Goal: Transaction & Acquisition: Purchase product/service

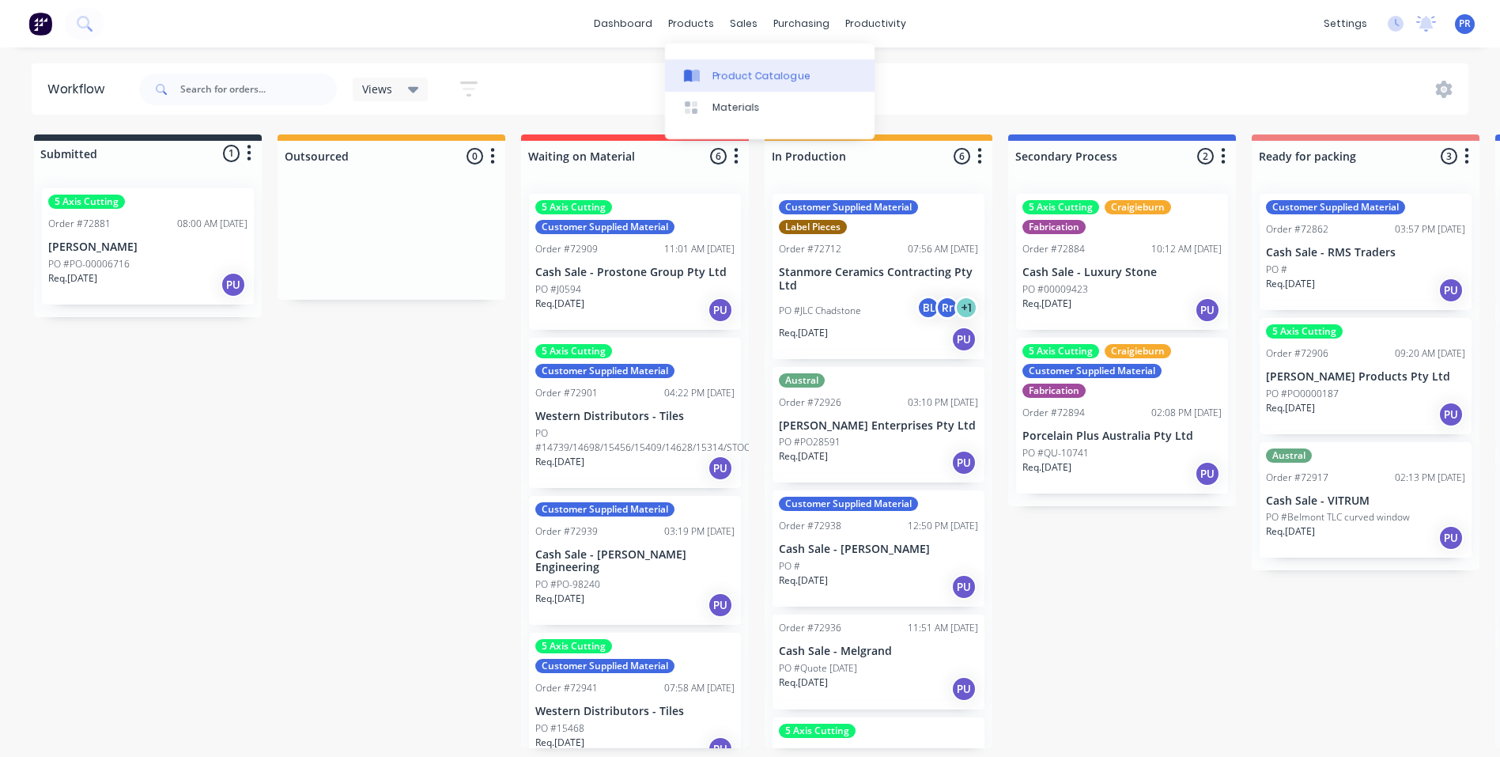
click at [723, 79] on div "Product Catalogue" at bounding box center [761, 76] width 98 height 14
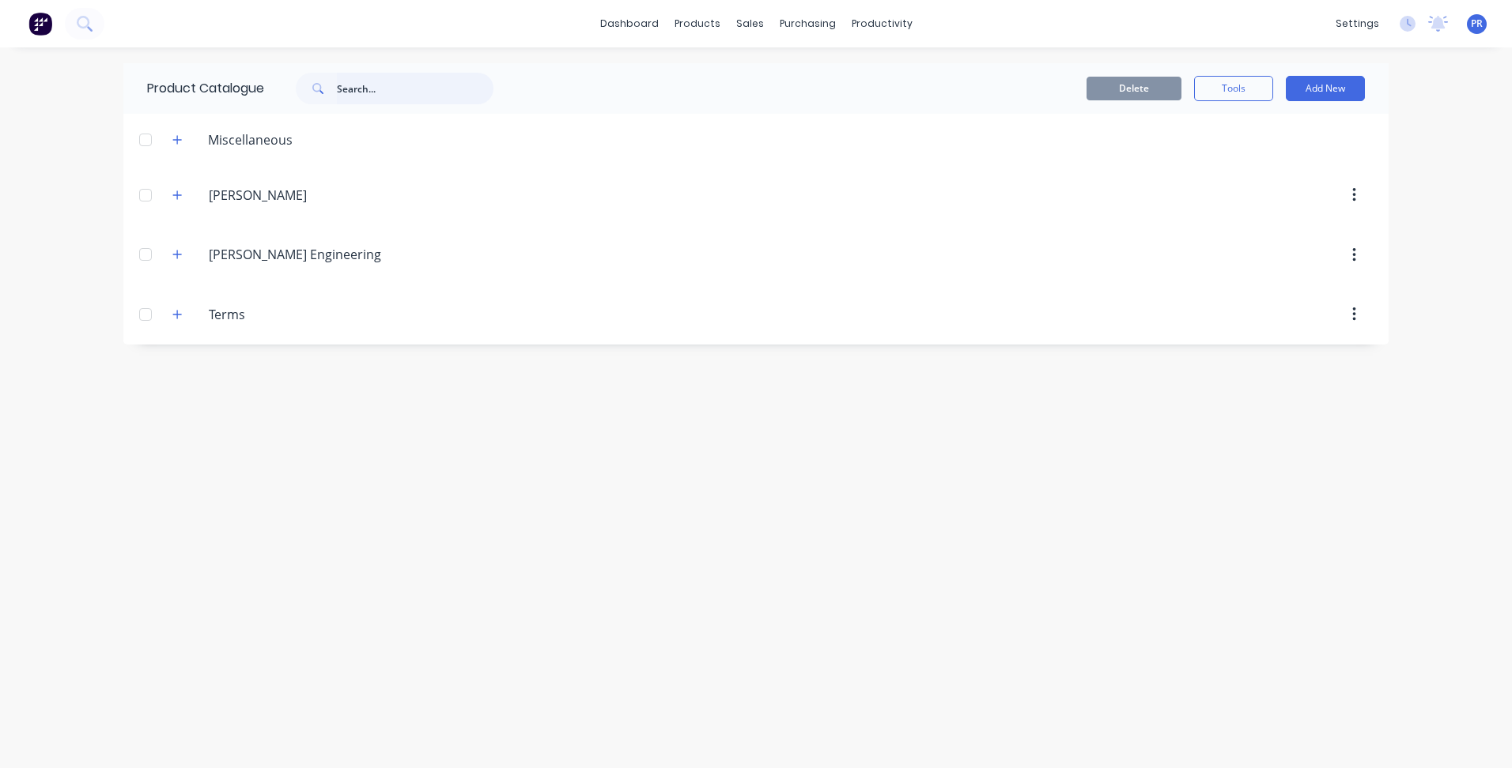
click at [359, 92] on input "text" at bounding box center [415, 89] width 157 height 32
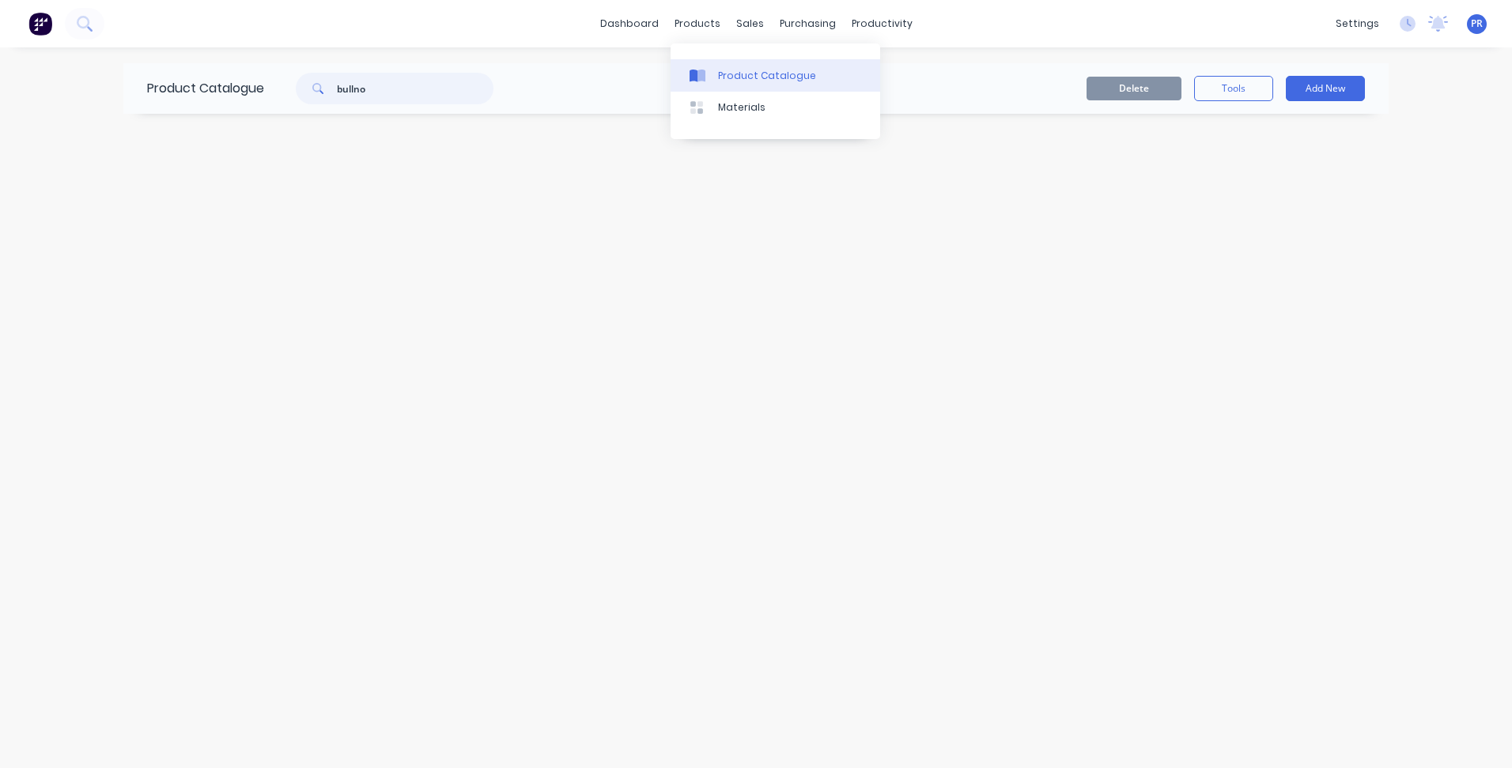
type input "bullno"
click at [728, 78] on div "Product Catalogue" at bounding box center [767, 76] width 98 height 14
drag, startPoint x: 391, startPoint y: 85, endPoint x: 273, endPoint y: 74, distance: 119.0
click at [298, 76] on div "bullno" at bounding box center [395, 89] width 198 height 32
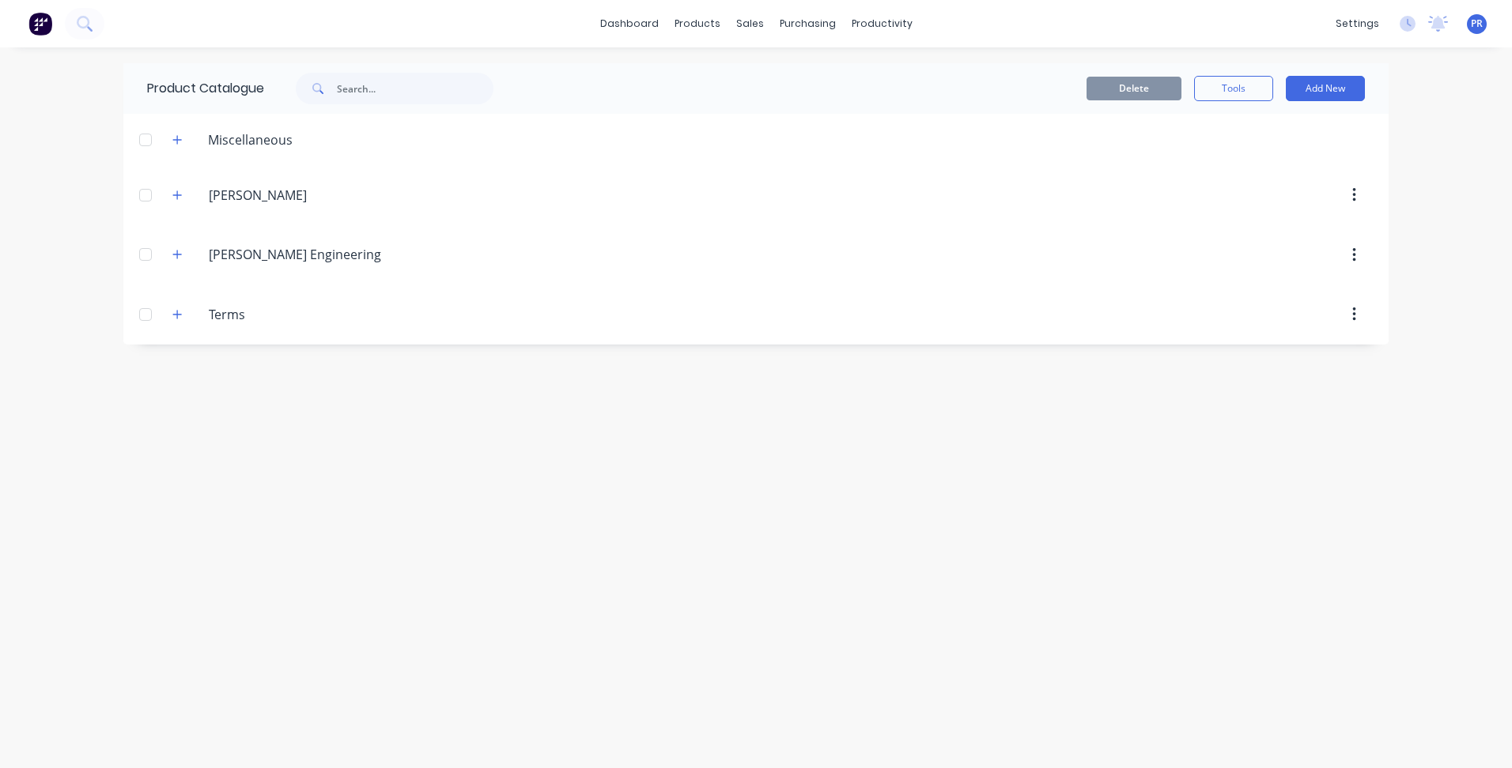
click at [715, 412] on div "Product Catalogue Delete Tools Add New Miscellaneous [PERSON_NAME].Boots [PERSO…" at bounding box center [755, 407] width 1265 height 689
click at [1030, 452] on div "Product Catalogue Delete Tools Add New Miscellaneous [PERSON_NAME].Boots [PERSO…" at bounding box center [755, 407] width 1265 height 689
click at [541, 509] on div "Product Catalogue Delete Tools Add New Miscellaneous [PERSON_NAME].Boots [PERSO…" at bounding box center [755, 407] width 1265 height 689
click at [1313, 89] on button "Add New" at bounding box center [1325, 88] width 79 height 25
click at [1260, 127] on div "Category" at bounding box center [1290, 129] width 122 height 23
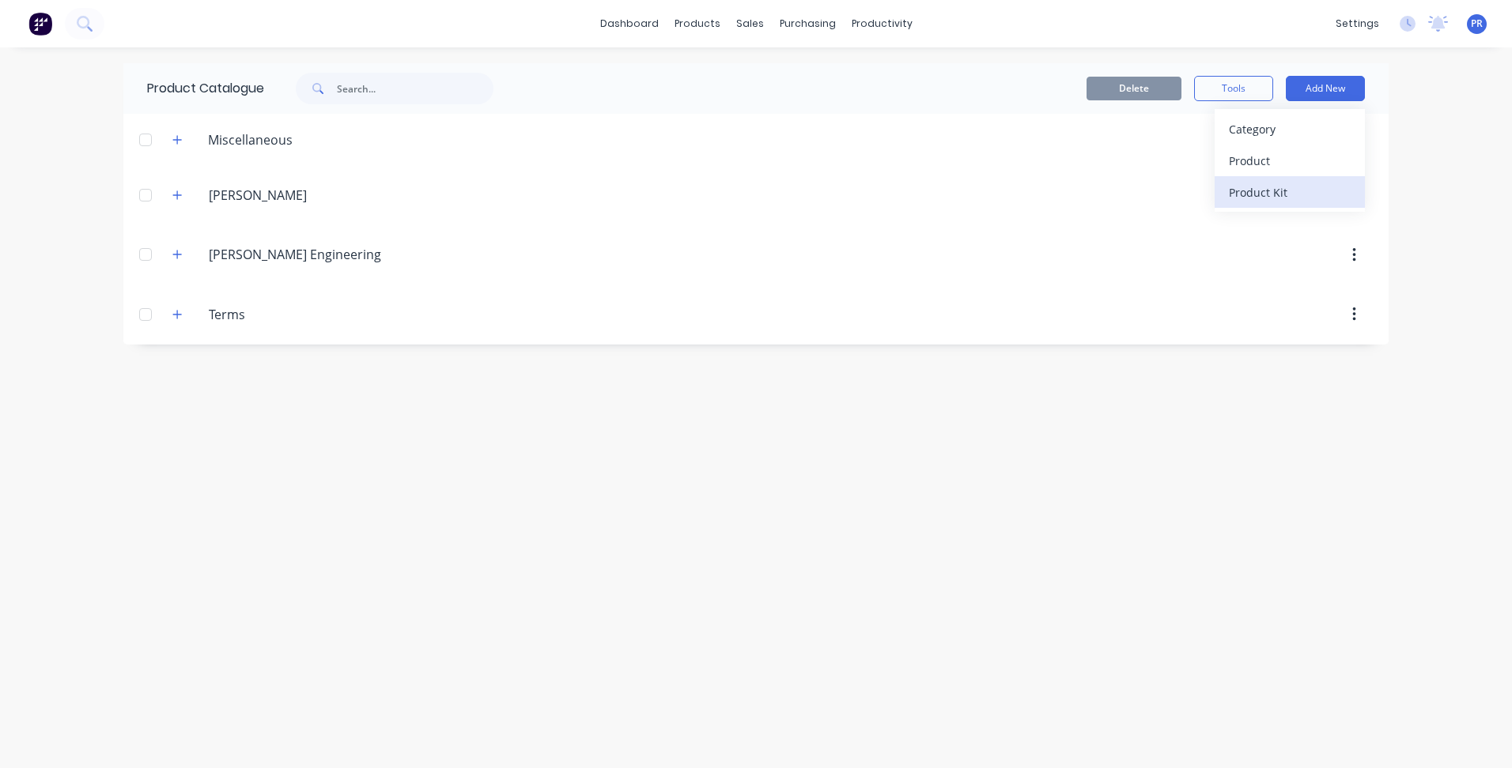
click at [1276, 186] on div "Product Kit" at bounding box center [1290, 192] width 122 height 23
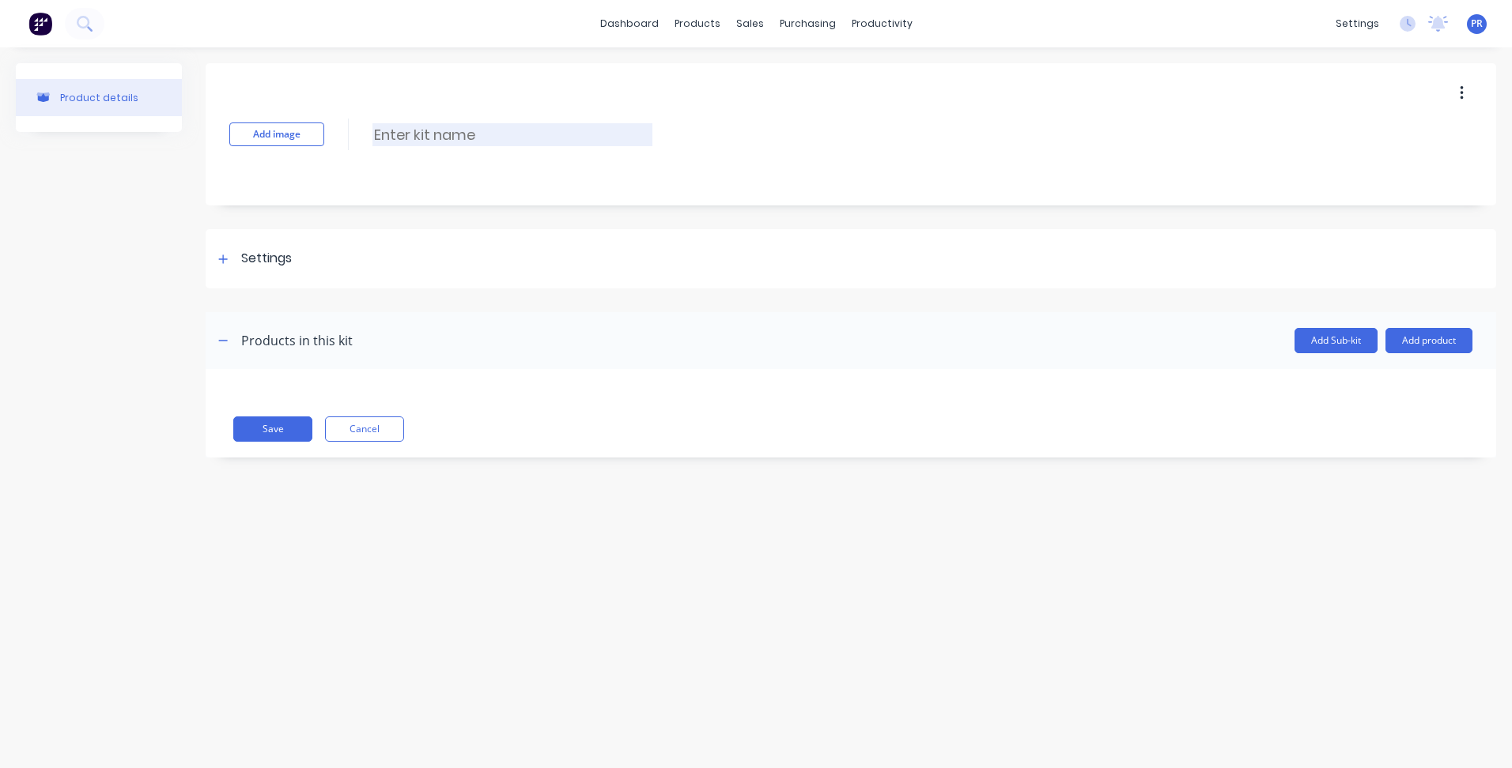
click at [406, 143] on input at bounding box center [512, 134] width 280 height 23
type input "Bullnose Edging"
click at [223, 260] on icon at bounding box center [223, 259] width 9 height 9
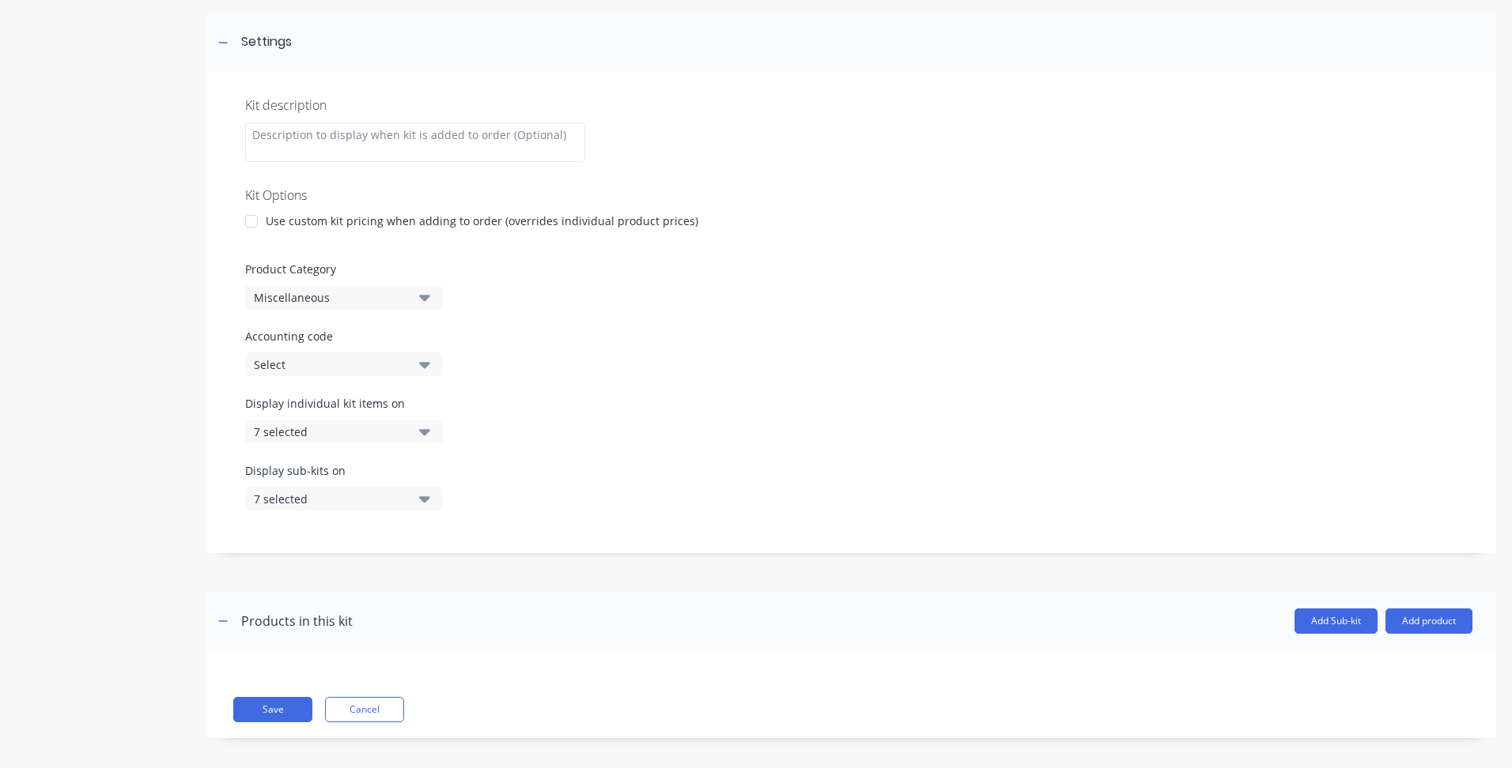
scroll to position [226, 0]
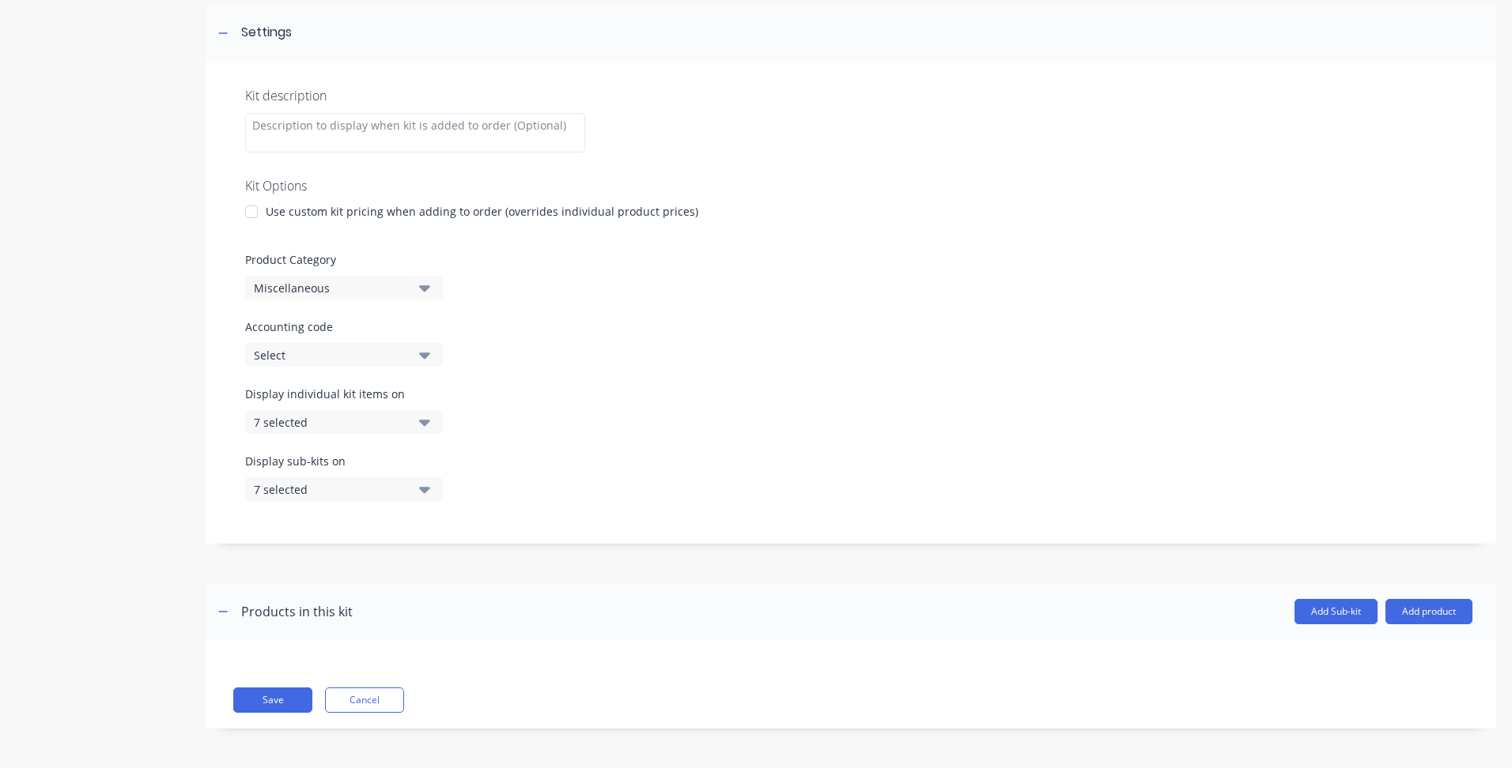
click at [425, 432] on button "7 selected" at bounding box center [344, 422] width 198 height 24
click at [425, 425] on icon "button" at bounding box center [424, 423] width 11 height 6
click at [228, 33] on icon at bounding box center [222, 33] width 9 height 11
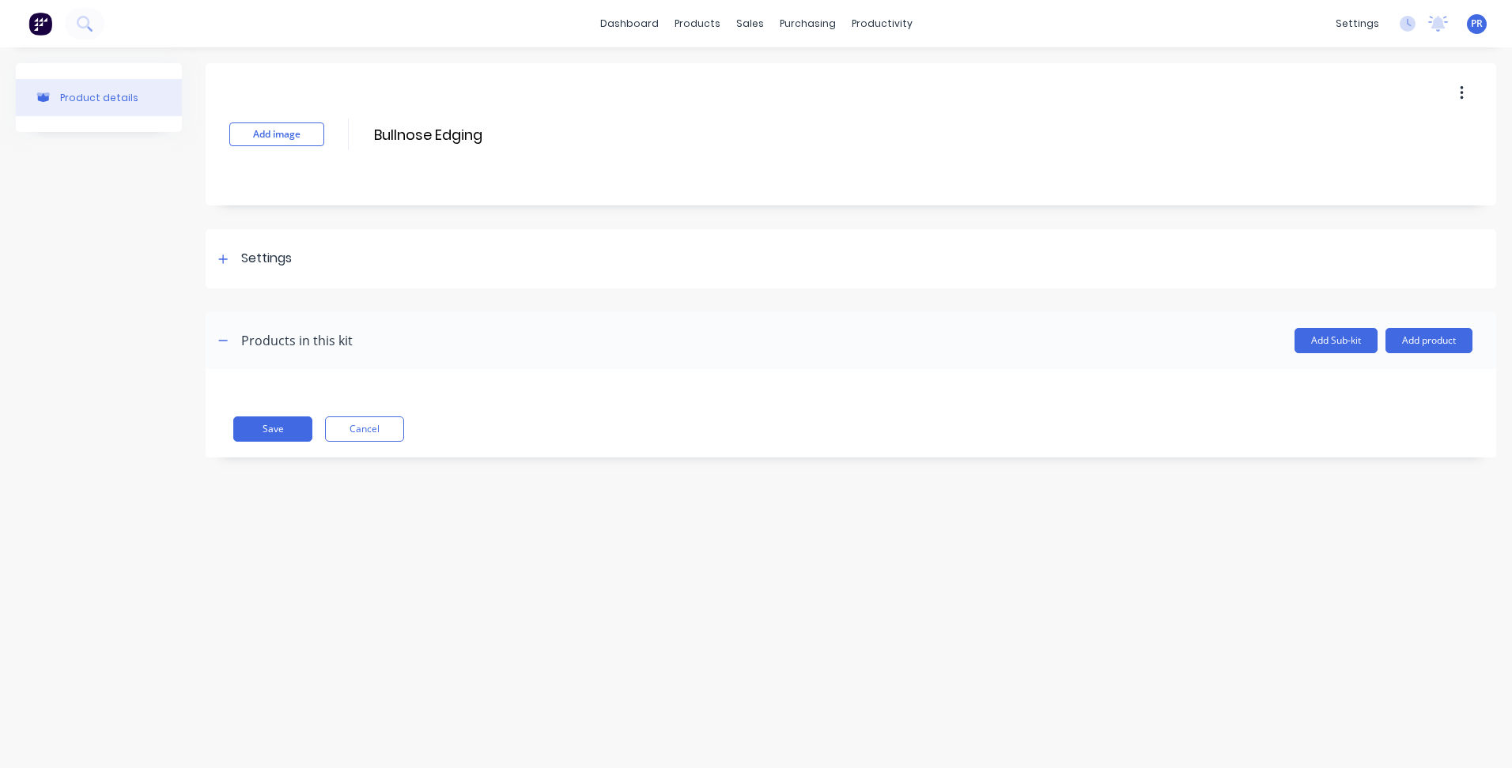
scroll to position [0, 0]
click at [1341, 338] on button "Add Sub-kit" at bounding box center [1335, 340] width 83 height 25
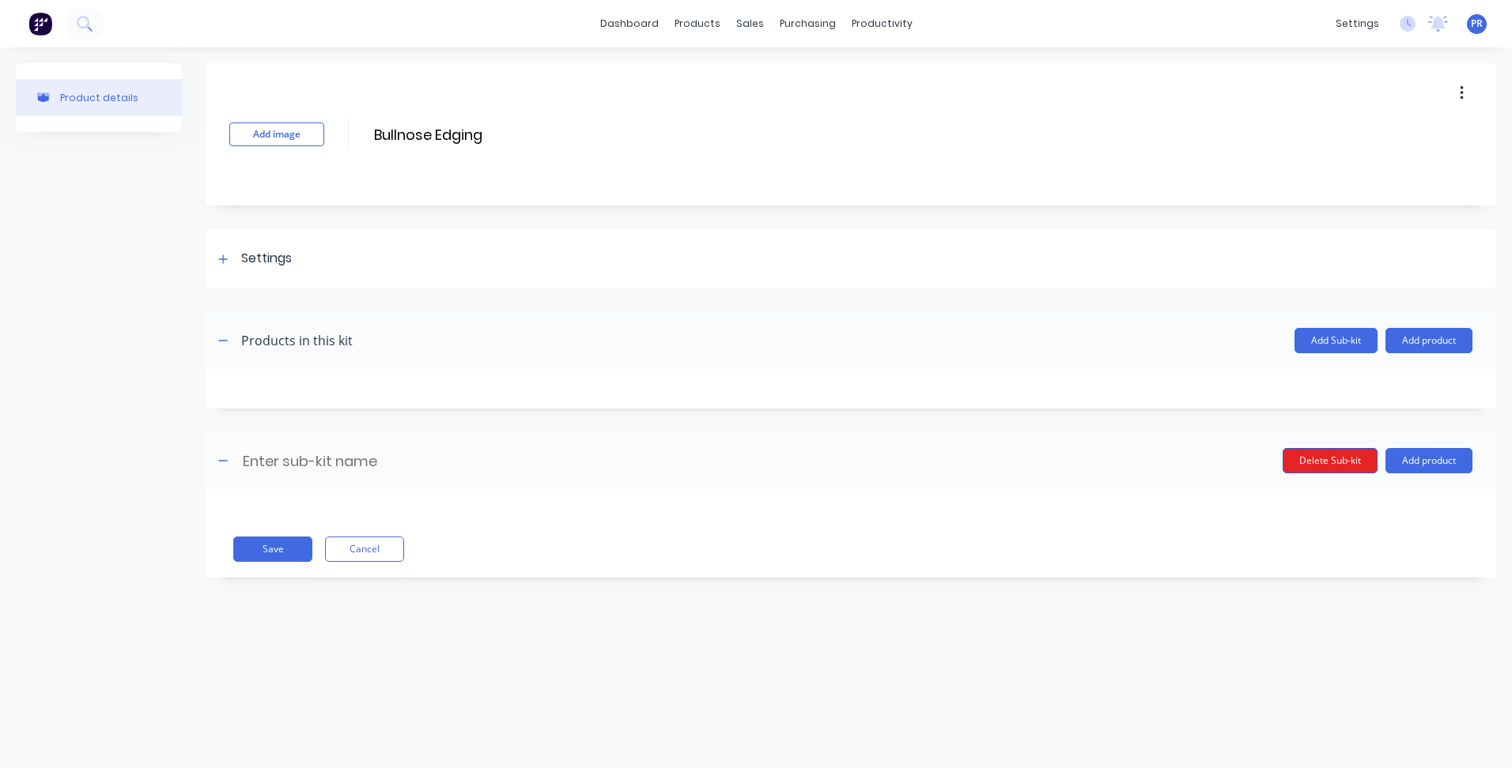
click at [1332, 460] on button "Delete Sub-kit" at bounding box center [1329, 460] width 95 height 25
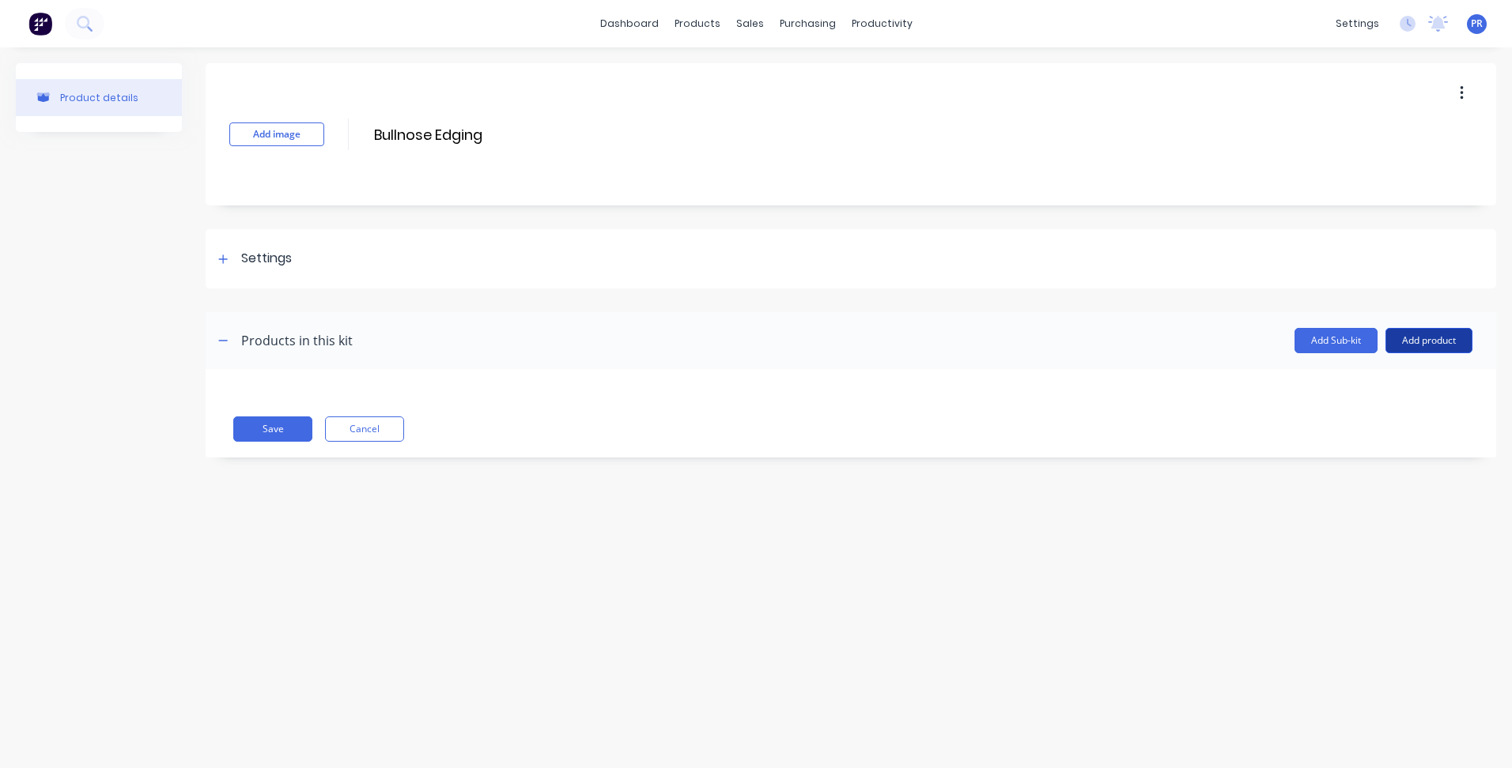
click at [1411, 342] on button "Add product" at bounding box center [1428, 340] width 87 height 25
click at [1372, 410] on div "Labour" at bounding box center [1397, 413] width 122 height 23
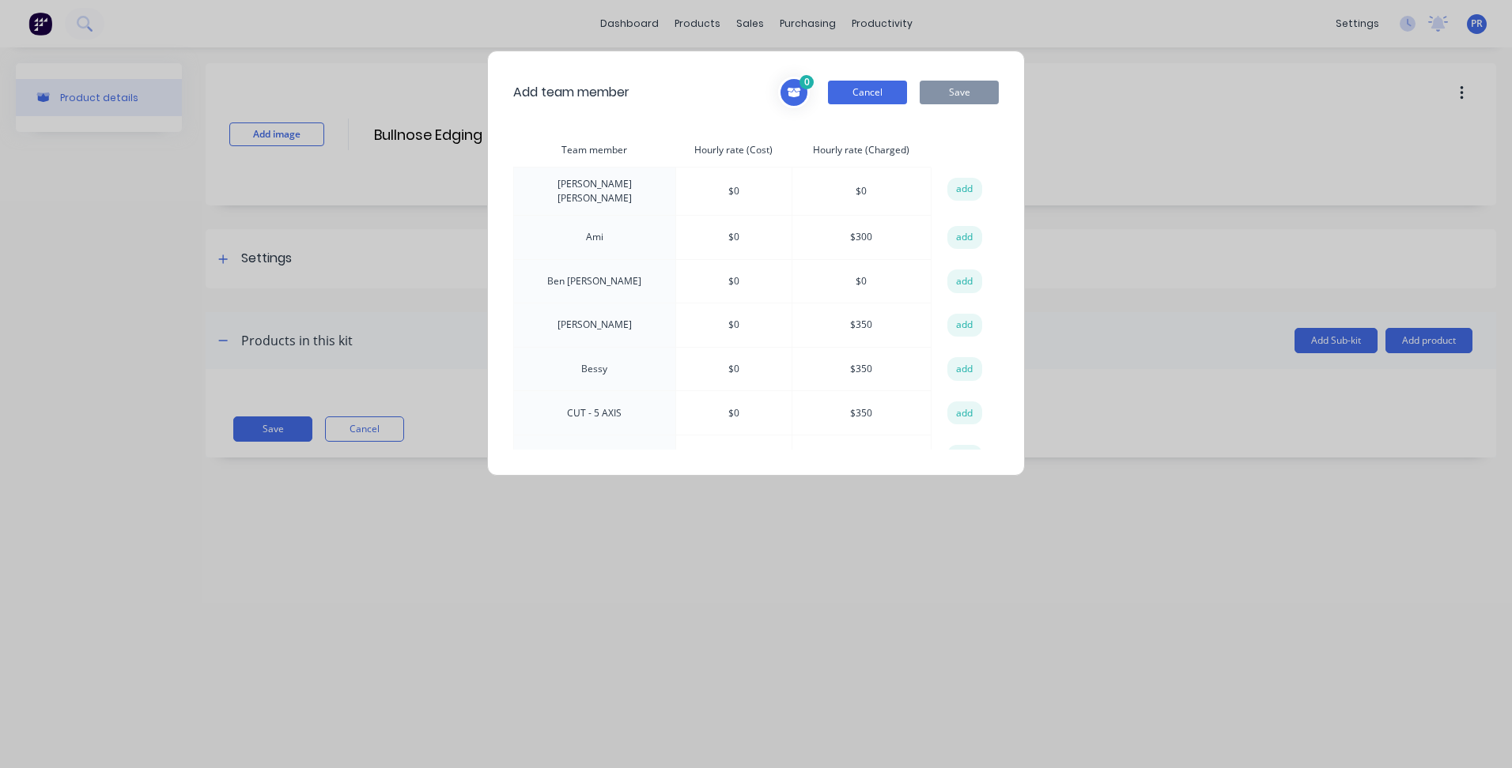
click at [866, 81] on button "Cancel" at bounding box center [867, 93] width 79 height 24
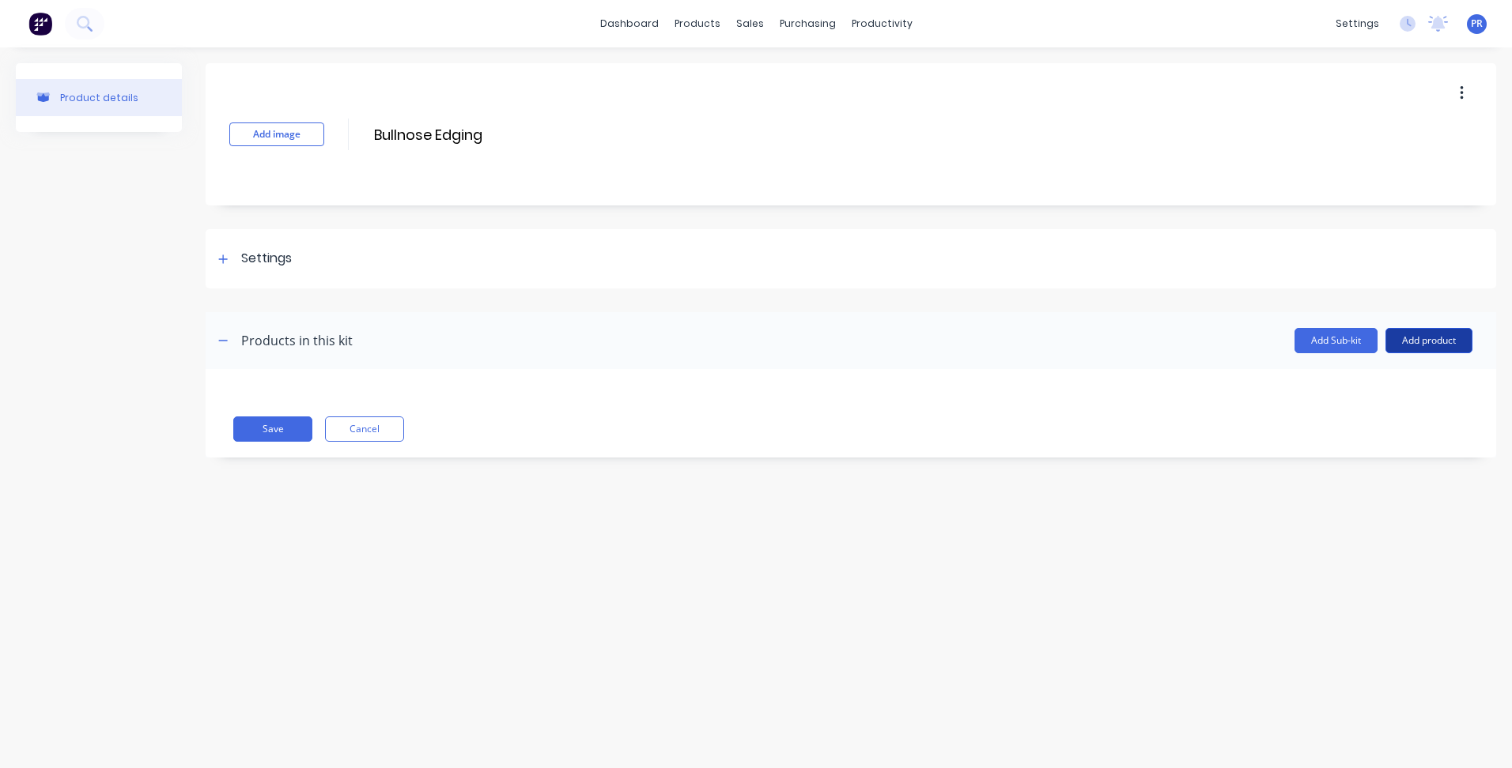
click at [1439, 340] on button "Add product" at bounding box center [1428, 340] width 87 height 25
click at [1326, 347] on button "Add Sub-kit" at bounding box center [1335, 340] width 83 height 25
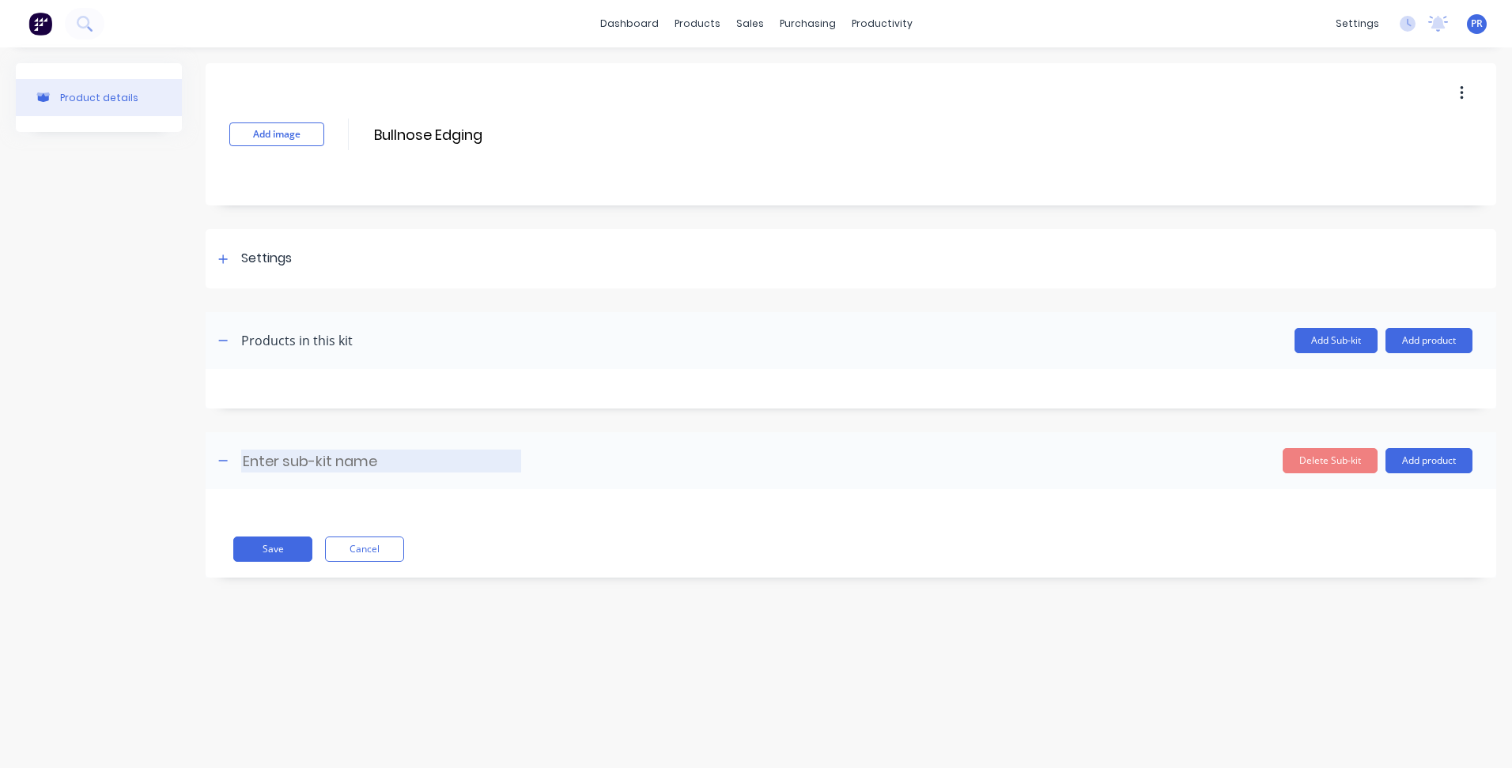
click at [324, 451] on input at bounding box center [381, 461] width 280 height 23
click at [1426, 470] on button "Add product" at bounding box center [1428, 460] width 87 height 25
click at [1334, 464] on button "Delete Sub-kit" at bounding box center [1329, 460] width 95 height 25
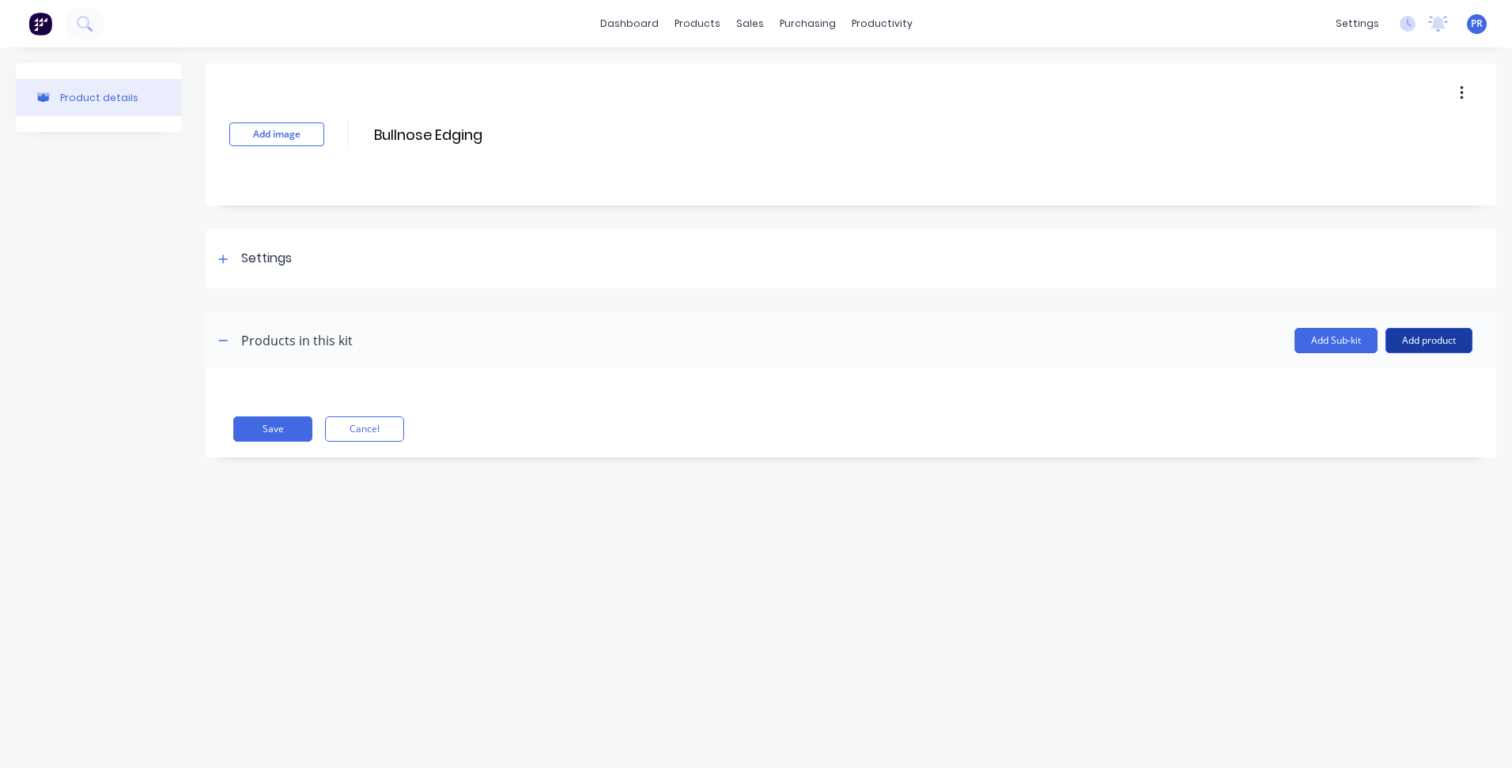
click at [1419, 346] on button "Add product" at bounding box center [1428, 340] width 87 height 25
click at [1356, 418] on div "Labour" at bounding box center [1397, 413] width 122 height 23
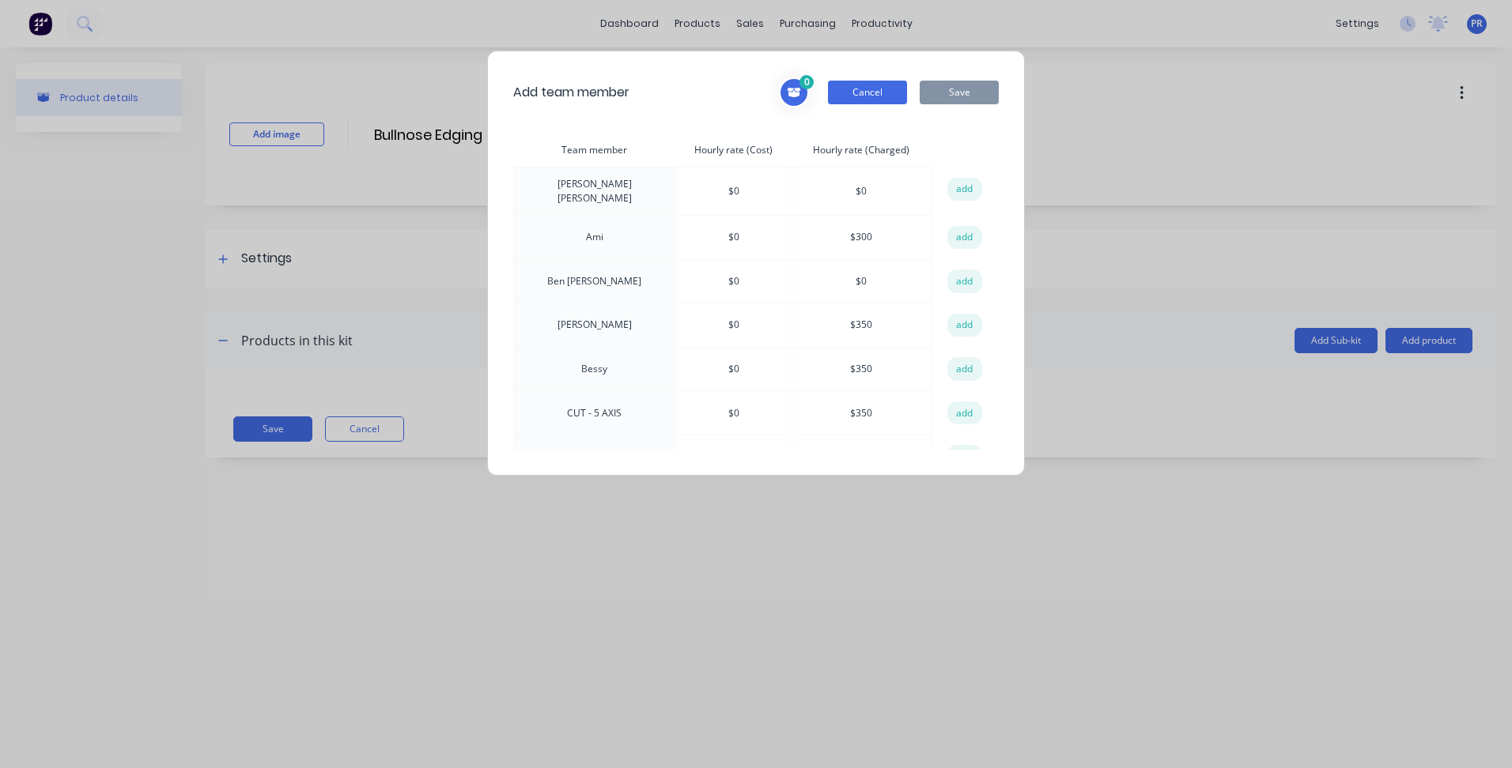
click at [875, 90] on button "Cancel" at bounding box center [867, 93] width 79 height 24
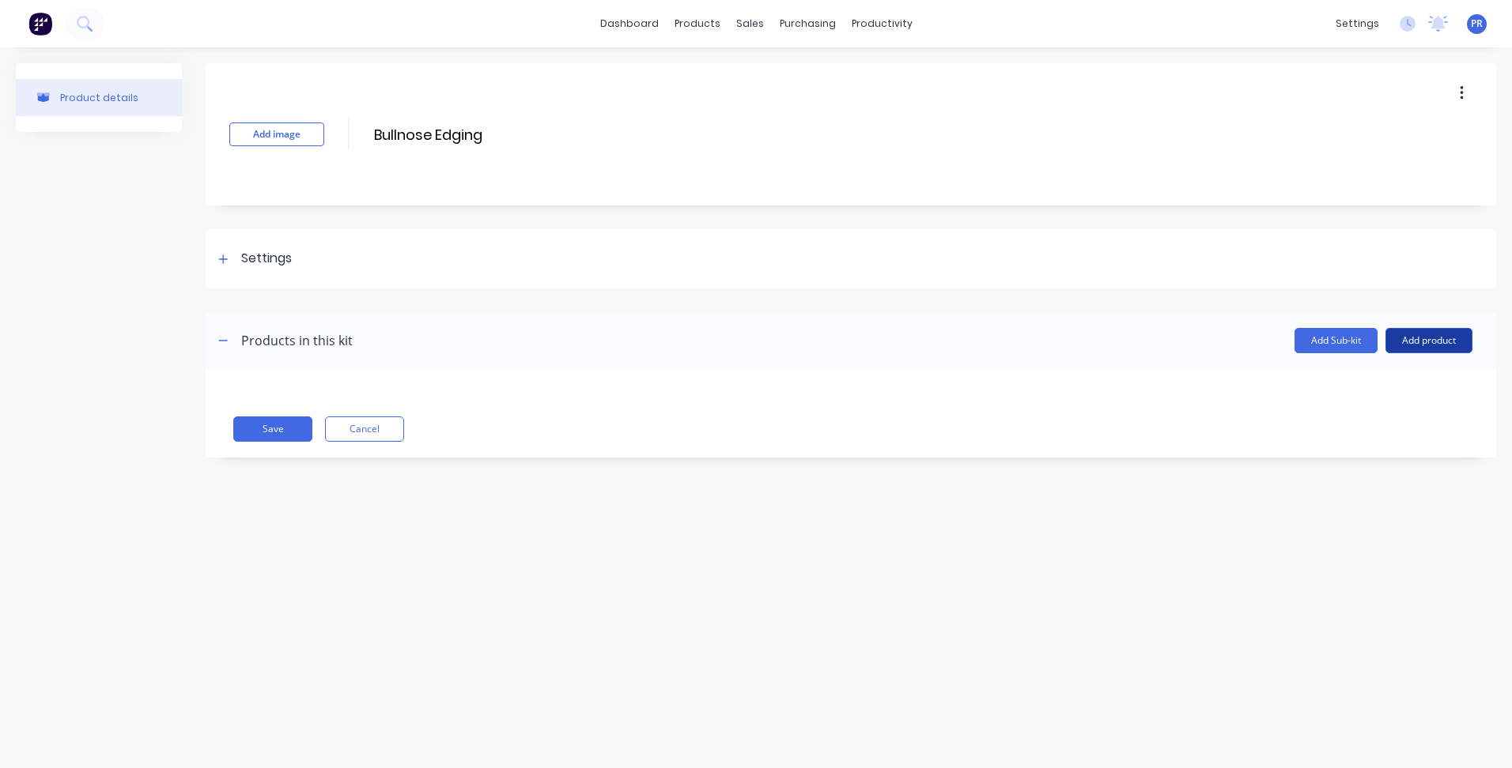
click at [1440, 337] on button "Add product" at bounding box center [1428, 340] width 87 height 25
click at [1372, 382] on div "Product catalogue" at bounding box center [1397, 381] width 122 height 23
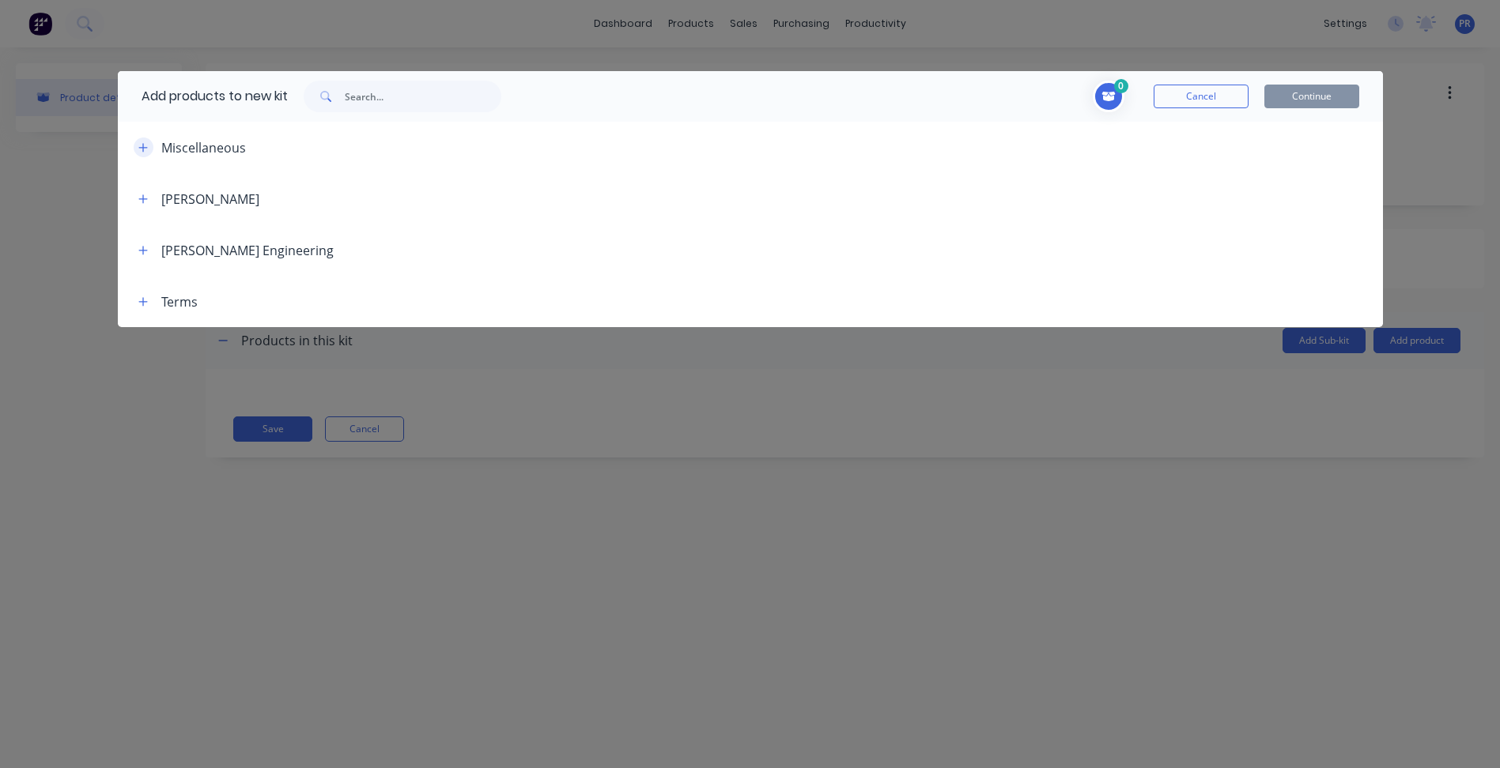
click at [144, 145] on icon "button" at bounding box center [142, 147] width 9 height 11
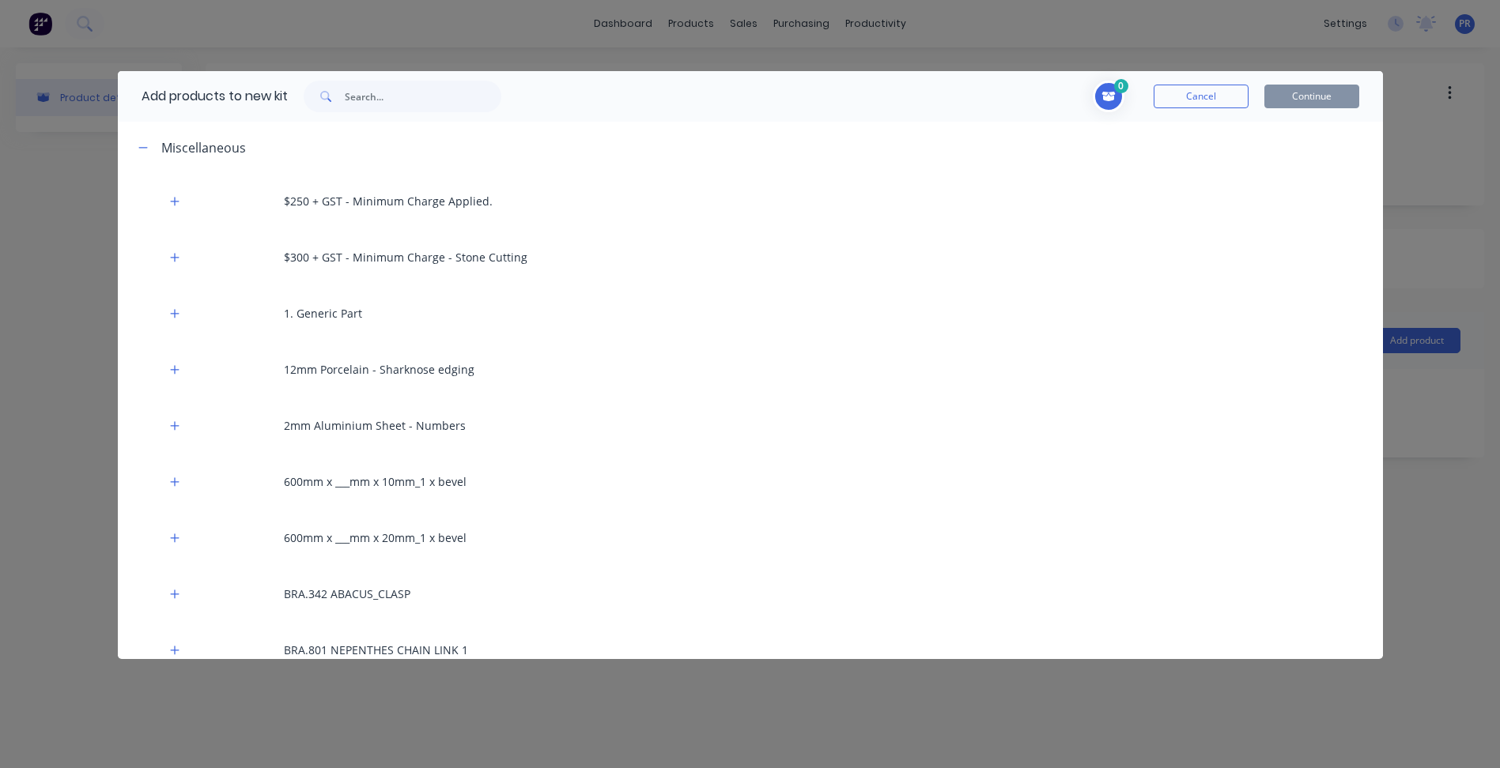
click at [72, 323] on div "Add products to new kit 0 Cancel Continue Miscellaneous $250 + GST - Minimum Ch…" at bounding box center [750, 384] width 1500 height 768
click at [1203, 111] on div "0 Cancel Continue" at bounding box center [938, 97] width 842 height 32
click at [1203, 98] on button "Cancel" at bounding box center [1201, 97] width 95 height 24
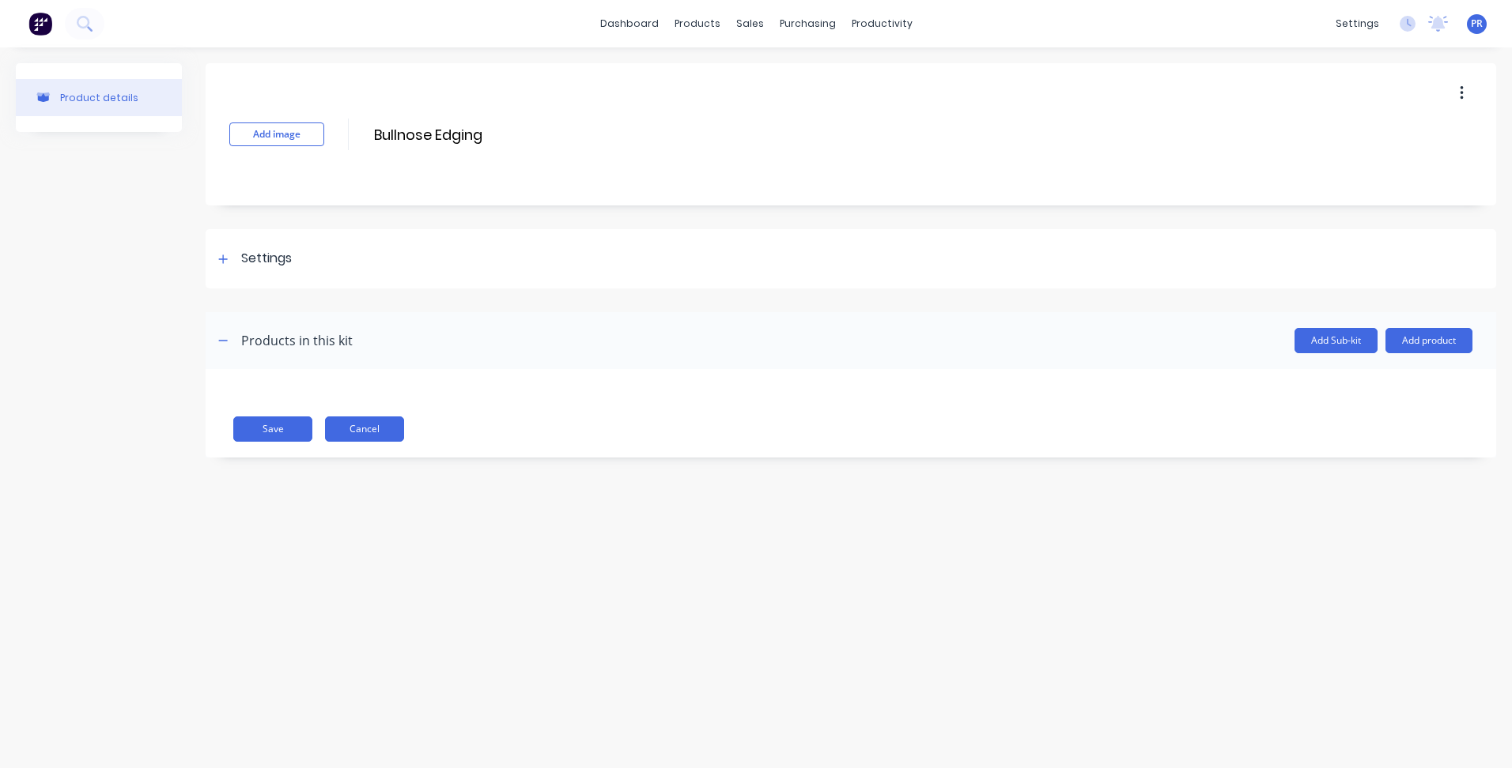
click at [354, 435] on button "Cancel" at bounding box center [364, 429] width 79 height 25
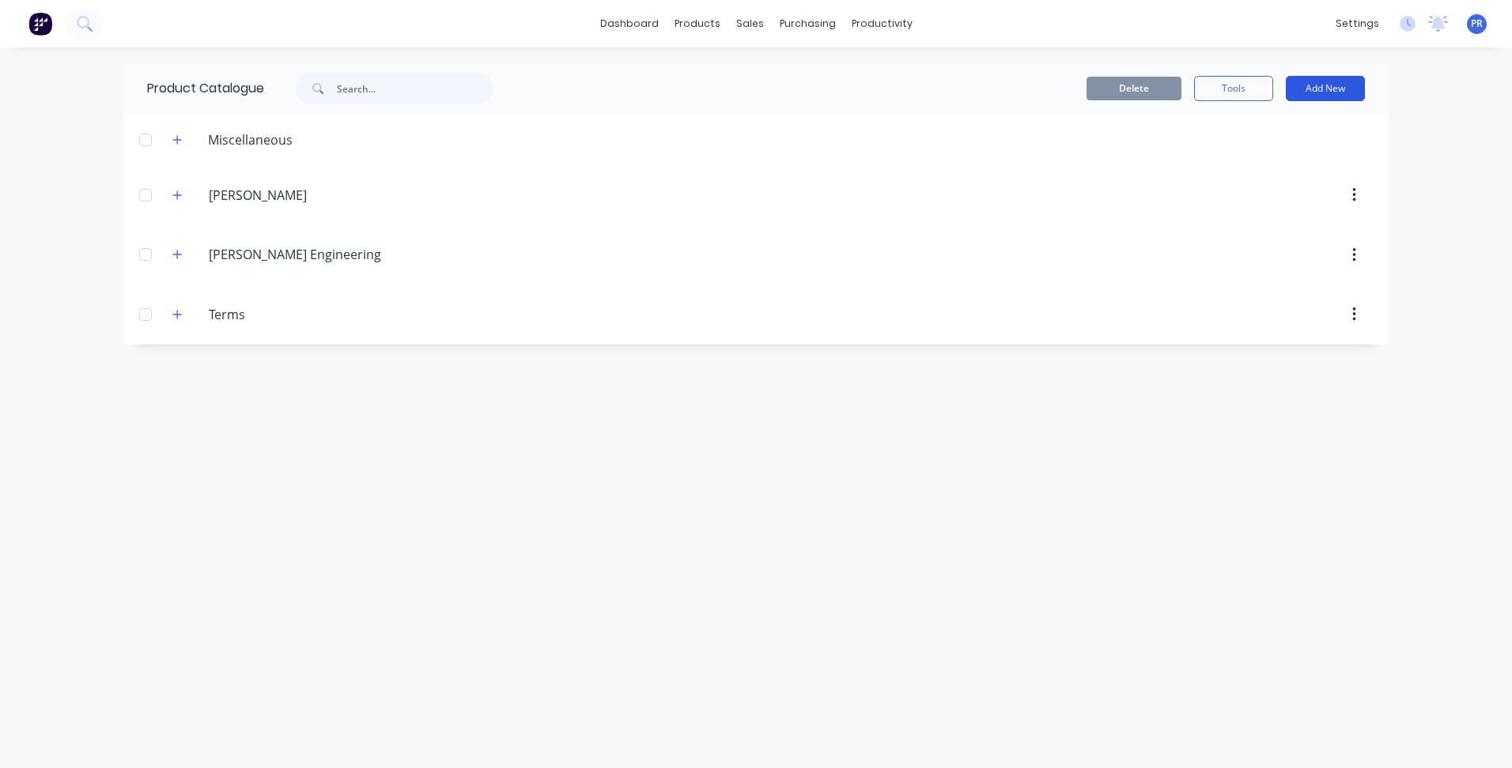
click at [1328, 82] on button "Add New" at bounding box center [1325, 88] width 79 height 25
click at [1273, 161] on div "Product" at bounding box center [1290, 160] width 122 height 23
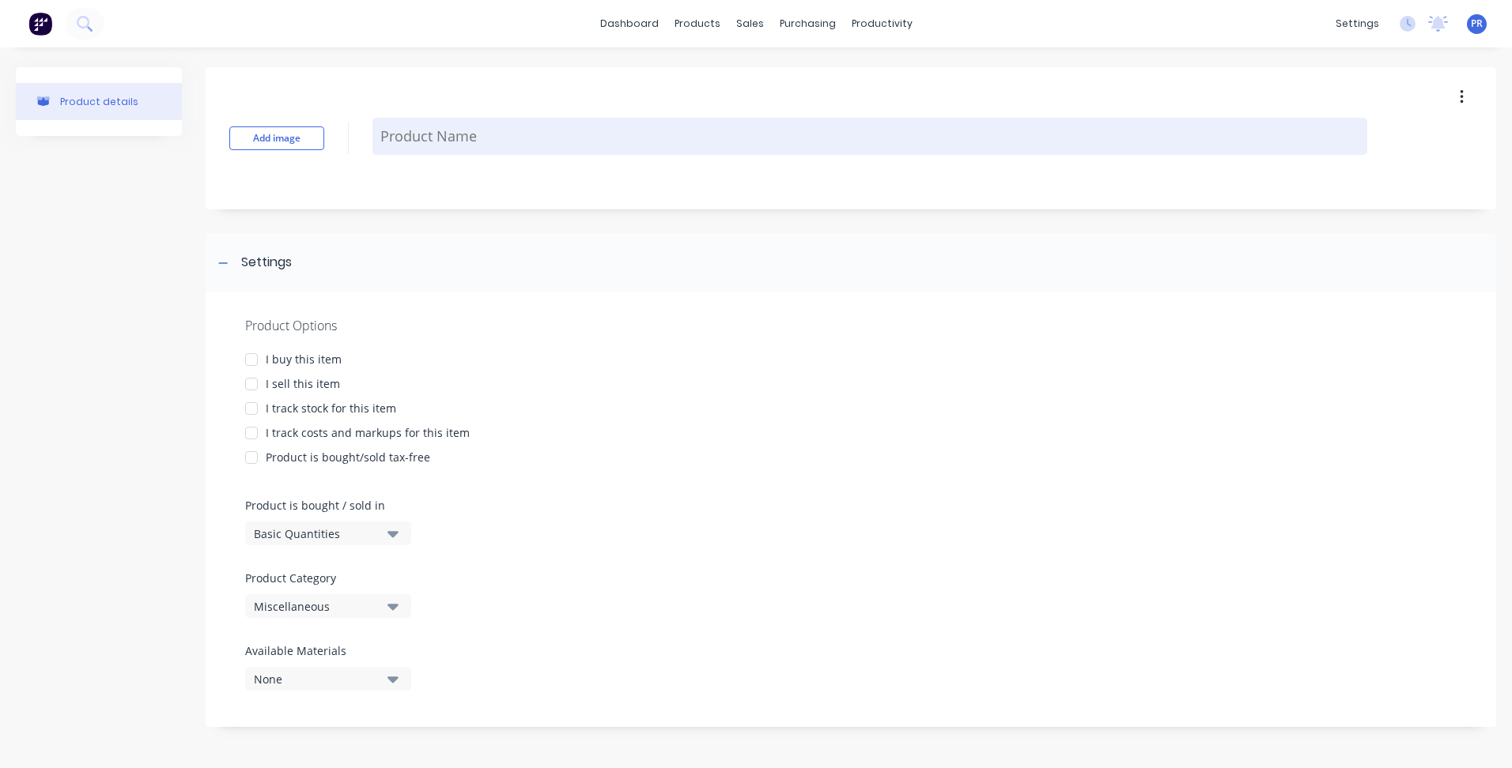
click at [445, 138] on textarea at bounding box center [869, 136] width 995 height 37
type textarea "x"
type textarea "B"
type textarea "x"
type textarea "Bu"
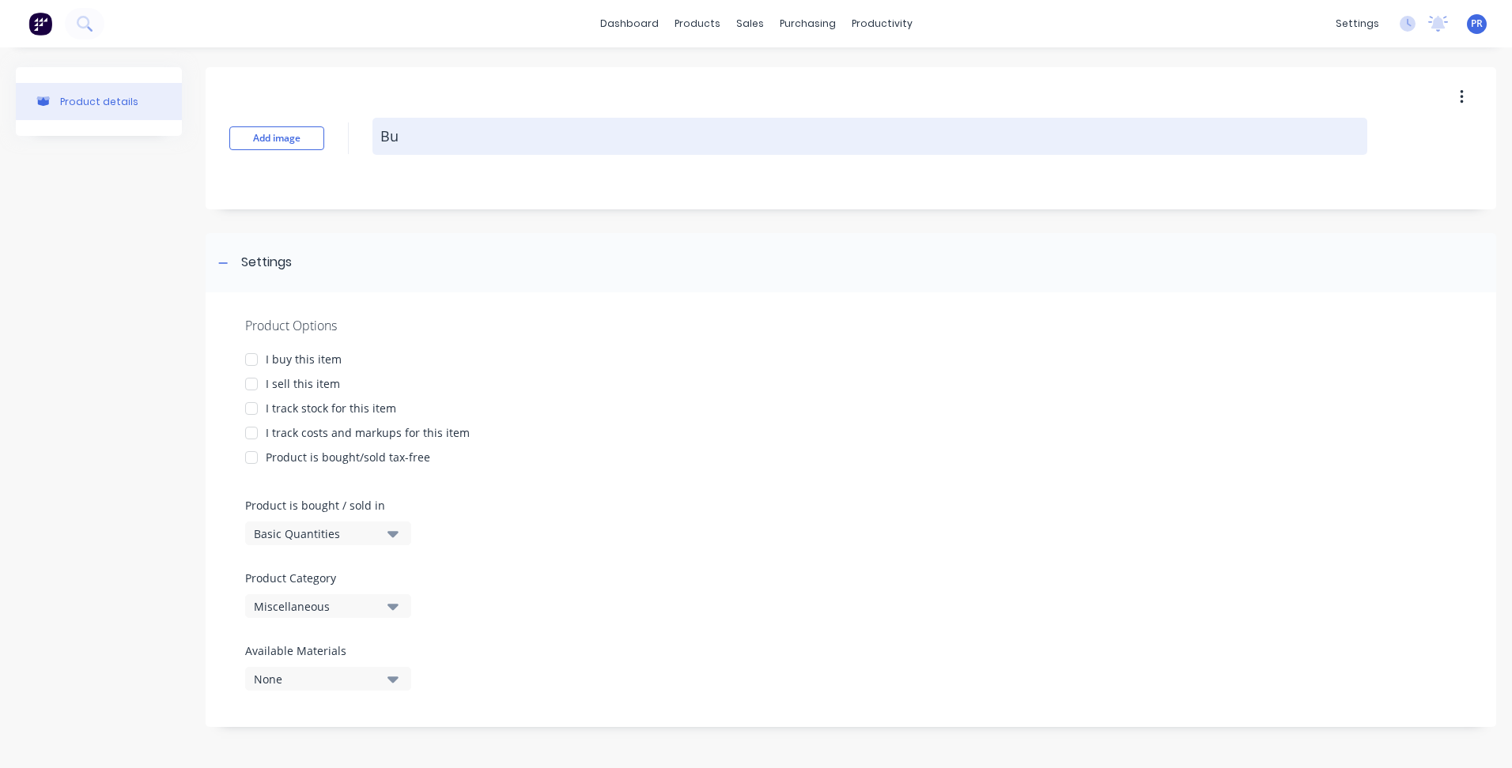
type textarea "x"
type textarea "Bul"
type textarea "x"
type textarea "Bull"
type textarea "x"
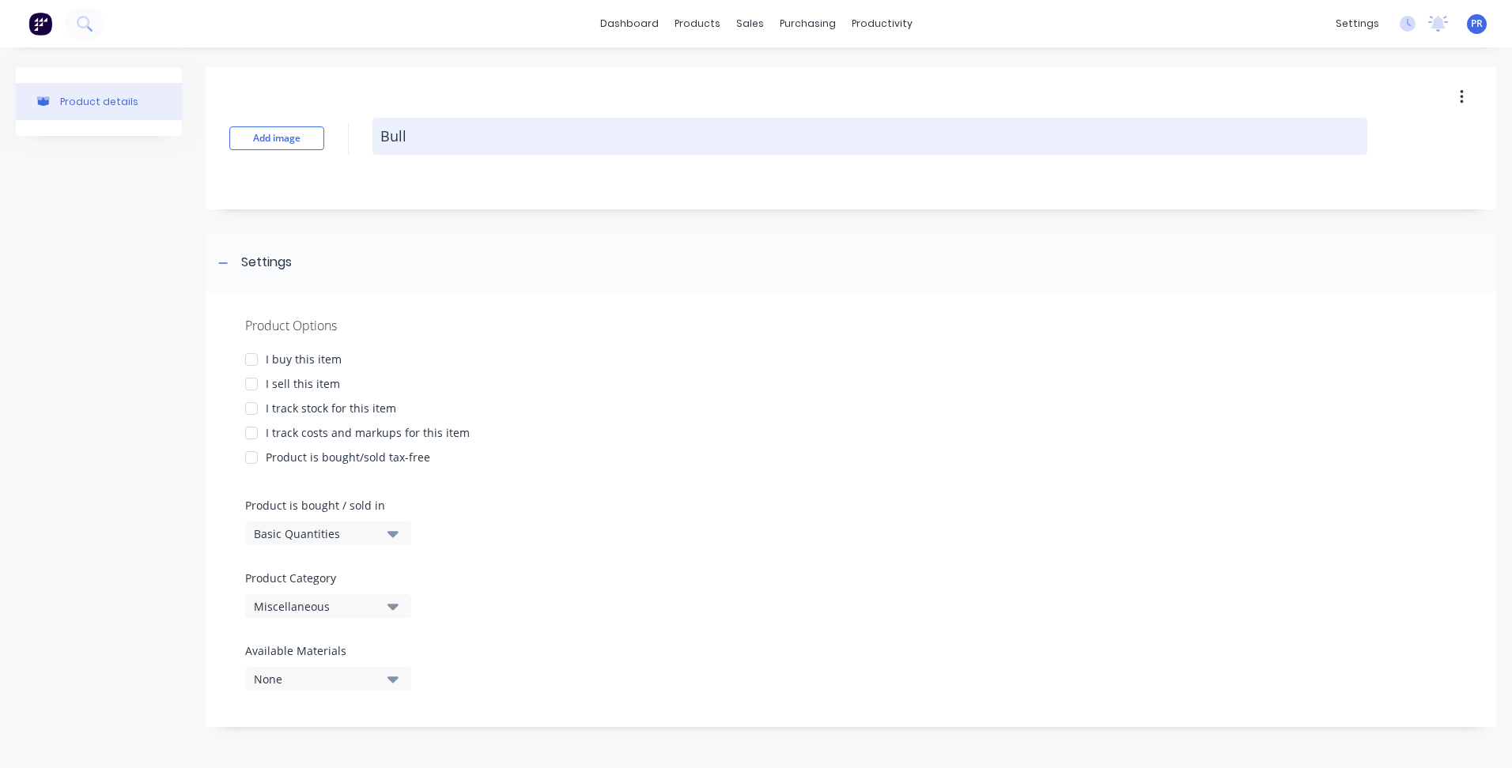
type textarea "Bulls"
type textarea "x"
type textarea "Bullse"
type textarea "x"
type textarea "Bullsen"
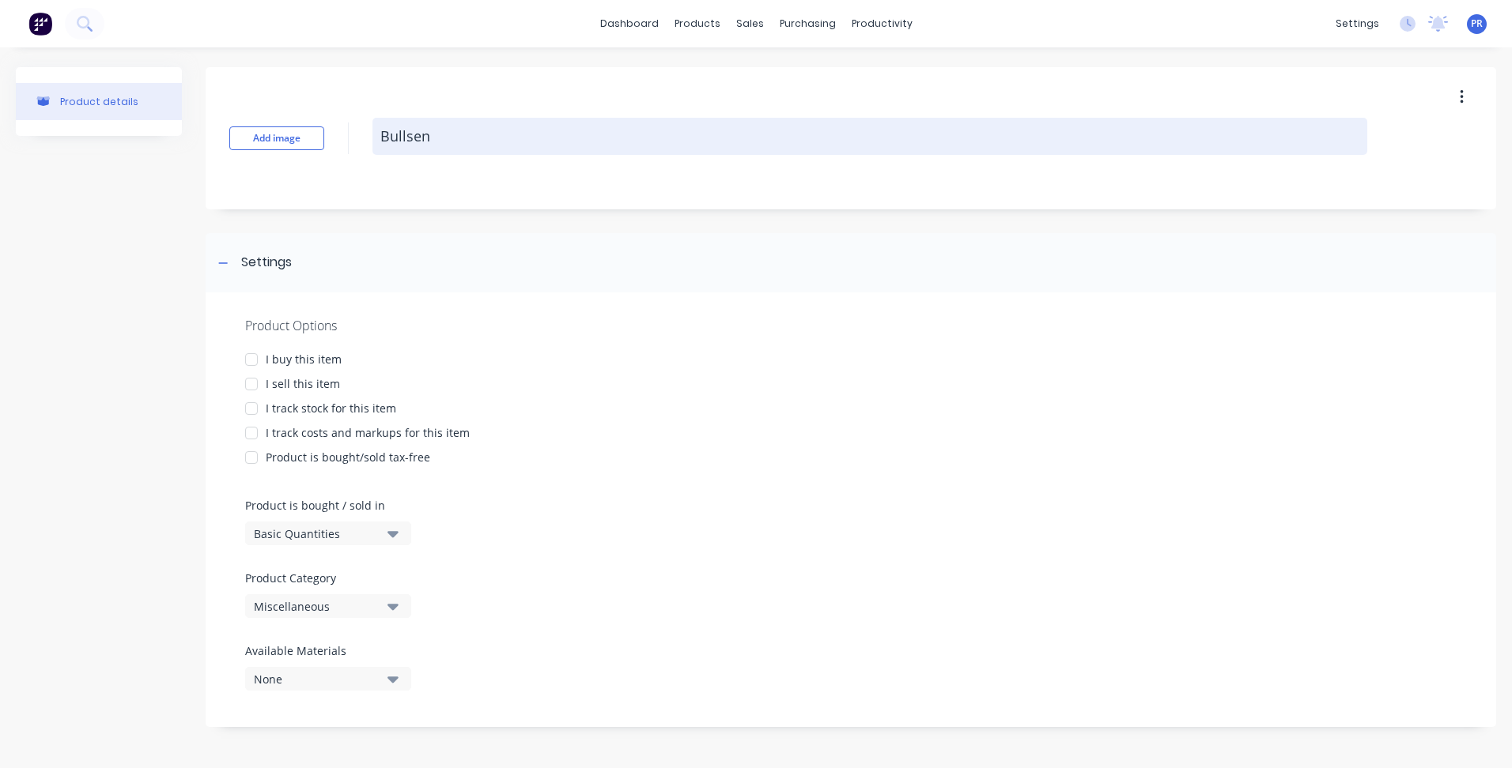
type textarea "x"
type textarea "Bullseno"
type textarea "x"
type textarea "Bullsenos"
type textarea "x"
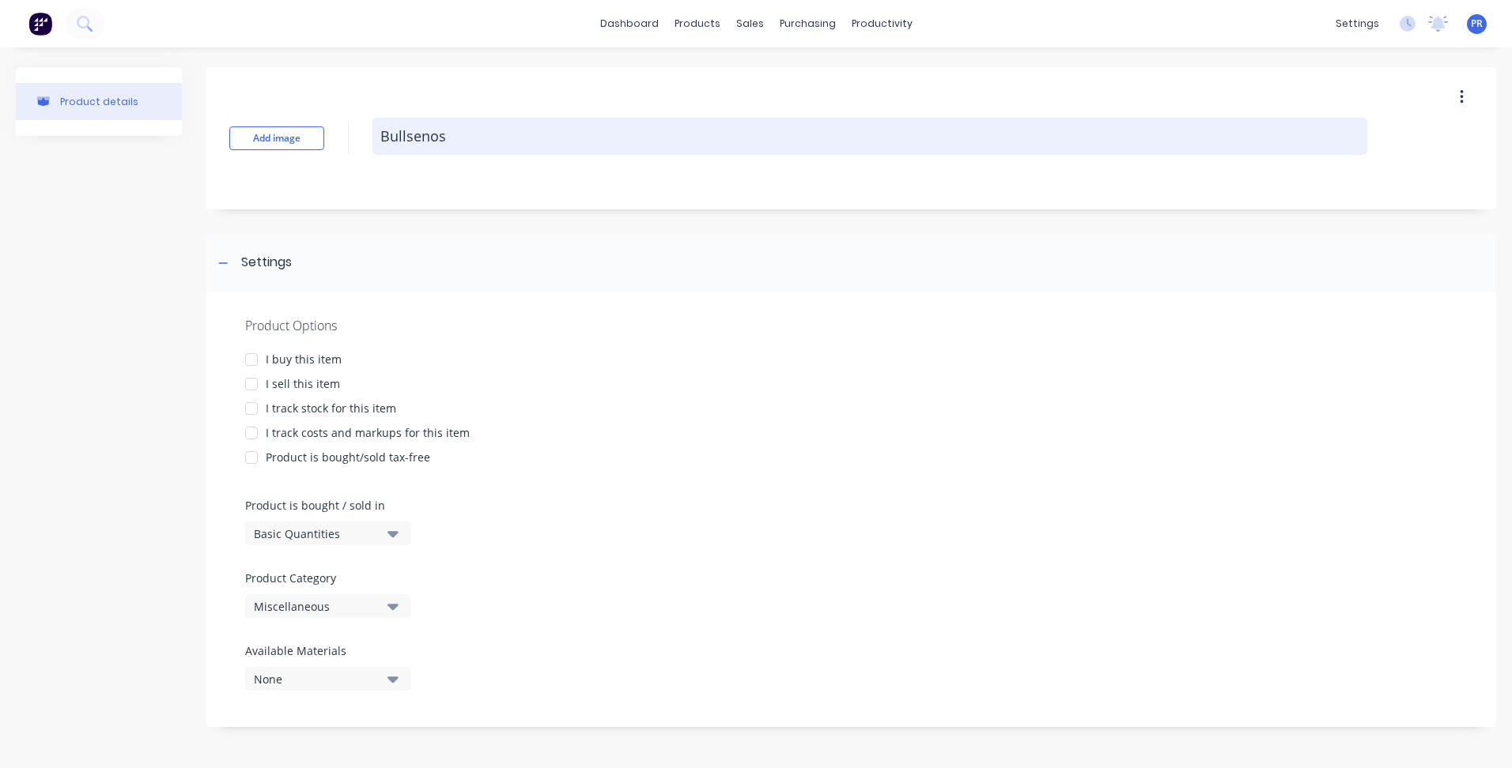
type textarea "Bullsenose"
type textarea "x"
type textarea "Bullsenos"
type textarea "x"
type textarea "Bullseno"
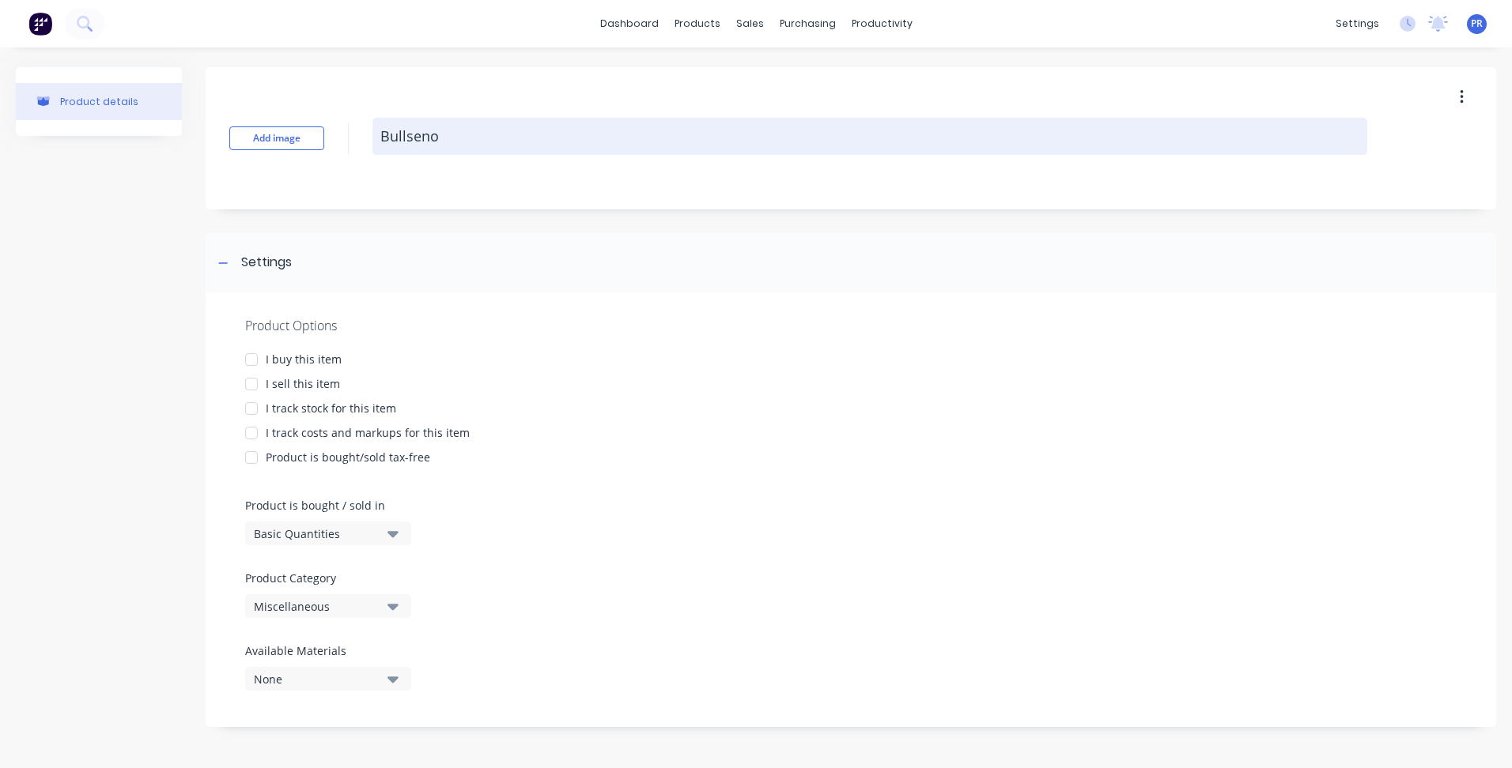
type textarea "x"
type textarea "Bullsen"
type textarea "x"
type textarea "Bullse"
type textarea "x"
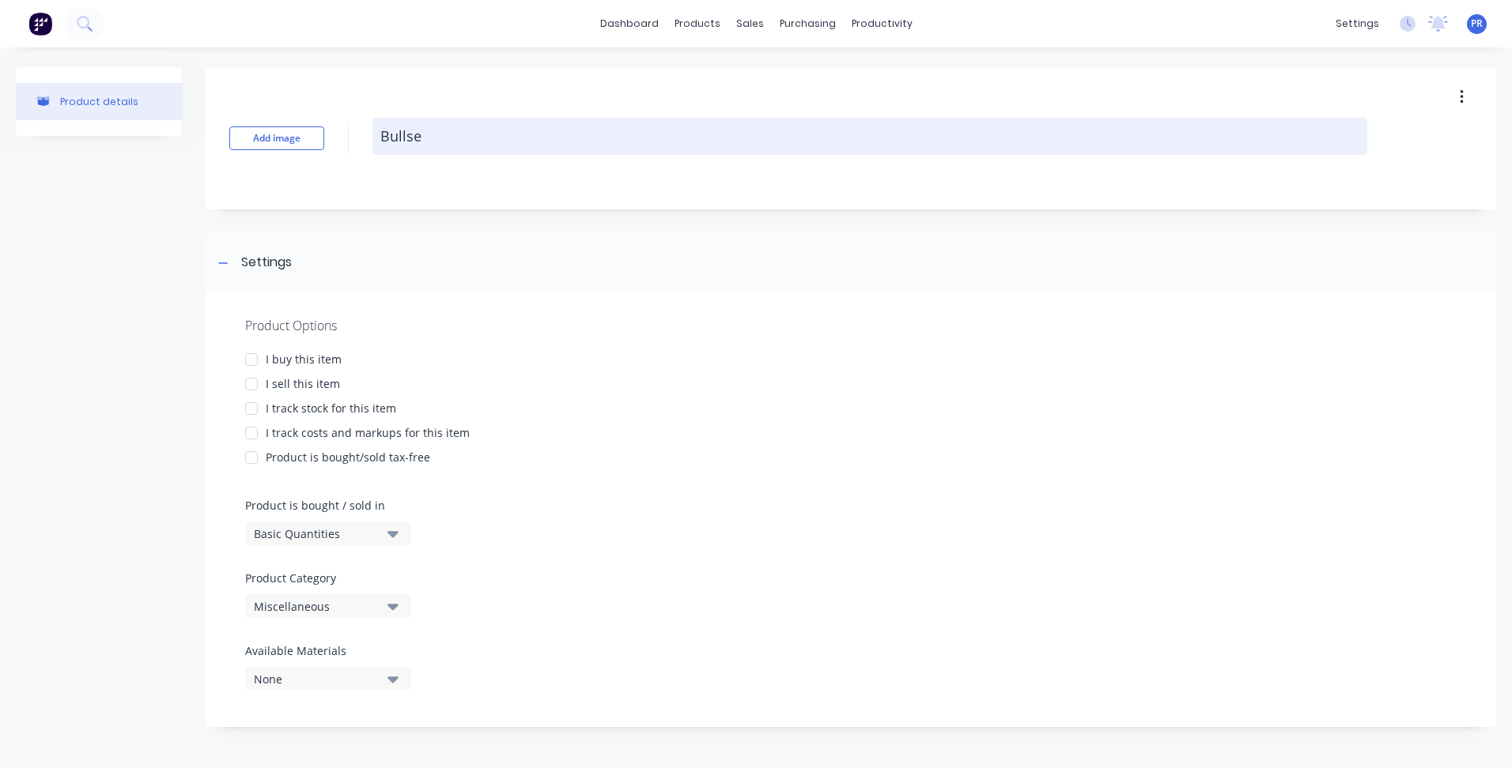
type textarea "Bulls"
type textarea "x"
type textarea "Bull"
type textarea "x"
type textarea "Bulln"
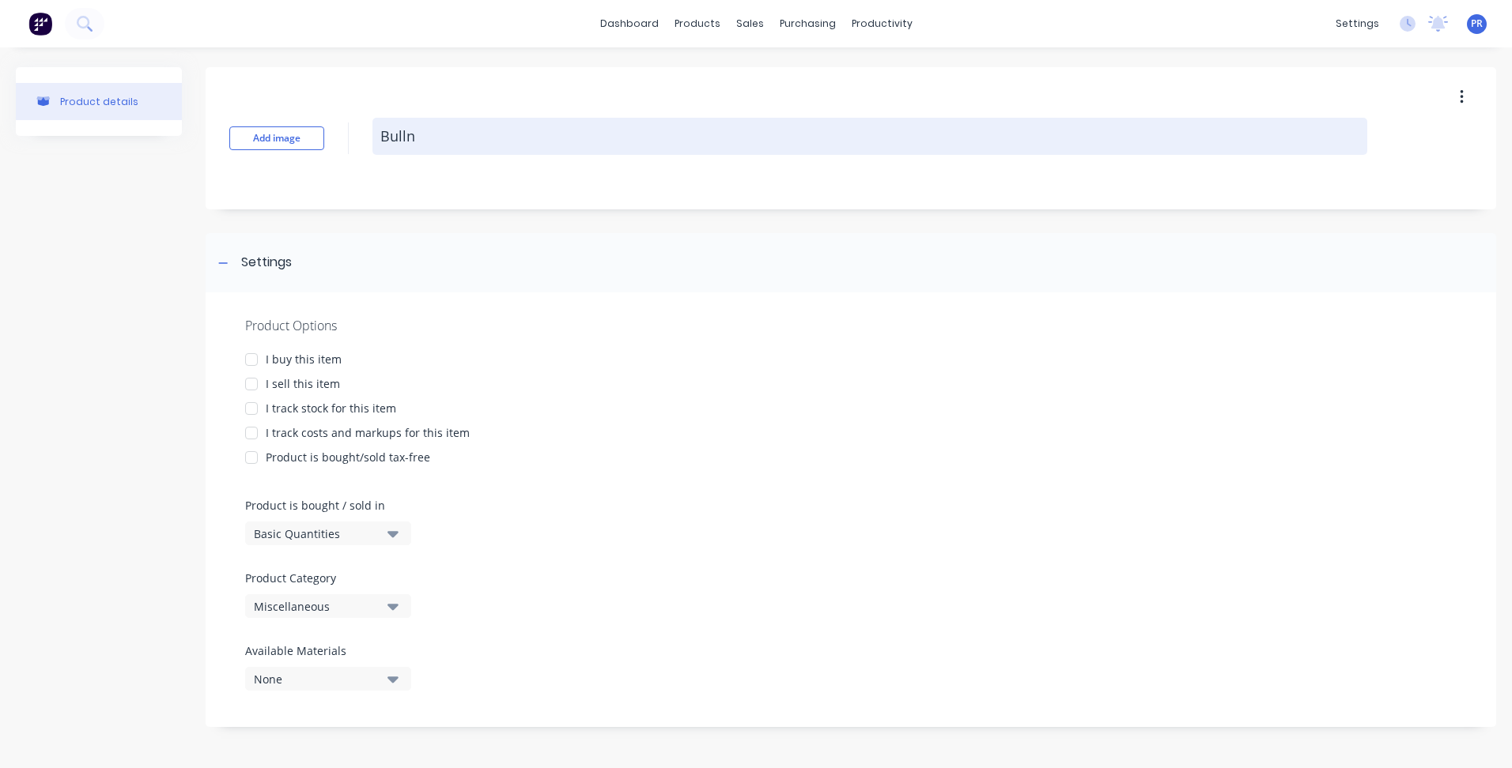
type textarea "x"
type textarea "Bullno"
type textarea "x"
type textarea "Bullnos"
type textarea "x"
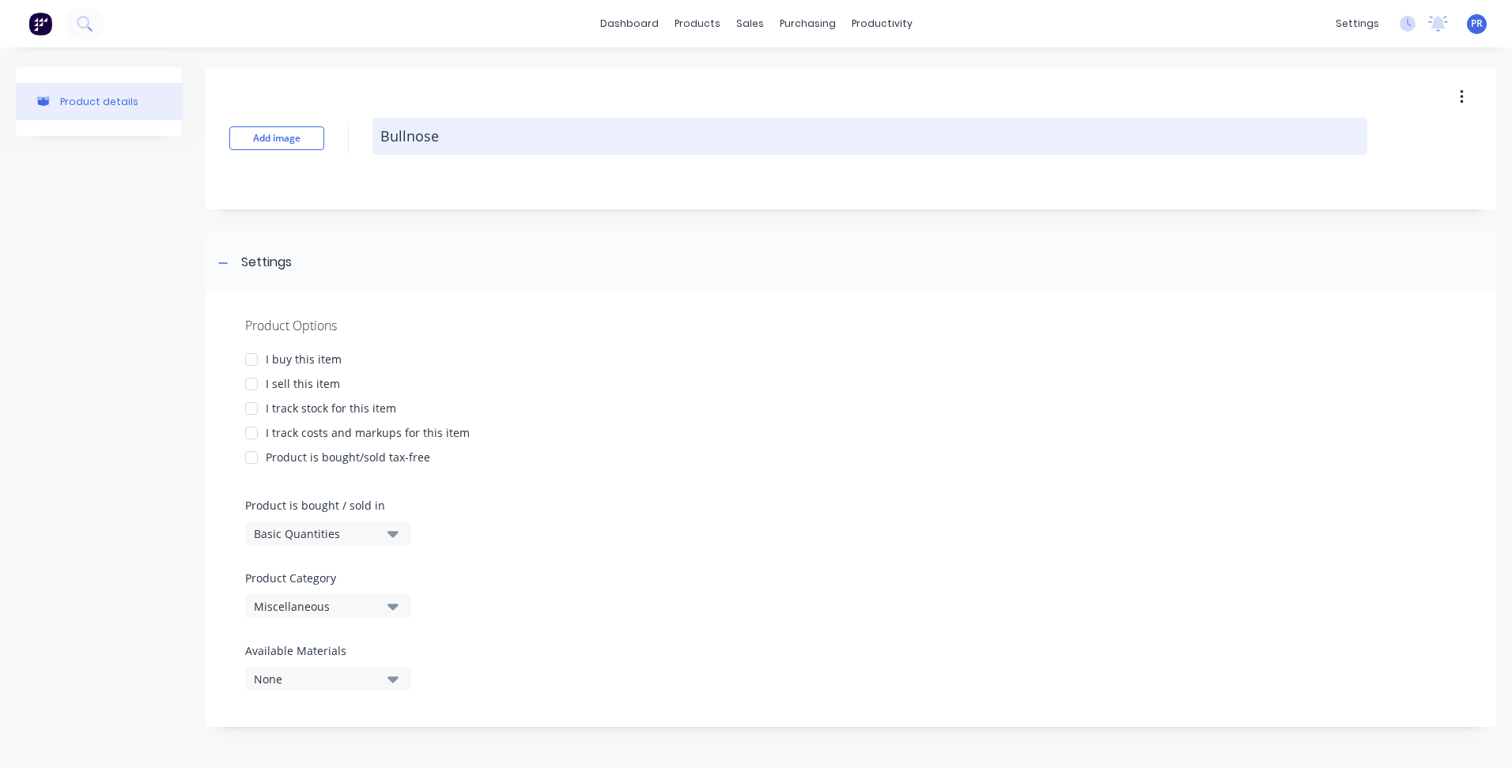
type textarea "Bullnose"
type textarea "x"
type textarea "Bullnose E"
type textarea "x"
type textarea "Bullnose Ed"
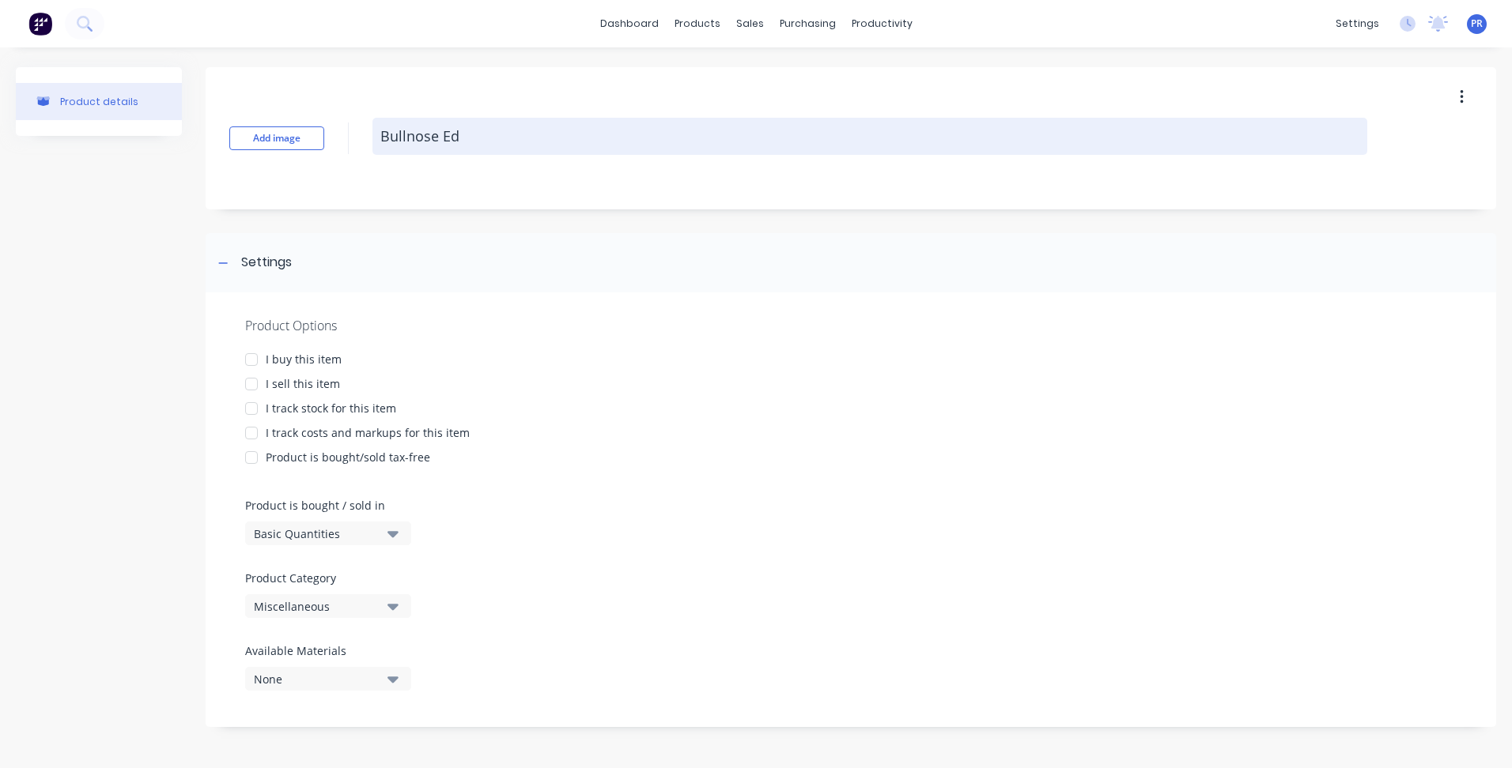
type textarea "x"
type textarea "Bullnose Edg"
type textarea "x"
type textarea "Bullnose Edgi"
type textarea "x"
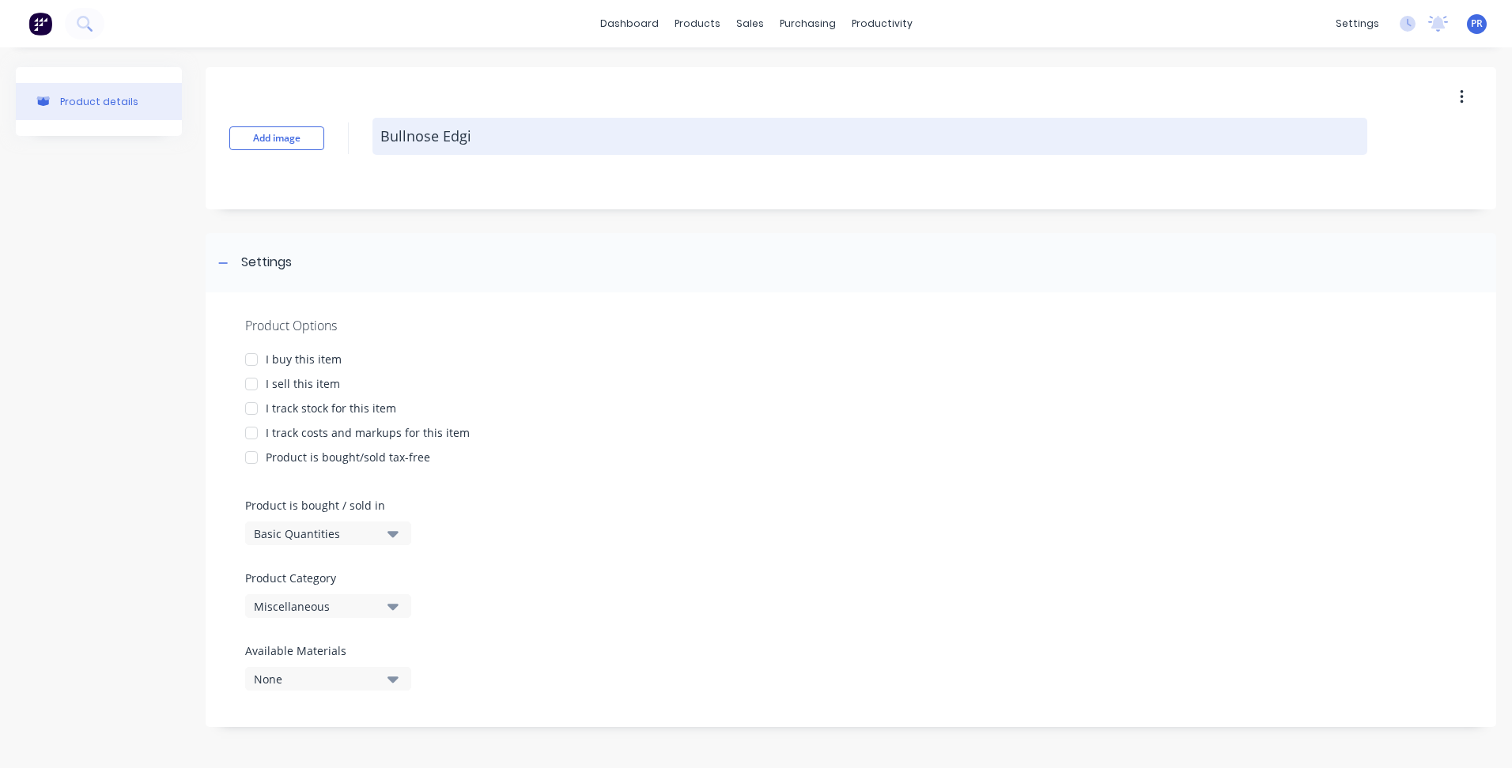
type textarea "Bullnose [PERSON_NAME]"
type textarea "x"
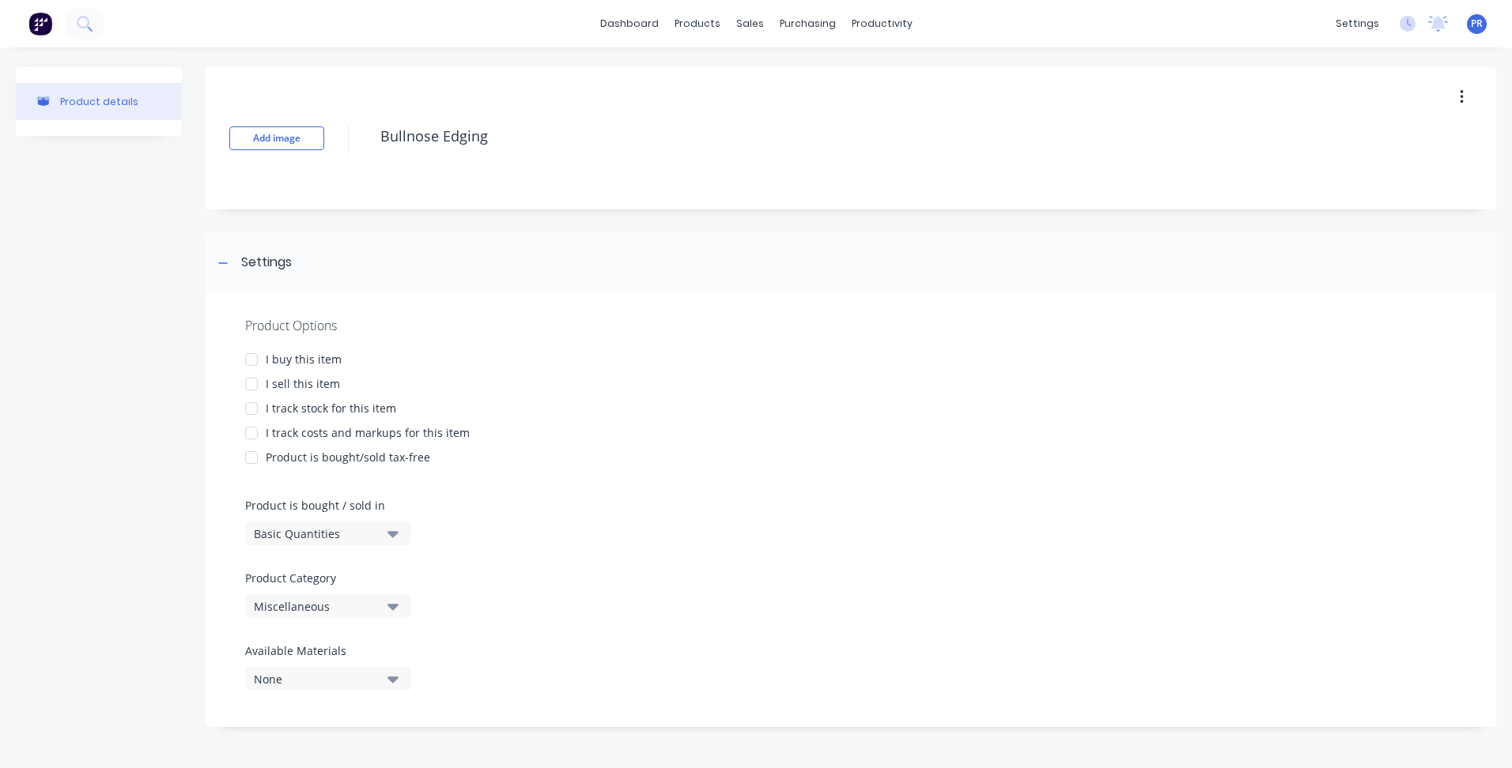
type textarea "Bullnose Edging"
type textarea "x"
type textarea "Bullnose Edging"
click at [523, 581] on div "Product Options I buy this item I sell this item I track stock for this item I …" at bounding box center [851, 510] width 1290 height 435
click at [255, 383] on div at bounding box center [252, 384] width 32 height 32
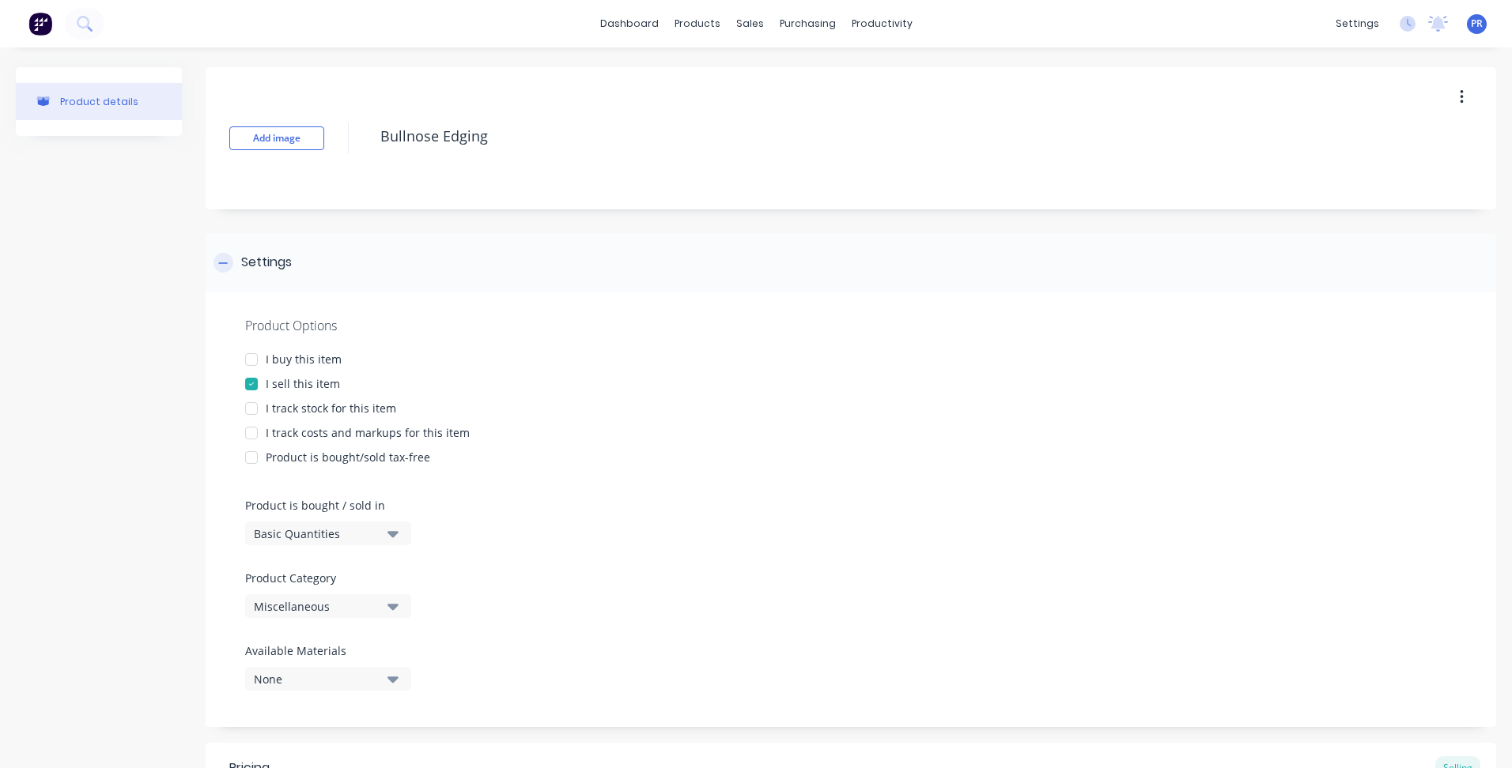
click at [224, 264] on icon at bounding box center [222, 263] width 9 height 11
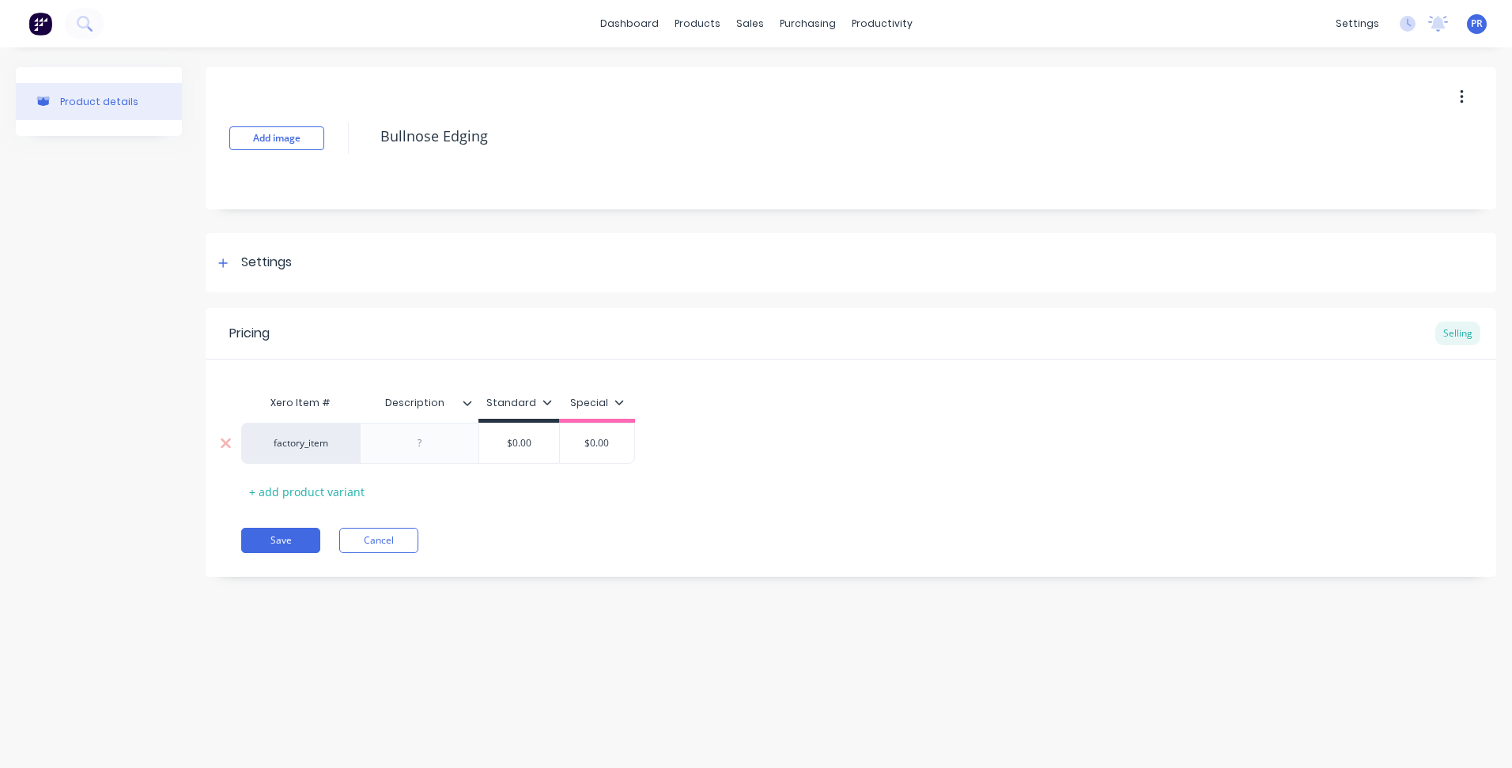
click at [425, 440] on div at bounding box center [419, 443] width 79 height 21
type textarea "x"
type input "$0.00"
drag, startPoint x: 518, startPoint y: 449, endPoint x: 414, endPoint y: 436, distance: 104.3
click at [425, 438] on div at bounding box center [419, 443] width 79 height 21
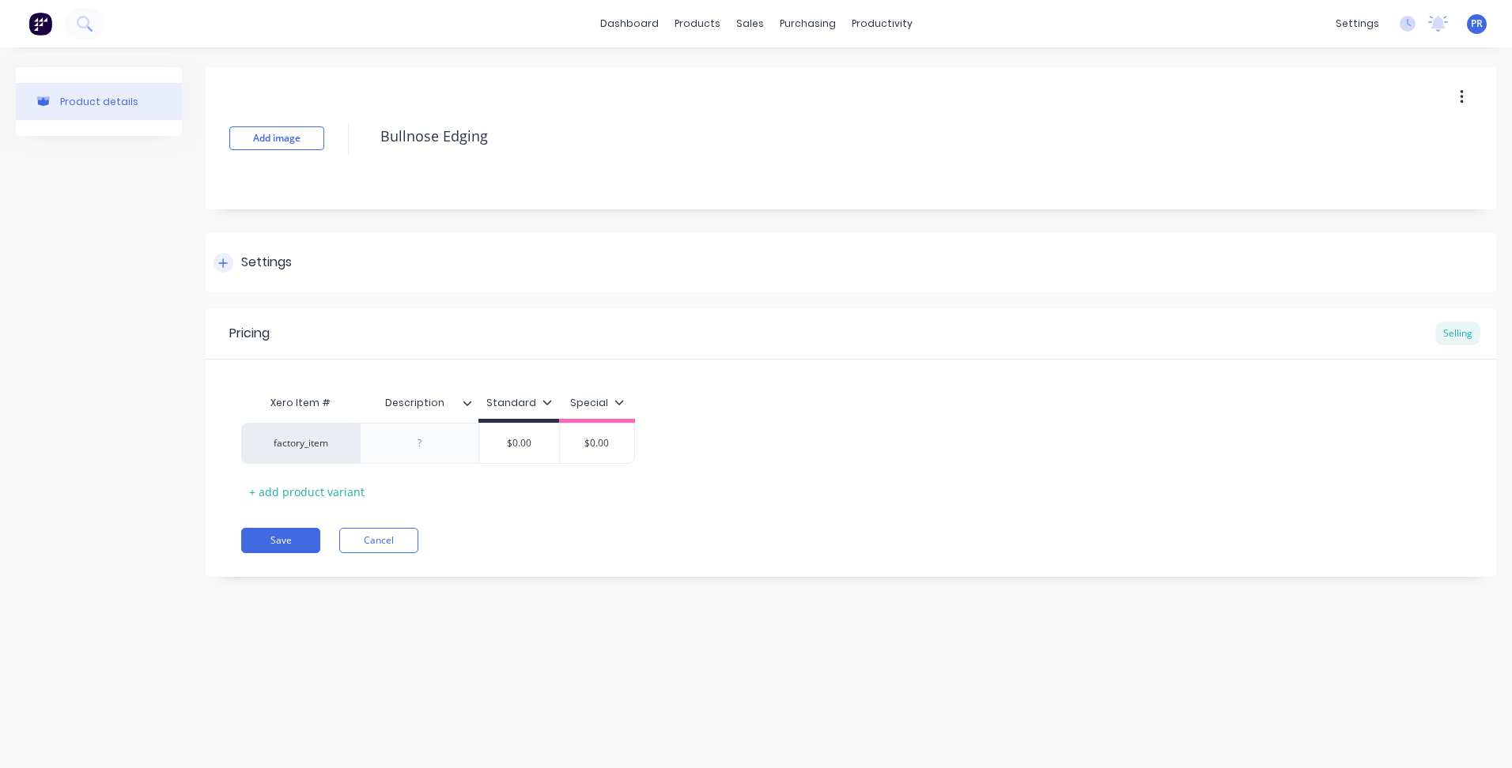
type textarea "x"
click at [223, 262] on icon at bounding box center [223, 263] width 9 height 9
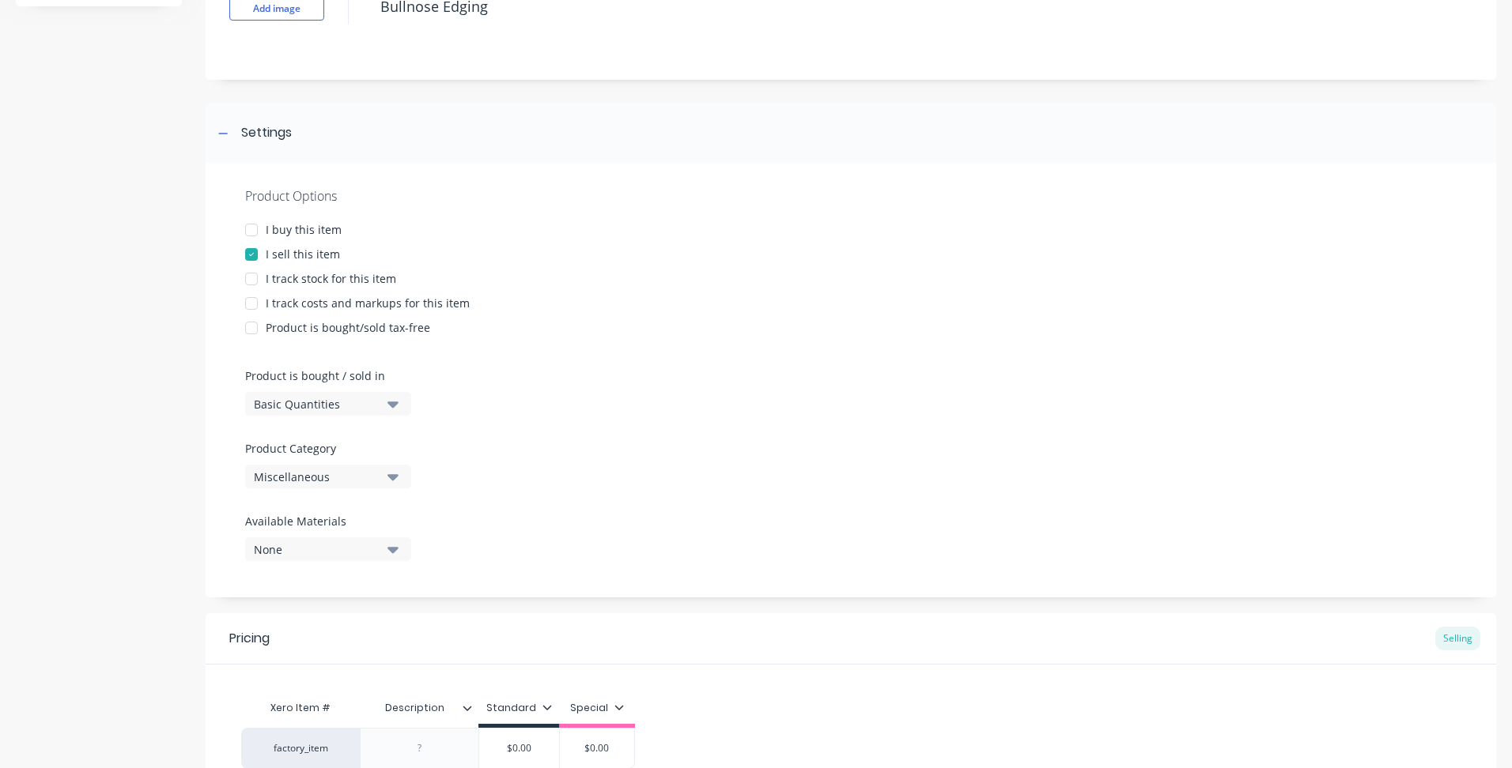
scroll to position [129, 0]
click at [223, 133] on icon at bounding box center [222, 134] width 9 height 11
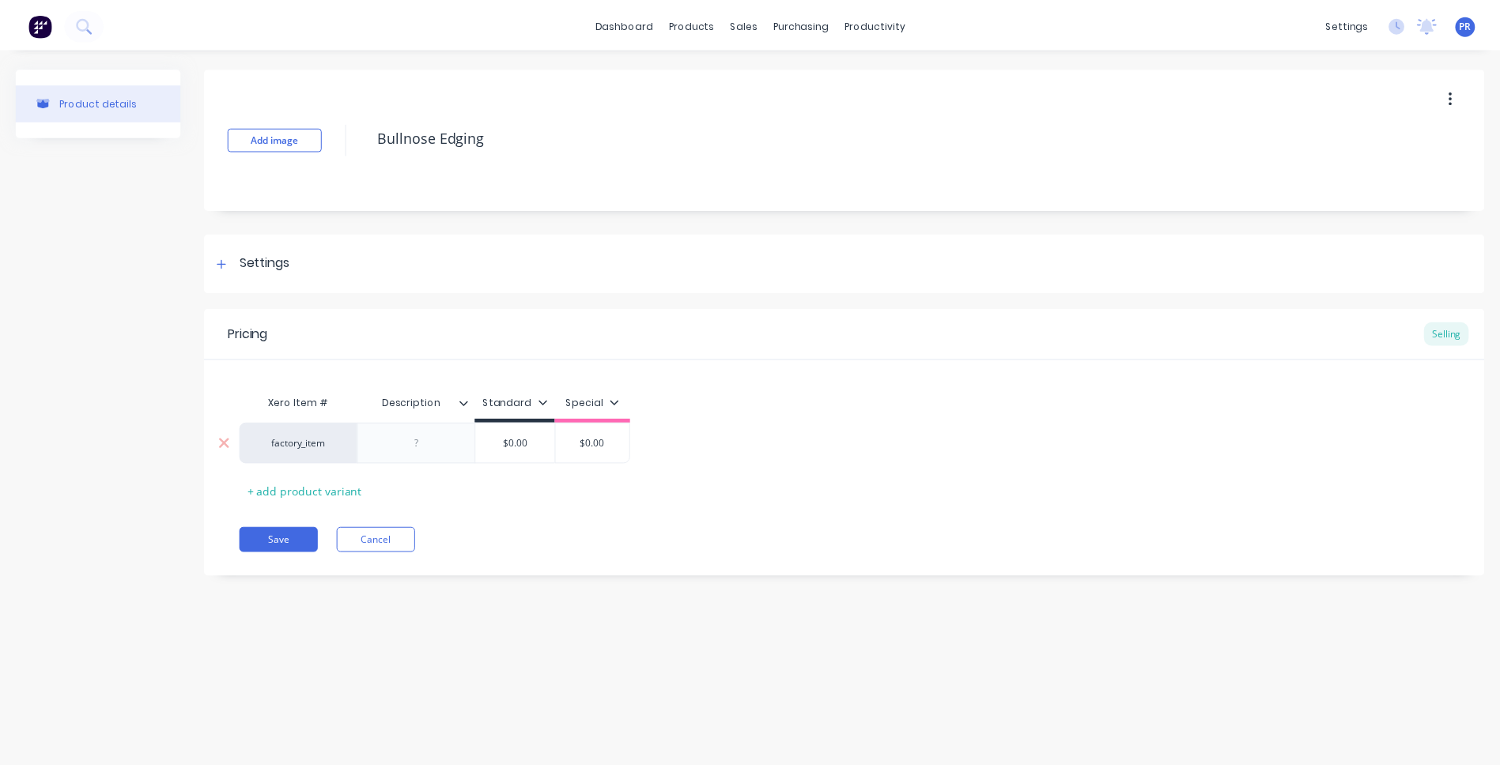
scroll to position [0, 0]
click at [402, 442] on div at bounding box center [419, 443] width 79 height 21
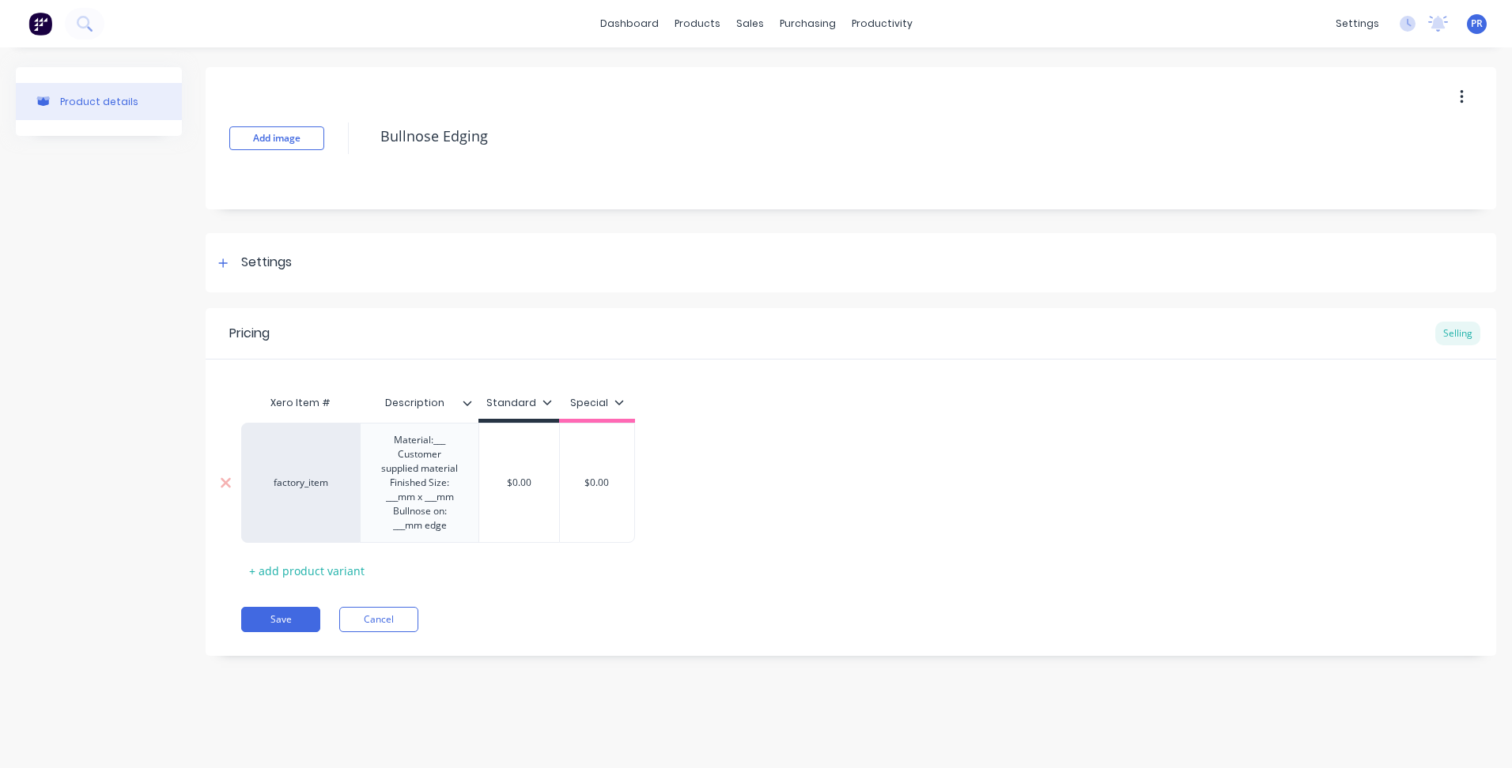
click at [504, 481] on div "factory_item Material:___ Customer supplied material Finished Size: ___mm x ___…" at bounding box center [438, 483] width 394 height 120
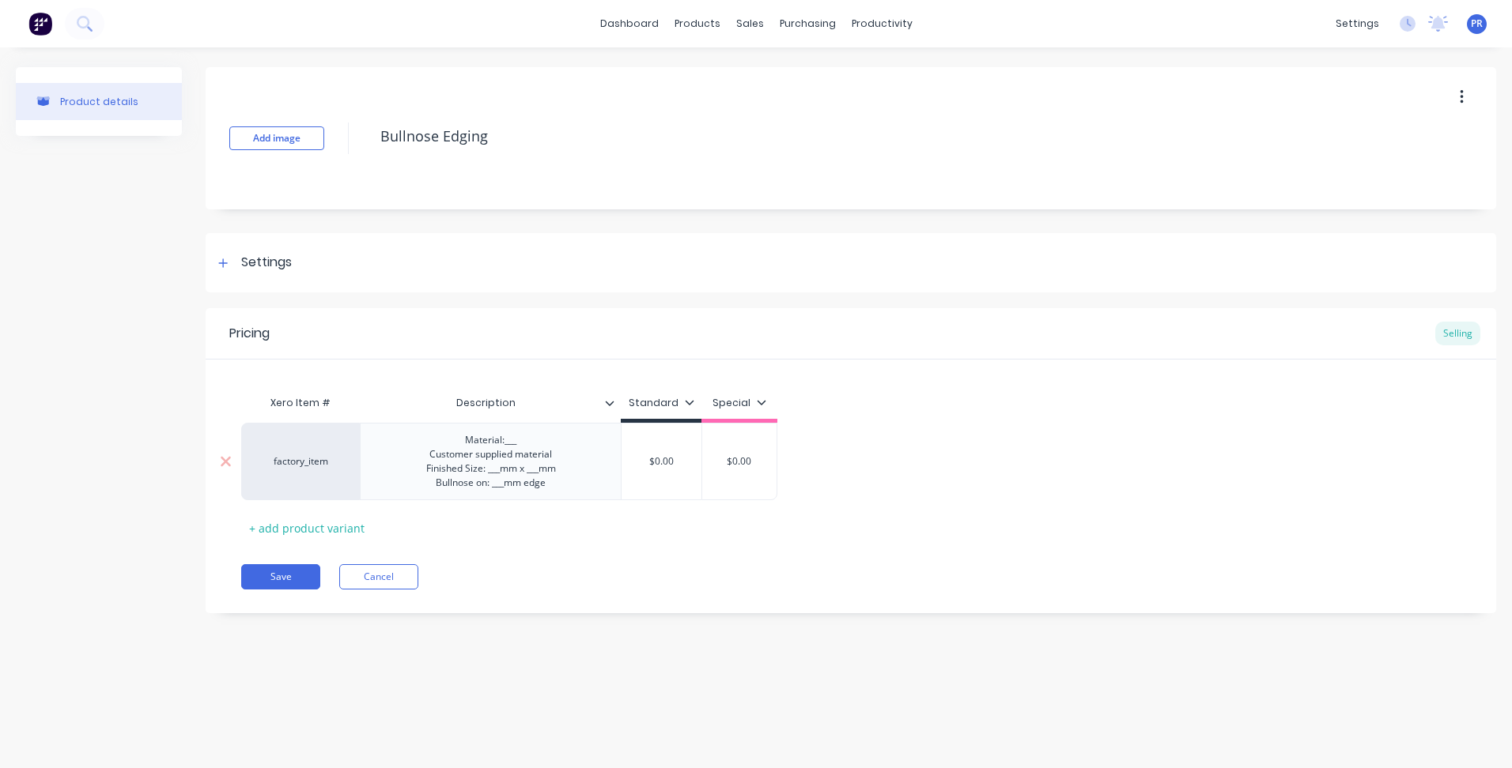
click at [664, 462] on input "$0.00" at bounding box center [661, 462] width 80 height 14
click at [299, 459] on div "factory_item" at bounding box center [300, 462] width 87 height 14
click at [322, 417] on button "factory_discs" at bounding box center [308, 418] width 100 height 24
click at [331, 458] on div "factory_discs" at bounding box center [300, 462] width 87 height 14
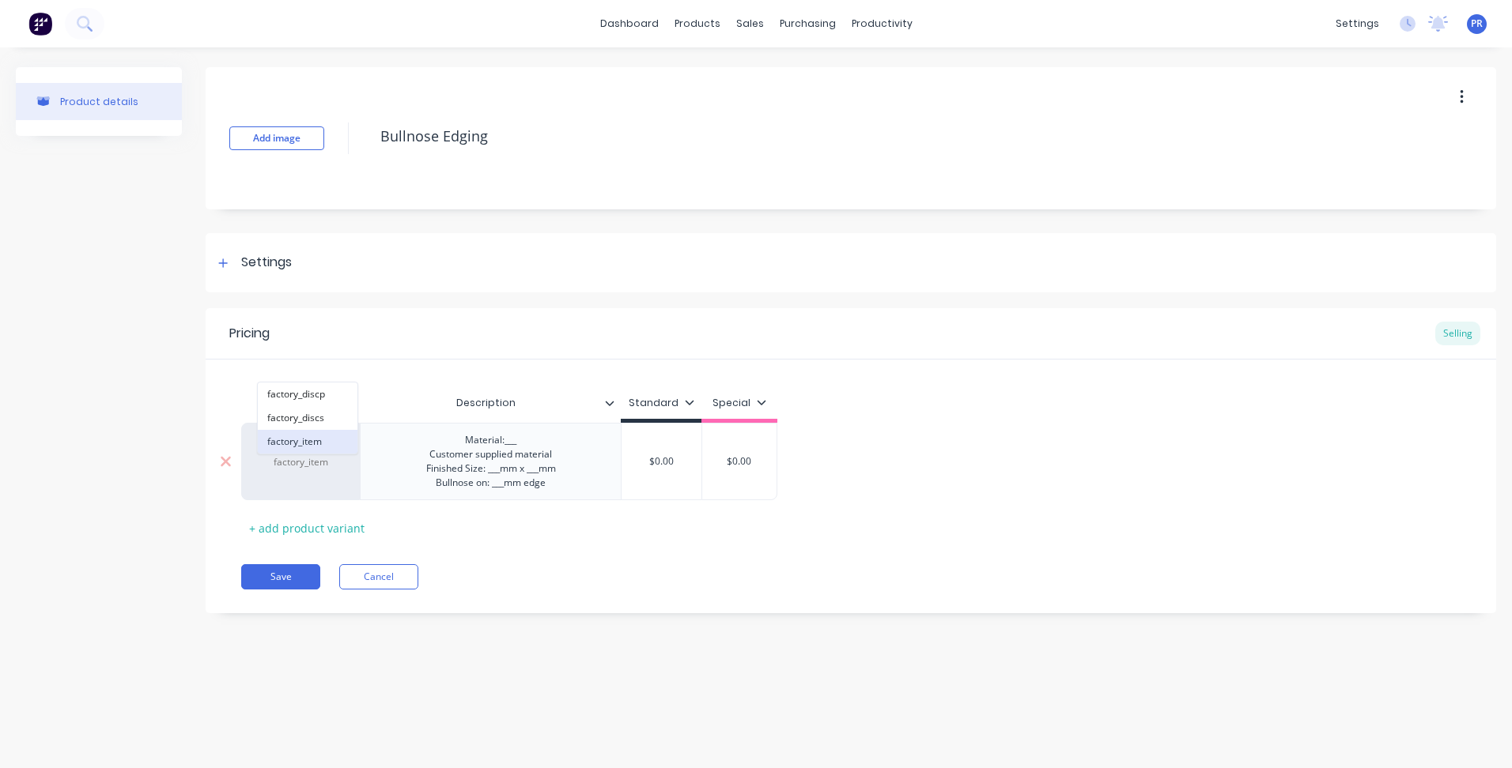
click at [314, 442] on button "factory_item" at bounding box center [308, 442] width 100 height 24
click at [670, 470] on div "$0.00" at bounding box center [661, 462] width 80 height 40
type textarea "x"
click at [674, 463] on input "$0.00" at bounding box center [661, 462] width 80 height 14
drag, startPoint x: 674, startPoint y: 466, endPoint x: 512, endPoint y: 452, distance: 163.4
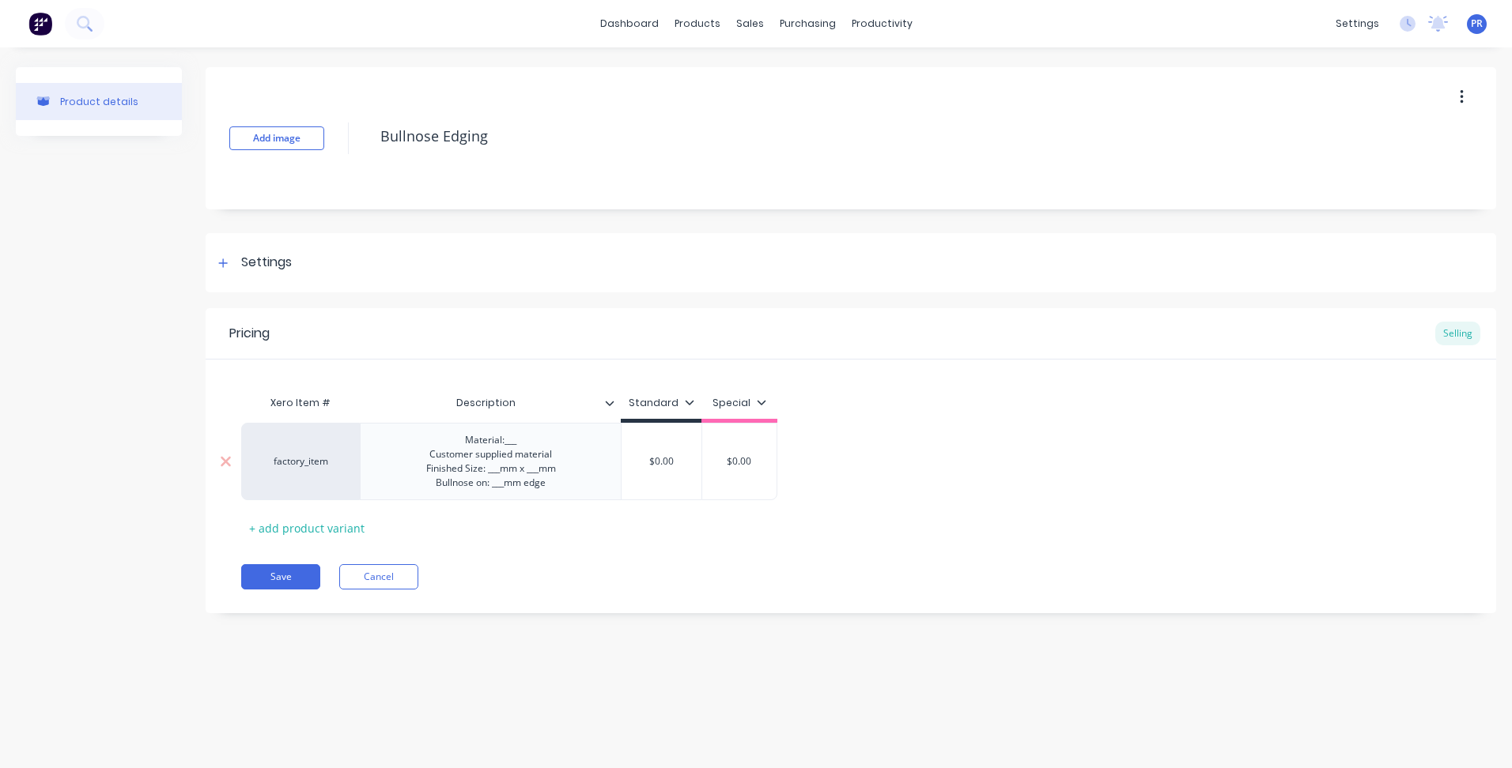
click at [515, 451] on div "factory_item Material:___ Customer supplied material Finished Size: ___mm x ___…" at bounding box center [509, 461] width 536 height 77
type input "$0.00"
click at [741, 461] on input "$0.00" at bounding box center [739, 462] width 79 height 14
click at [757, 396] on div "Special" at bounding box center [739, 403] width 54 height 14
click at [758, 396] on div "Special" at bounding box center [739, 403] width 54 height 14
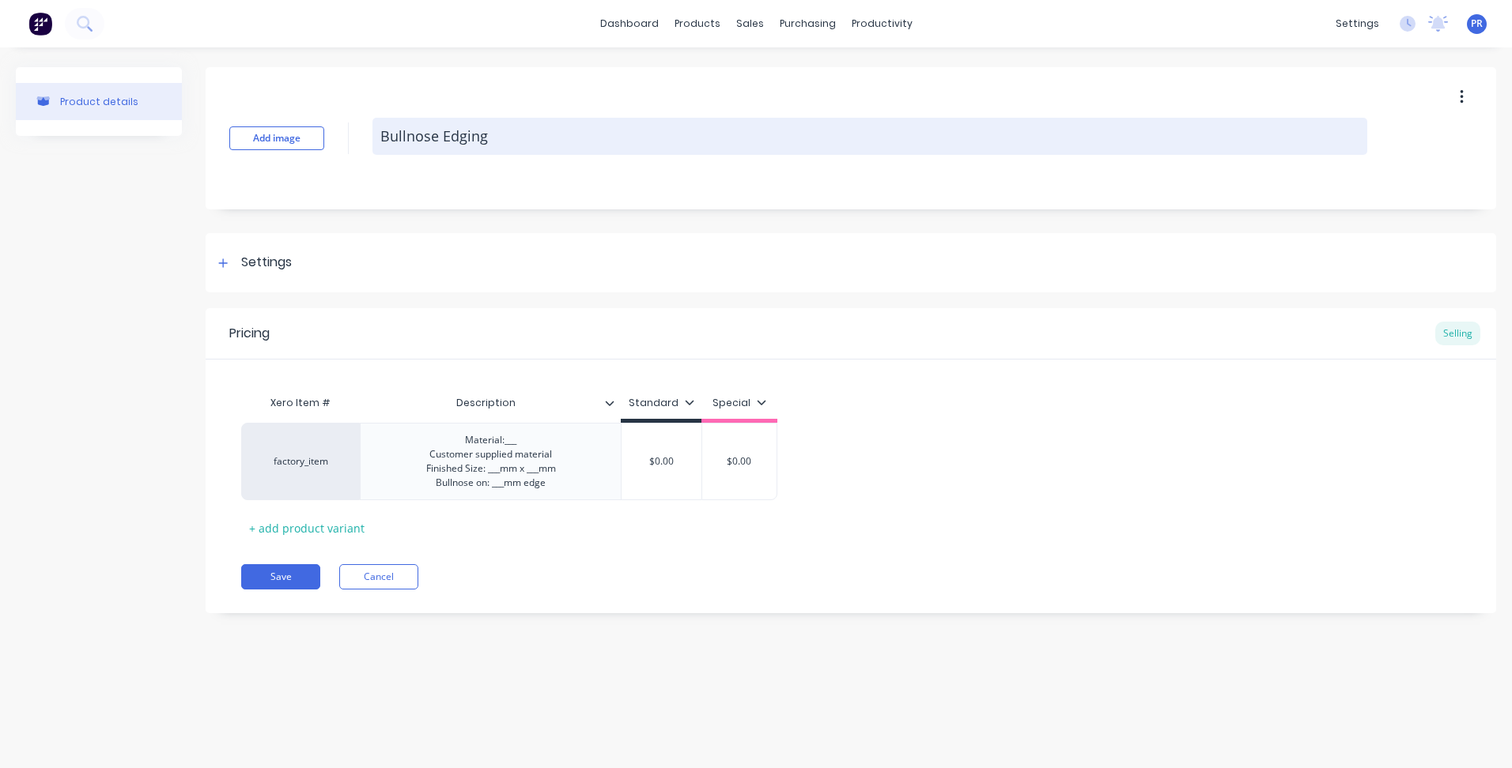
click at [494, 147] on textarea "Bullnose Edging" at bounding box center [869, 136] width 995 height 37
click at [379, 134] on textarea "Bullnose Edging" at bounding box center [869, 136] width 995 height 37
type textarea "x"
type textarea "3Bullnose Edging"
type textarea "x"
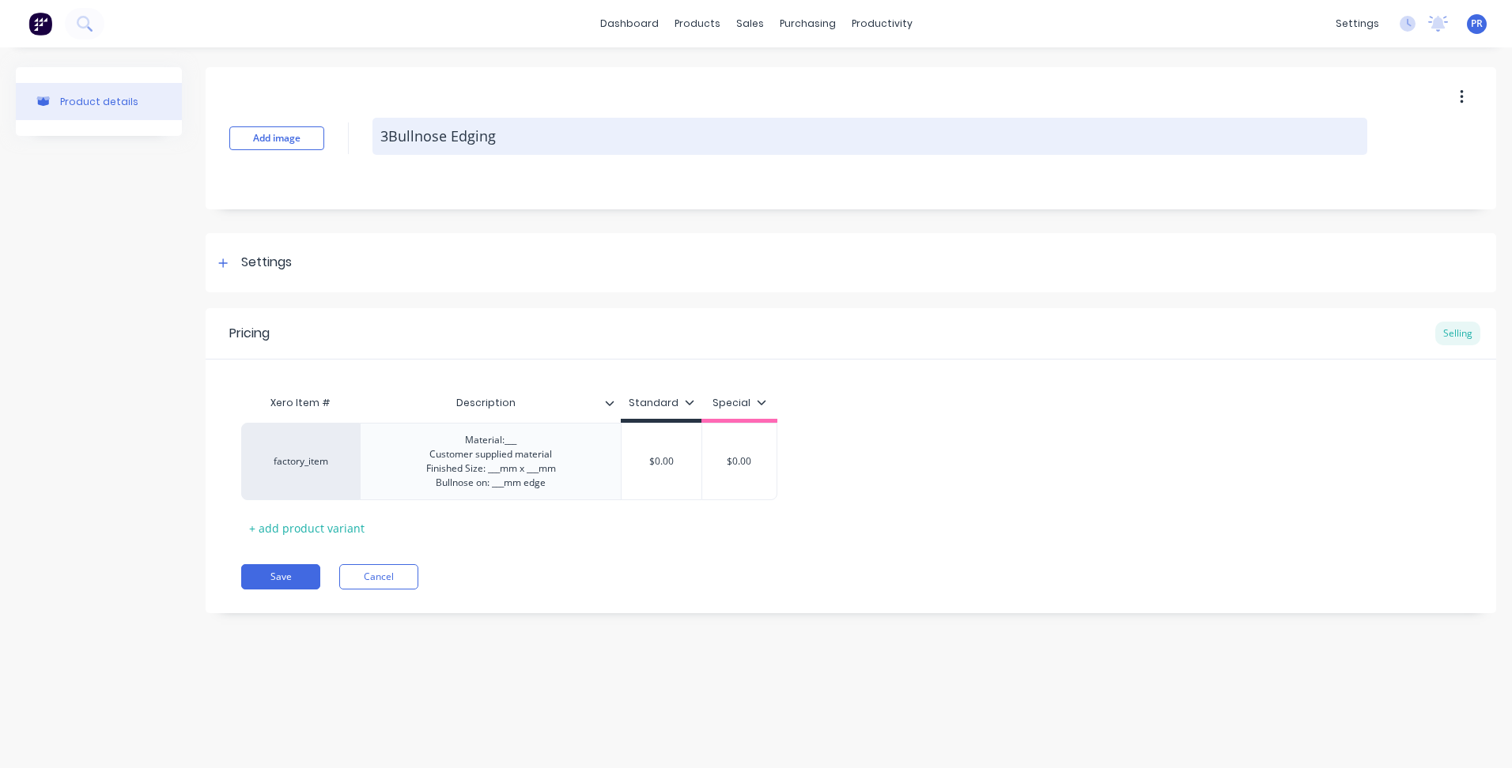
type textarea "30Bullnose Edging"
type textarea "x"
type textarea "30mBullnose Edging"
type textarea "x"
type textarea "30mmBullnose Edging"
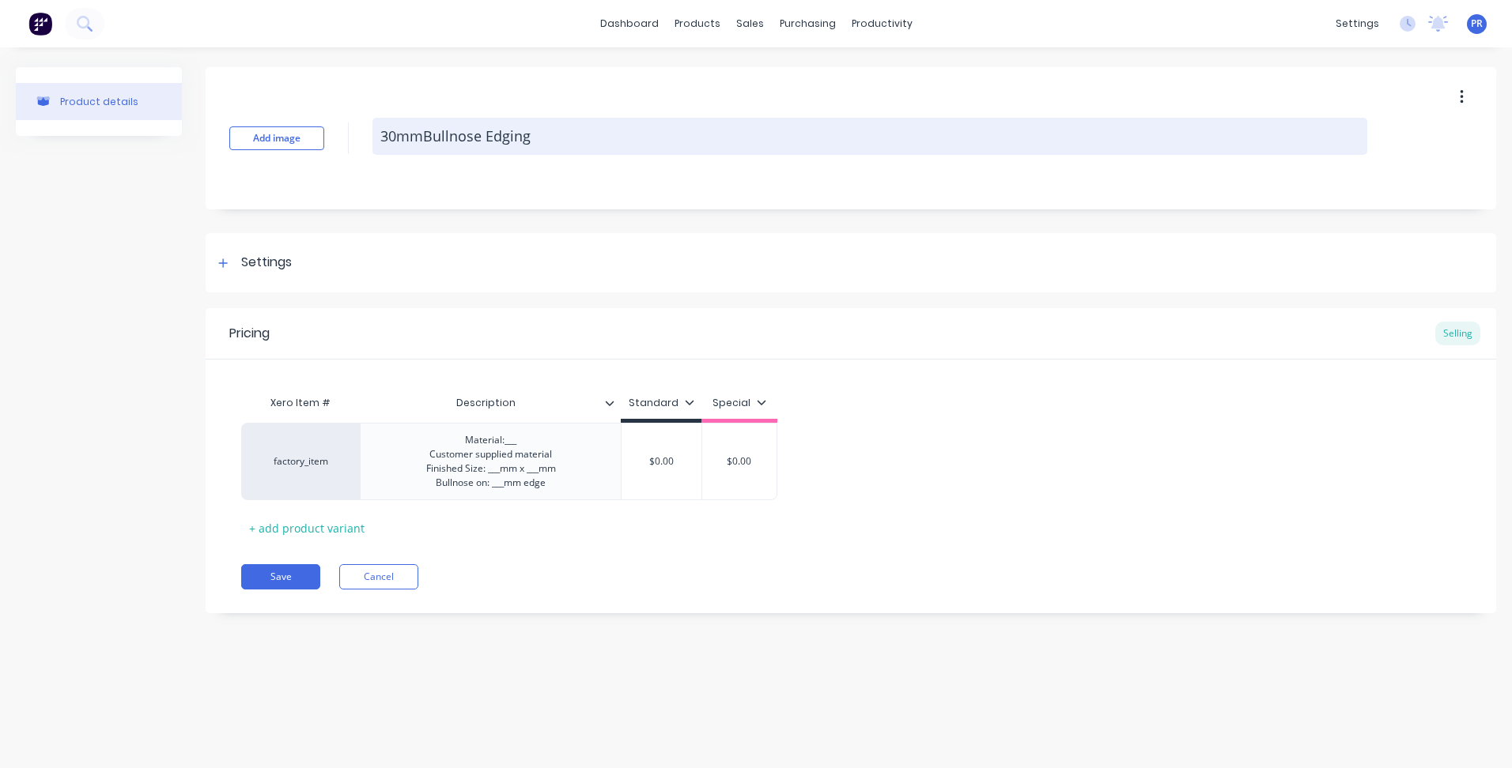
type textarea "x"
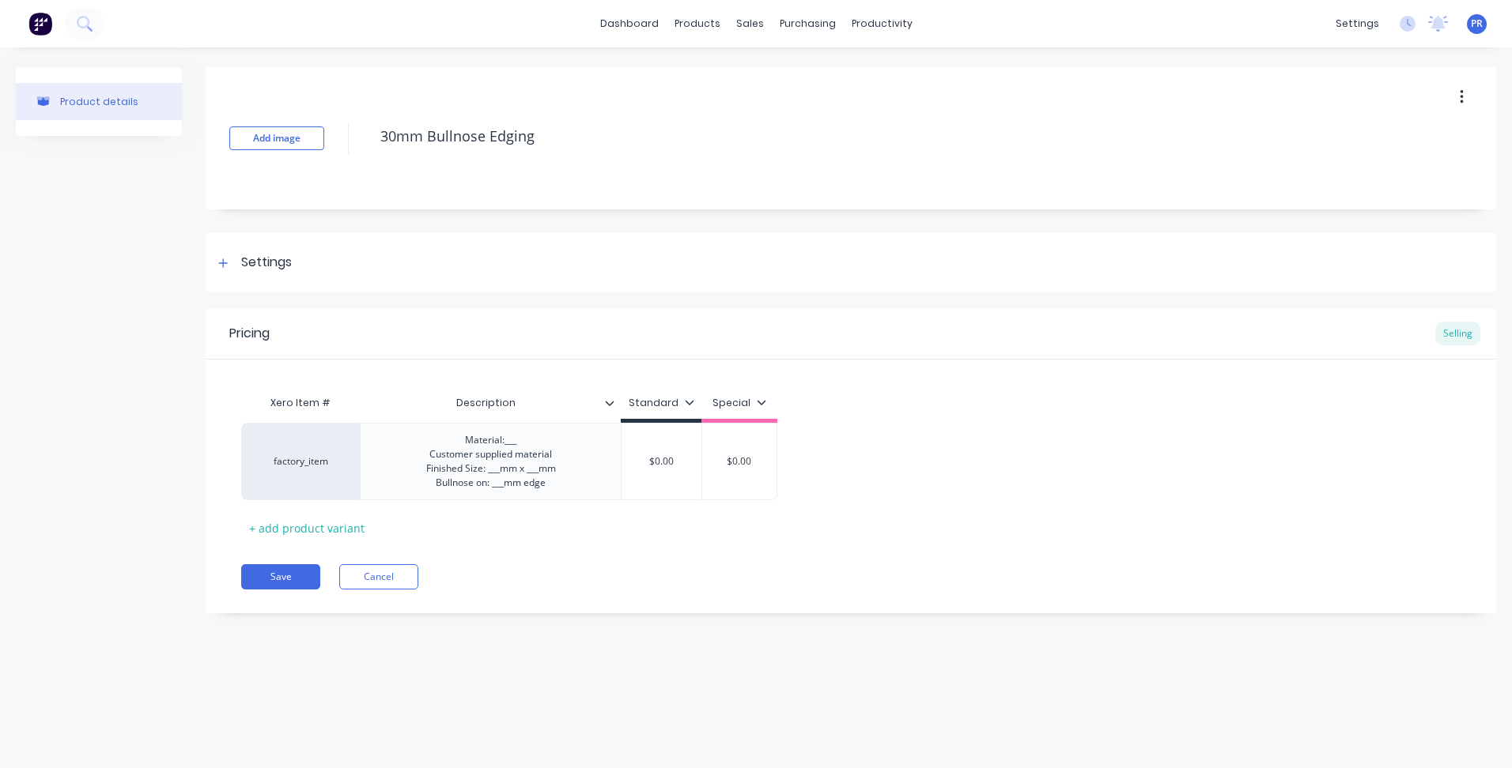
type textarea "30mm Bullnose Edging"
type textarea "x"
type textarea "30mm Bullnose Edging"
click at [511, 451] on div "Material:___ Customer supplied material Finished Size: ___mm x ___mm Bullnose o…" at bounding box center [490, 461] width 155 height 63
click at [291, 576] on button "Save" at bounding box center [280, 577] width 79 height 25
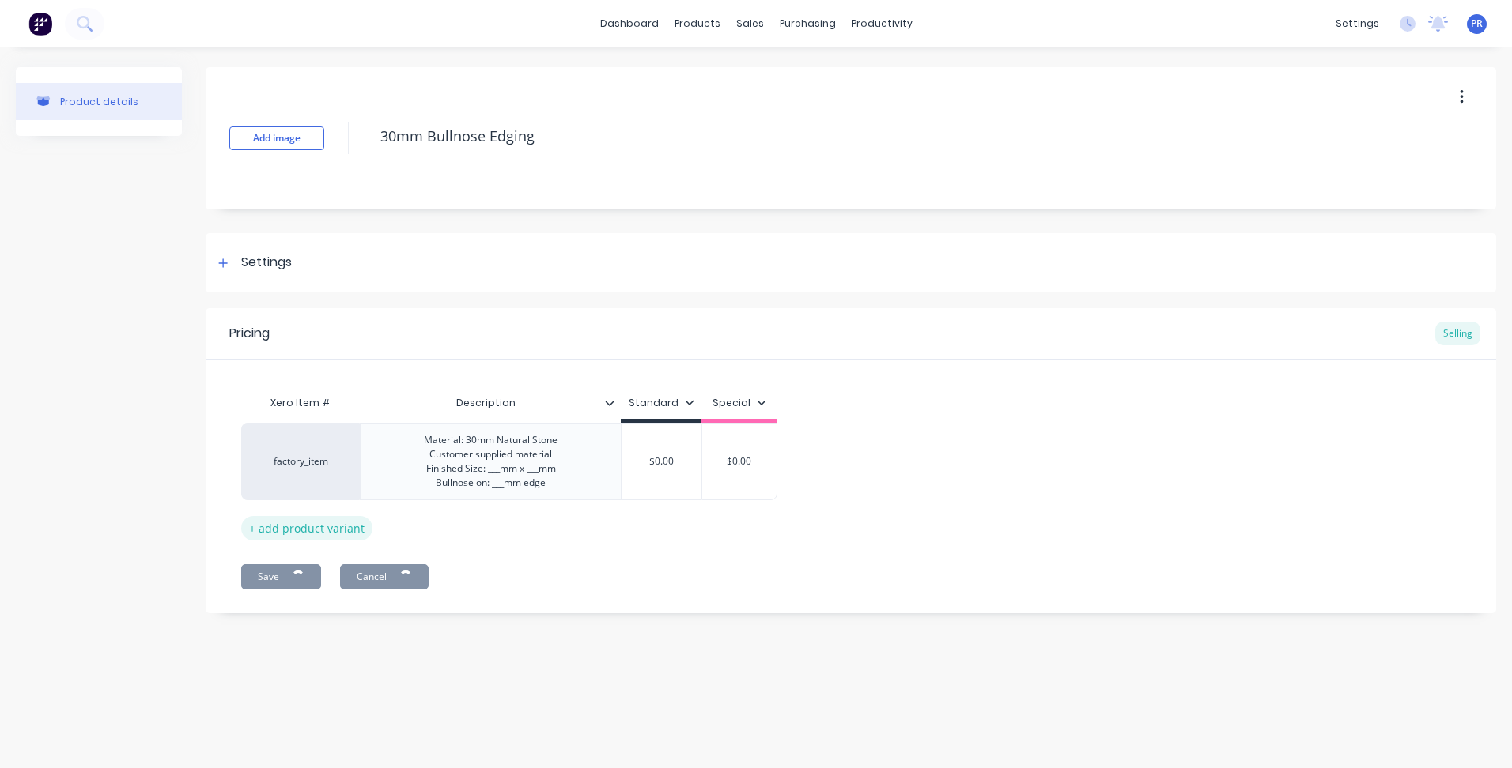
type textarea "x"
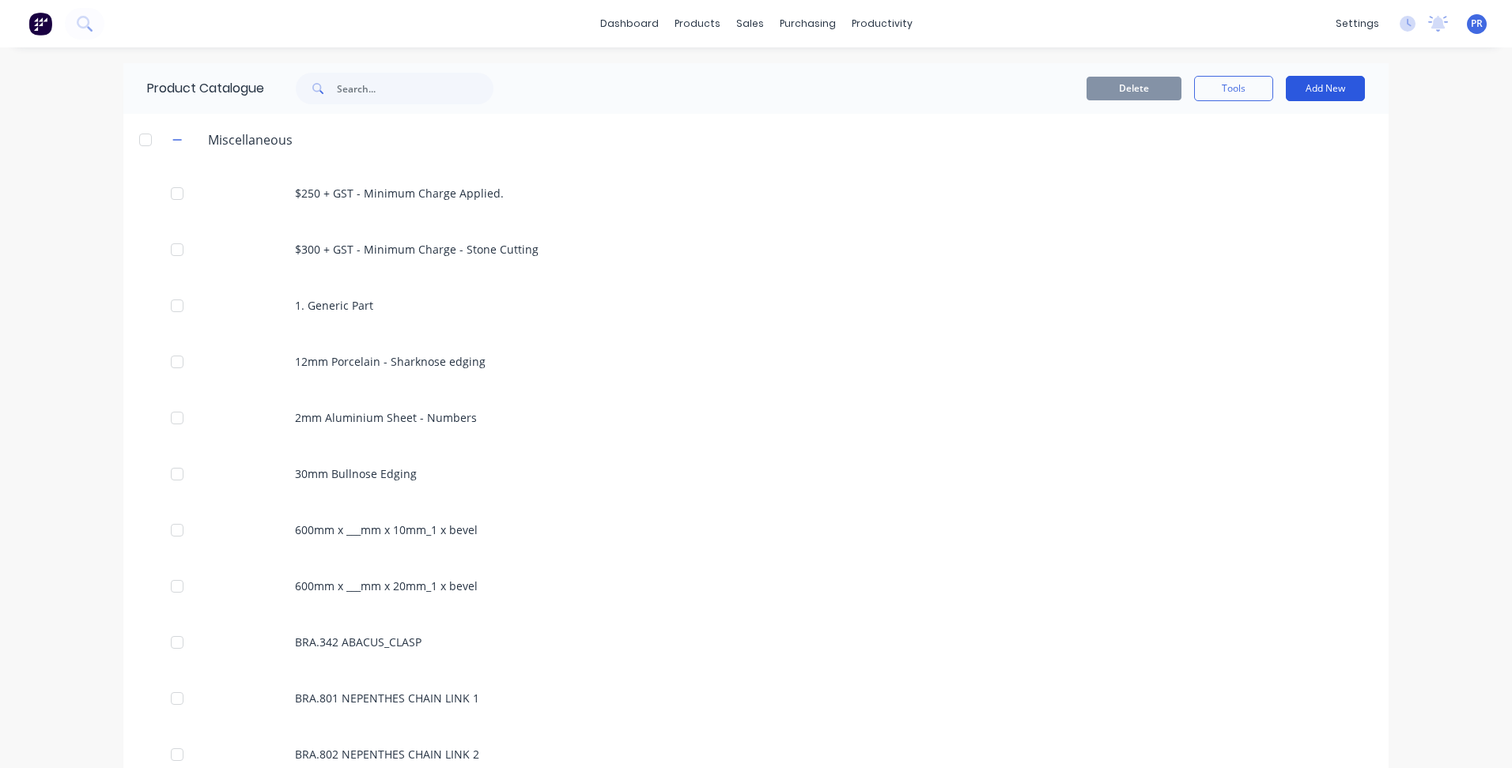
click at [1327, 91] on button "Add New" at bounding box center [1325, 88] width 79 height 25
click at [1255, 191] on div "Product Kit" at bounding box center [1290, 192] width 122 height 23
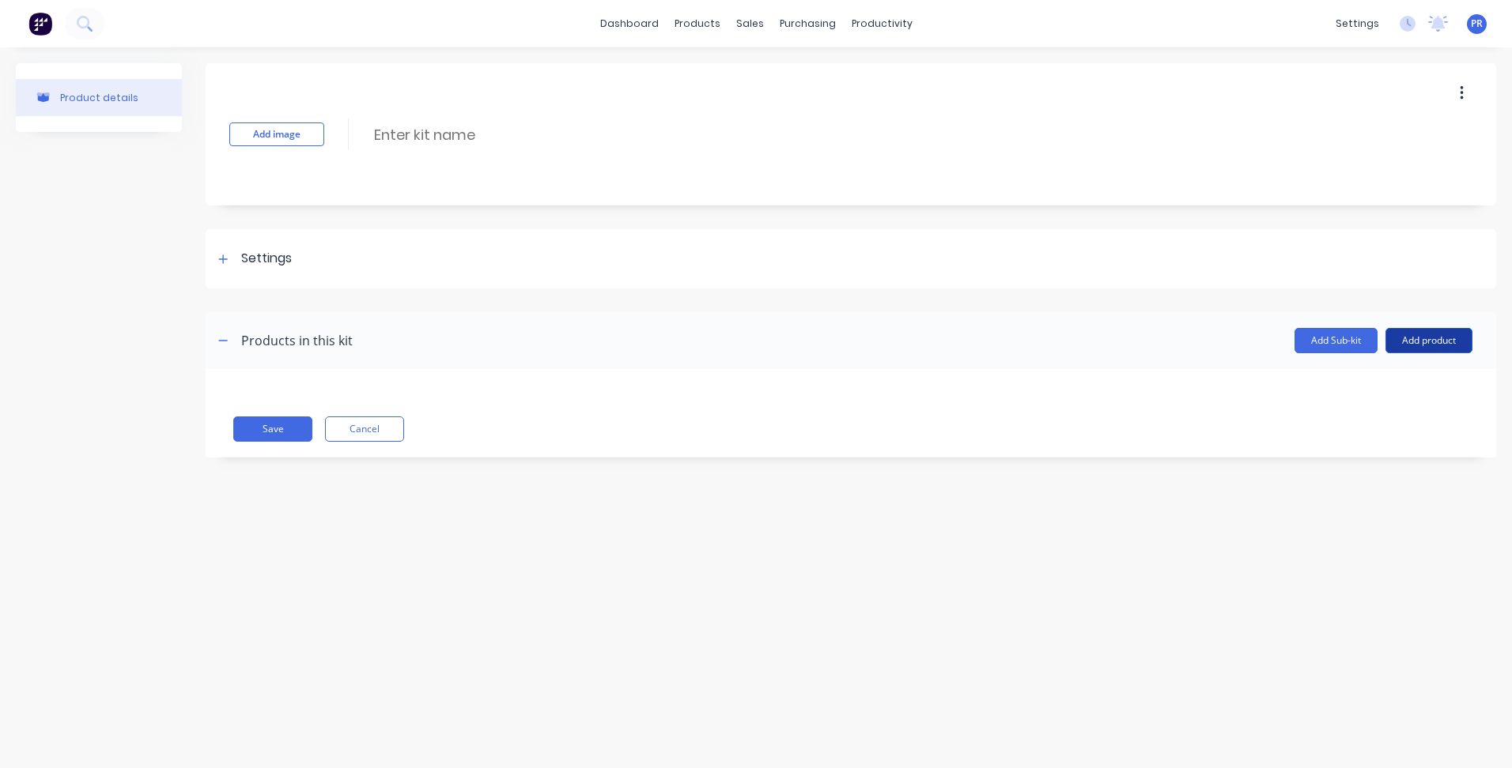
click at [1412, 339] on button "Add product" at bounding box center [1428, 340] width 87 height 25
click at [1350, 375] on div "Product catalogue" at bounding box center [1397, 381] width 122 height 23
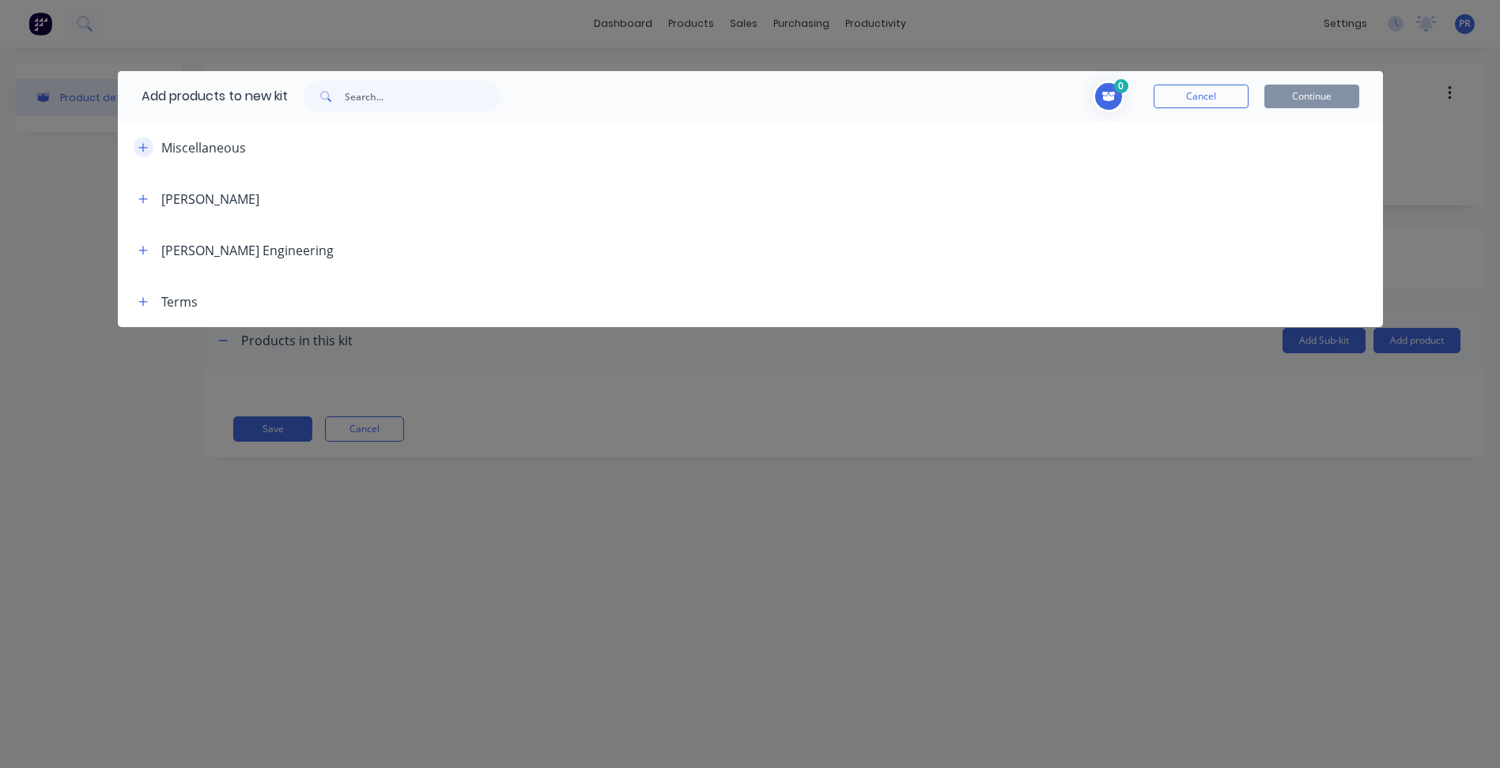
click at [147, 145] on icon "button" at bounding box center [142, 147] width 9 height 11
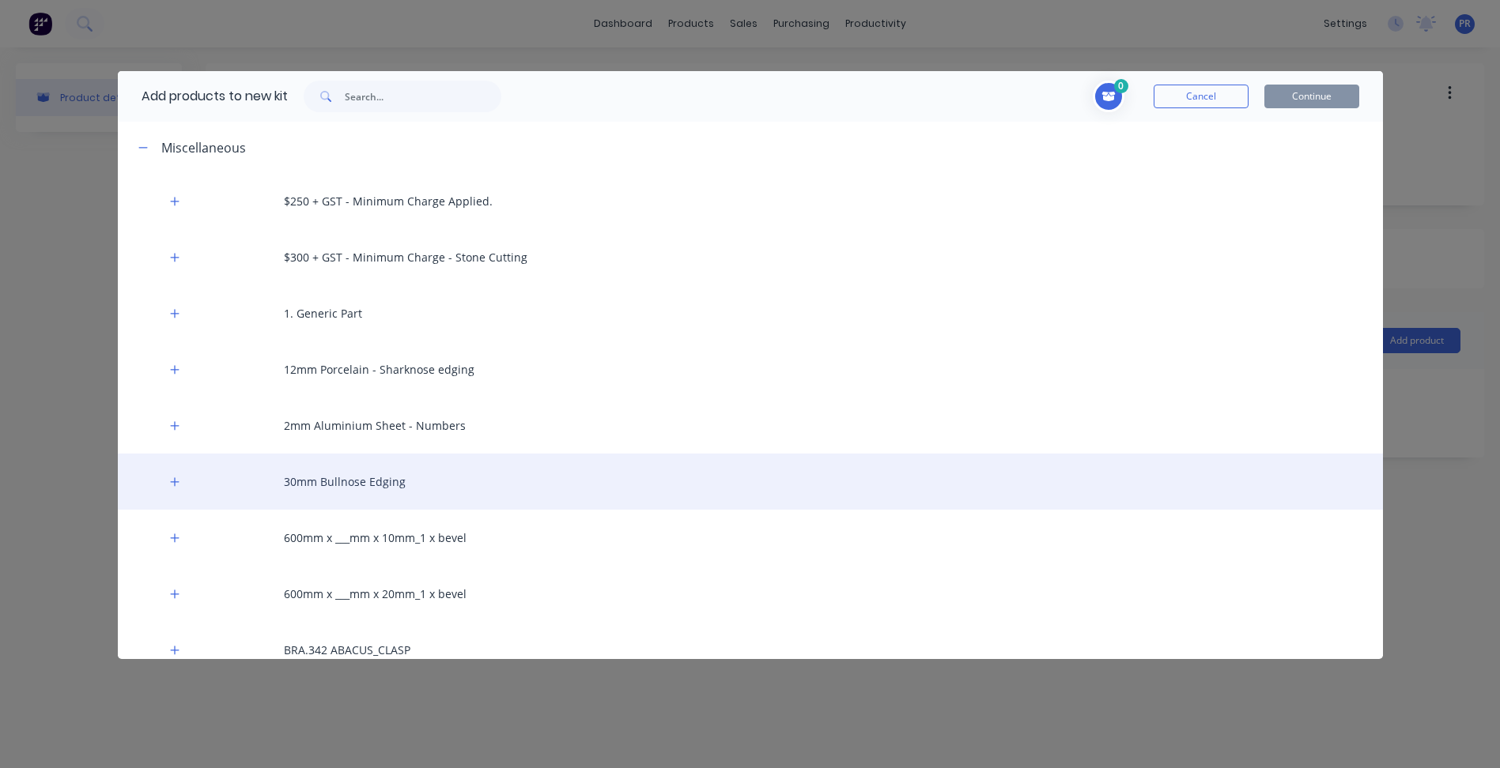
click at [357, 479] on div "30mm Bullnose Edging" at bounding box center [750, 482] width 1265 height 56
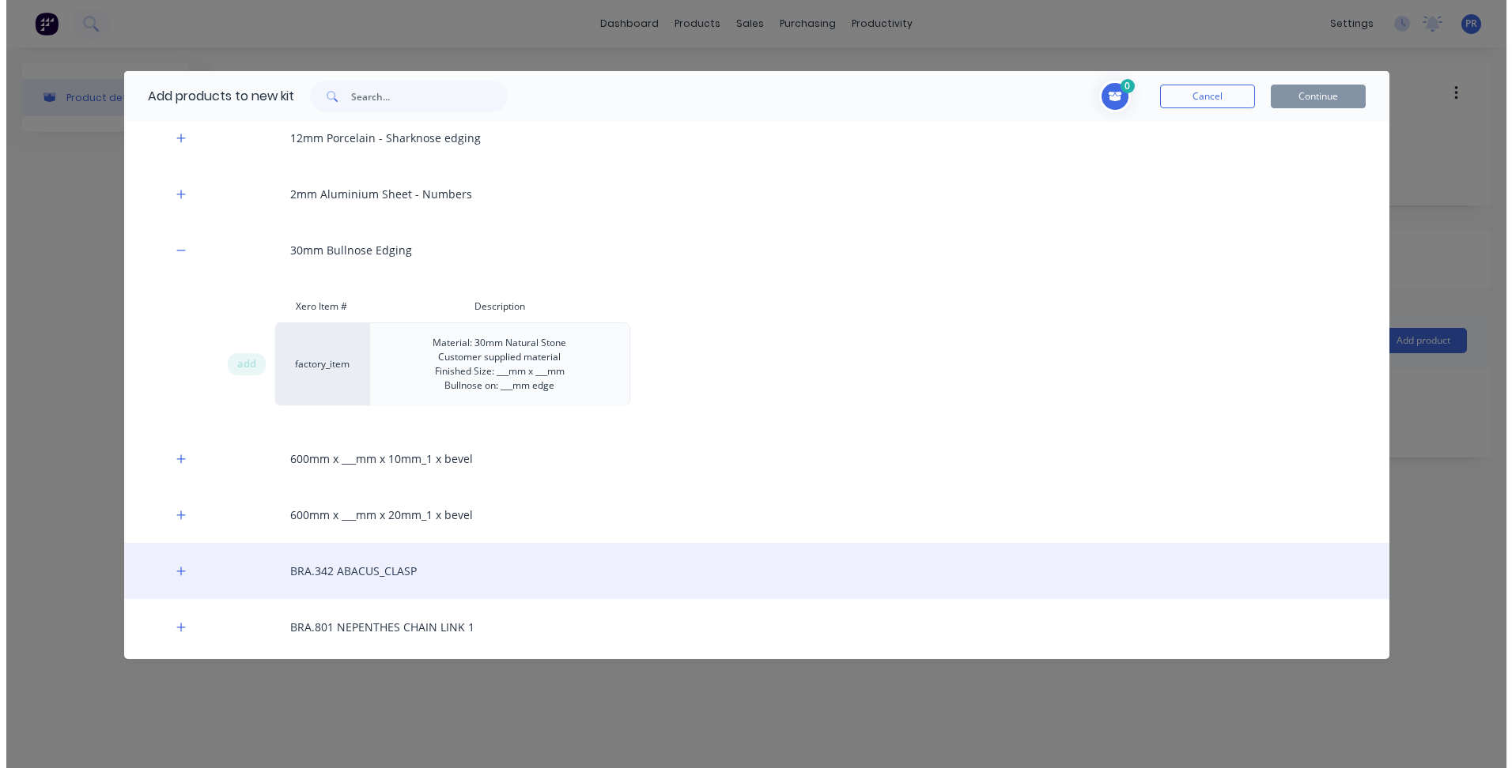
scroll to position [237, 0]
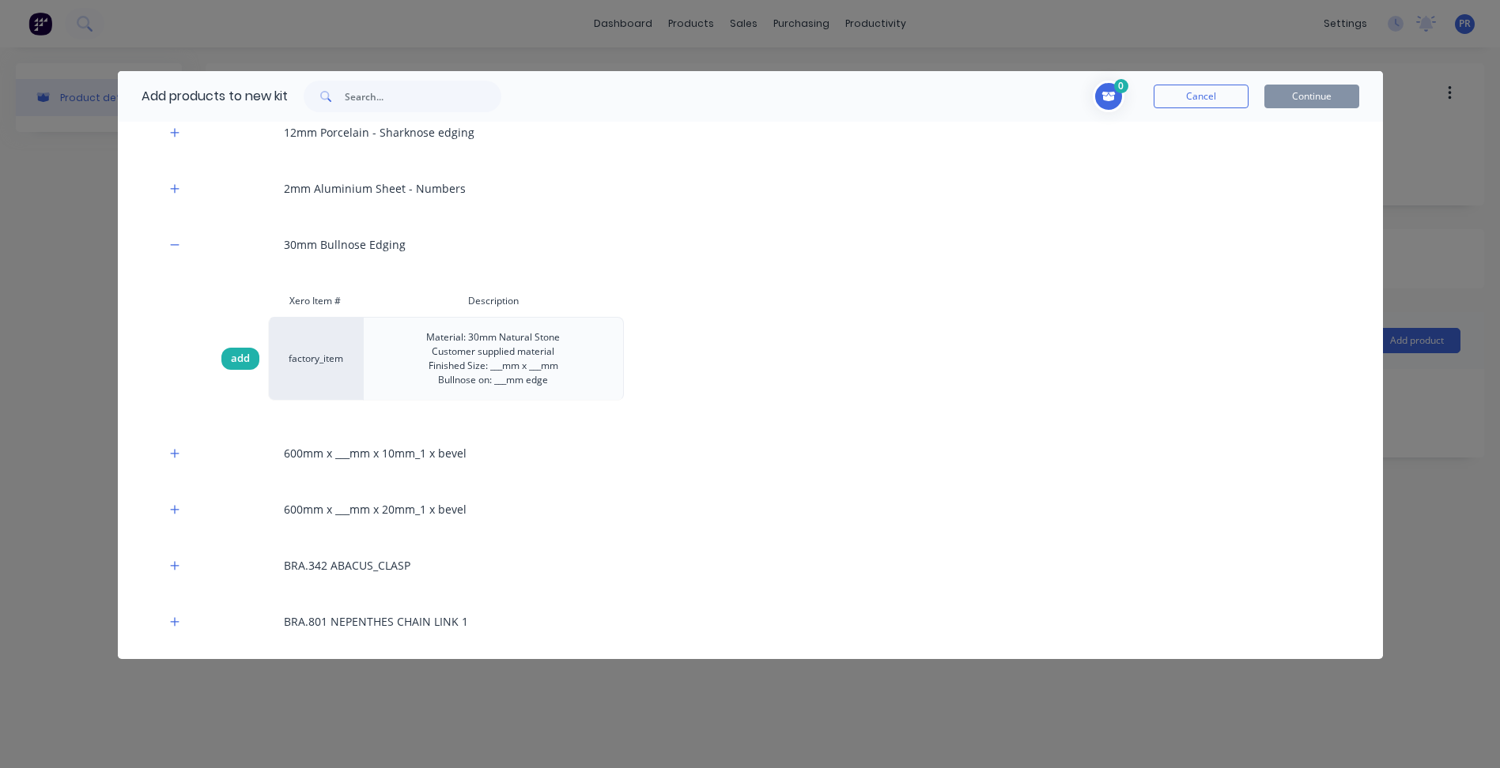
click at [235, 353] on span "add" at bounding box center [240, 359] width 19 height 16
click at [1320, 97] on button "Continue" at bounding box center [1311, 97] width 95 height 24
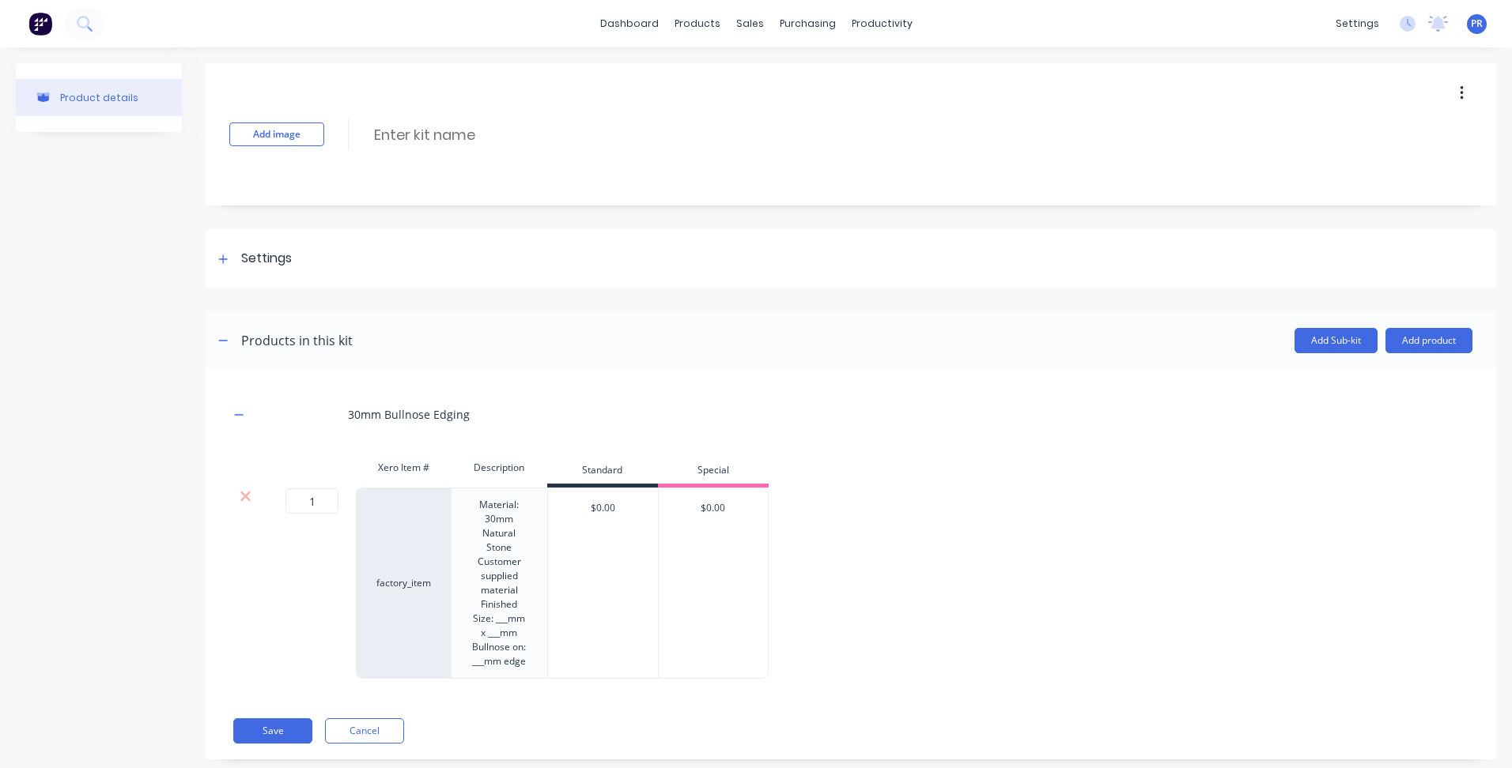
type input "$0.00"
click at [650, 501] on input "$0.00" at bounding box center [603, 508] width 110 height 14
click at [499, 510] on div "Material: 30mm Natural Stone Customer supplied material Finished Size: ___mm x …" at bounding box center [499, 583] width 83 height 177
click at [508, 533] on div "Material: 30mm Natural Stone Customer supplied material Finished Size: ___mm x …" at bounding box center [499, 583] width 83 height 177
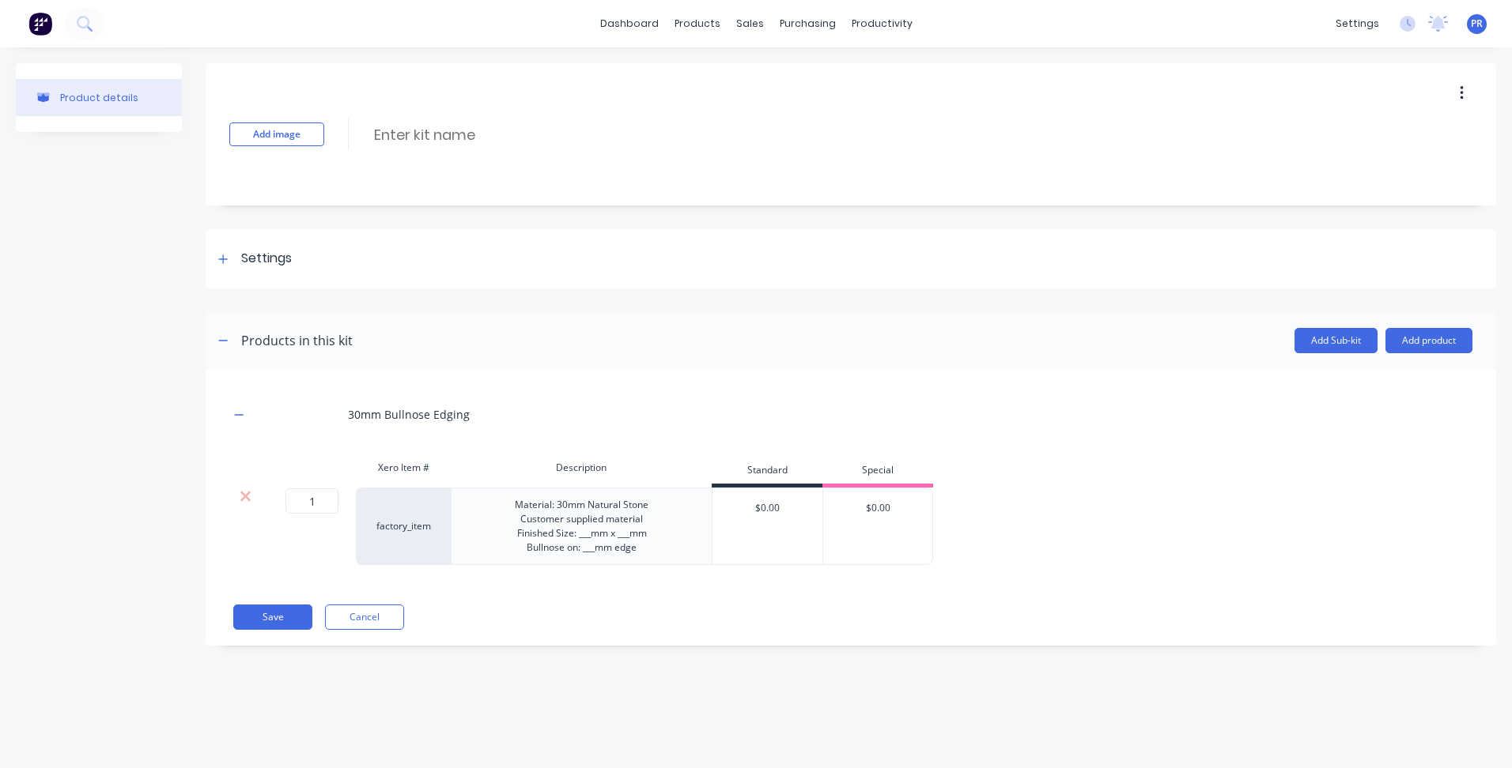
click at [599, 508] on div "1 1 ? factory_item Material: 30mm Natural Stone Customer supplied material Fini…" at bounding box center [581, 526] width 704 height 77
click at [1352, 334] on button "Add Sub-kit" at bounding box center [1335, 340] width 83 height 25
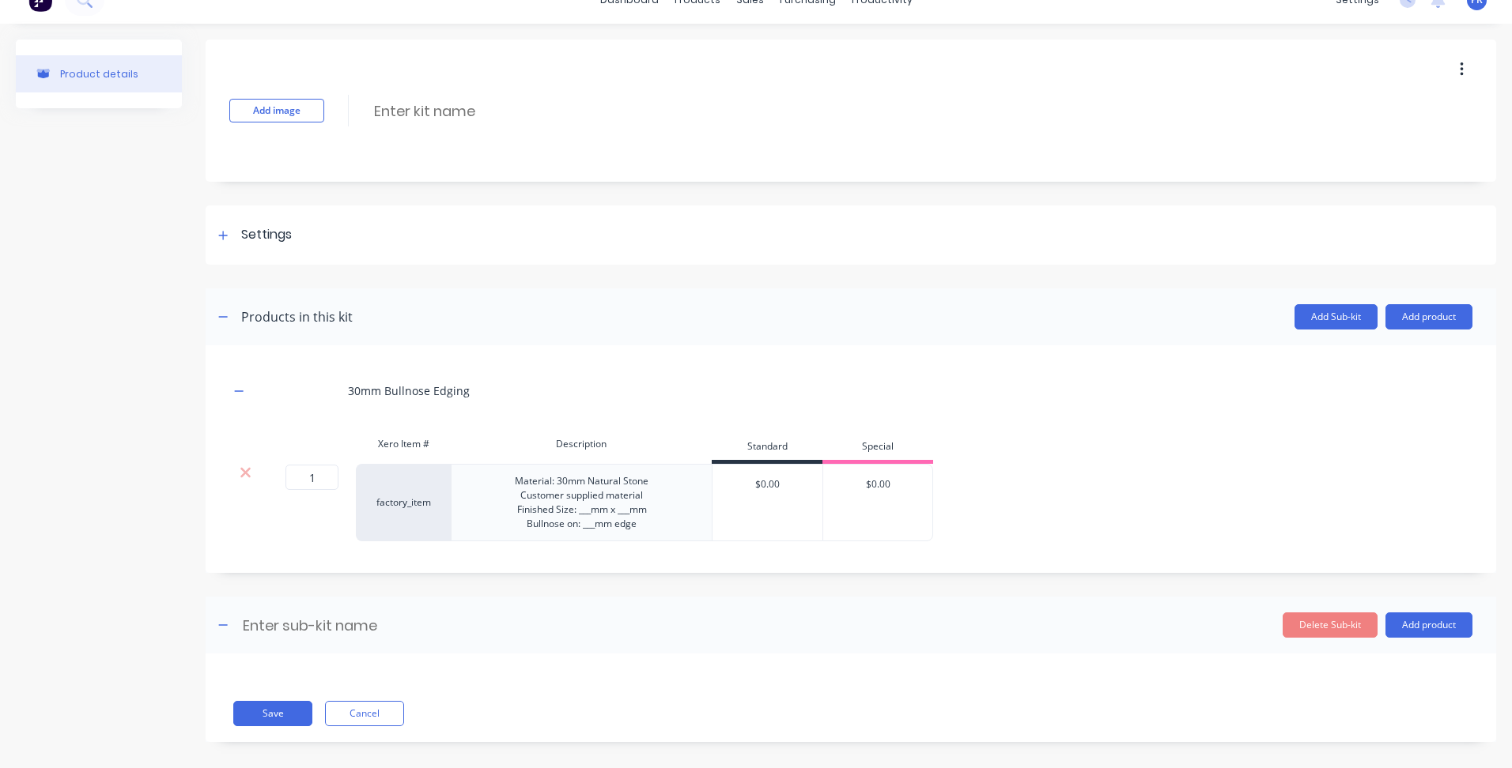
scroll to position [37, 0]
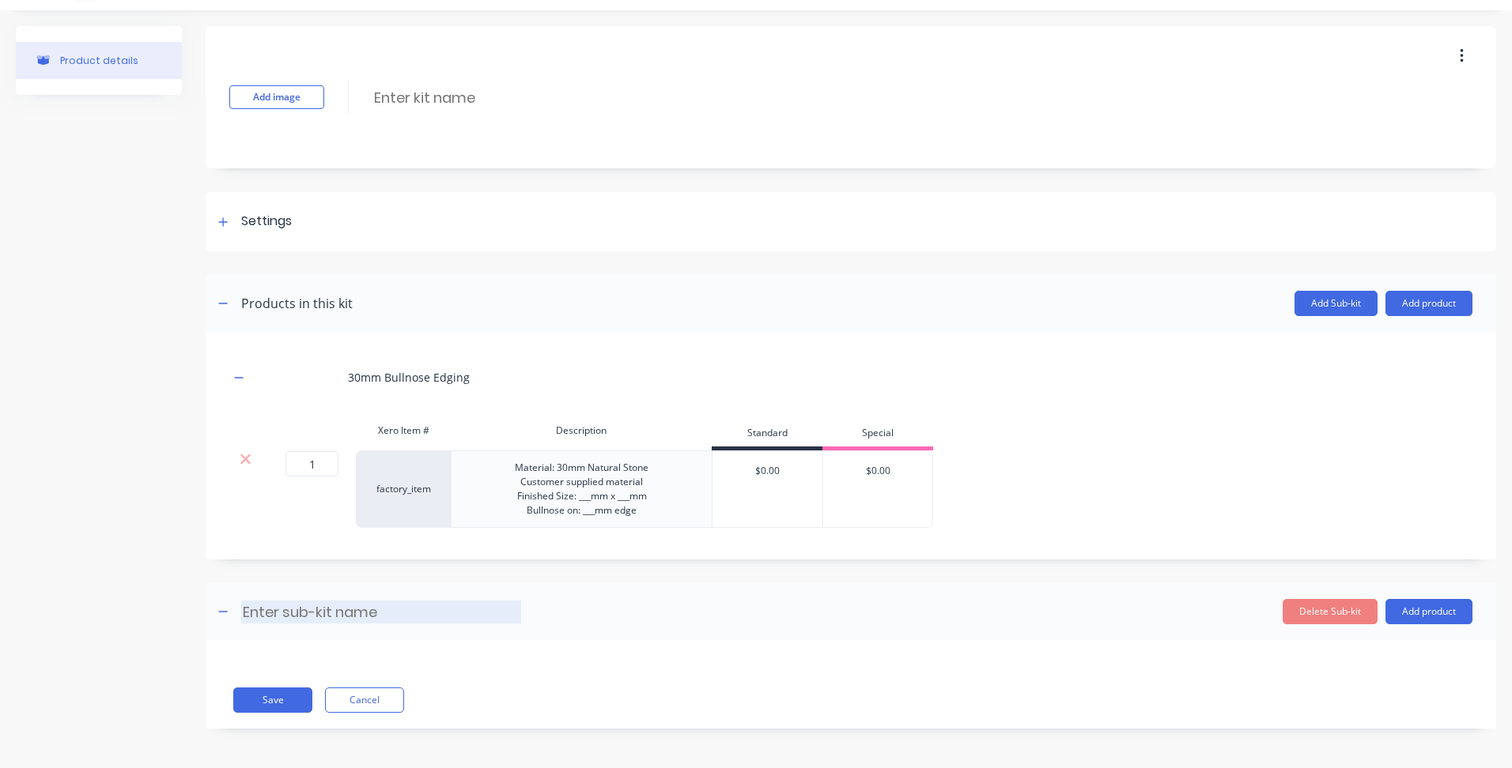
click at [323, 608] on input at bounding box center [381, 612] width 280 height 23
type input "the"
click at [1413, 604] on button "Add product" at bounding box center [1428, 611] width 87 height 25
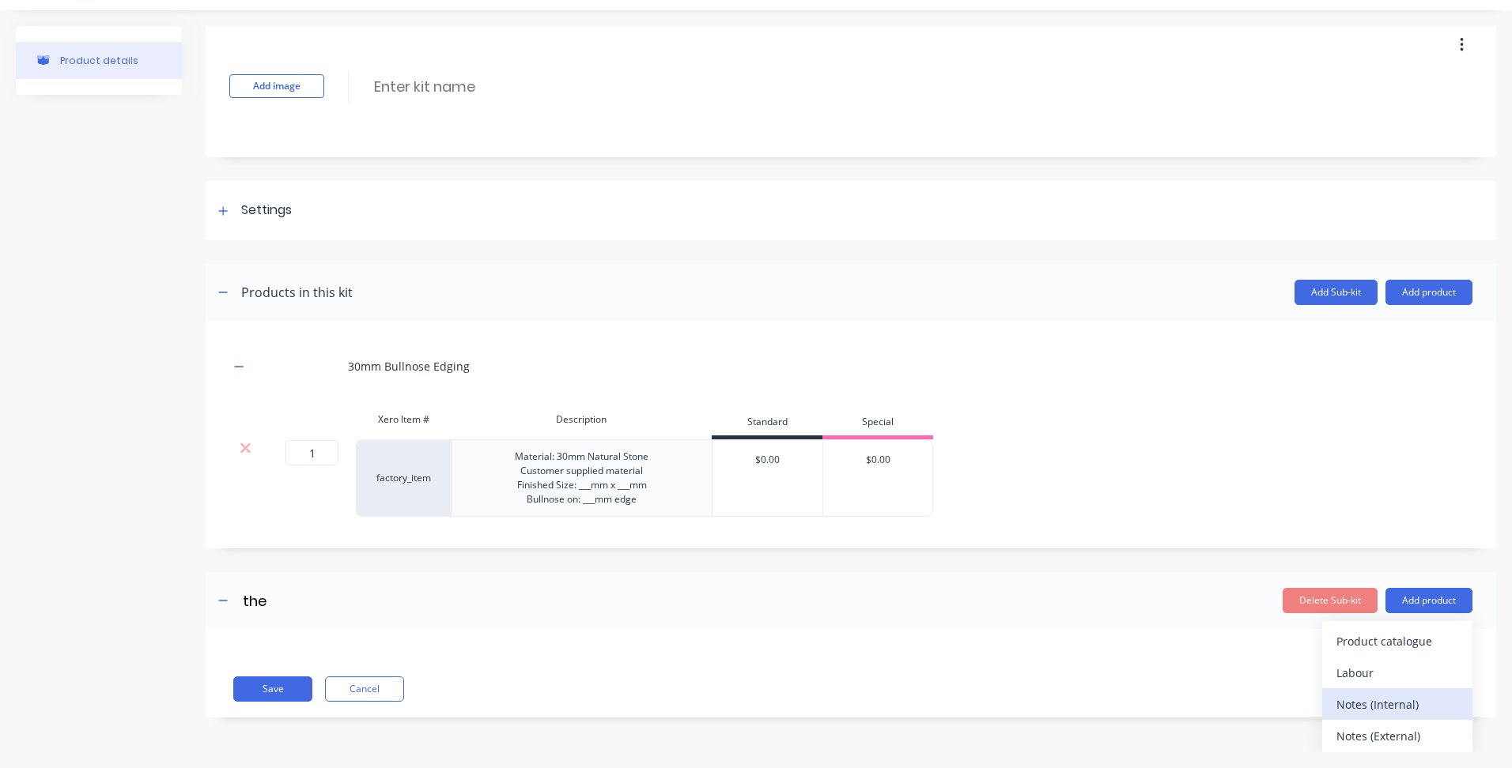
scroll to position [14, 0]
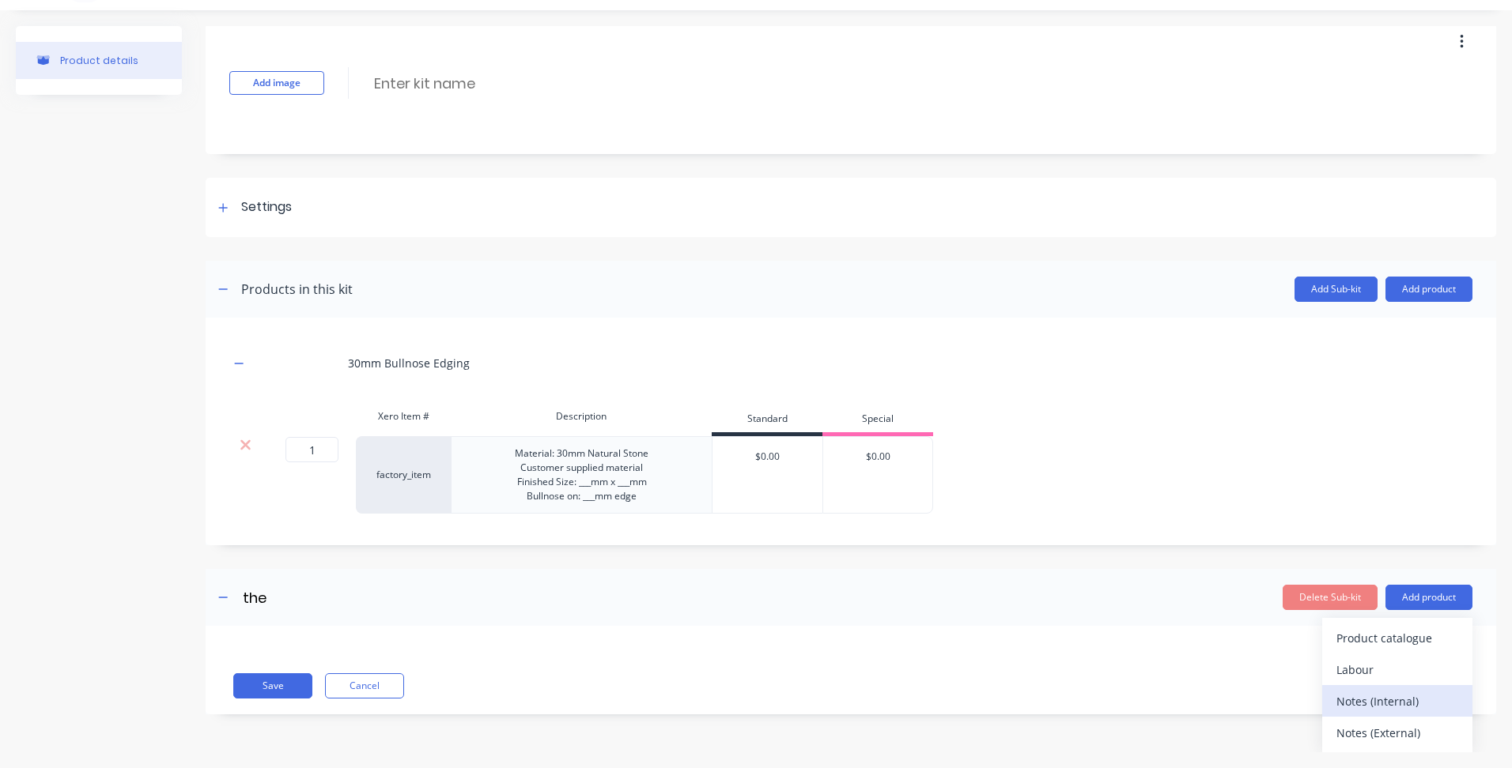
click at [1365, 704] on div "Notes (Internal)" at bounding box center [1397, 701] width 122 height 23
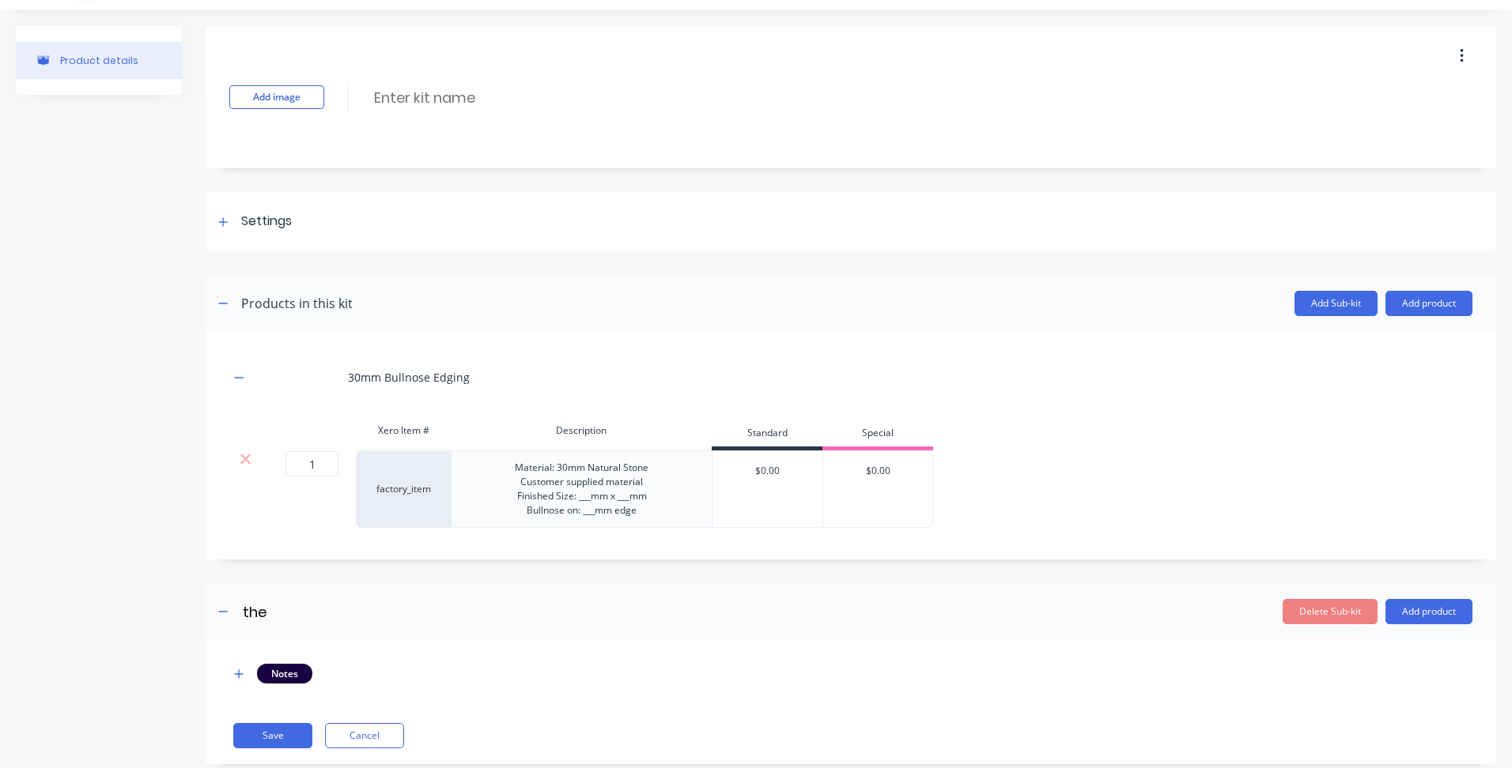
scroll to position [73, 0]
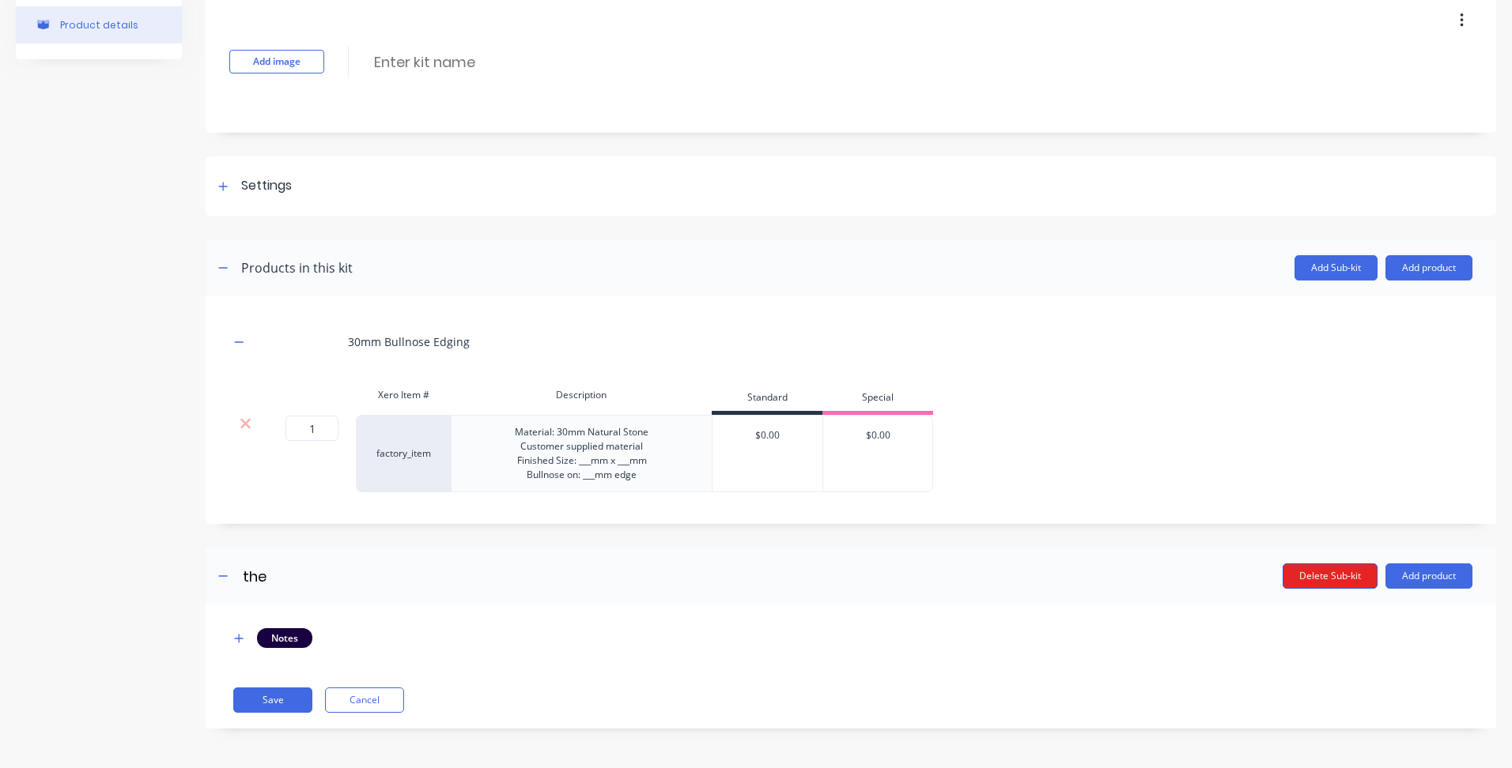
click at [1333, 579] on button "Delete Sub-kit" at bounding box center [1329, 576] width 95 height 25
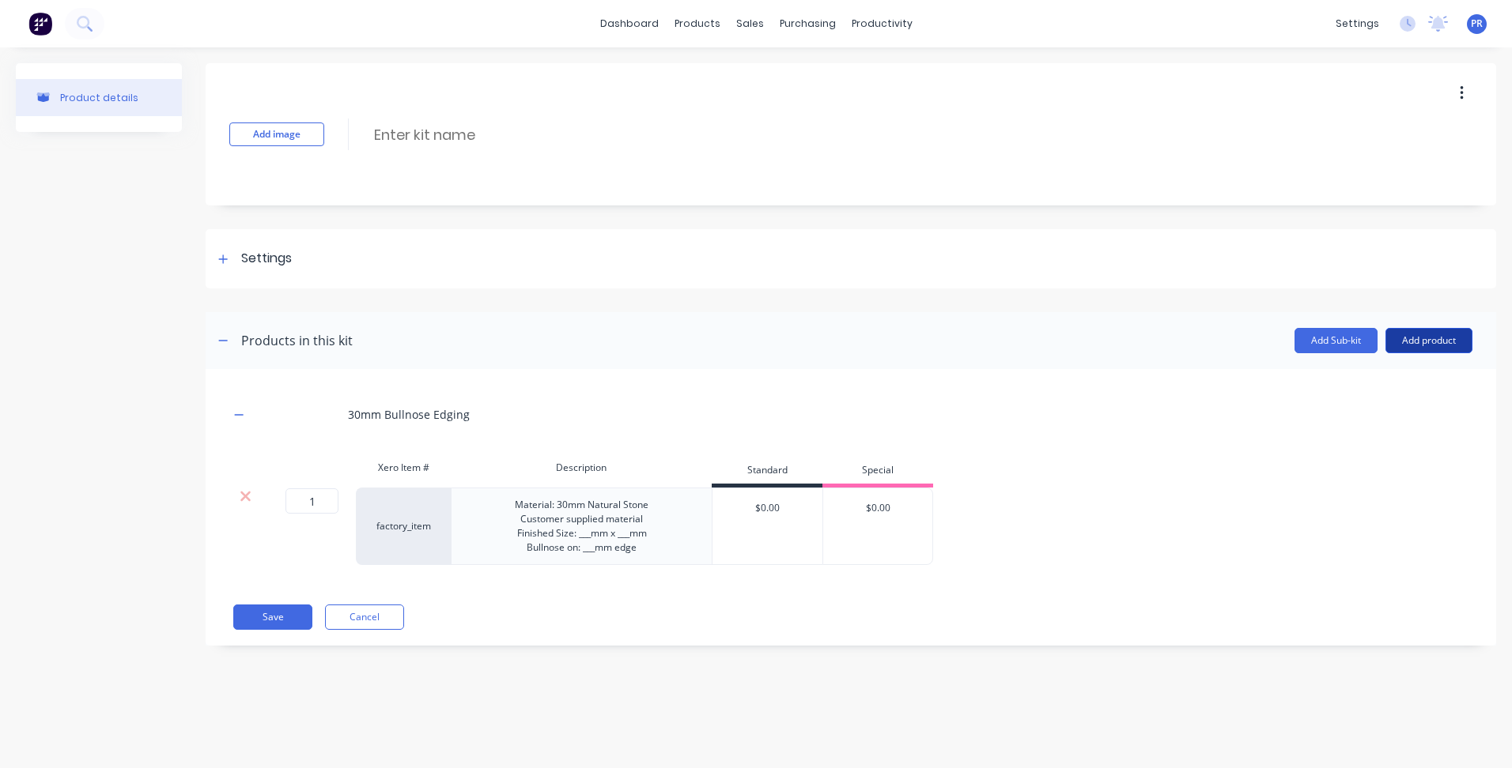
click at [1432, 337] on button "Add product" at bounding box center [1428, 340] width 87 height 25
click at [1373, 331] on button "Add Sub-kit" at bounding box center [1335, 340] width 83 height 25
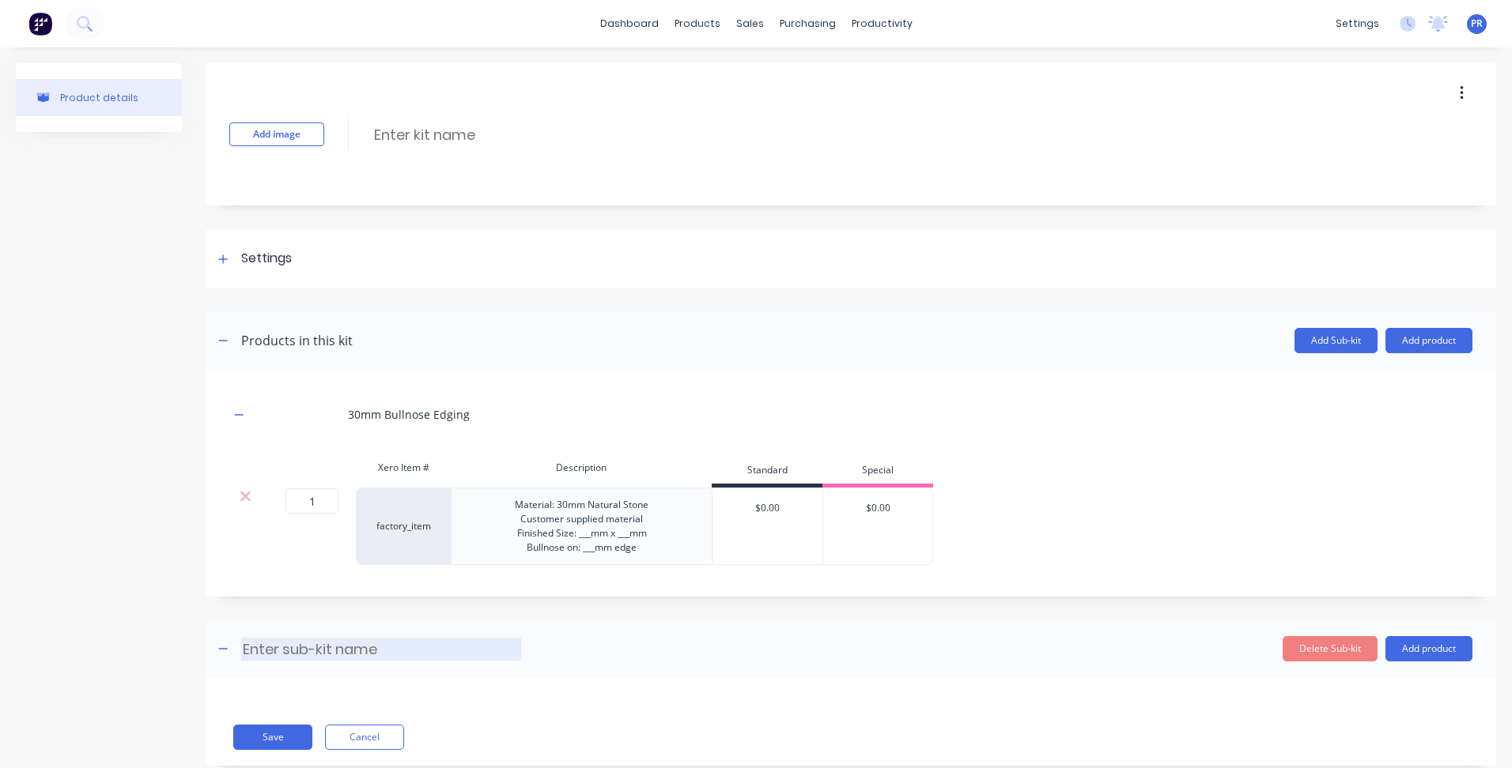
scroll to position [37, 0]
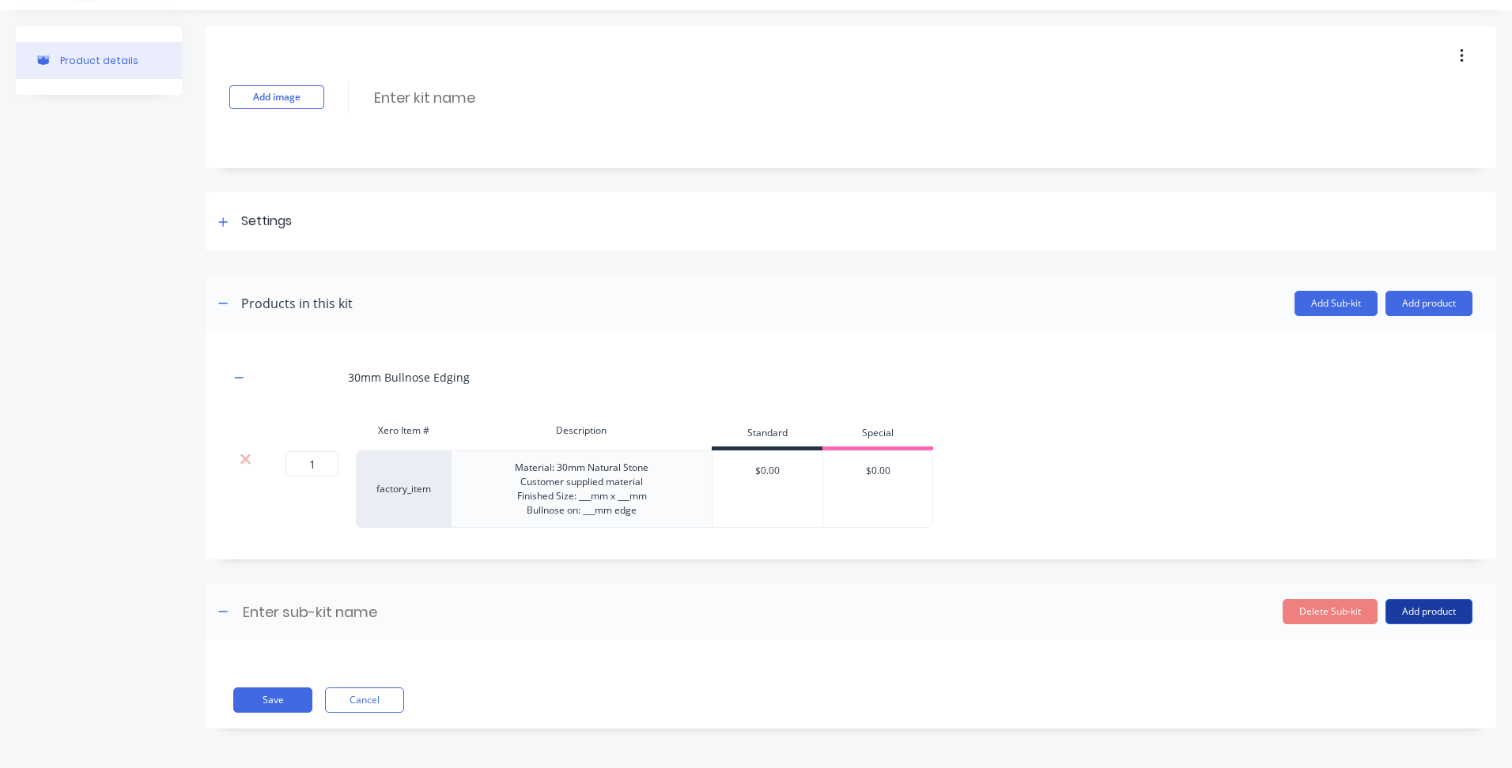
click at [1441, 611] on button "Add product" at bounding box center [1428, 611] width 87 height 25
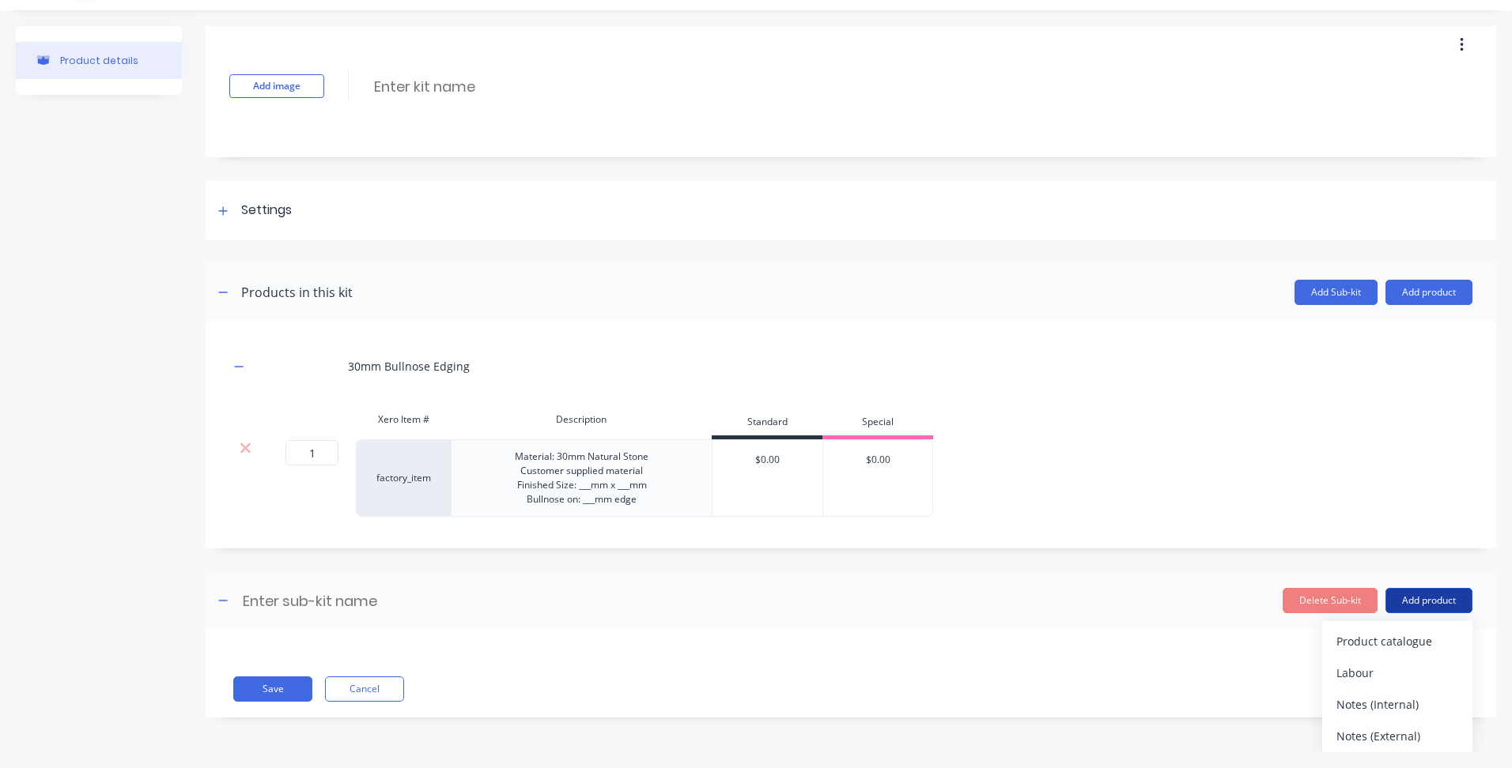
scroll to position [14, 0]
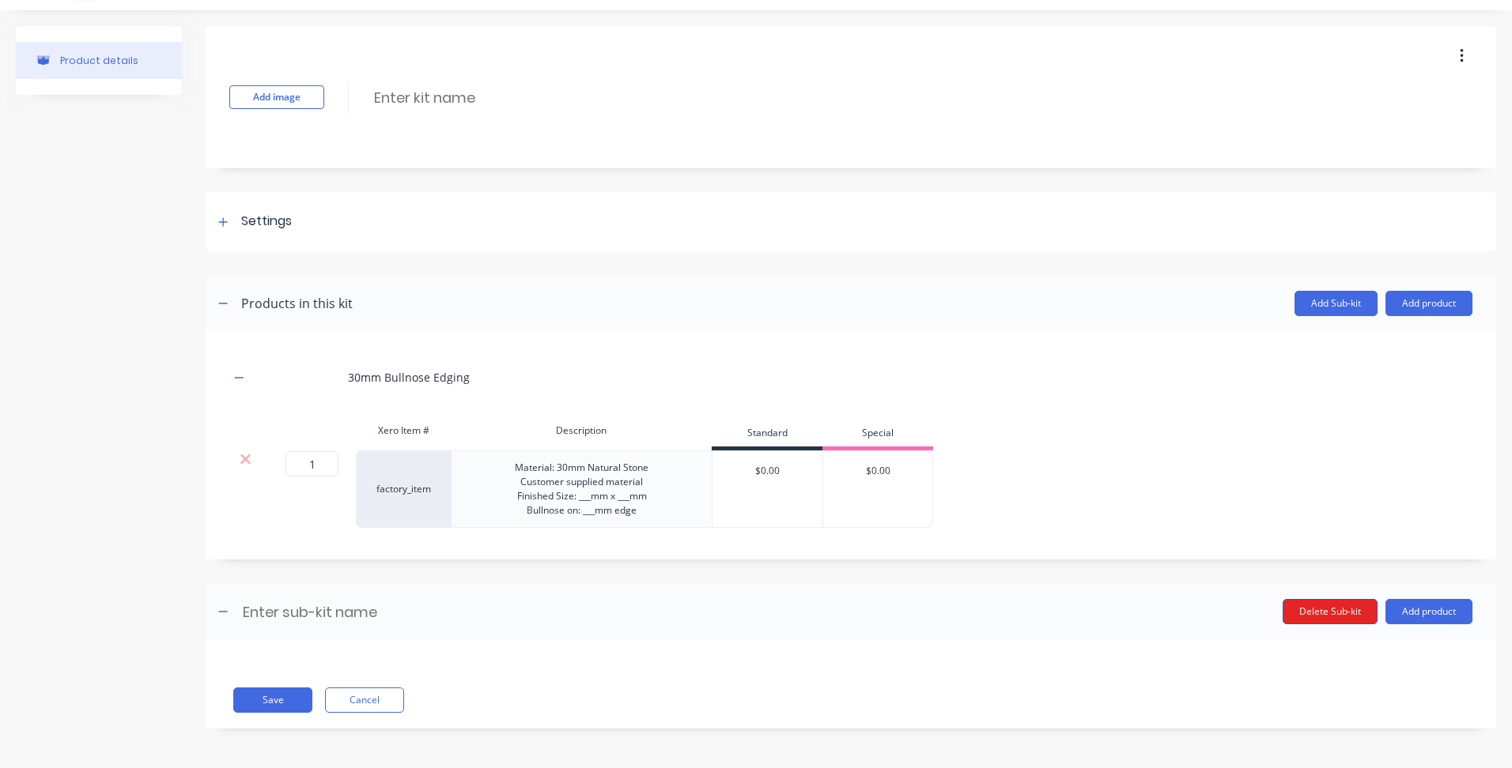
click at [1329, 596] on header "Enter sub-kit name Delete Sub-kit Add product" at bounding box center [851, 611] width 1290 height 57
click at [1318, 611] on button "Delete Sub-kit" at bounding box center [1329, 611] width 95 height 25
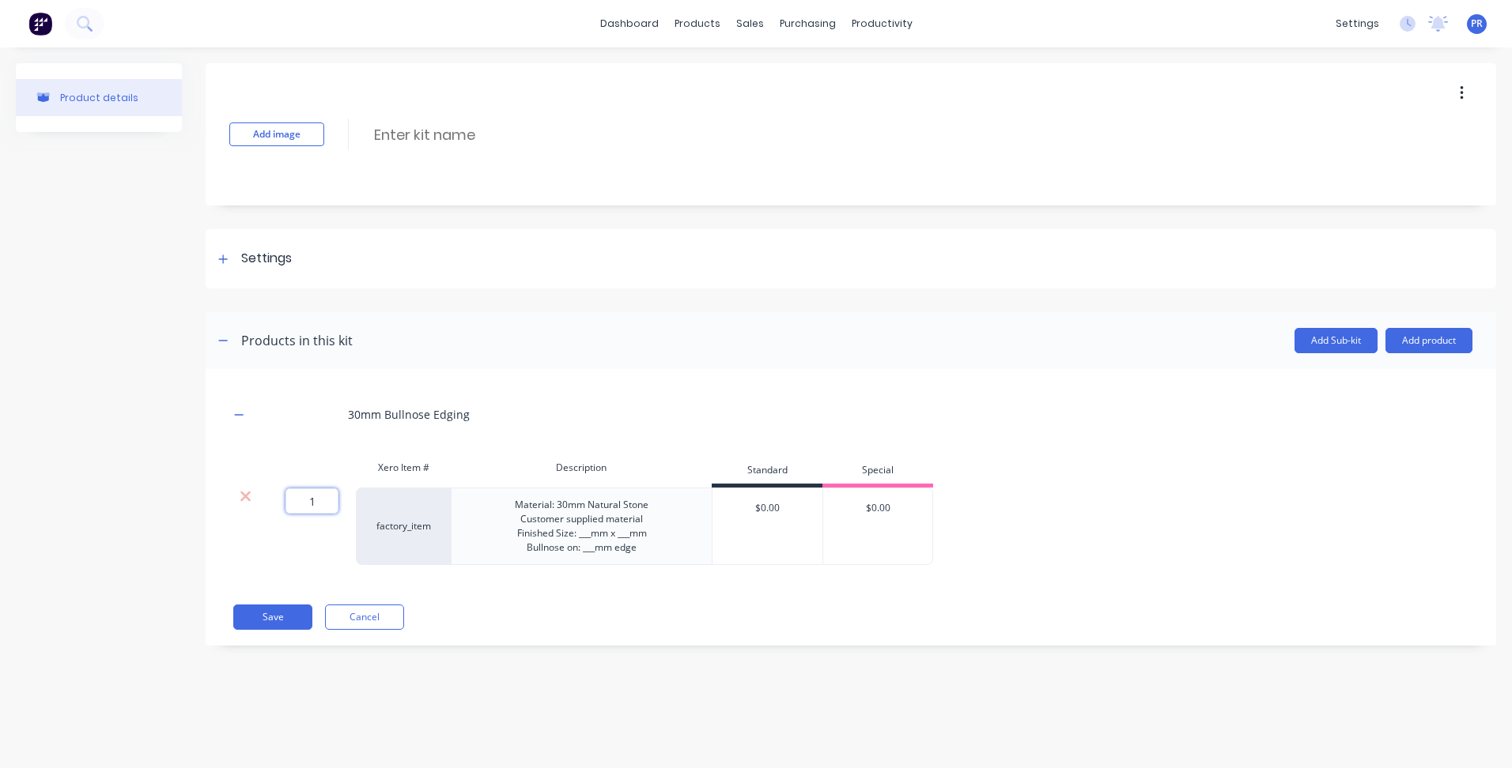
click at [326, 502] on input "1" at bounding box center [311, 501] width 53 height 25
click at [370, 606] on button "Cancel" at bounding box center [364, 617] width 79 height 25
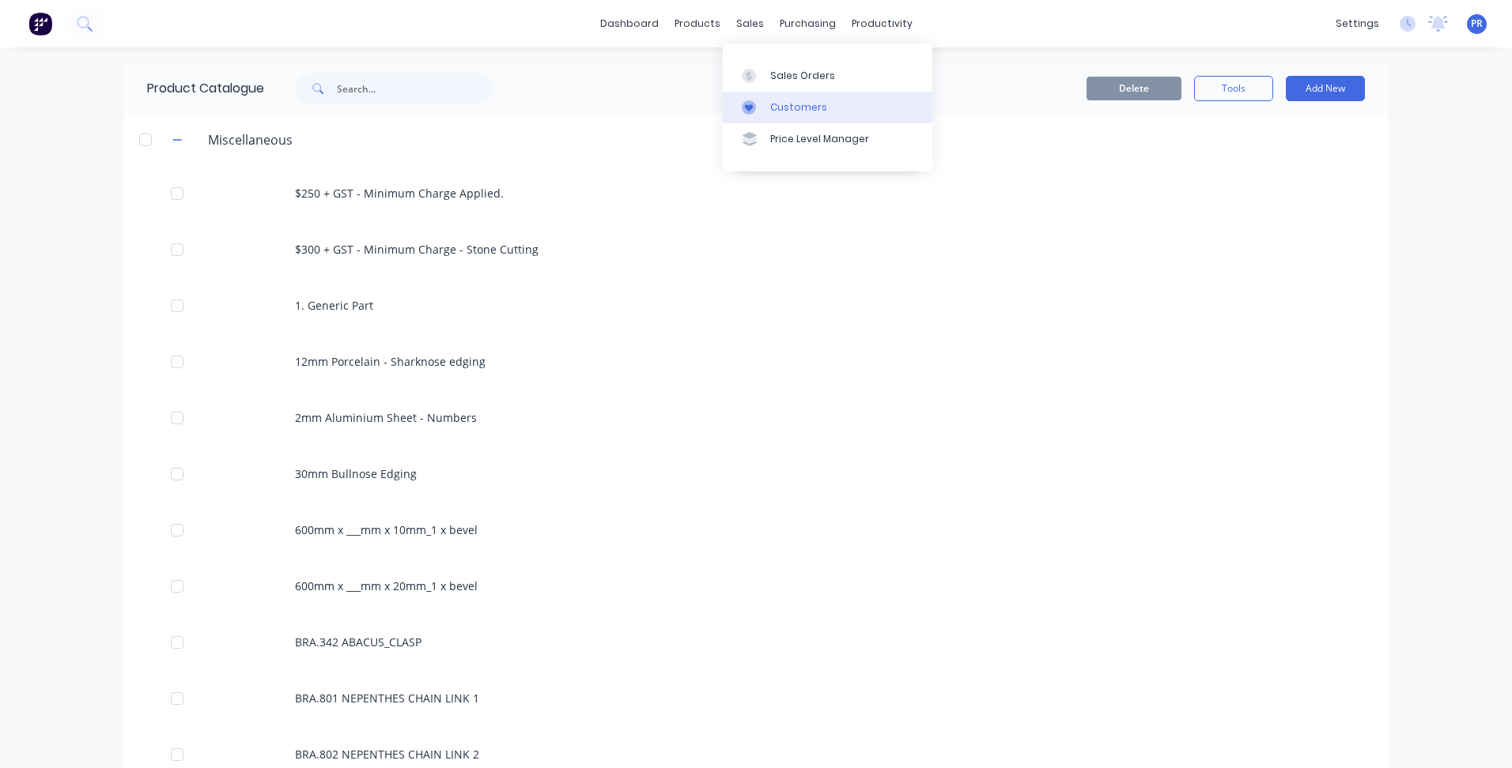
drag, startPoint x: 756, startPoint y: 37, endPoint x: 815, endPoint y: 101, distance: 87.3
click at [829, 72] on div "Sales Orders" at bounding box center [802, 76] width 65 height 14
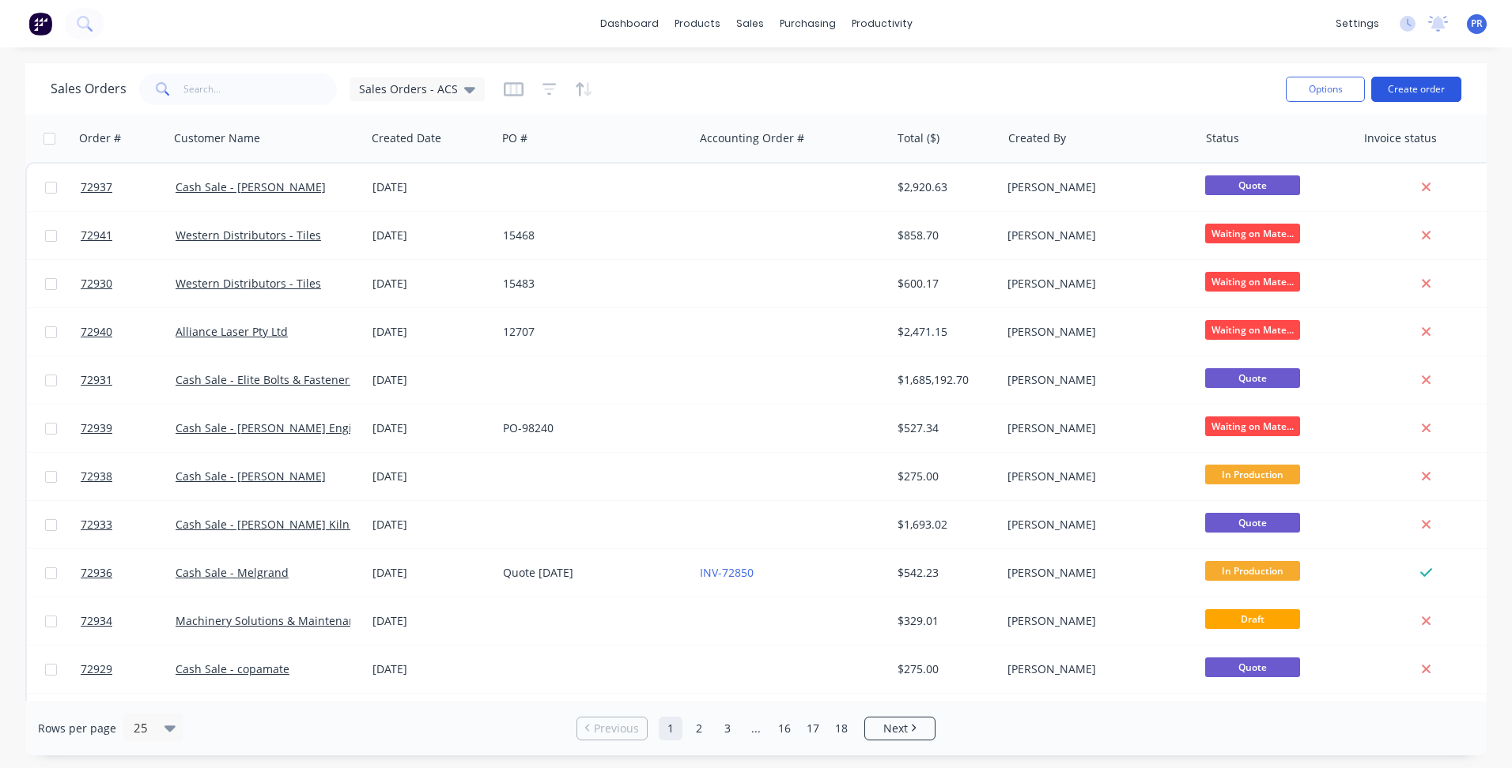
click at [1409, 91] on button "Create order" at bounding box center [1416, 89] width 90 height 25
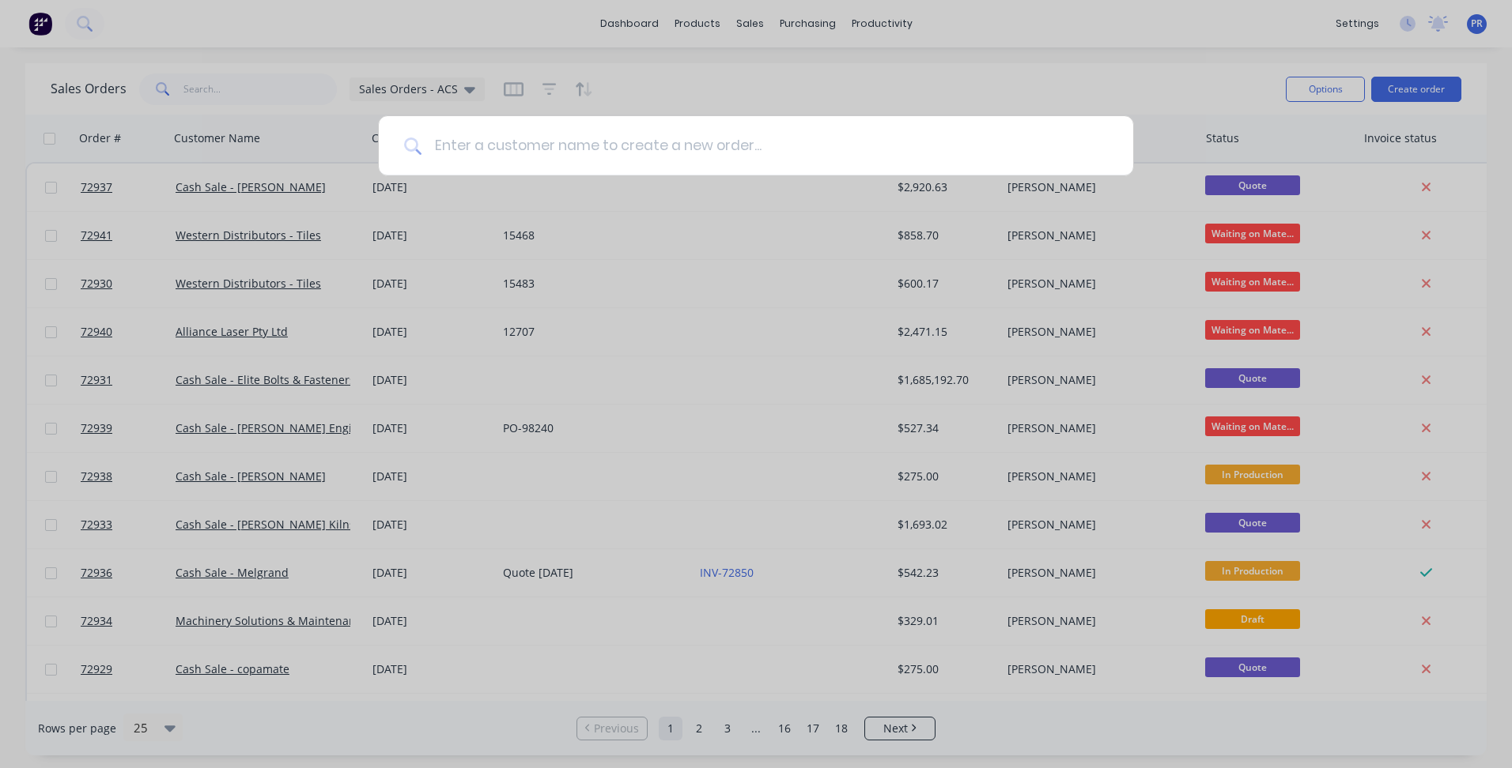
click at [504, 147] on input at bounding box center [764, 145] width 686 height 59
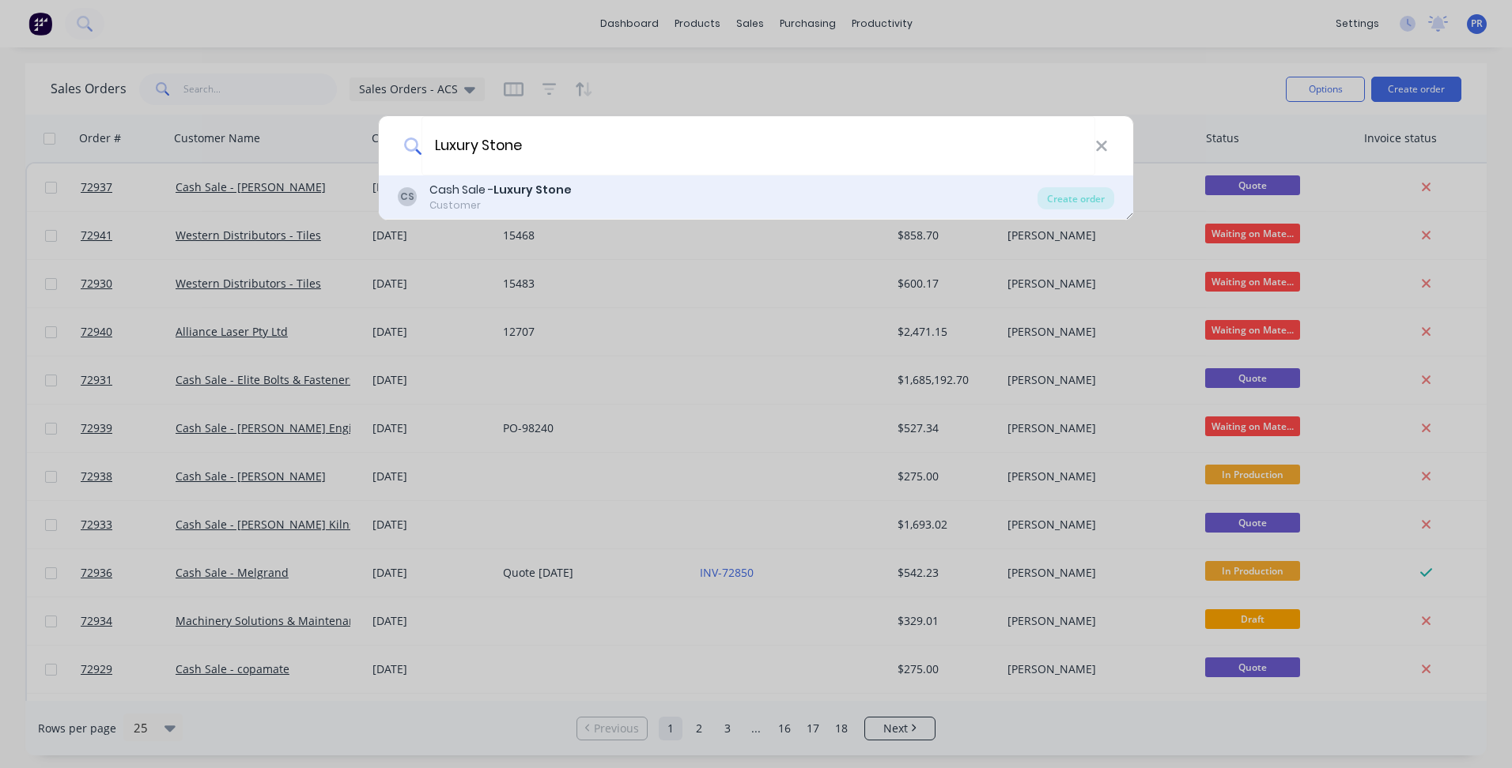
type input "Luxury Stone"
click at [498, 187] on b "Luxury Stone" at bounding box center [532, 190] width 78 height 16
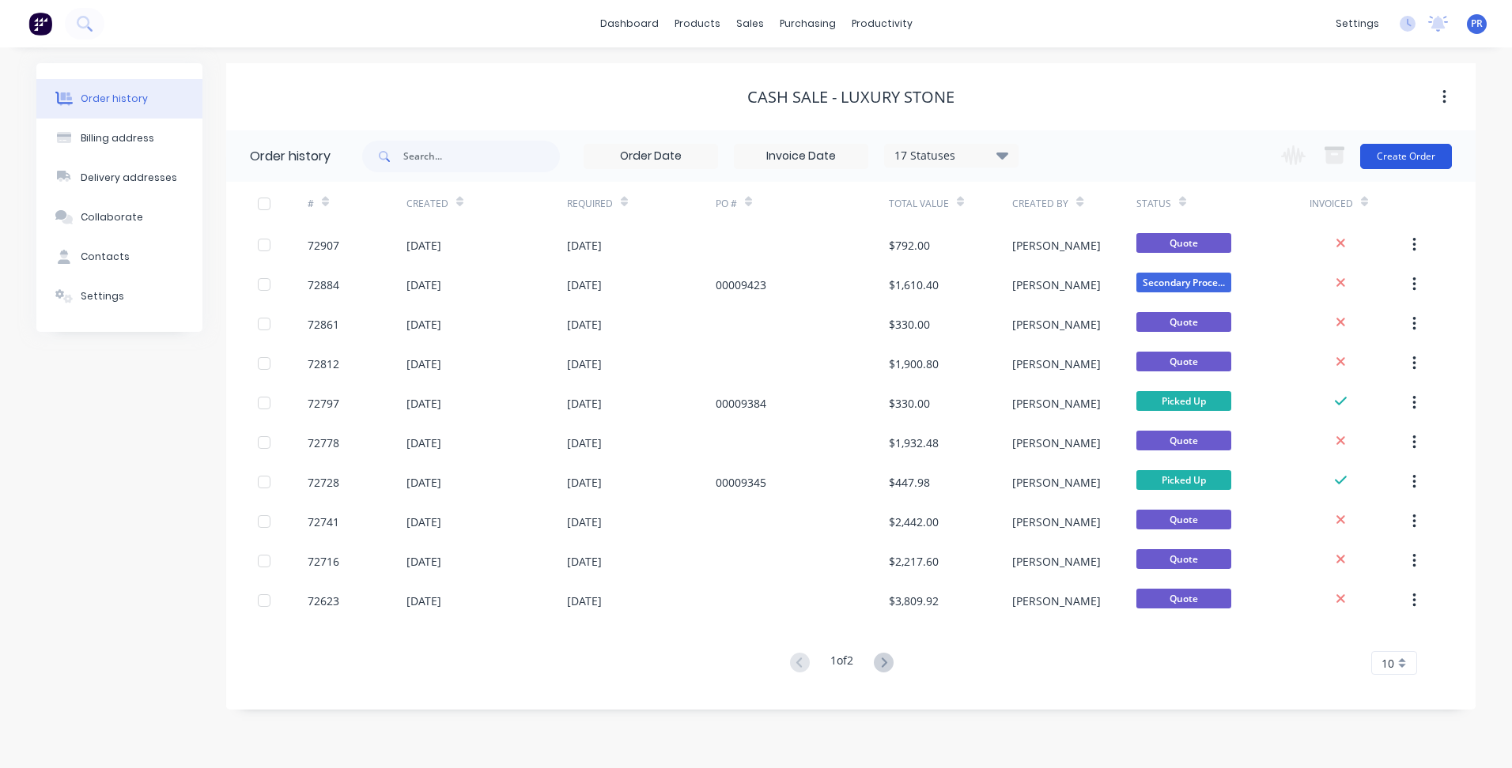
click at [1407, 157] on button "Create Order" at bounding box center [1406, 156] width 92 height 25
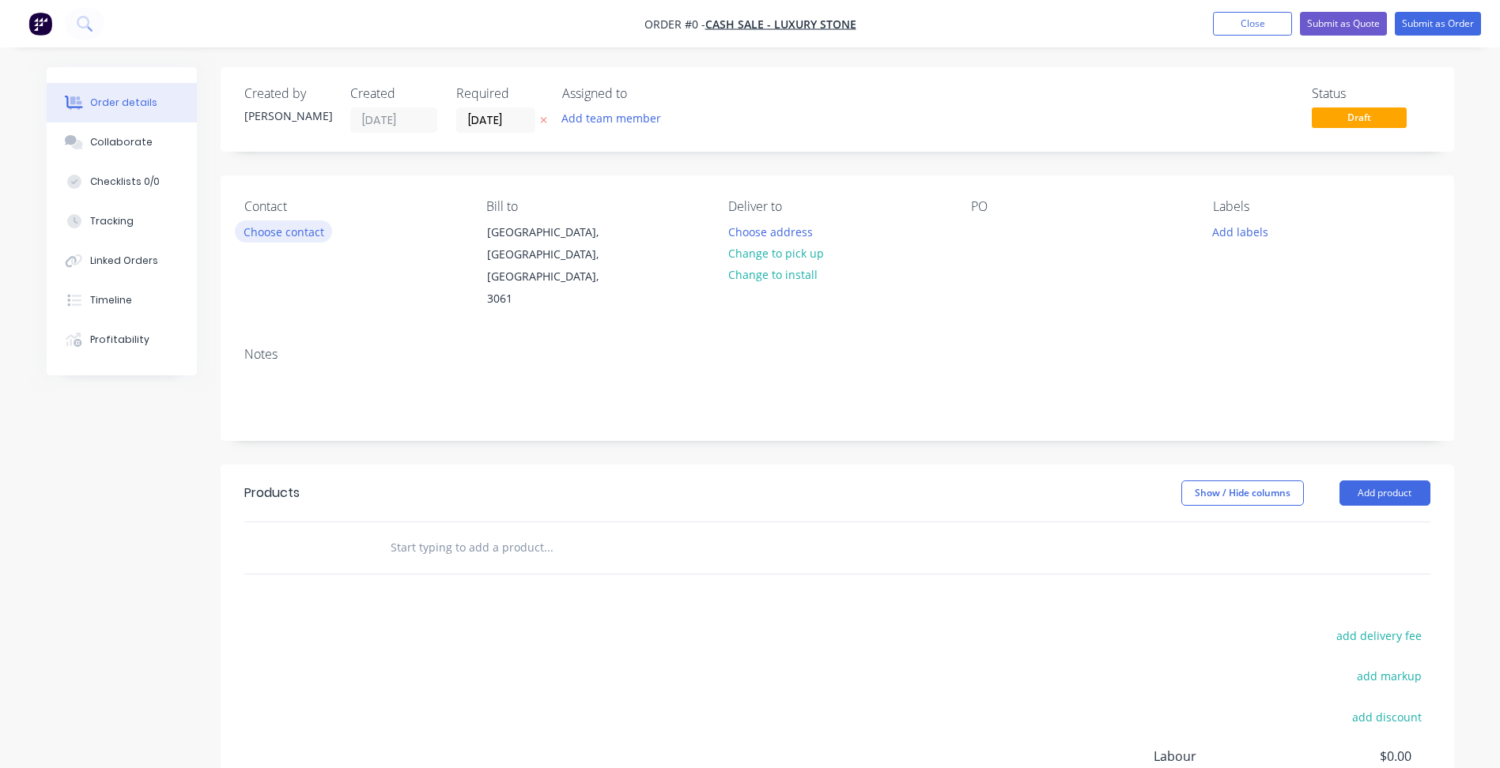
click at [323, 229] on button "Choose contact" at bounding box center [283, 231] width 97 height 21
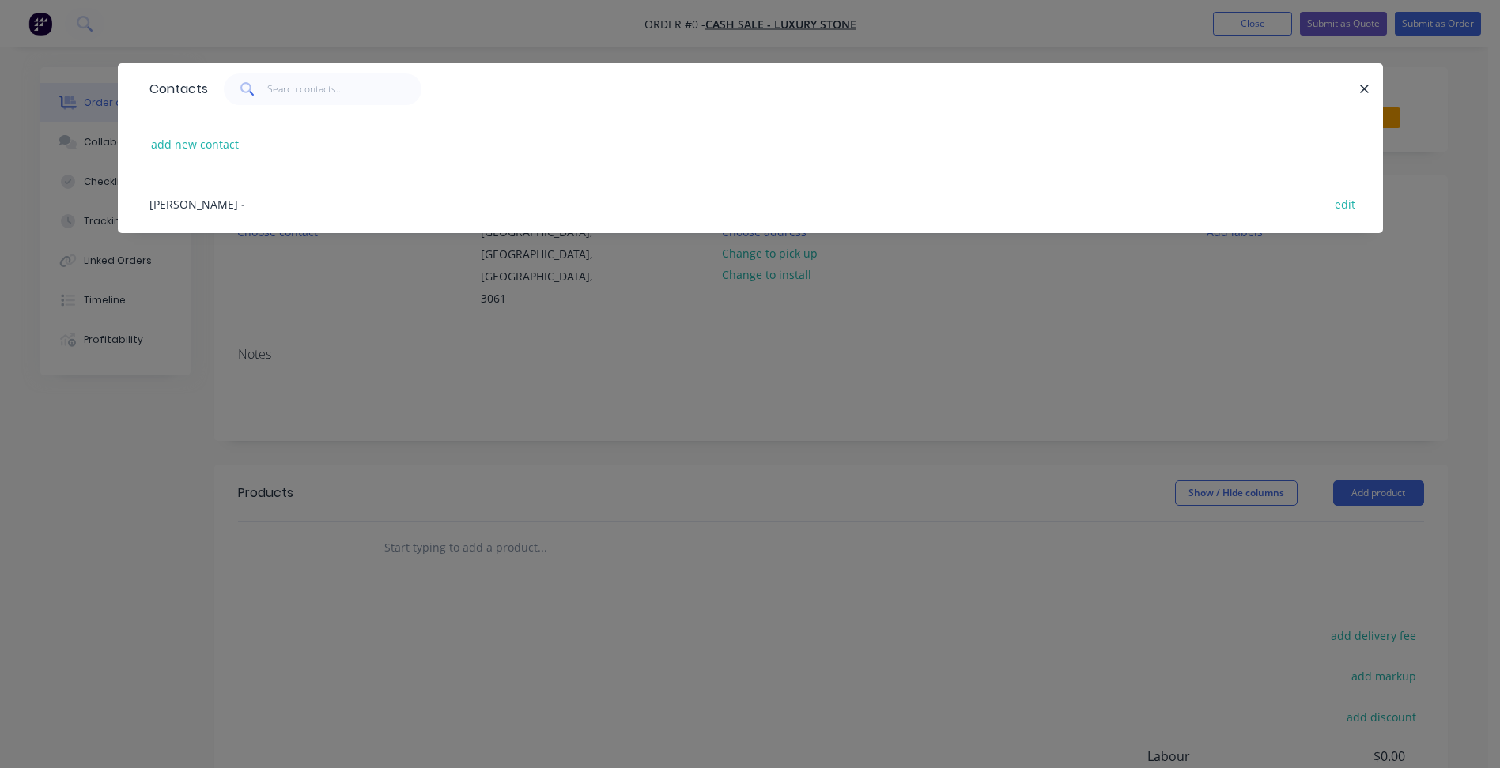
click at [236, 211] on div "[PERSON_NAME] - edit" at bounding box center [751, 203] width 1218 height 59
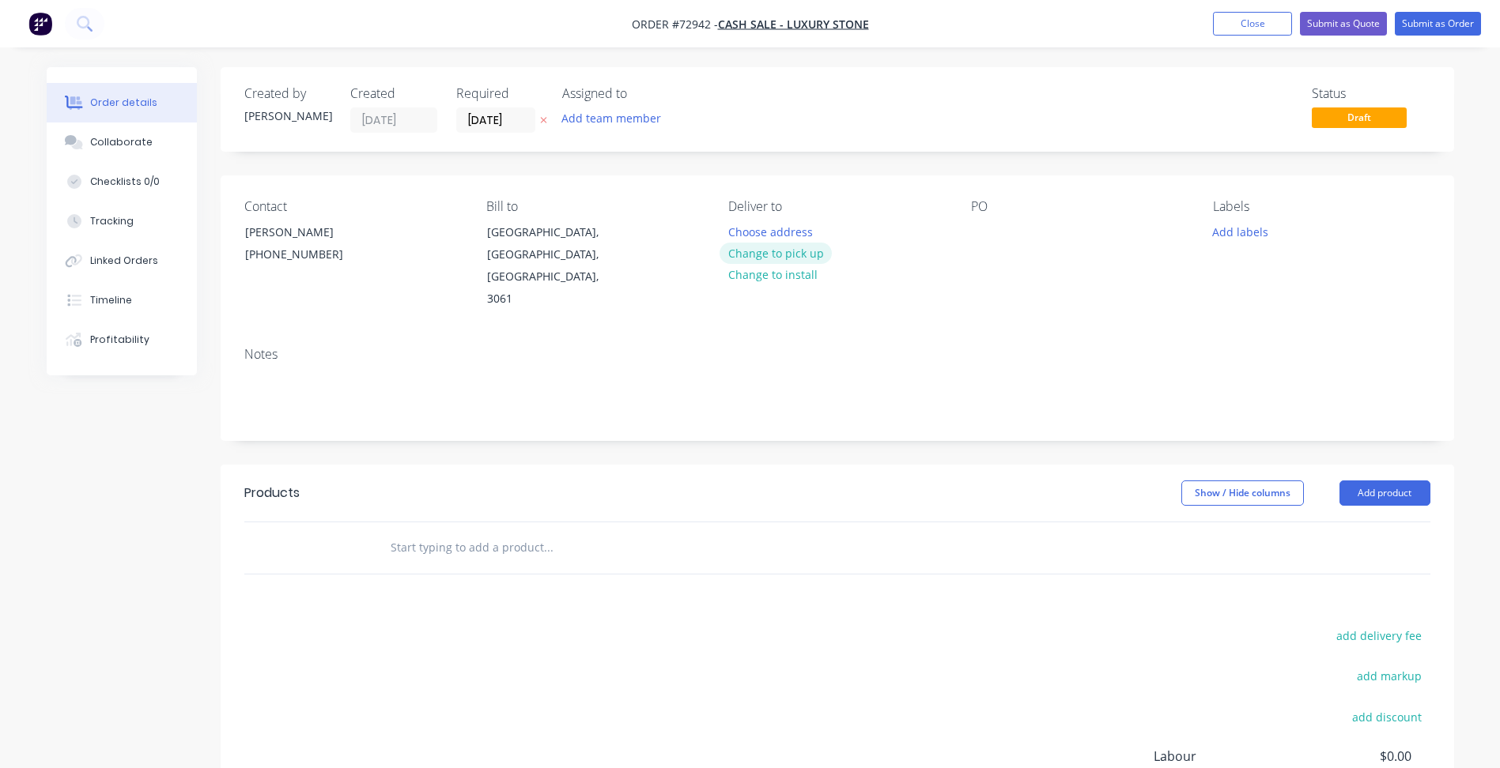
click at [766, 251] on button "Change to pick up" at bounding box center [775, 253] width 112 height 21
click at [473, 123] on input "[DATE]" at bounding box center [495, 120] width 77 height 24
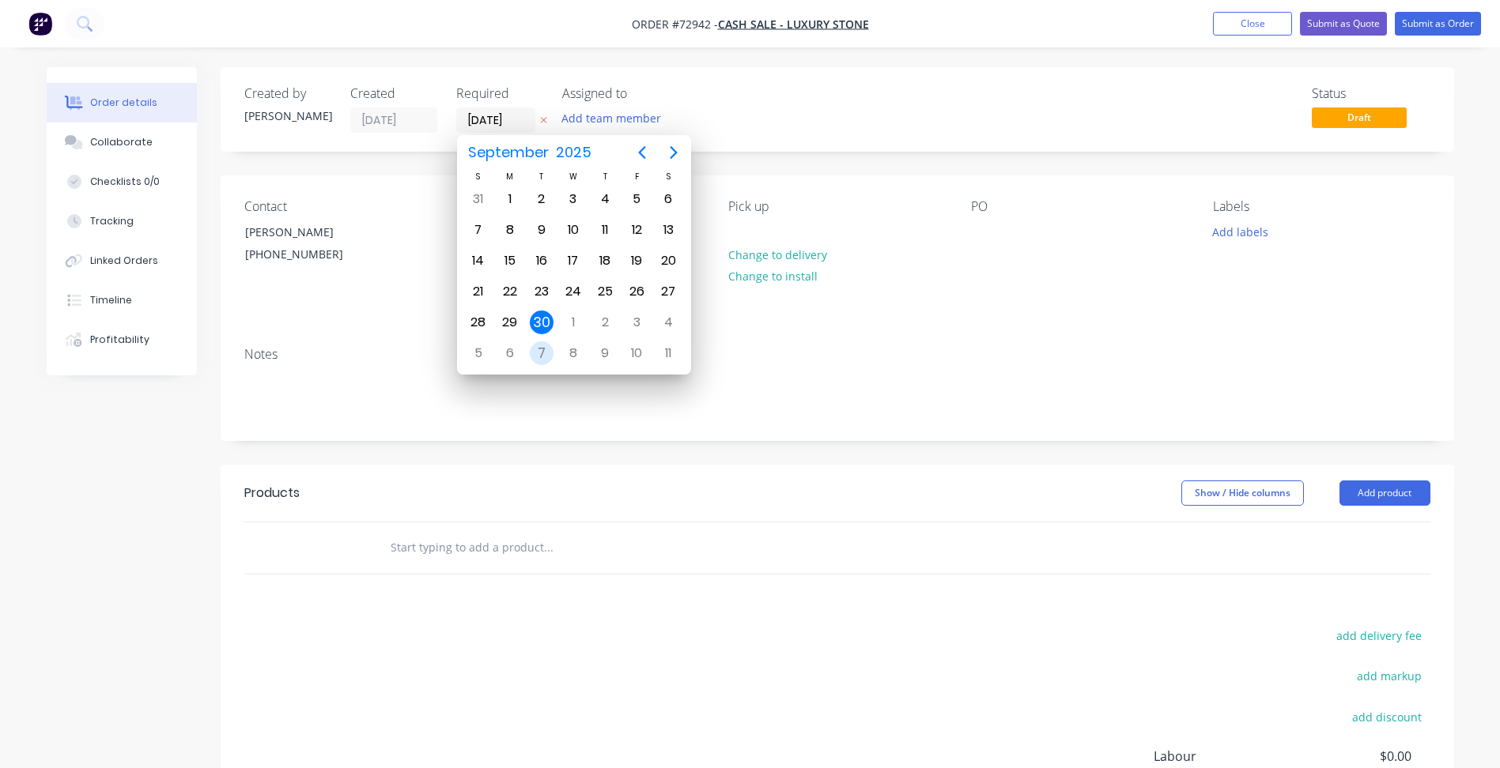
click at [546, 347] on div "7" at bounding box center [542, 354] width 24 height 24
type input "[DATE]"
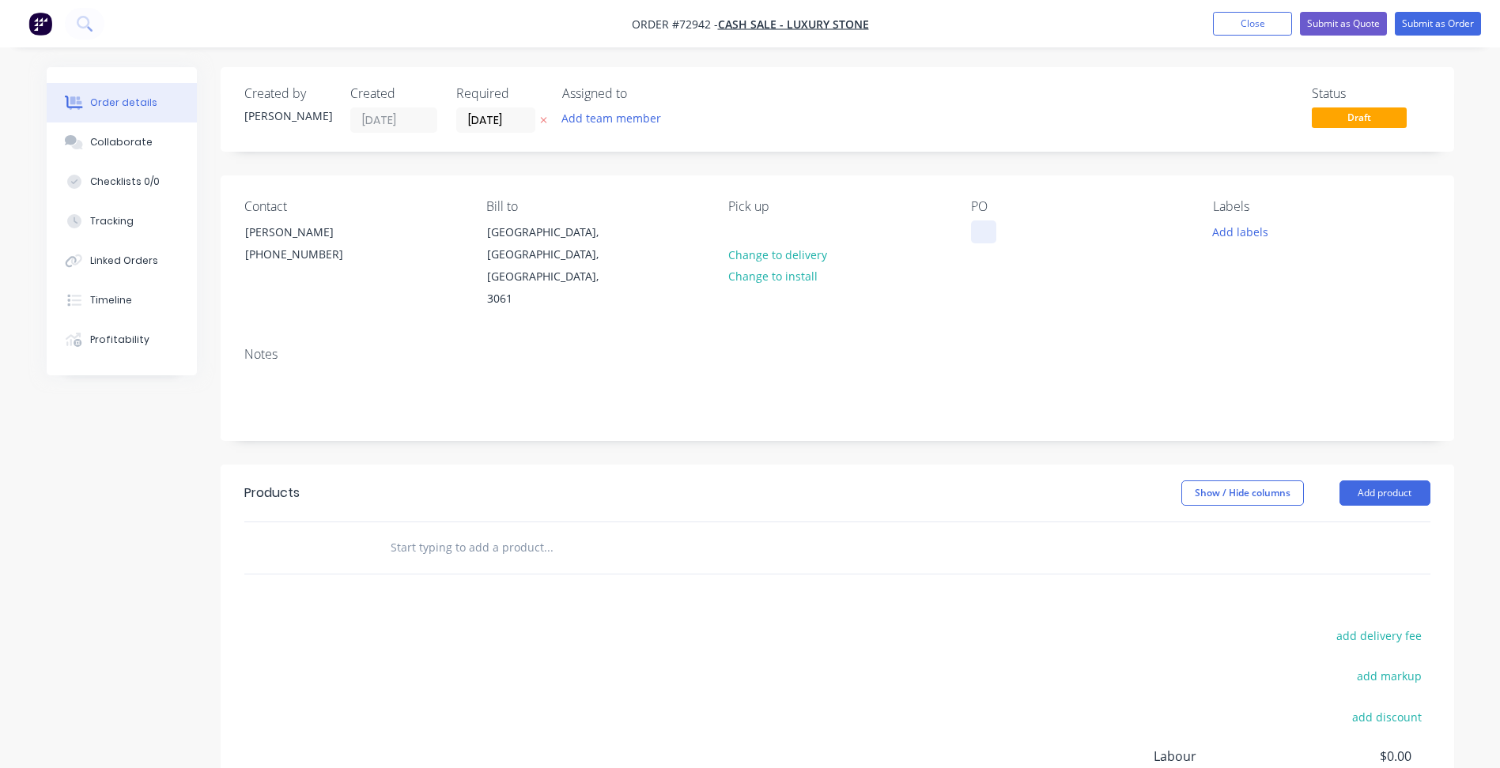
click at [994, 228] on div at bounding box center [983, 232] width 25 height 23
click at [1376, 481] on button "Add product" at bounding box center [1384, 493] width 91 height 25
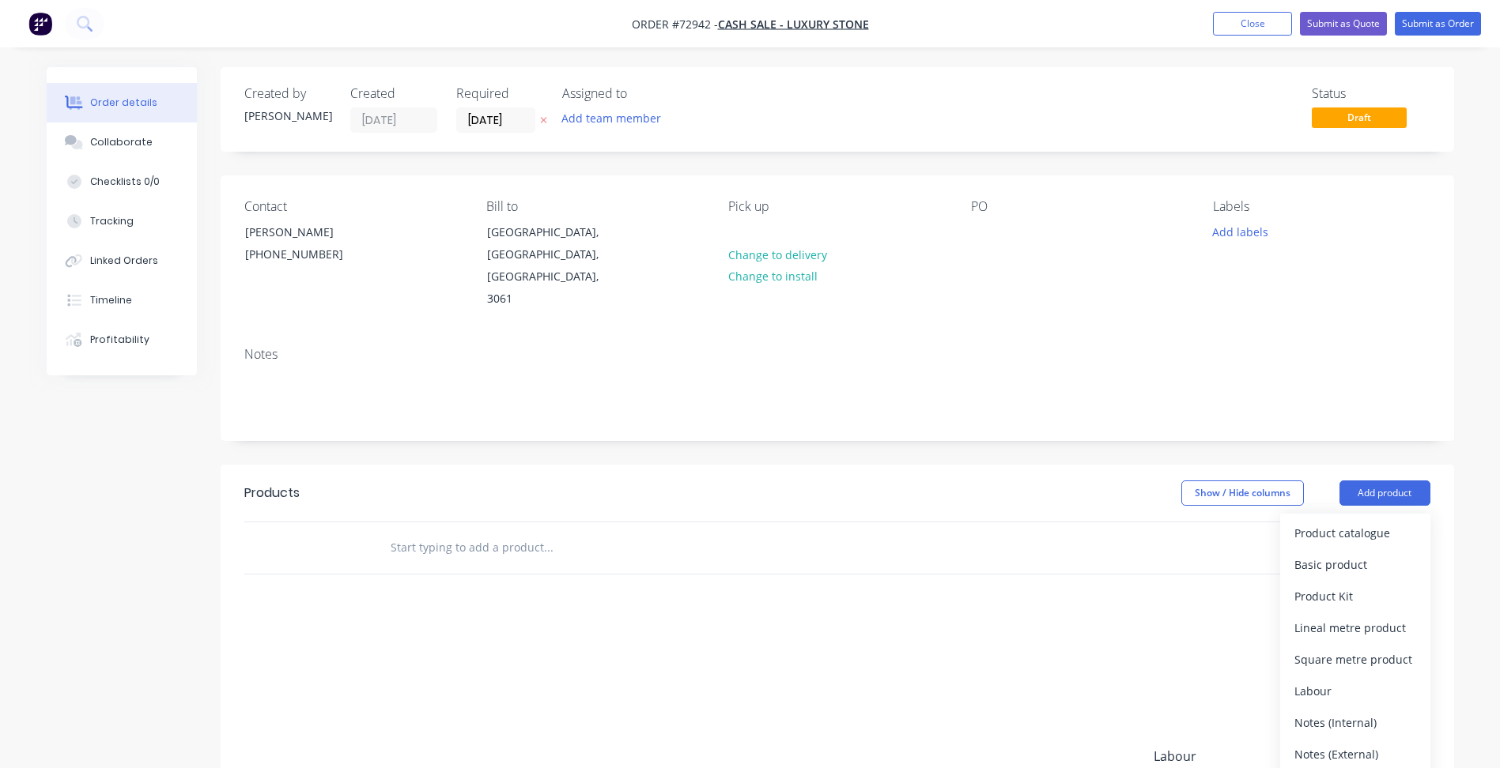
click at [1354, 522] on div "Product catalogue" at bounding box center [1355, 533] width 122 height 23
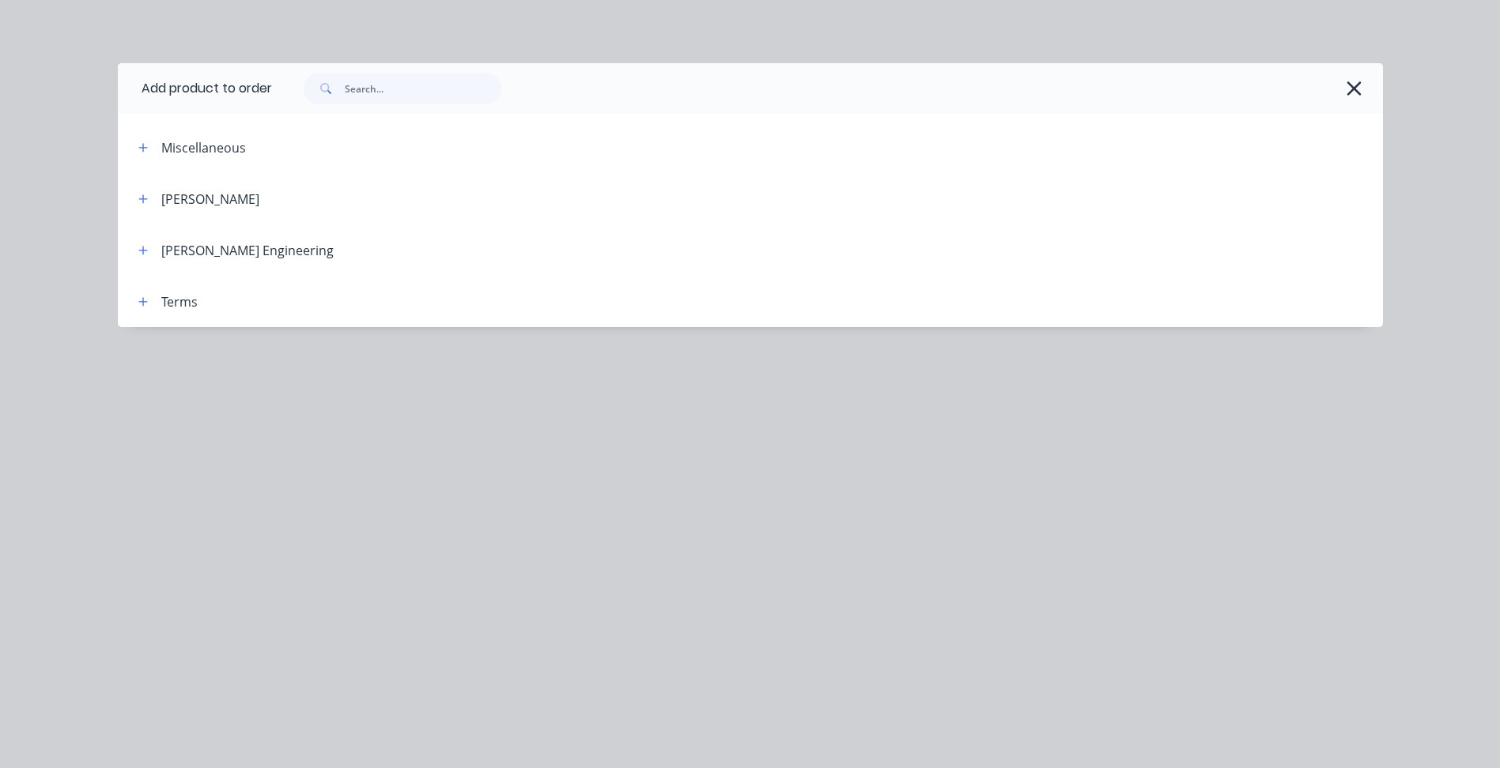
drag, startPoint x: 176, startPoint y: 134, endPoint x: 154, endPoint y: 145, distance: 24.0
click at [175, 135] on header "Miscellaneous" at bounding box center [750, 147] width 1265 height 51
click at [149, 149] on button "button" at bounding box center [144, 148] width 20 height 20
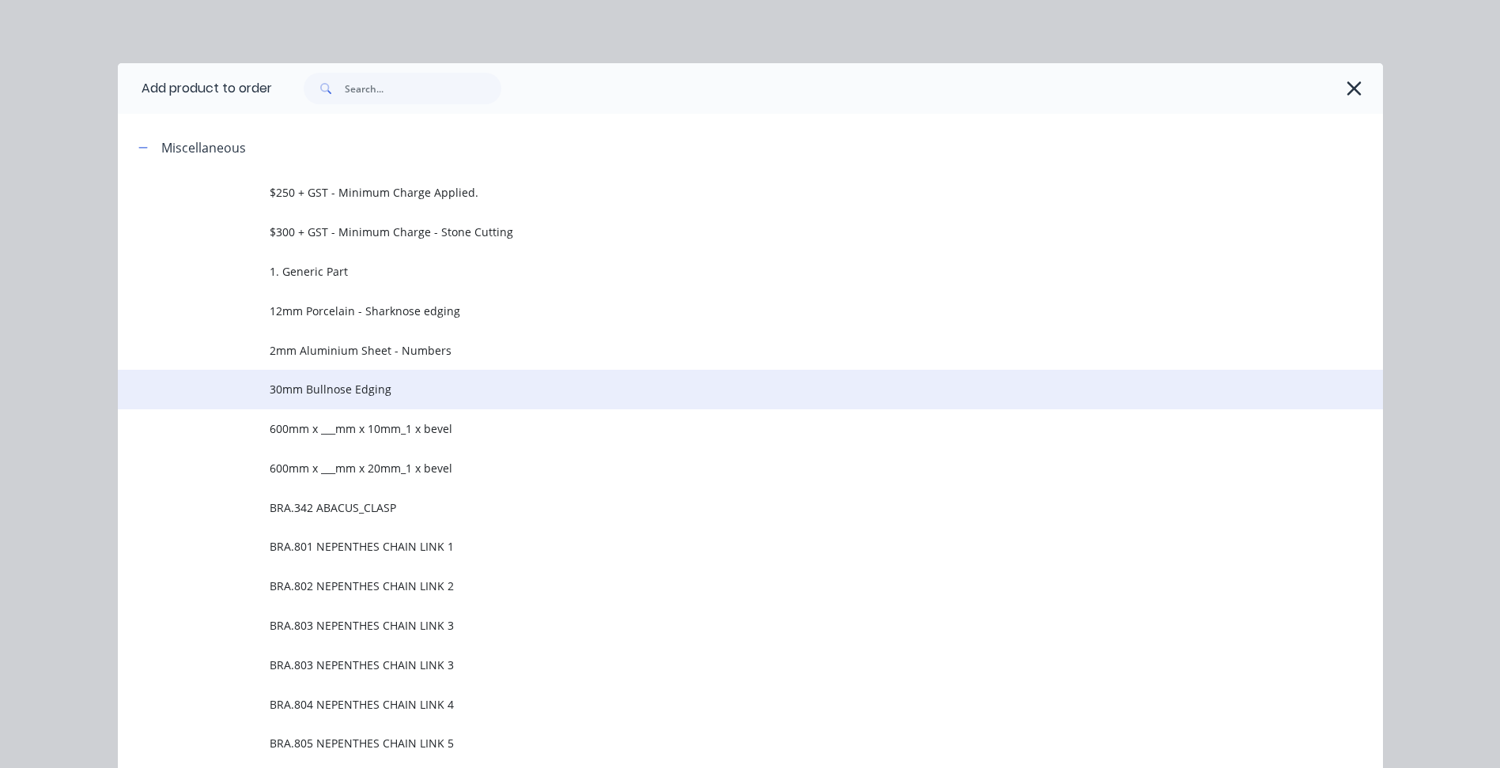
click at [326, 383] on span "30mm Bullnose Edging" at bounding box center [715, 389] width 890 height 17
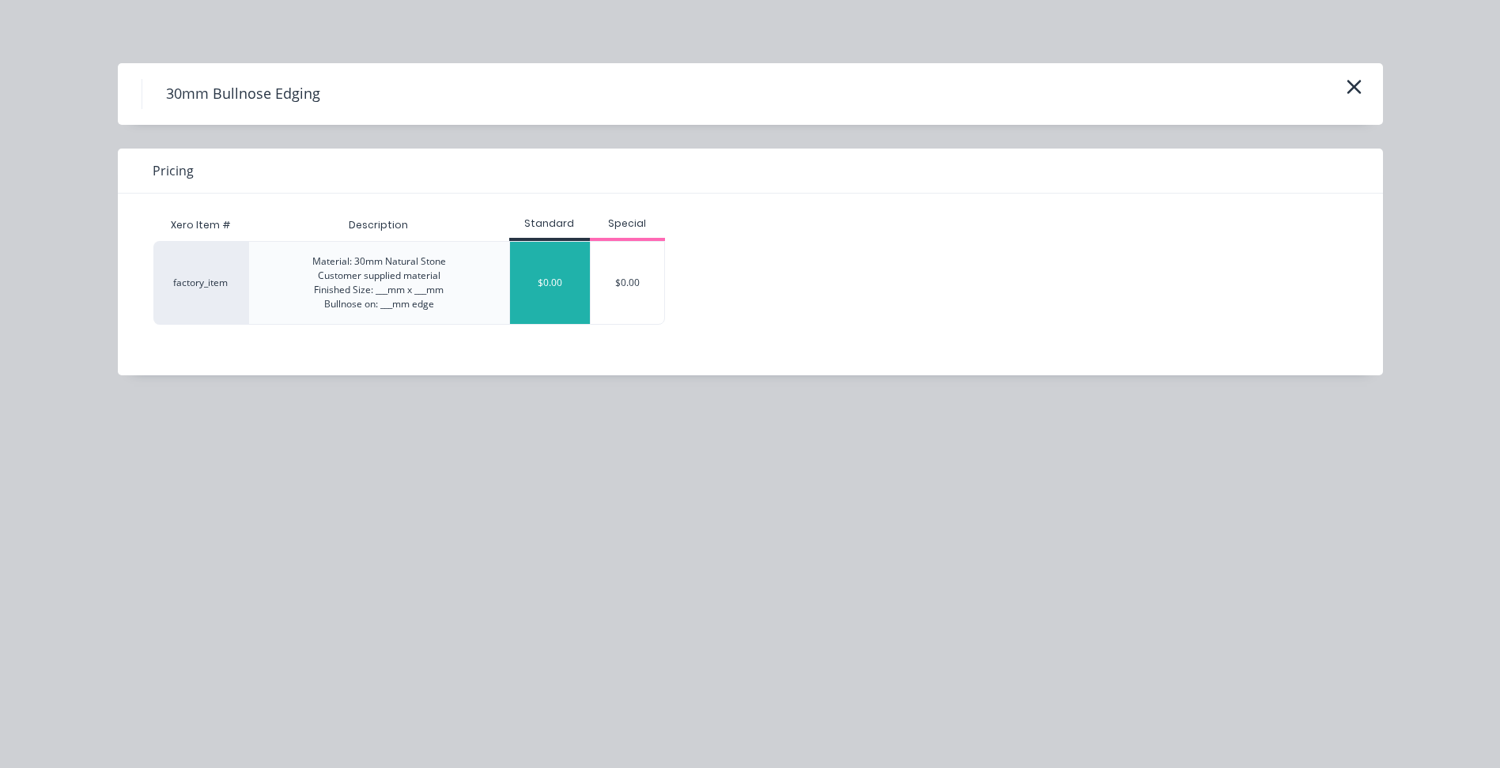
click at [538, 308] on div "$0.00" at bounding box center [550, 283] width 80 height 82
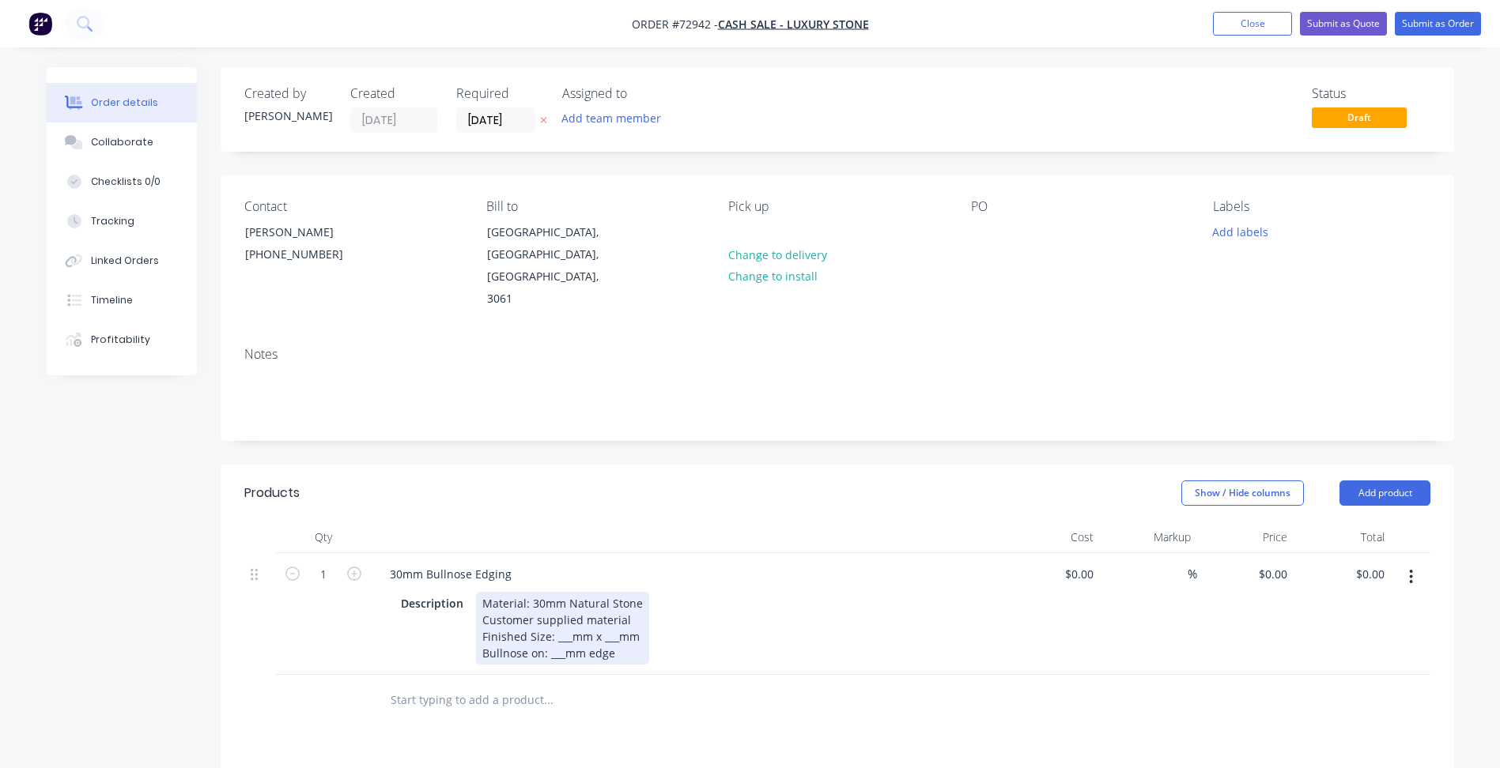
click at [555, 592] on div "Material: 30mm Natural Stone Customer supplied material Finished Size: ___mm x …" at bounding box center [562, 628] width 173 height 73
drag, startPoint x: 568, startPoint y: 560, endPoint x: 648, endPoint y: 560, distance: 80.6
click at [648, 592] on div "Description Material: 30mm Natural Stone Customer supplied material Finished Si…" at bounding box center [684, 628] width 579 height 73
click at [566, 599] on div "Material: 30mm Travertine Customer supplied material Finished Size: ___mm x ___…" at bounding box center [561, 628] width 170 height 73
copy div "- 1 x 610mm edge"
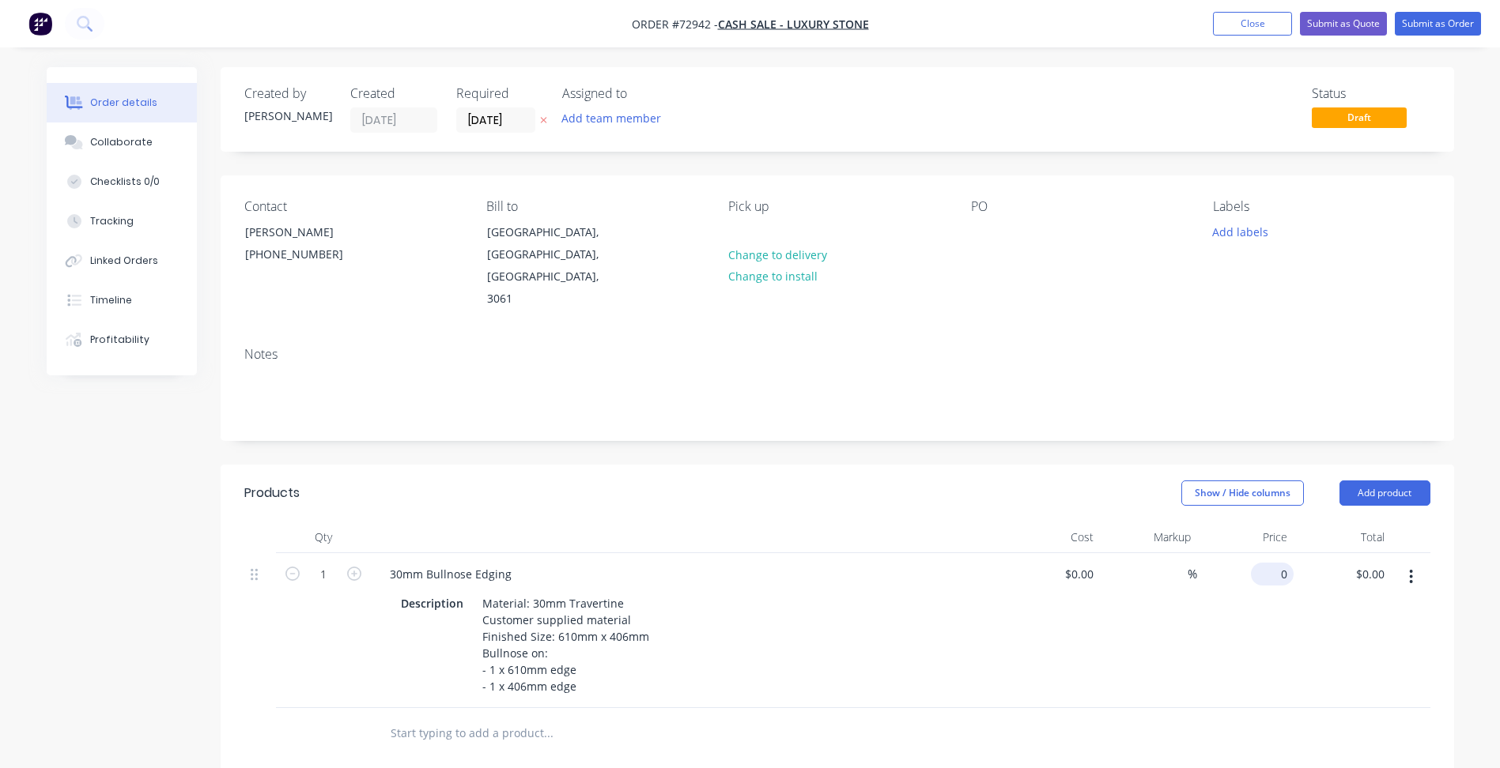
click at [1290, 563] on input "0" at bounding box center [1275, 574] width 36 height 23
type input "$121.92"
click at [329, 563] on input "1" at bounding box center [323, 575] width 41 height 24
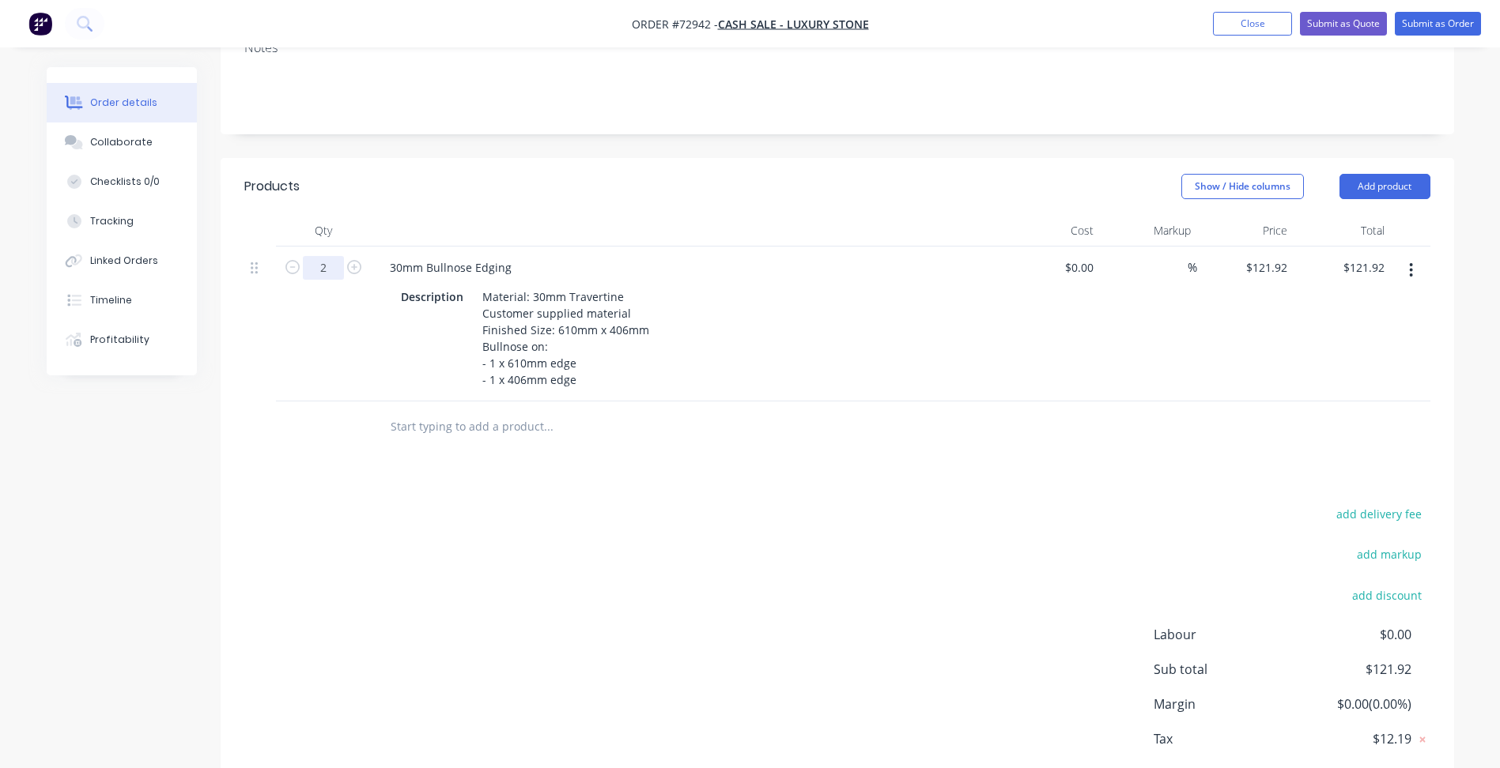
scroll to position [316, 0]
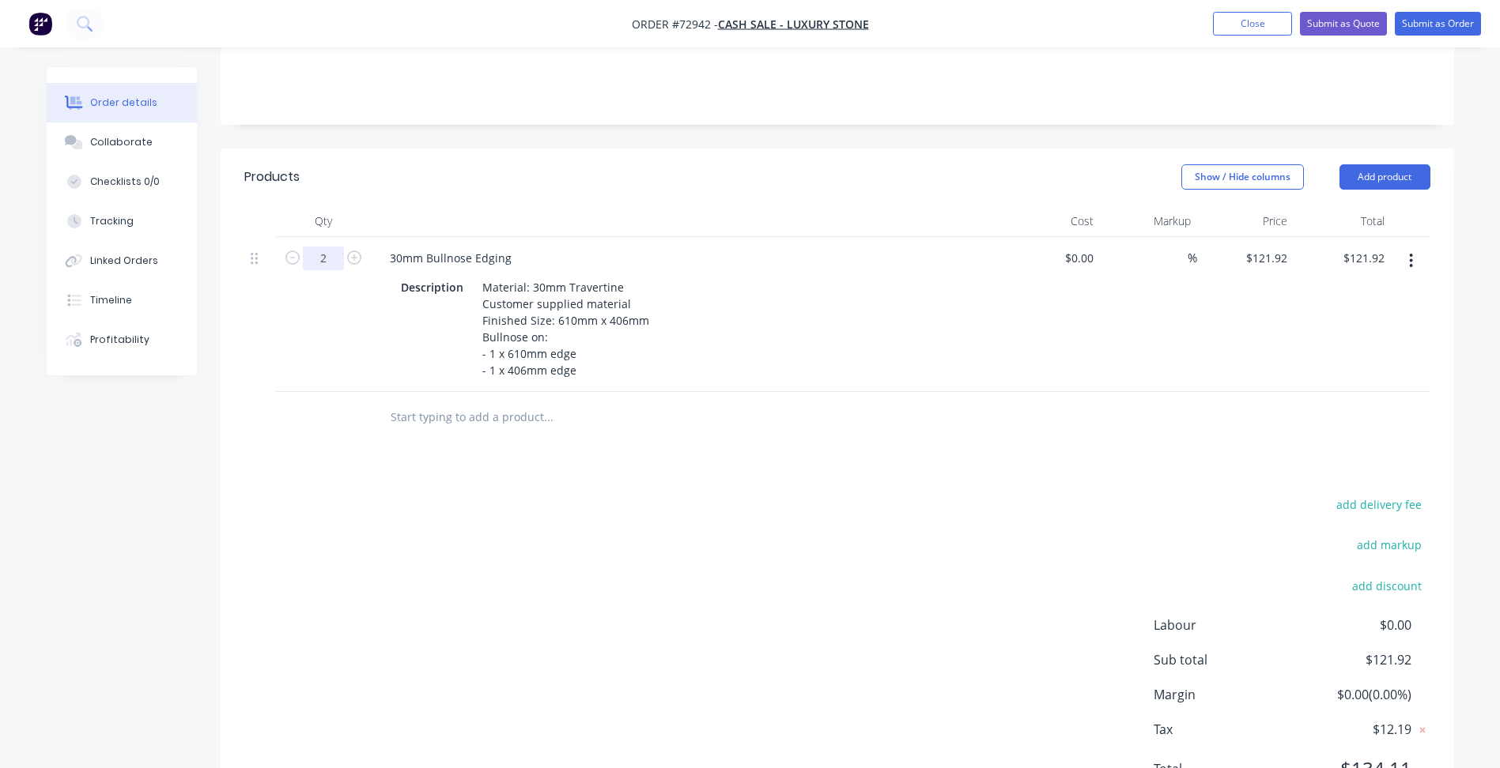
type input "2"
type input "$243.84"
click at [712, 582] on div "add delivery fee add markup add discount Labour $0.00 Sub total $243.84 Margin …" at bounding box center [837, 646] width 1186 height 305
click at [1263, 247] on input "121.92" at bounding box center [1268, 258] width 49 height 23
type input "$150.00"
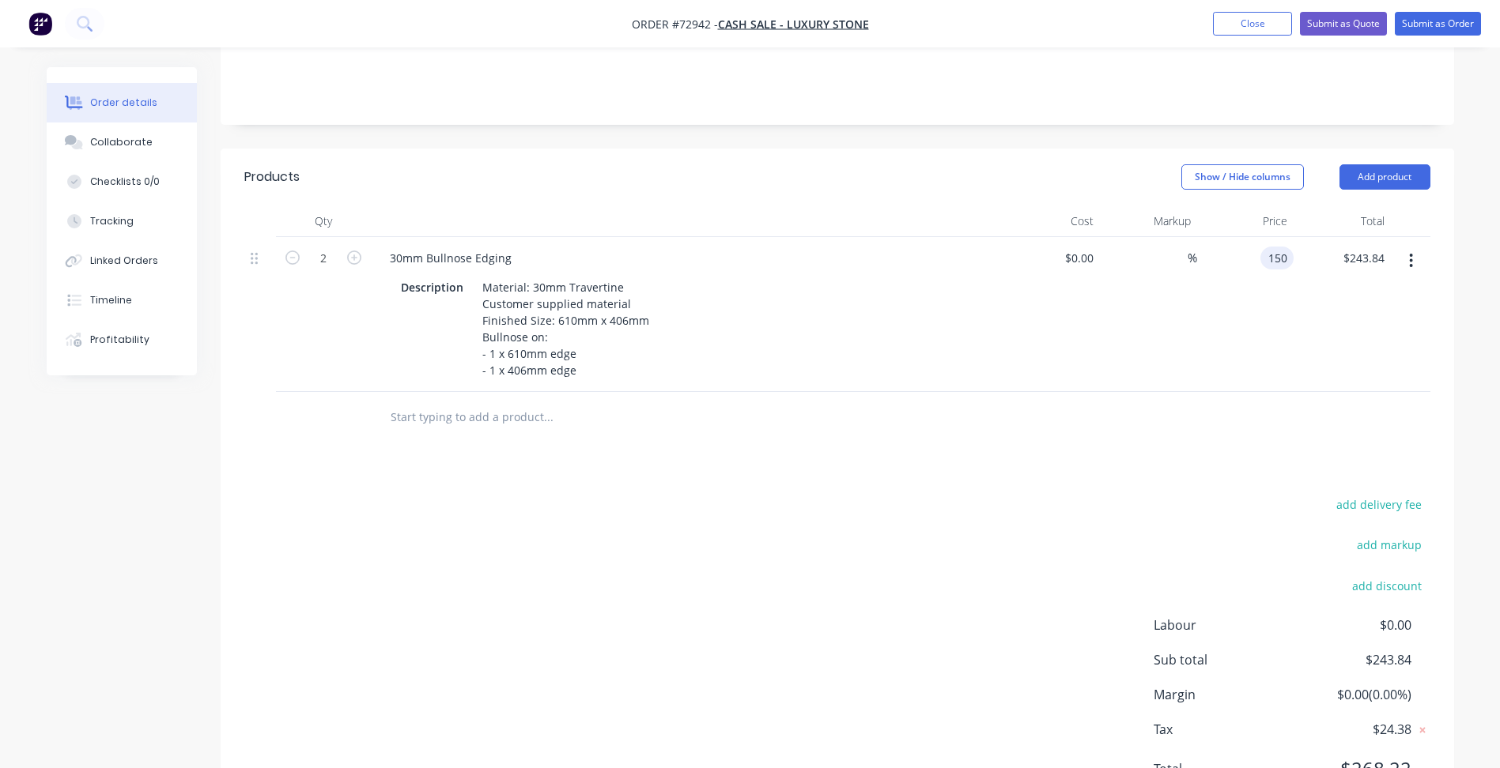
type input "$300.00"
click at [849, 621] on div "add delivery fee add markup add discount Labour $0.00 Sub total $243.84 Margin …" at bounding box center [837, 646] width 1186 height 305
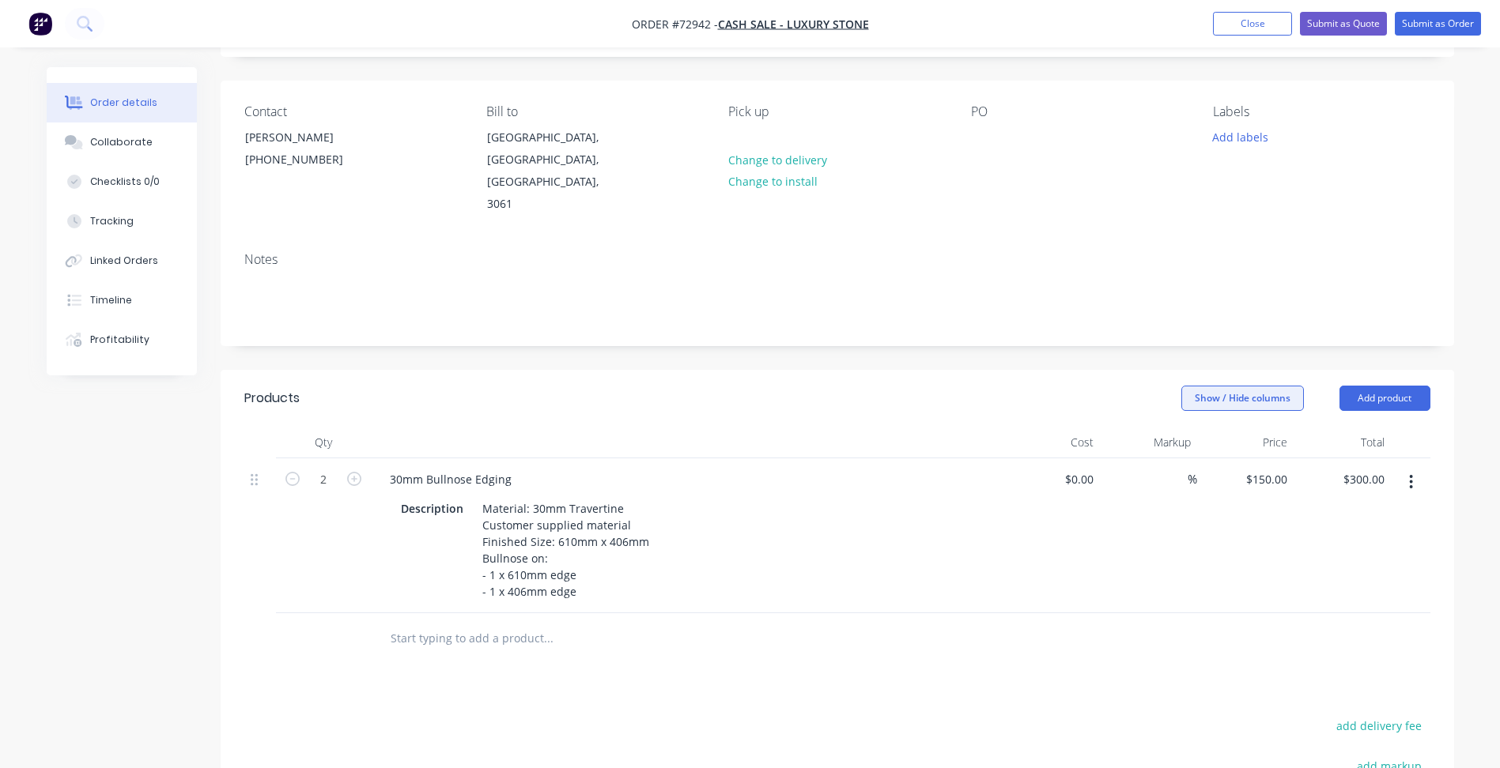
scroll to position [79, 0]
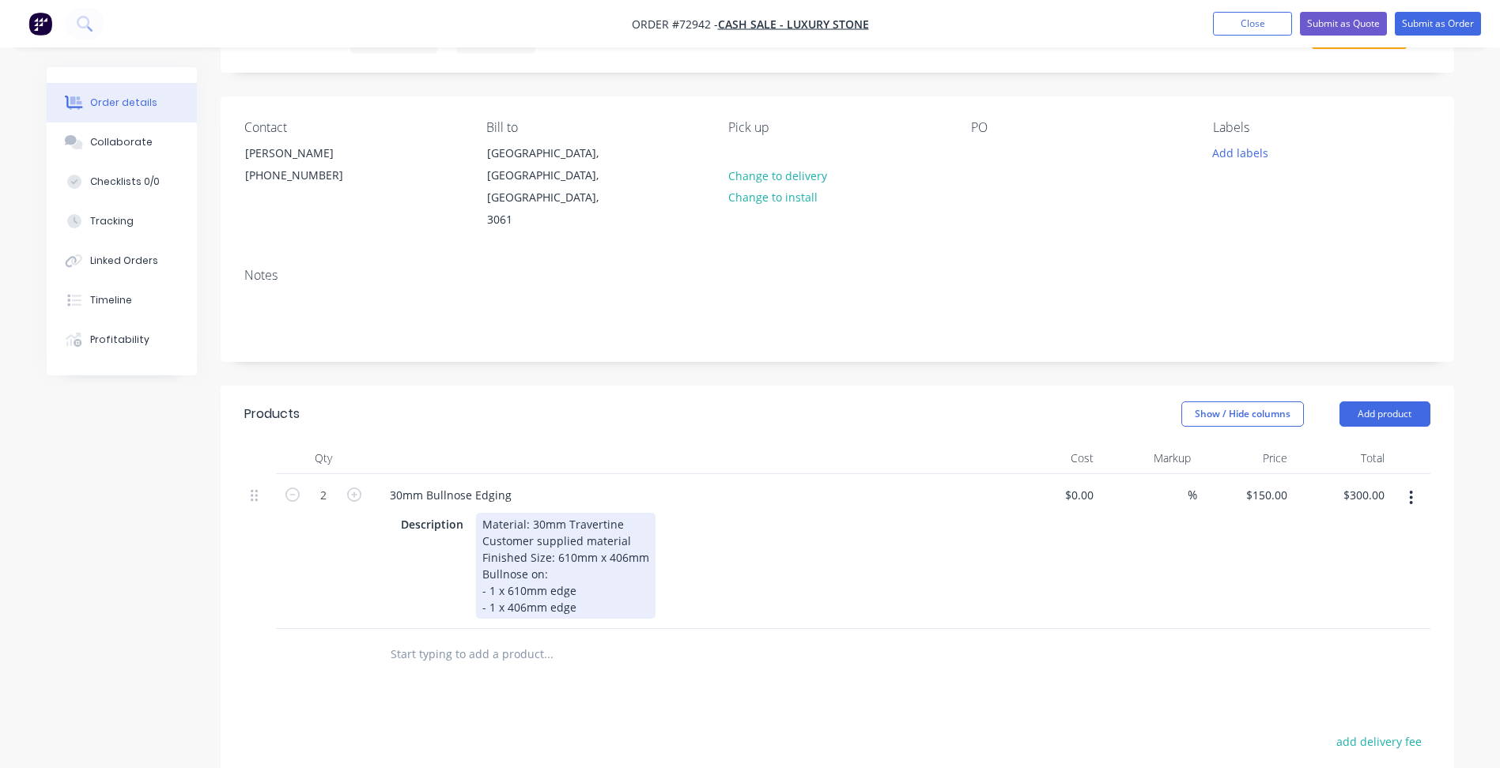
click at [590, 571] on div "Material: 30mm Travertine Customer supplied material Finished Size: 610mm x 406…" at bounding box center [565, 566] width 179 height 106
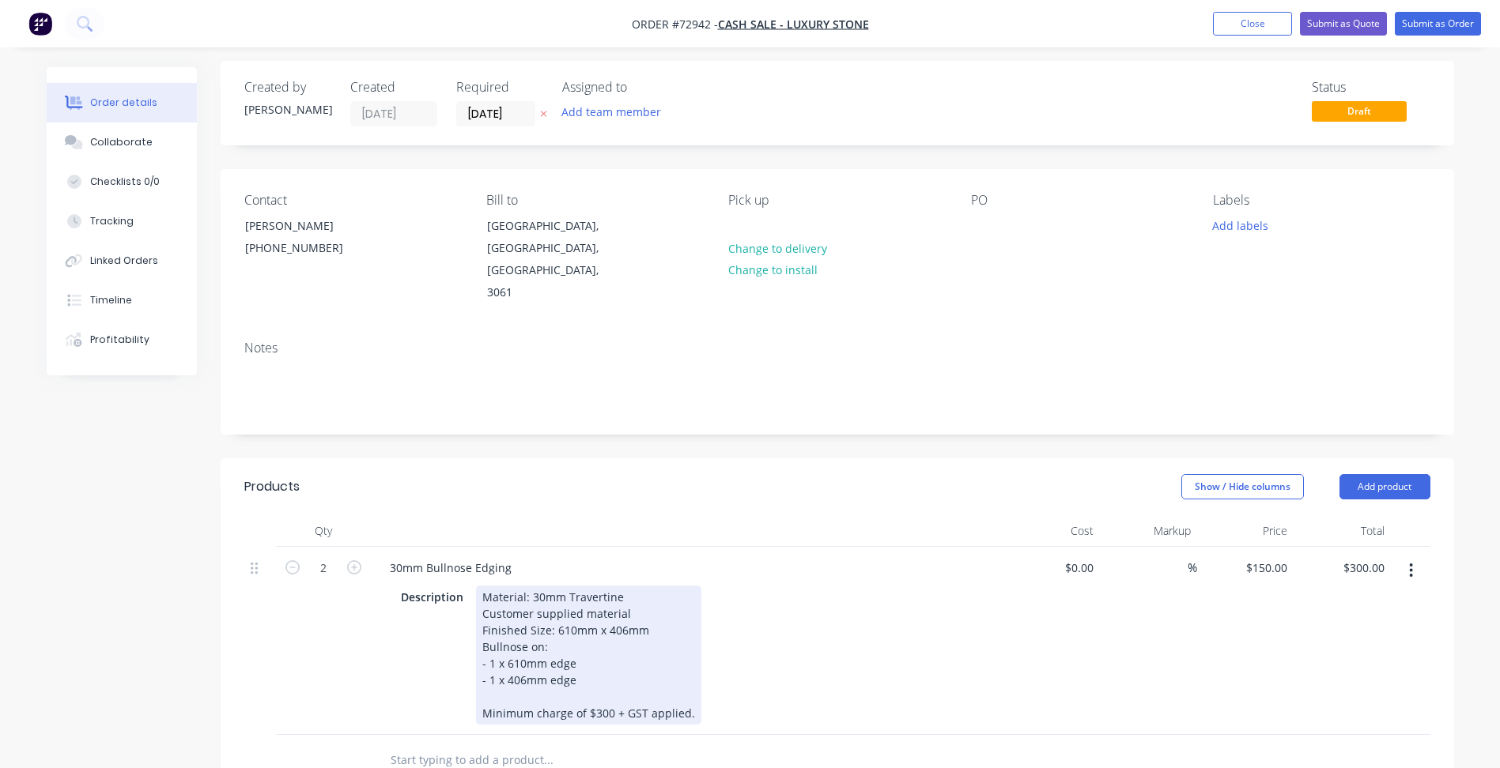
scroll to position [0, 0]
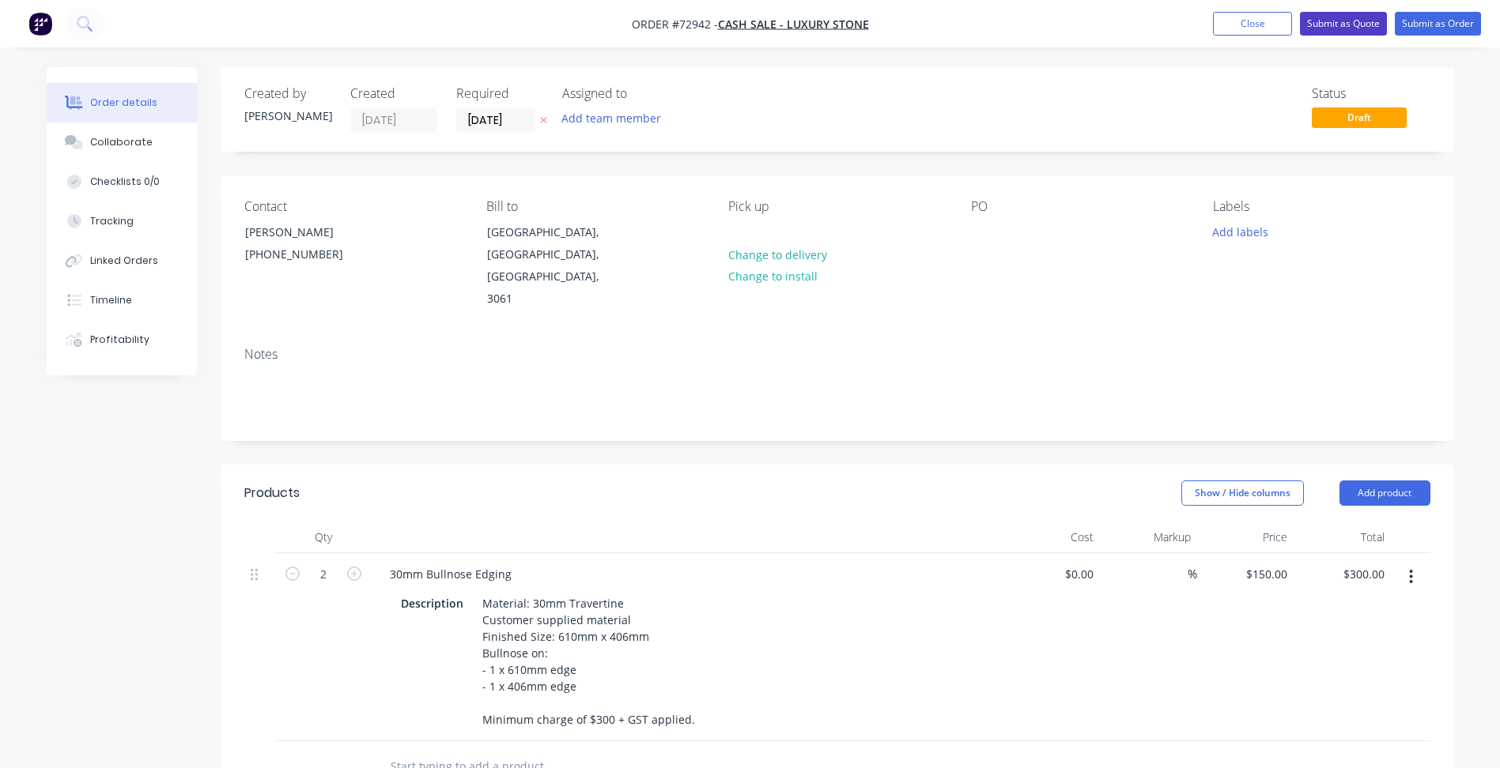
click at [1350, 28] on button "Submit as Quote" at bounding box center [1343, 24] width 87 height 24
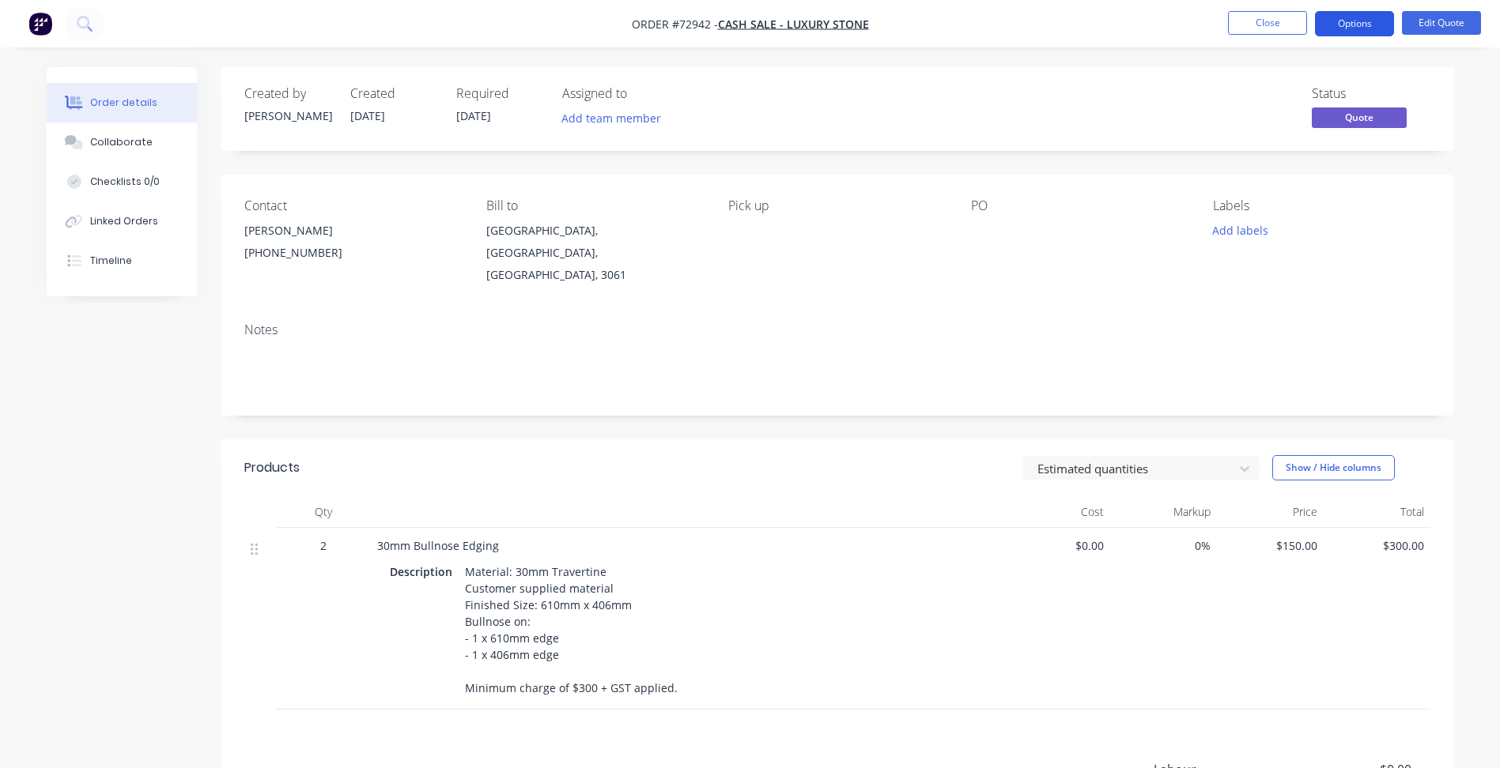
click at [1364, 21] on button "Options" at bounding box center [1354, 23] width 79 height 25
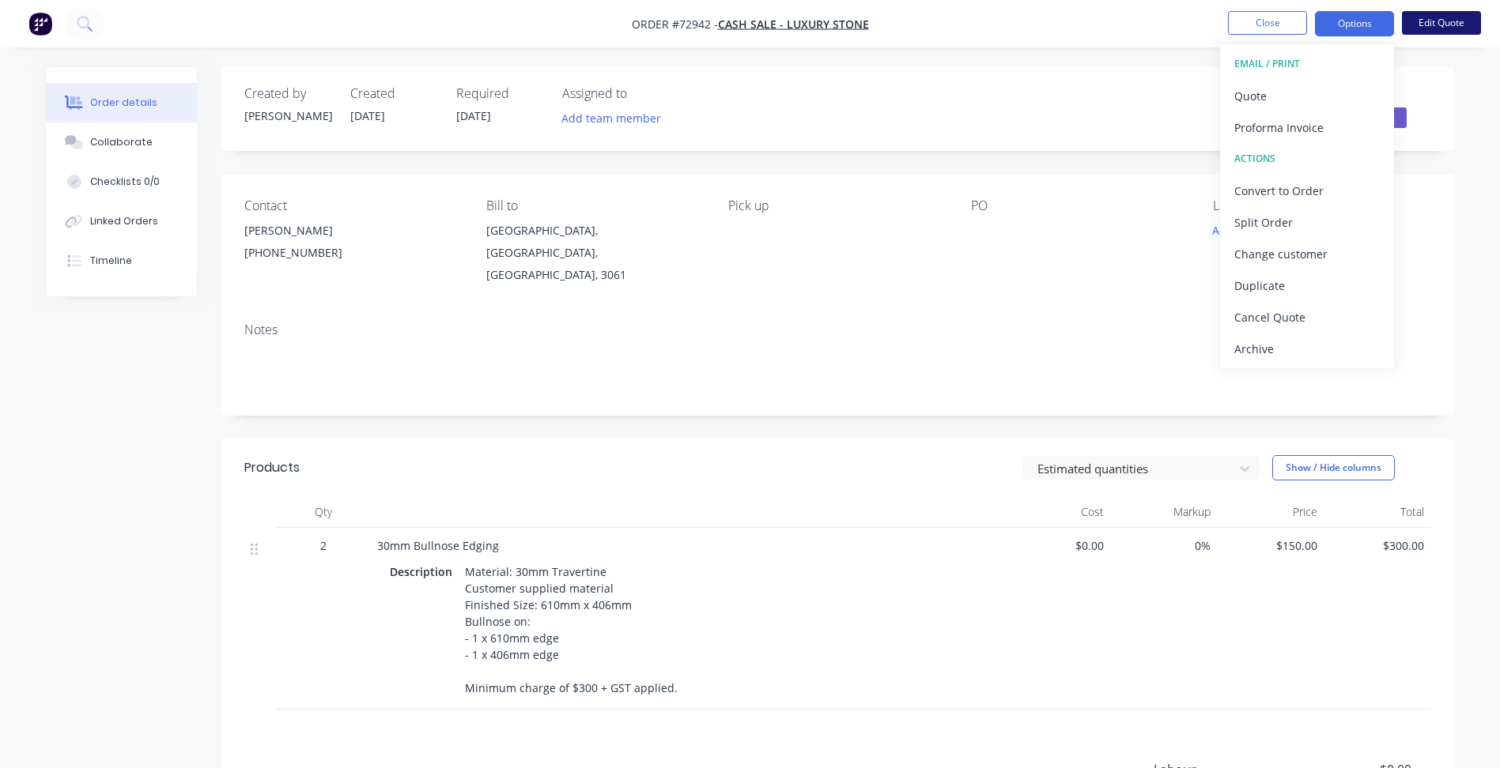
click at [1427, 14] on button "Edit Quote" at bounding box center [1441, 23] width 79 height 24
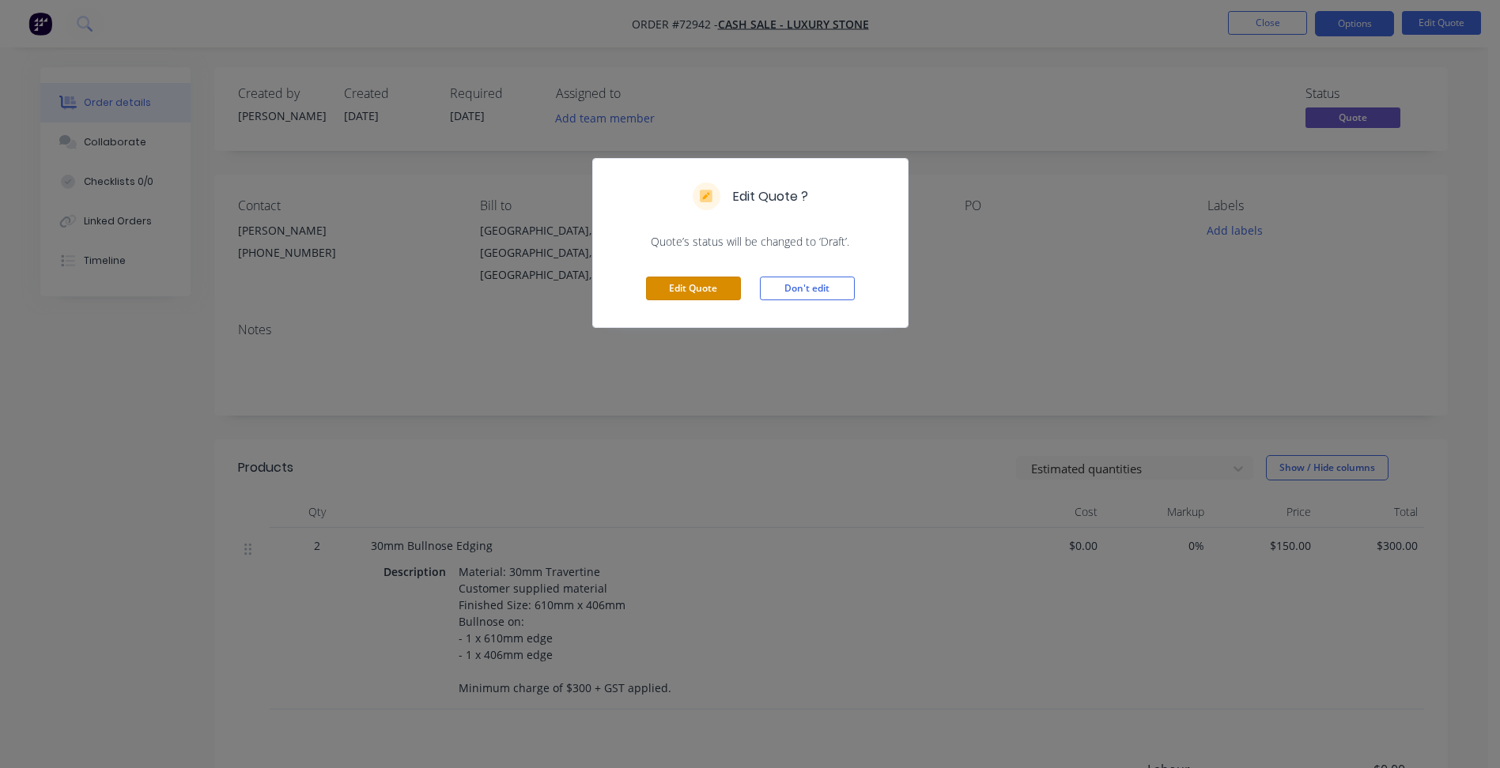
drag, startPoint x: 701, startPoint y: 278, endPoint x: 807, endPoint y: 319, distance: 113.9
click at [700, 278] on button "Edit Quote" at bounding box center [693, 289] width 95 height 24
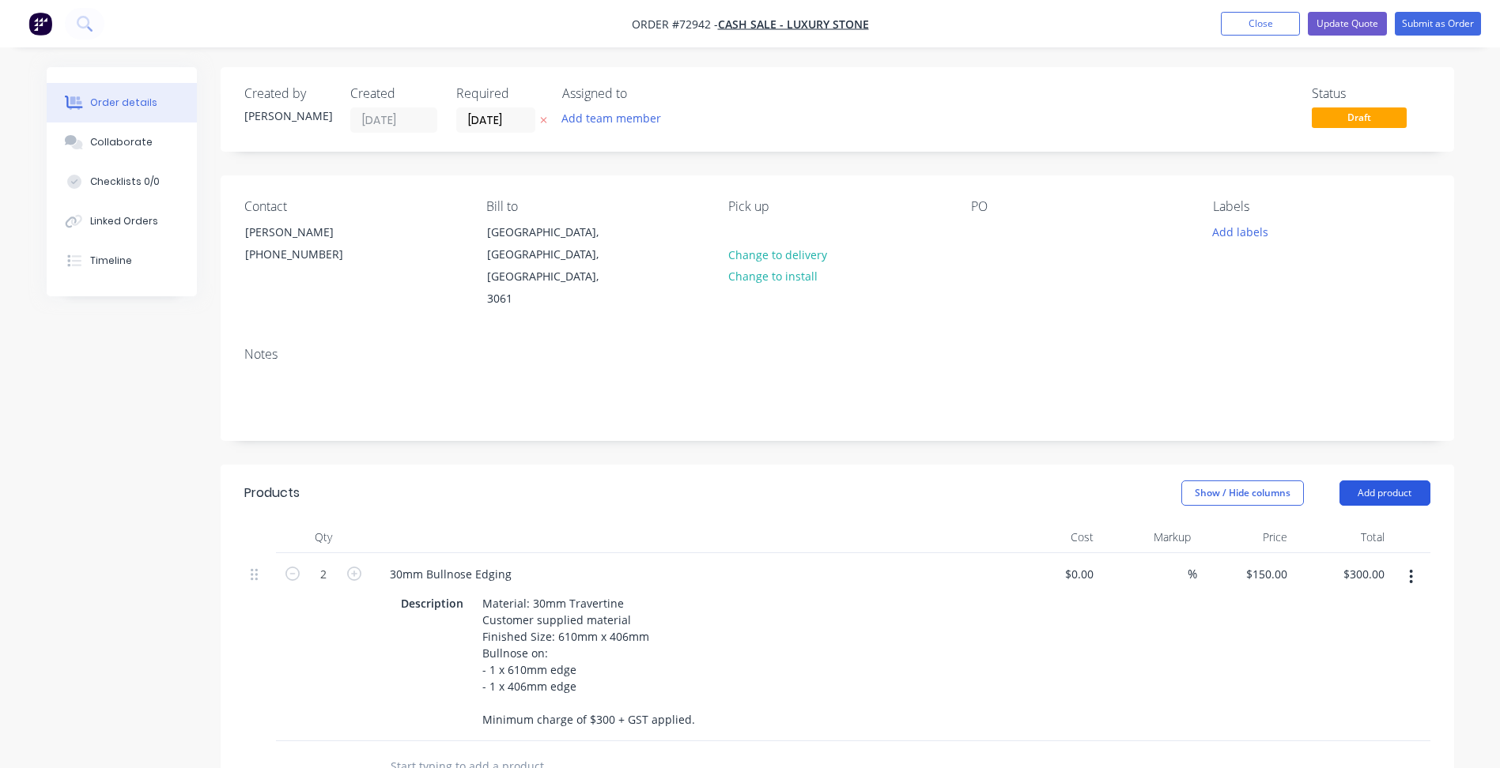
click at [1369, 481] on button "Add product" at bounding box center [1384, 493] width 91 height 25
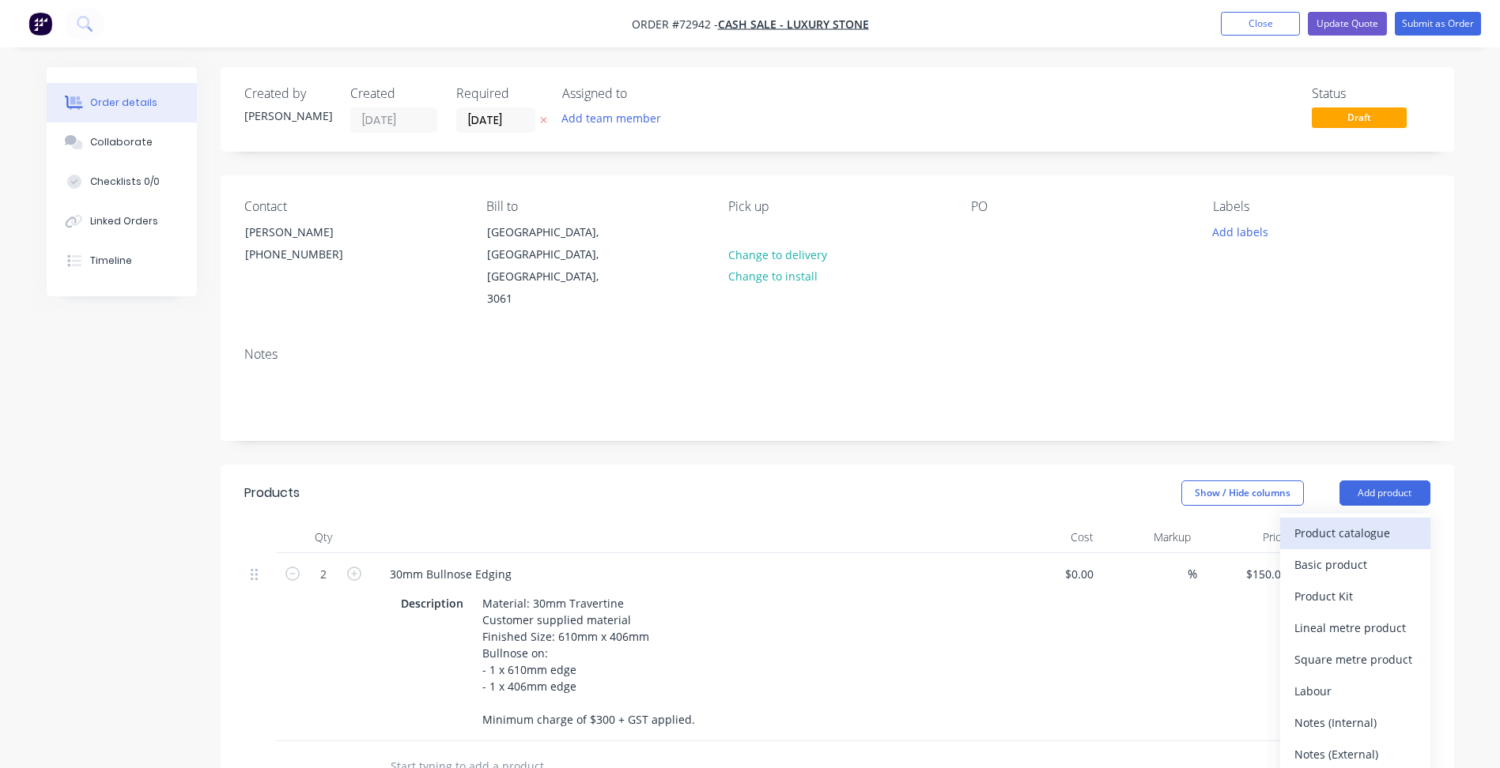
click at [1339, 522] on div "Product catalogue" at bounding box center [1355, 533] width 122 height 23
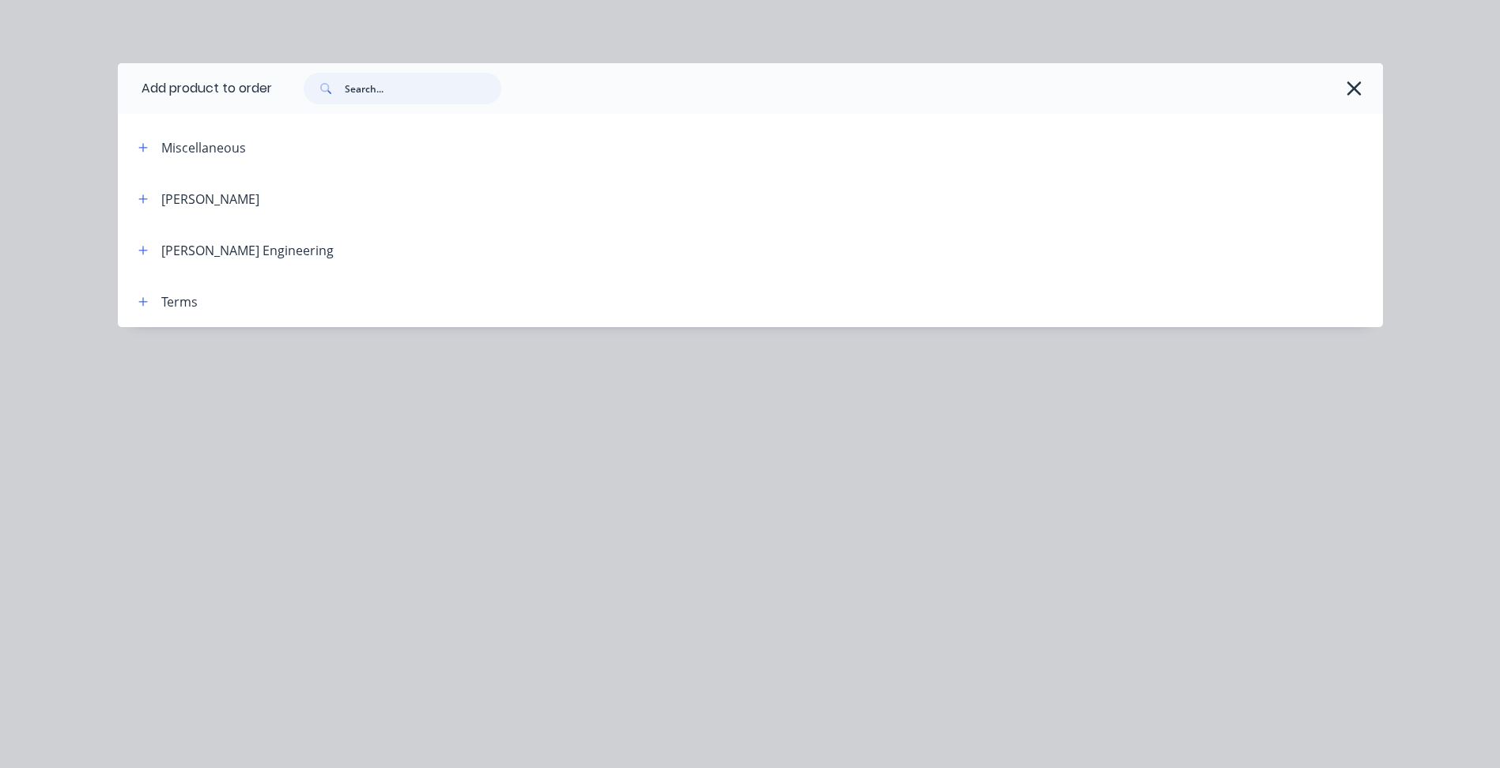
click at [402, 91] on input "text" at bounding box center [423, 89] width 157 height 32
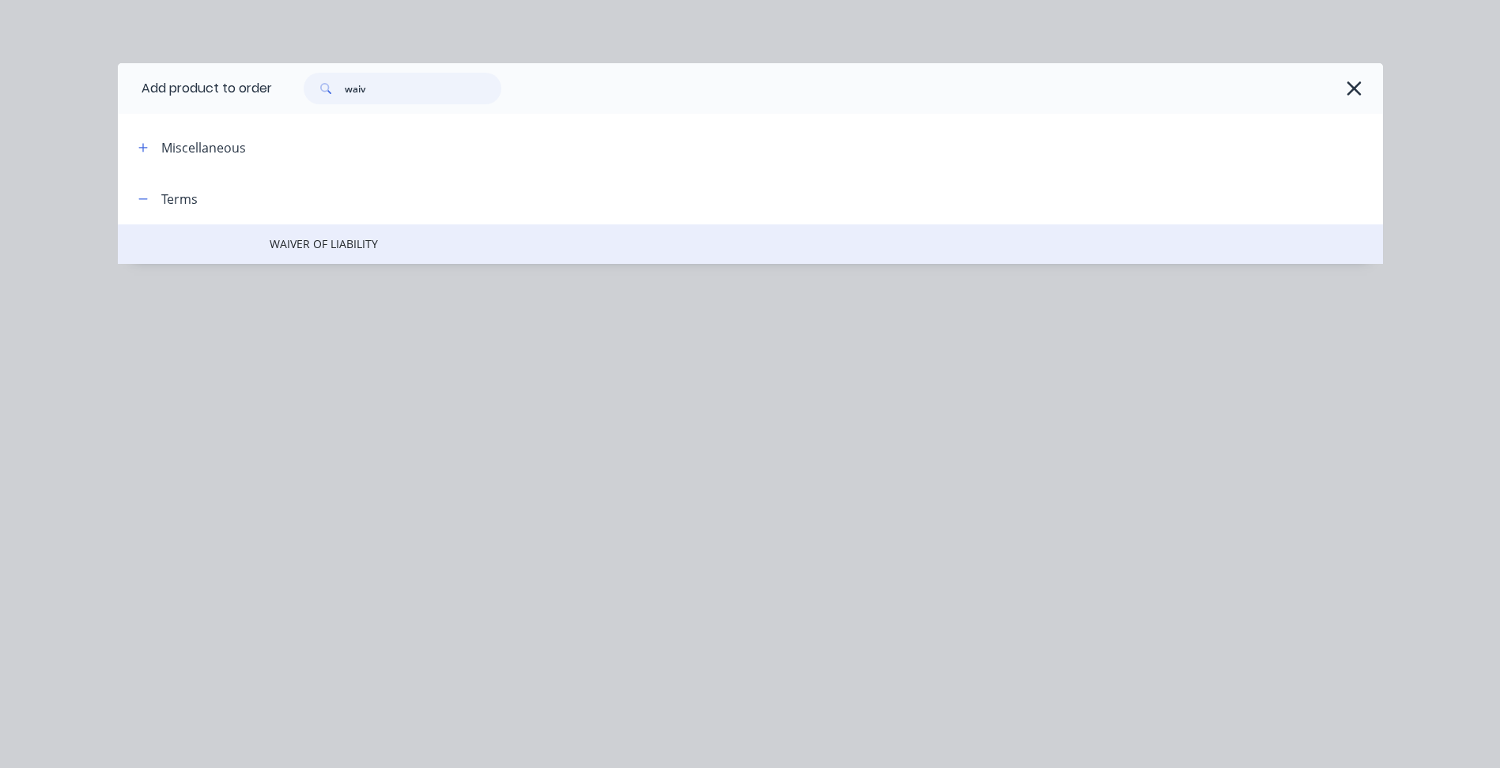
type input "waiv"
click at [334, 252] on span "WAIVER OF LIABILITY" at bounding box center [715, 244] width 890 height 17
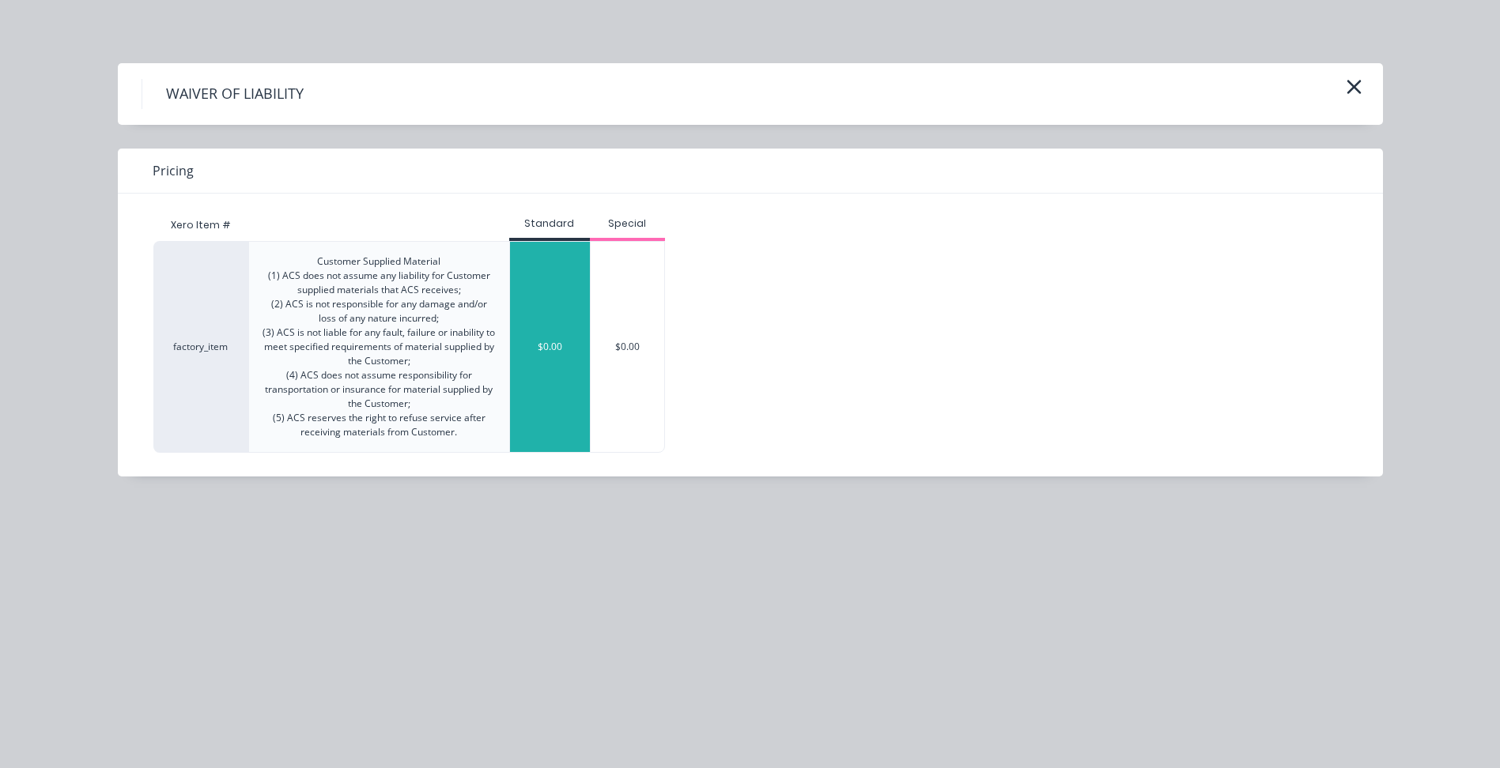
click at [569, 323] on div "$0.00" at bounding box center [550, 347] width 80 height 210
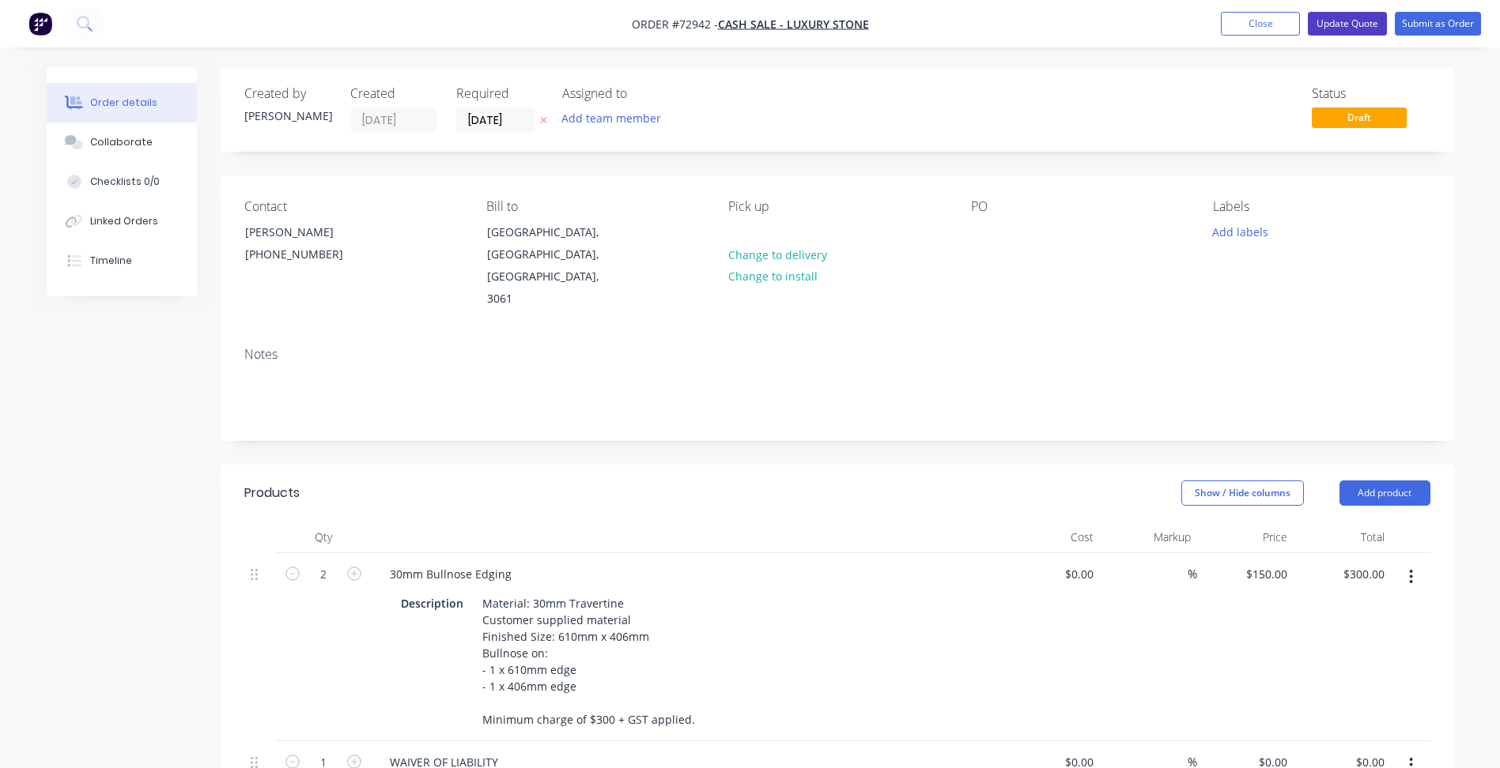
click at [1353, 28] on button "Update Quote" at bounding box center [1347, 24] width 79 height 24
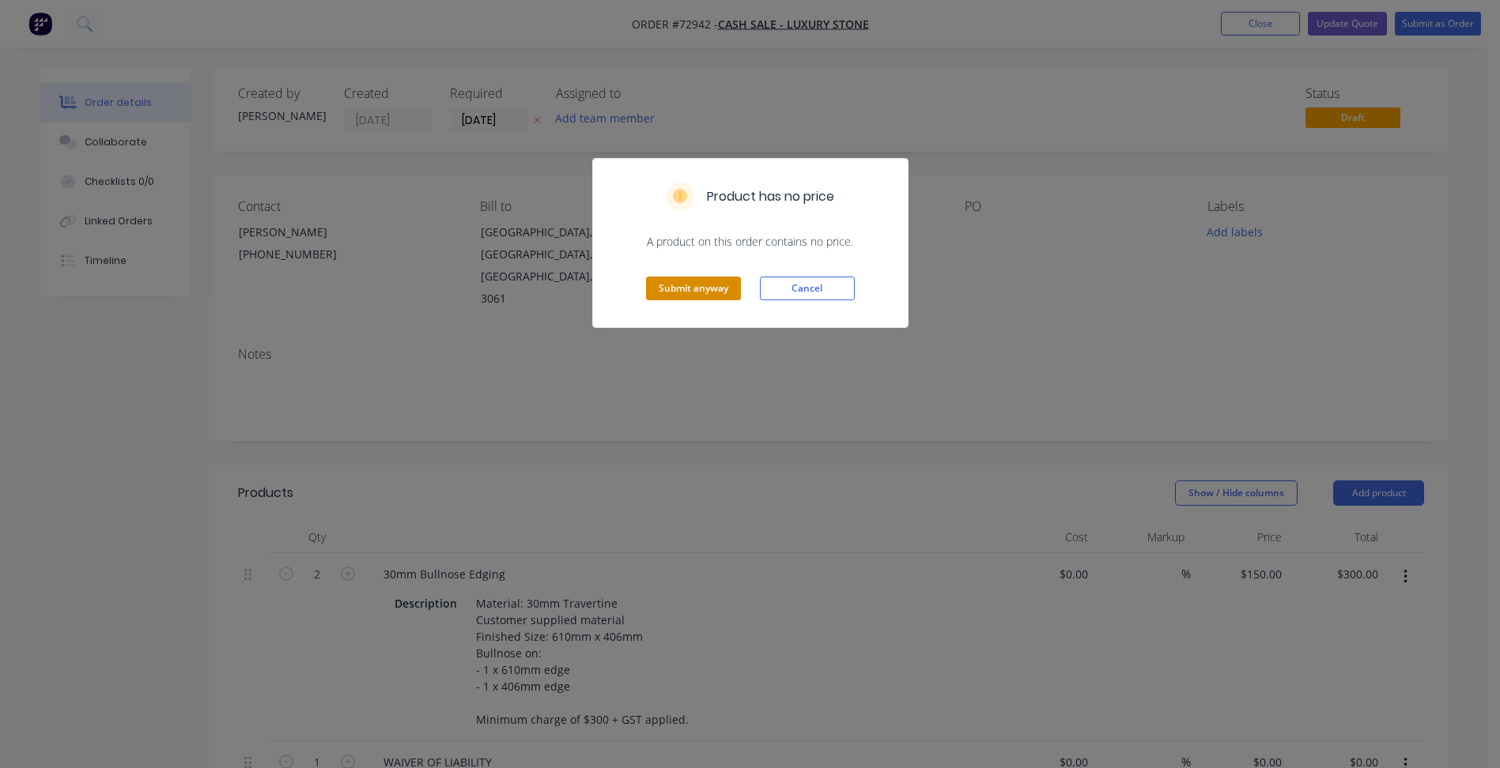
click at [712, 292] on button "Submit anyway" at bounding box center [693, 289] width 95 height 24
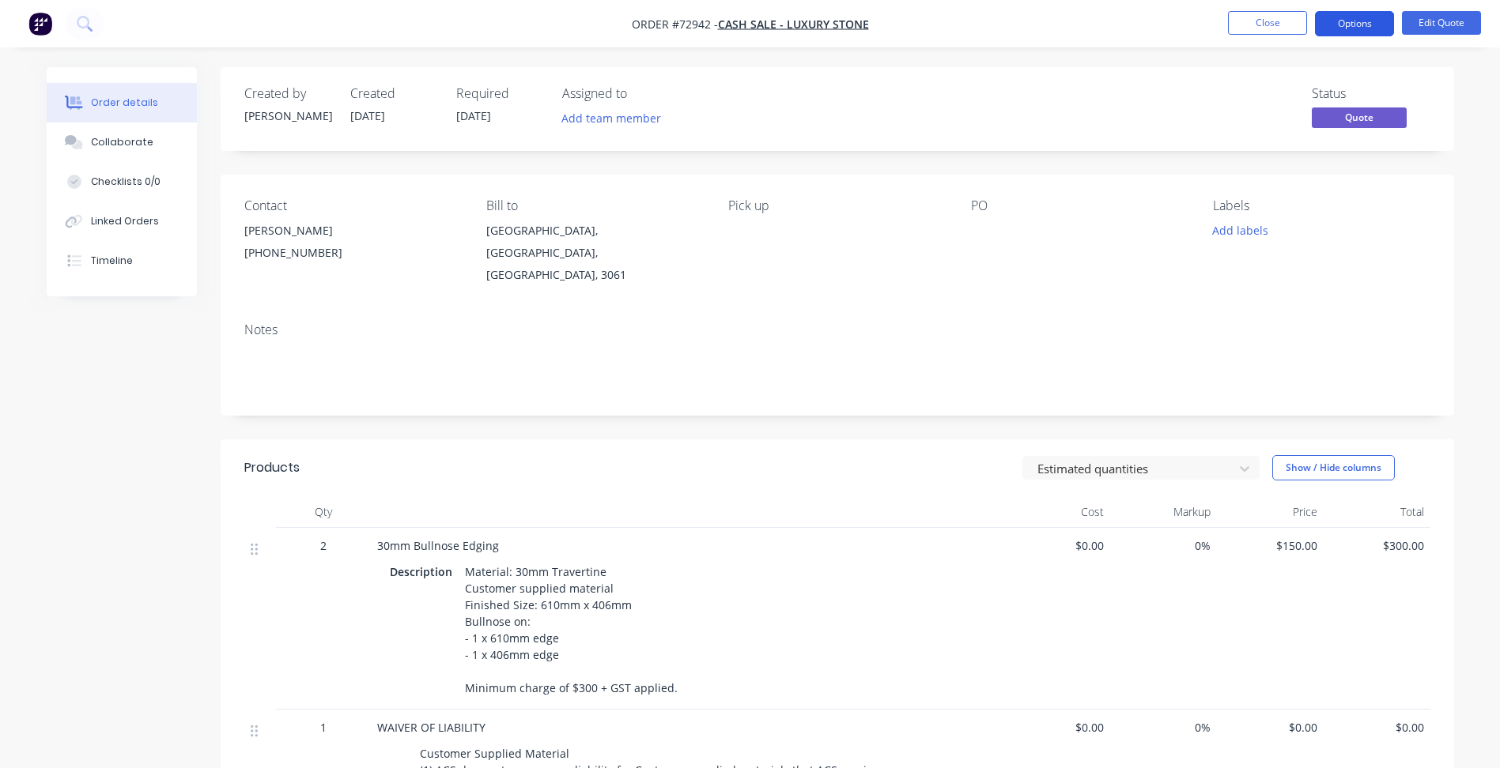
click at [1344, 29] on button "Options" at bounding box center [1354, 23] width 79 height 25
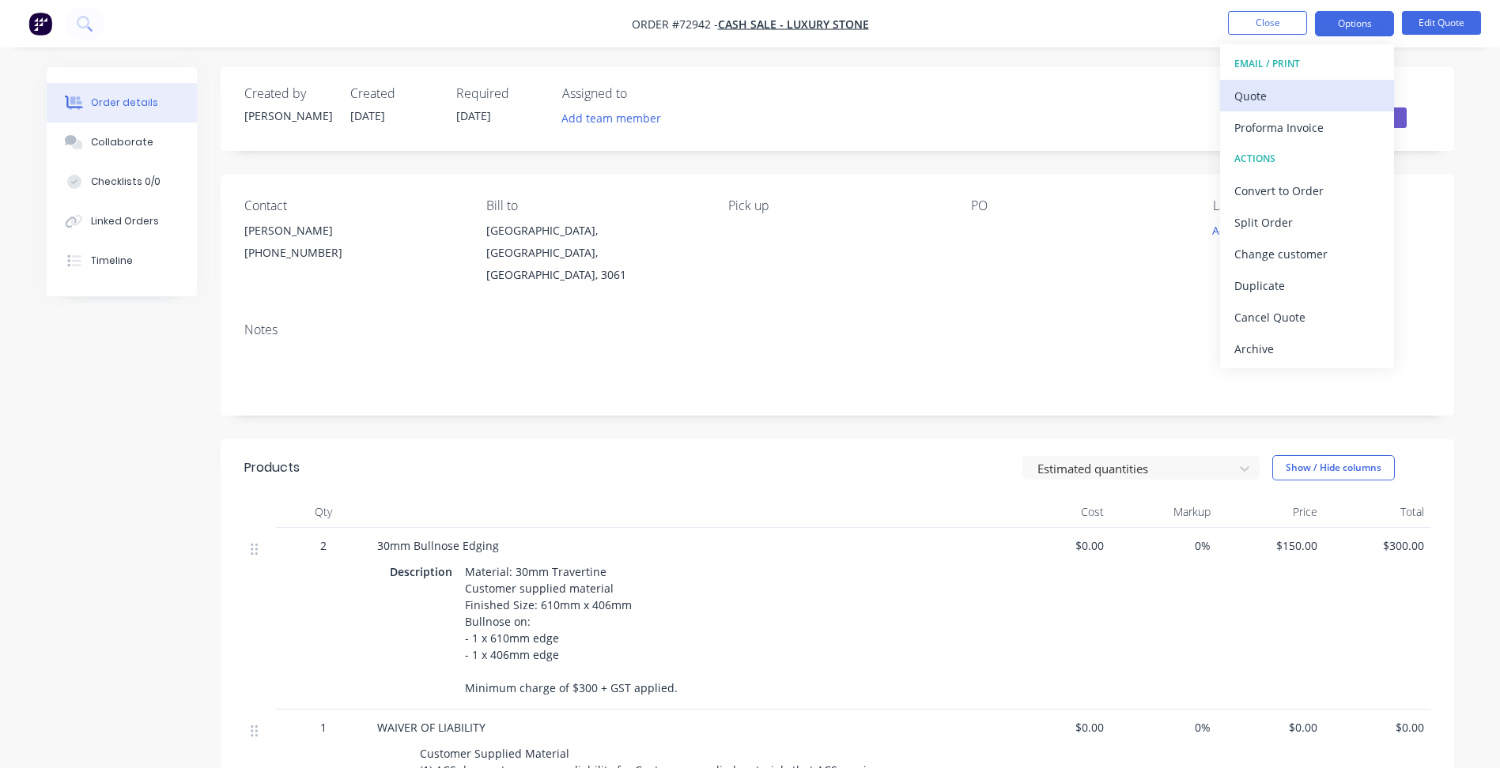
click at [1263, 98] on div "Quote" at bounding box center [1306, 96] width 145 height 23
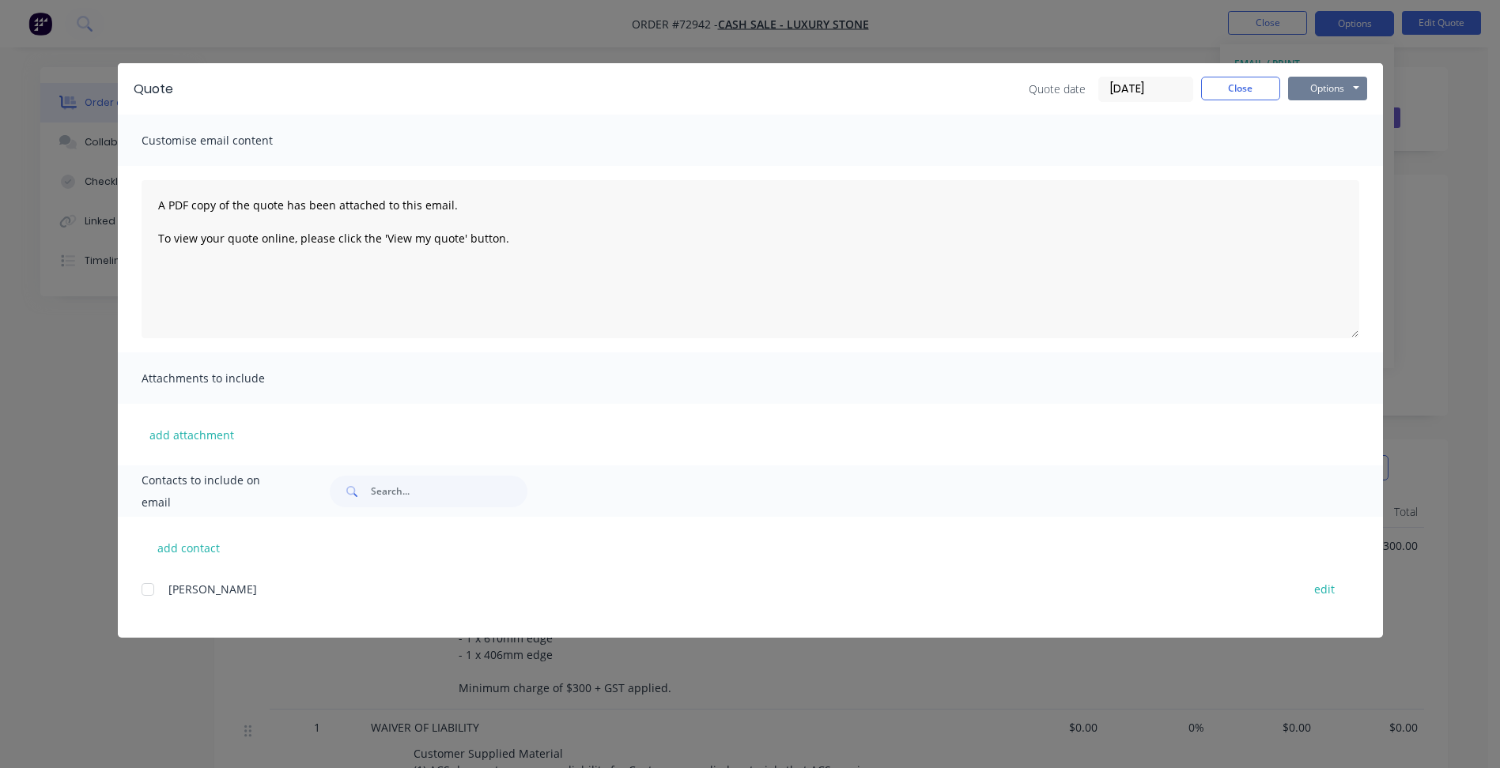
click at [1359, 94] on button "Options" at bounding box center [1327, 89] width 79 height 24
click at [1311, 120] on button "Preview" at bounding box center [1338, 117] width 101 height 26
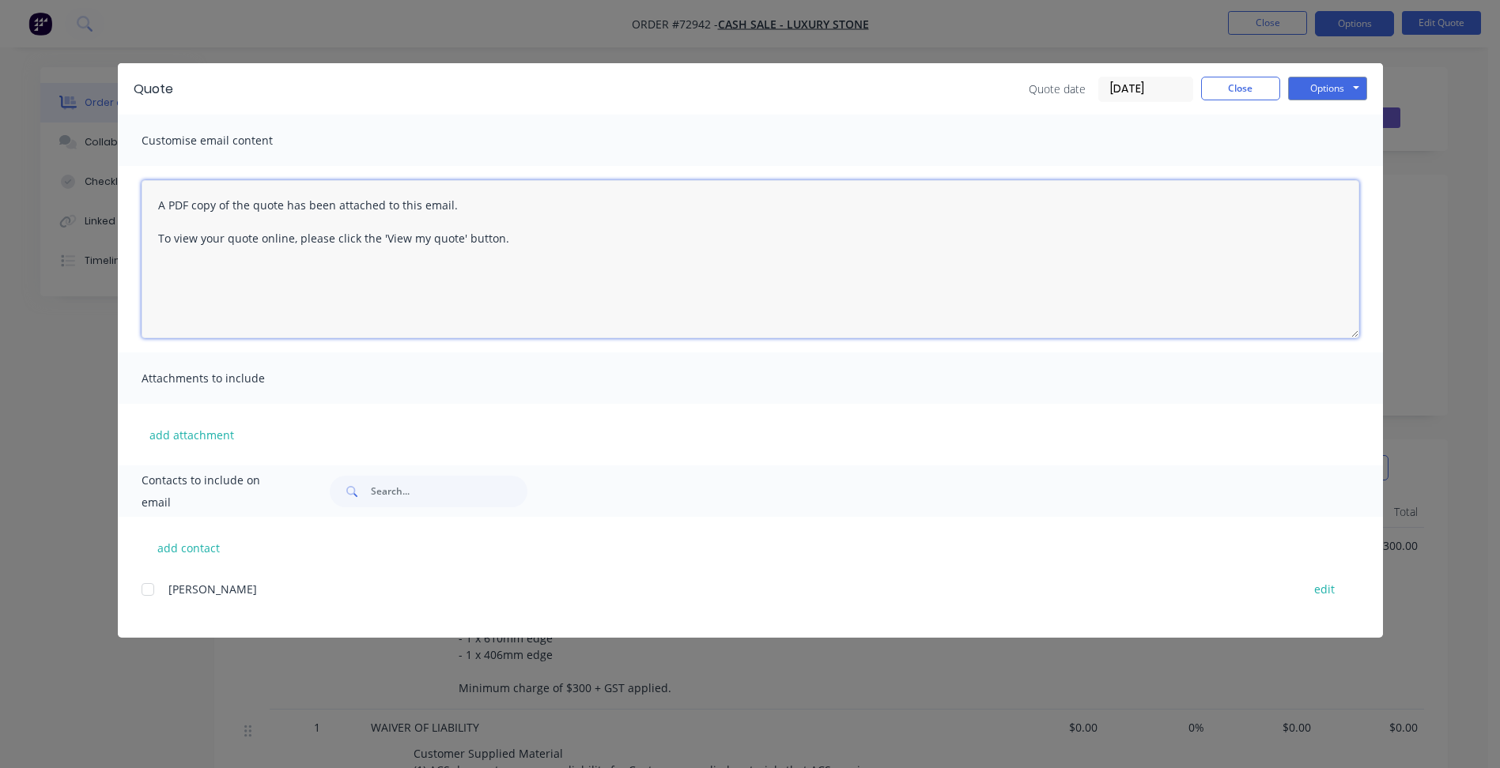
click at [583, 333] on textarea "A PDF copy of the quote has been attached to this email. To view your quote onl…" at bounding box center [751, 259] width 1218 height 158
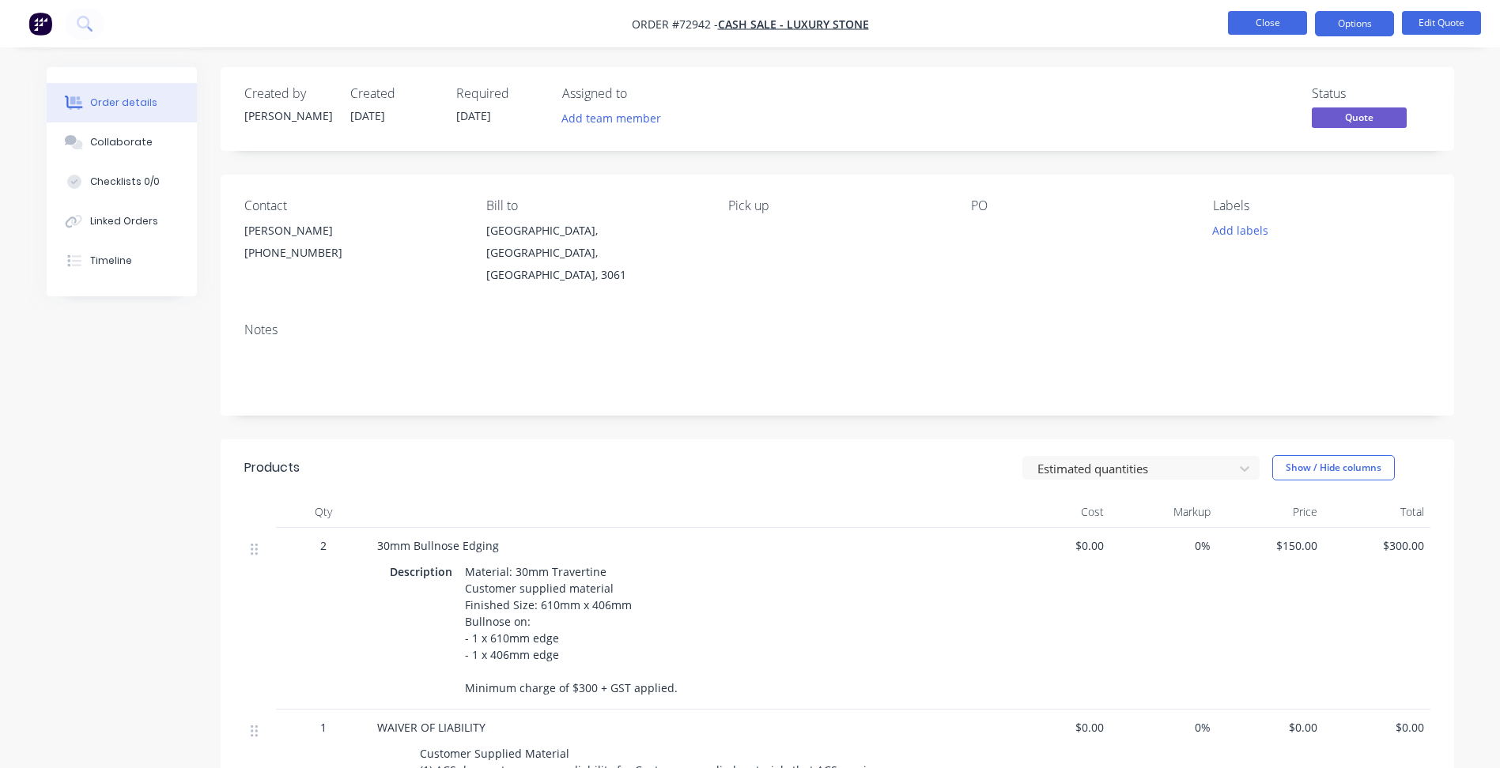
click at [1293, 21] on button "Close" at bounding box center [1267, 23] width 79 height 24
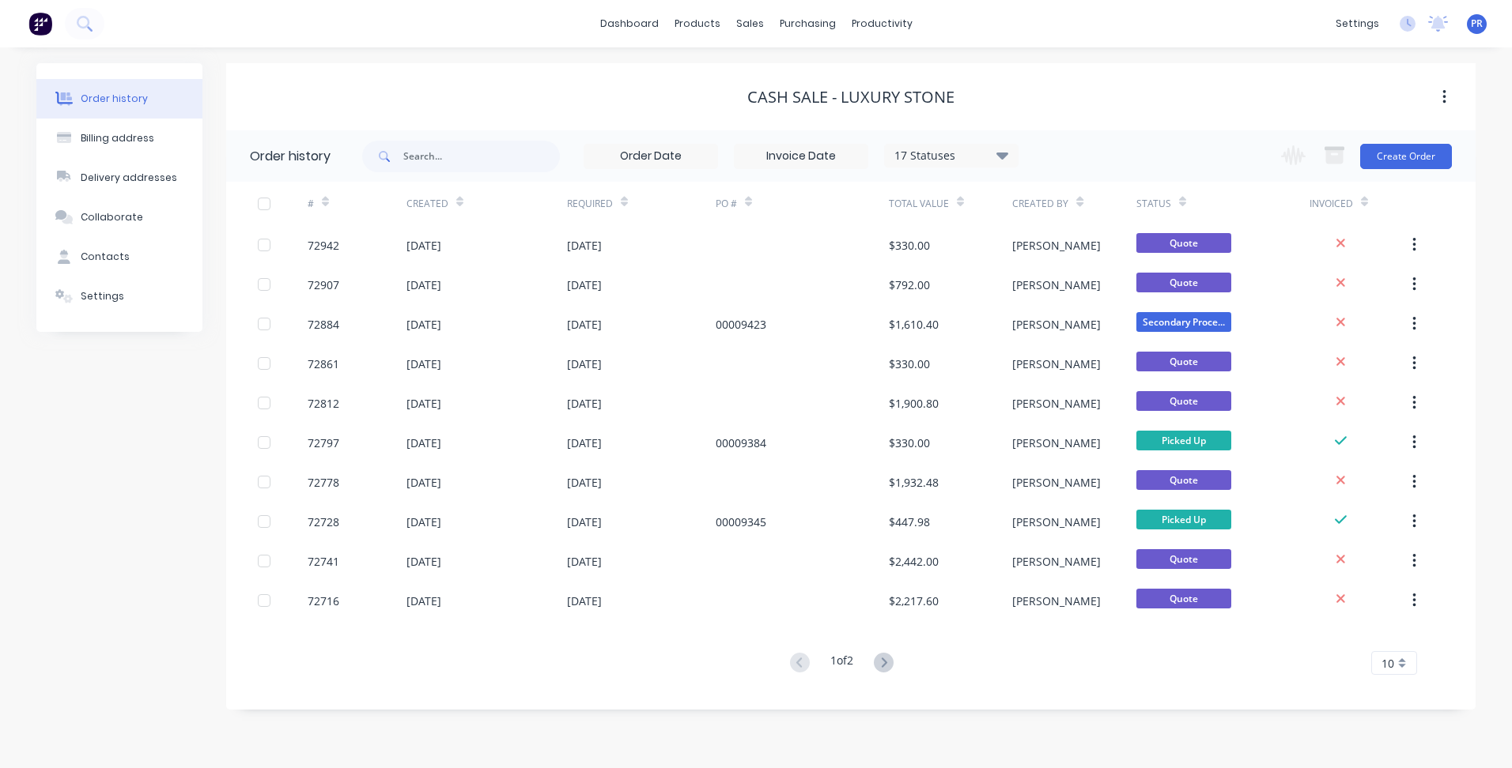
click at [1425, 172] on div "Change order status Submitted Outsourced Waiting on Material In Production Seco…" at bounding box center [1361, 155] width 180 height 51
click at [1425, 155] on button "Create Order" at bounding box center [1406, 156] width 92 height 25
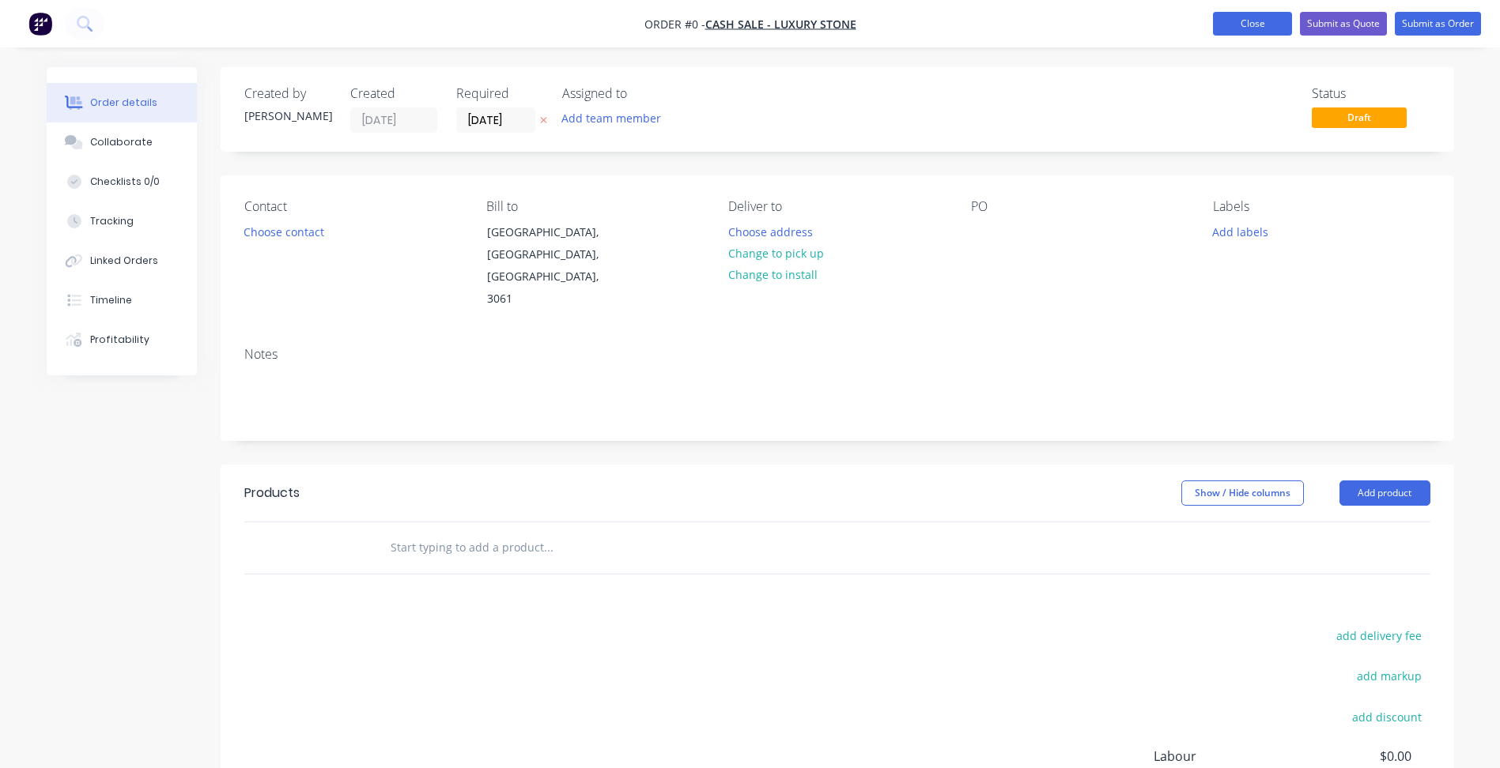
click at [1252, 21] on button "Close" at bounding box center [1252, 24] width 79 height 24
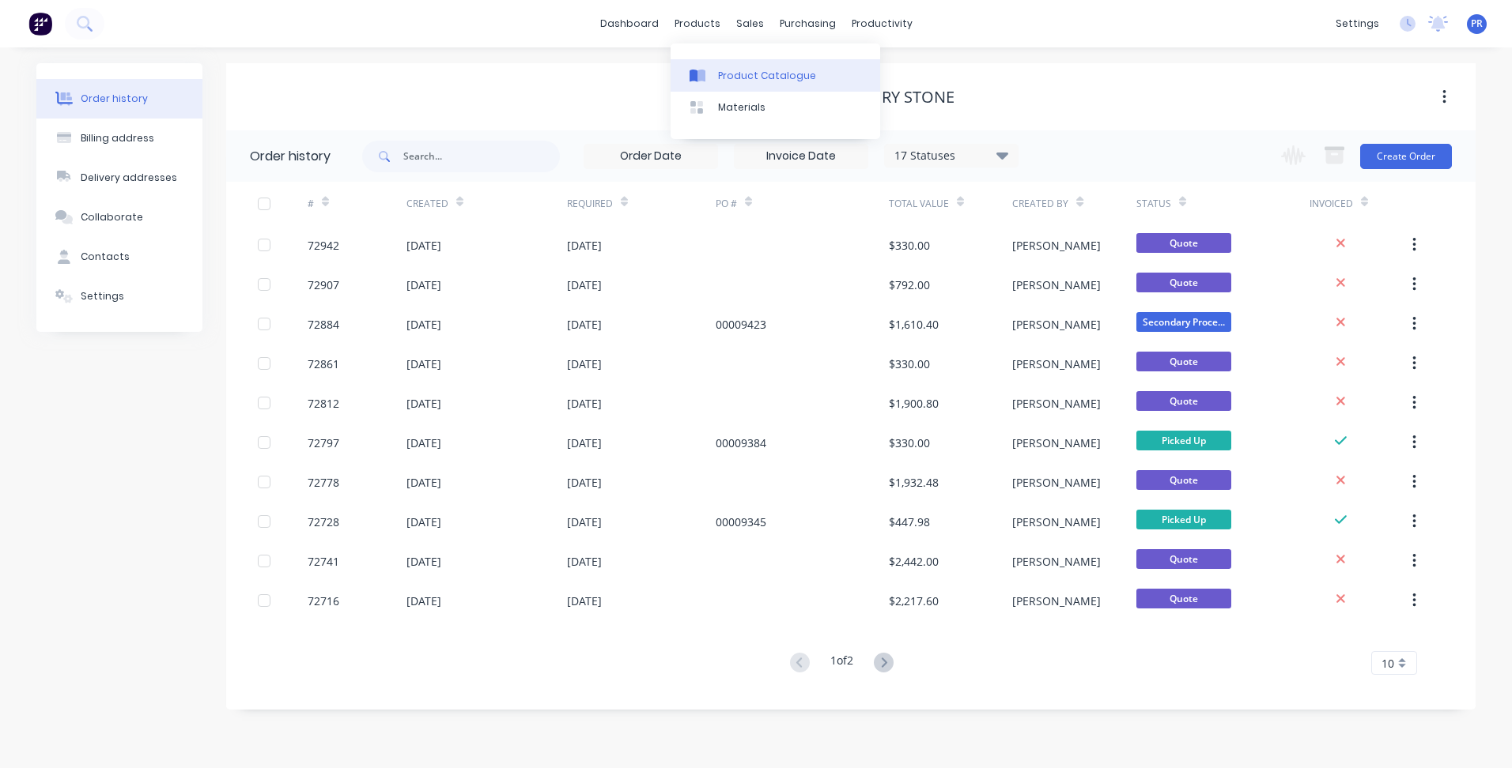
click at [743, 78] on div "Product Catalogue" at bounding box center [767, 76] width 98 height 14
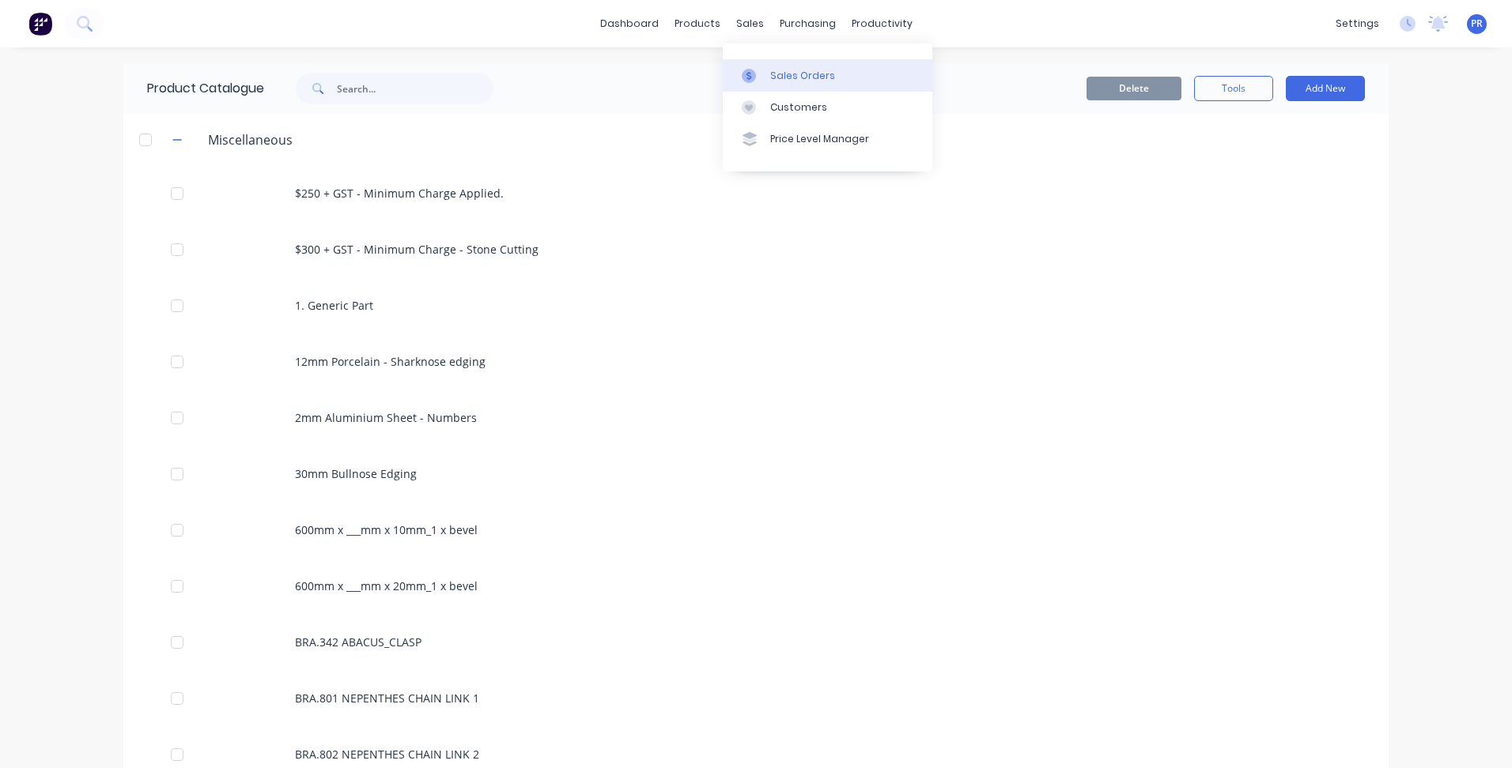
click at [791, 86] on link "Sales Orders" at bounding box center [828, 75] width 210 height 32
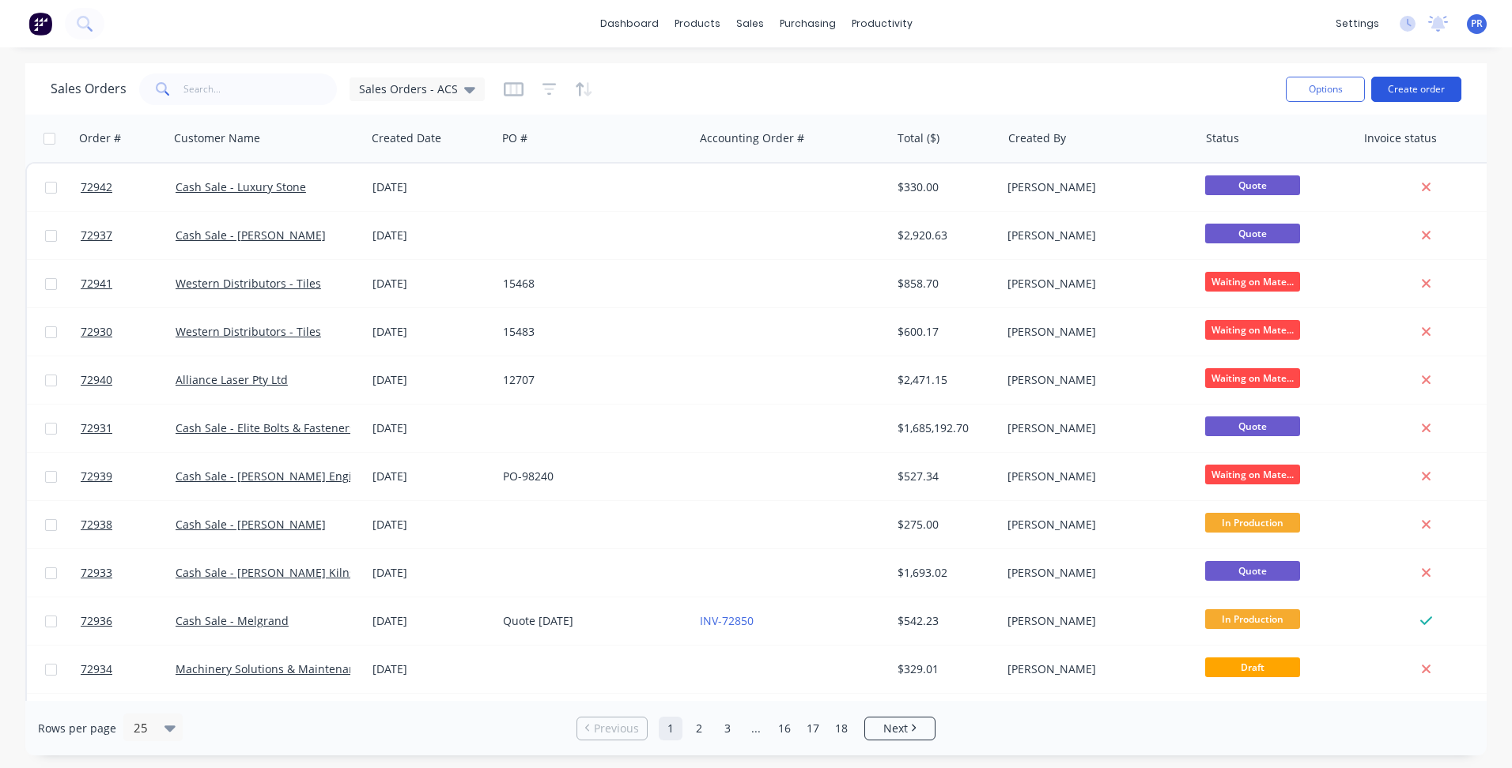
click at [1413, 89] on button "Create order" at bounding box center [1416, 89] width 90 height 25
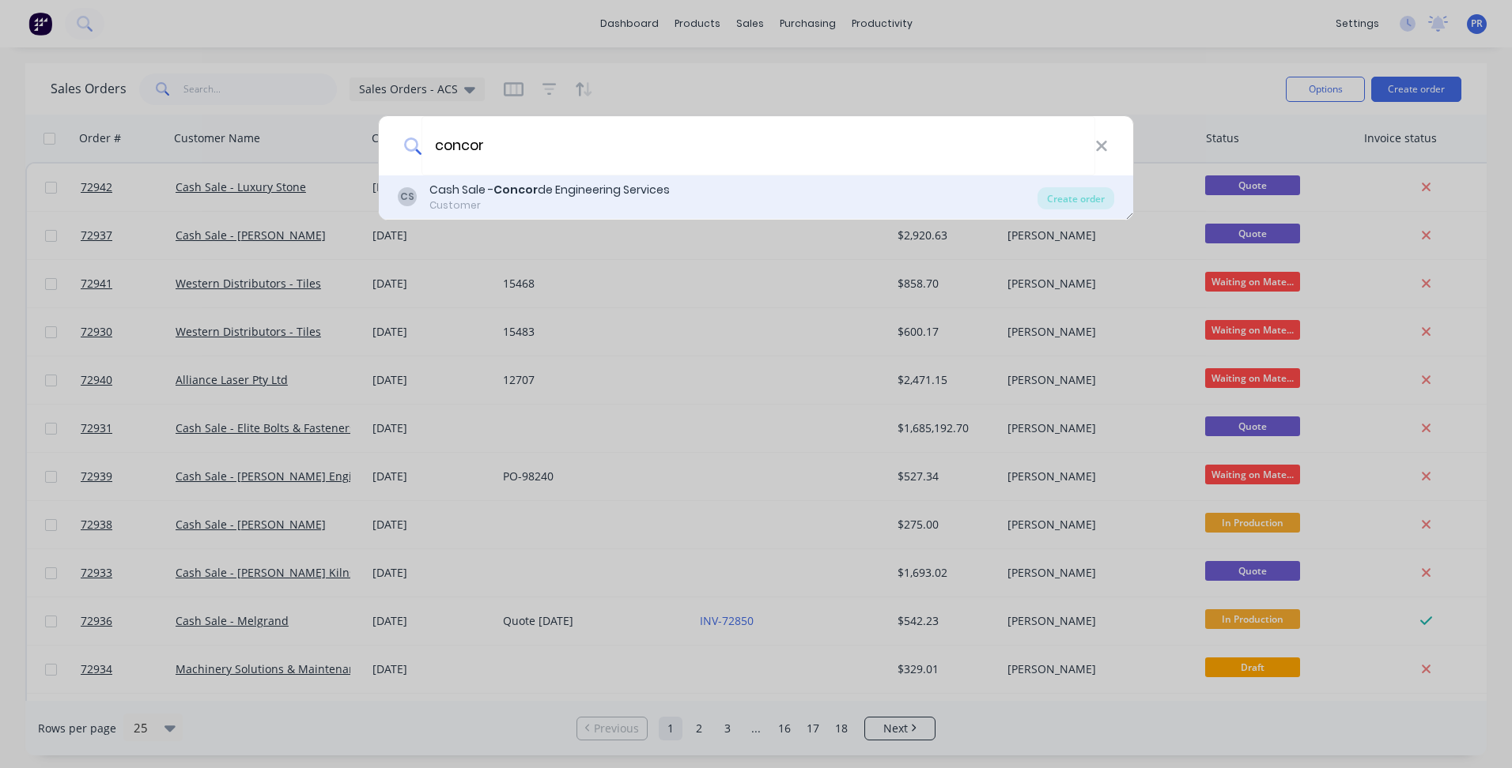
type input "concor"
click at [561, 177] on div "CS Cash Sale - Concor de Engineering Services Customer Create order" at bounding box center [756, 198] width 754 height 44
click at [575, 207] on div "Customer" at bounding box center [549, 205] width 240 height 14
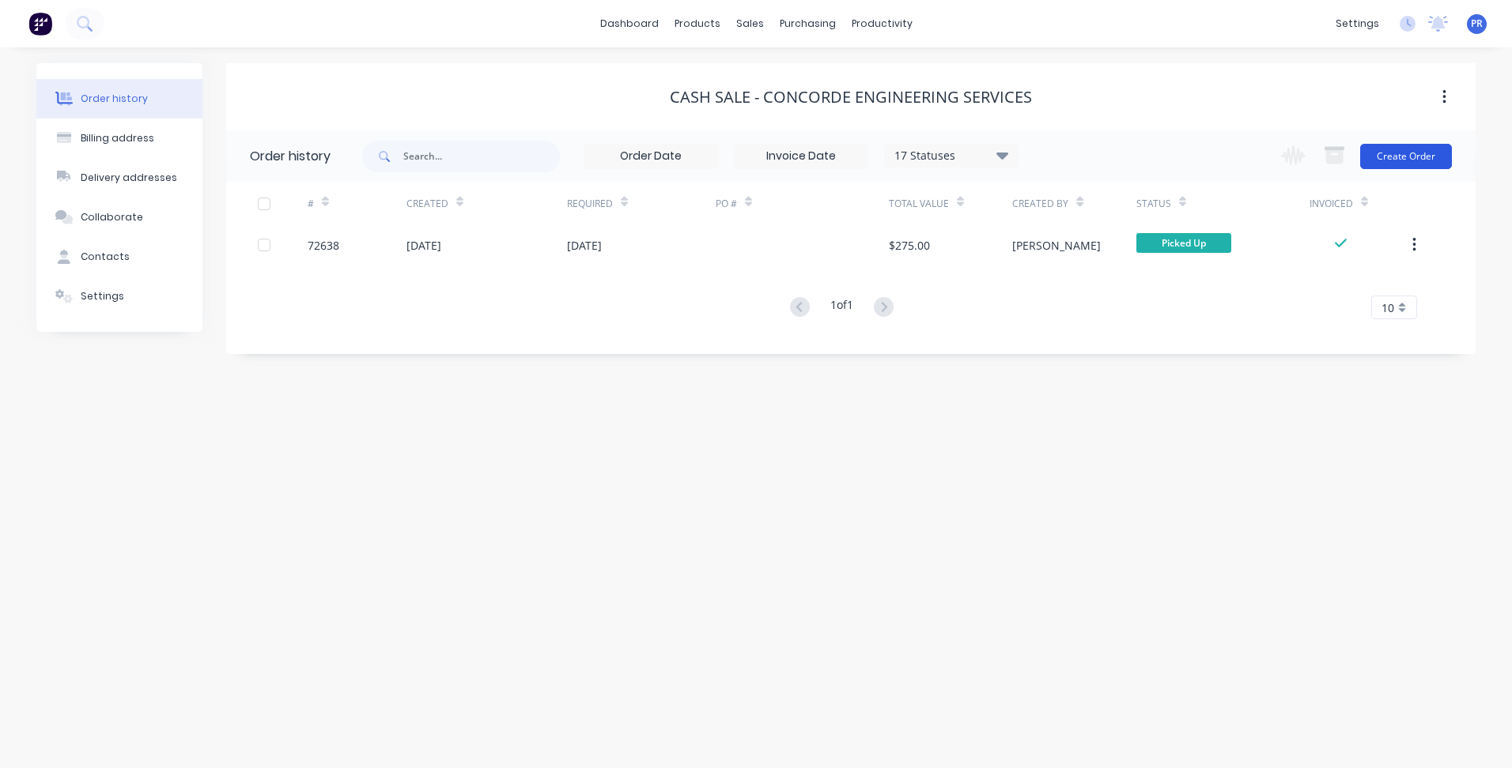
click at [1403, 164] on button "Create Order" at bounding box center [1406, 156] width 92 height 25
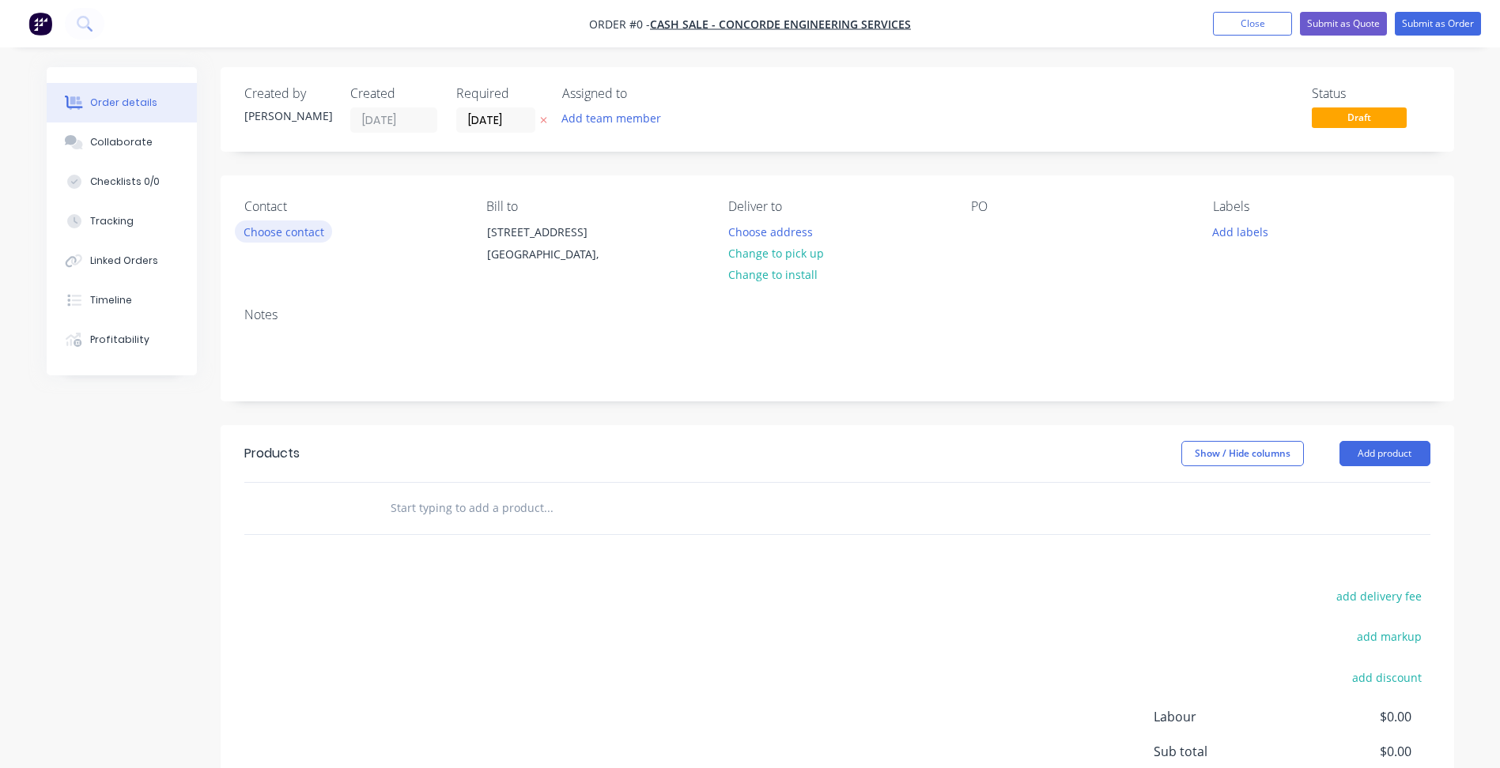
click at [270, 231] on button "Choose contact" at bounding box center [283, 231] width 97 height 21
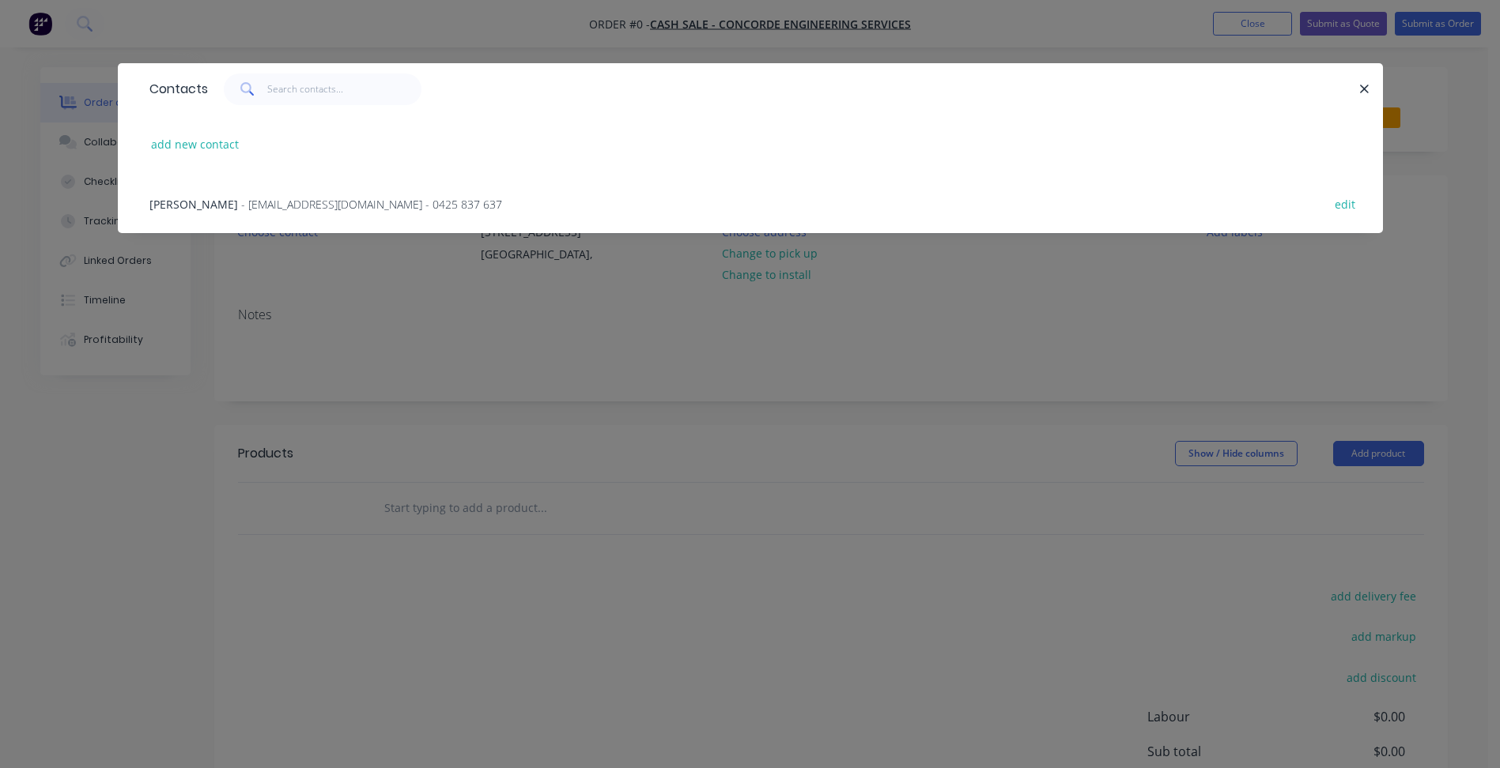
click at [197, 211] on span "[PERSON_NAME]" at bounding box center [193, 204] width 89 height 15
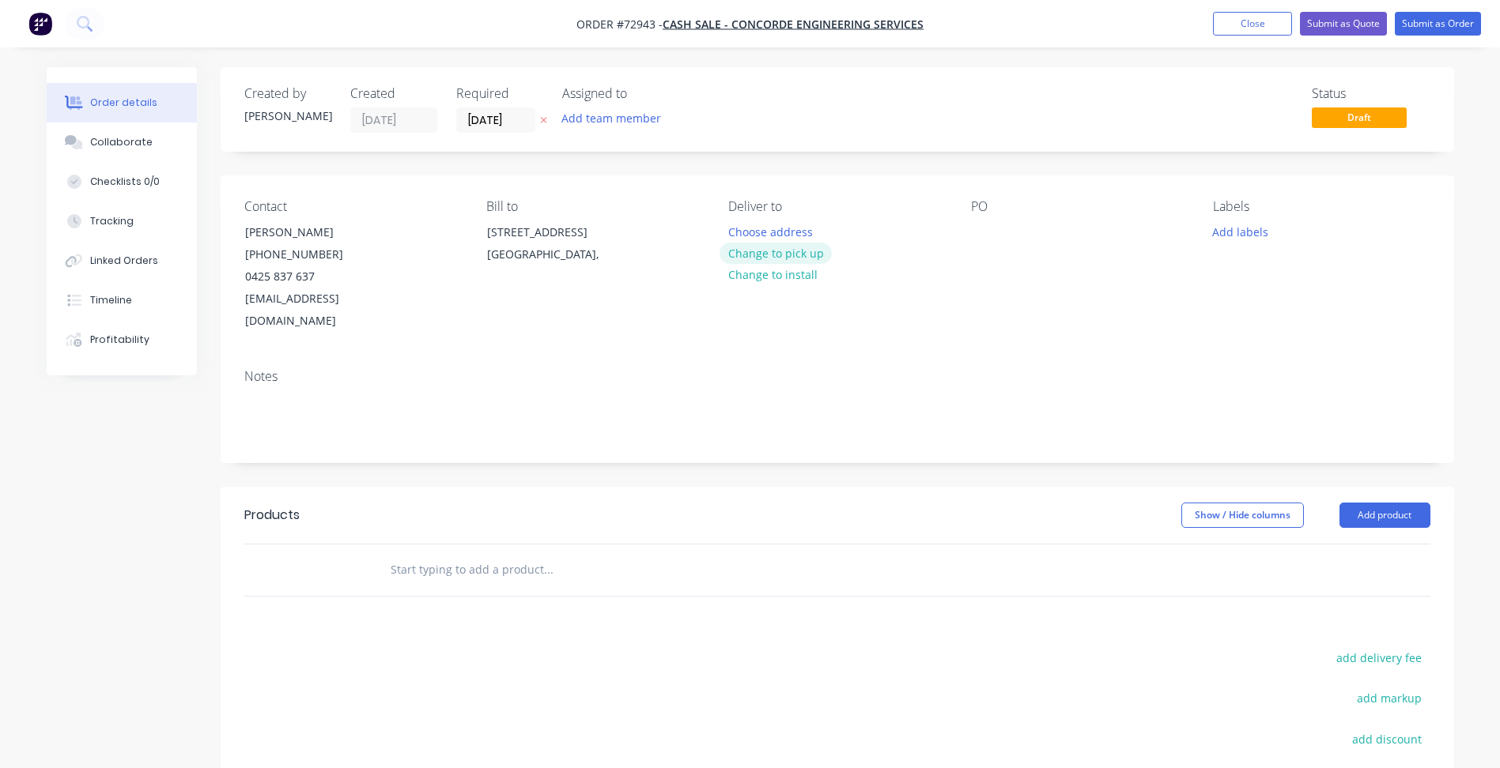
click at [758, 257] on button "Change to pick up" at bounding box center [775, 253] width 112 height 21
click at [475, 118] on input "[DATE]" at bounding box center [495, 120] width 77 height 24
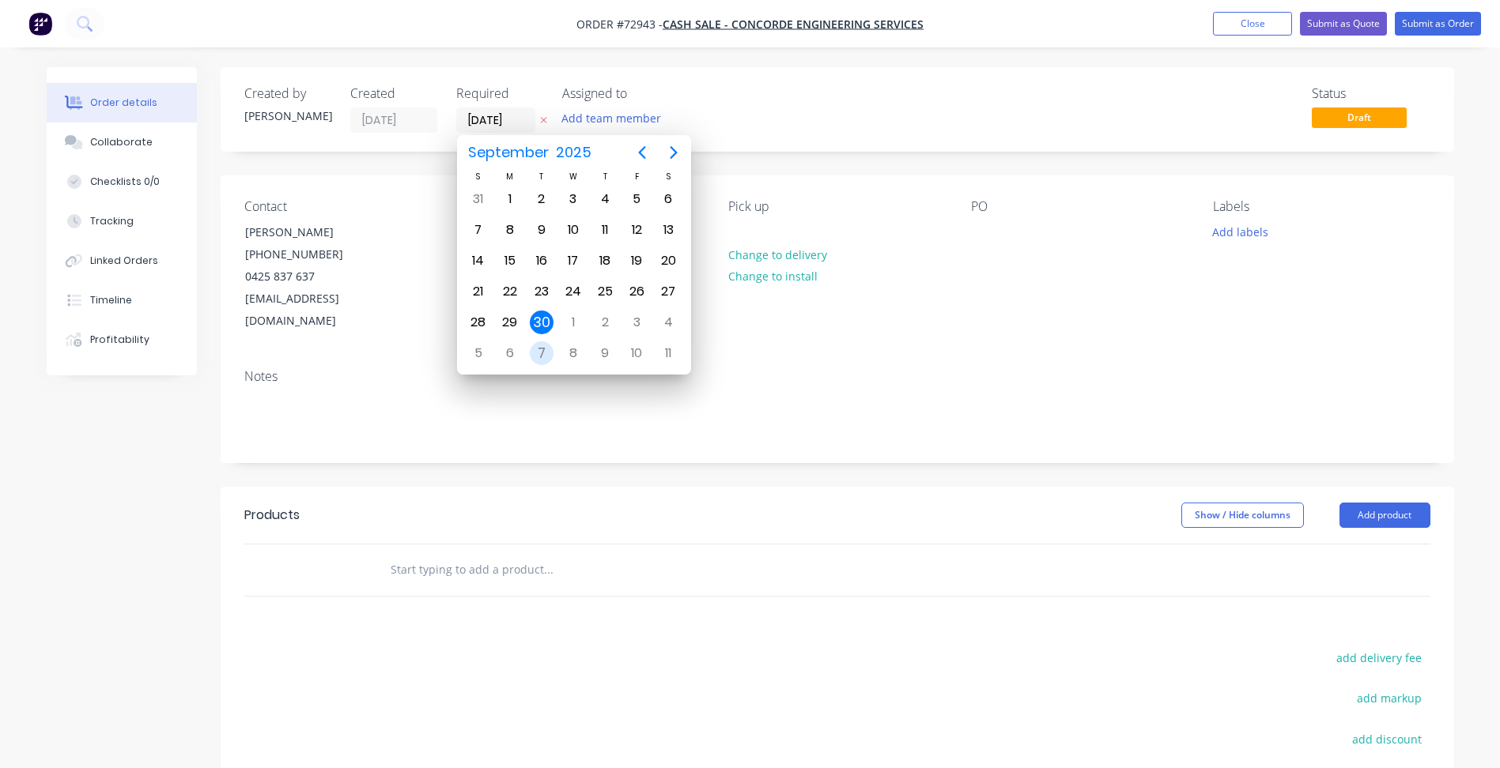
click at [544, 346] on div "7" at bounding box center [542, 354] width 24 height 24
type input "[DATE]"
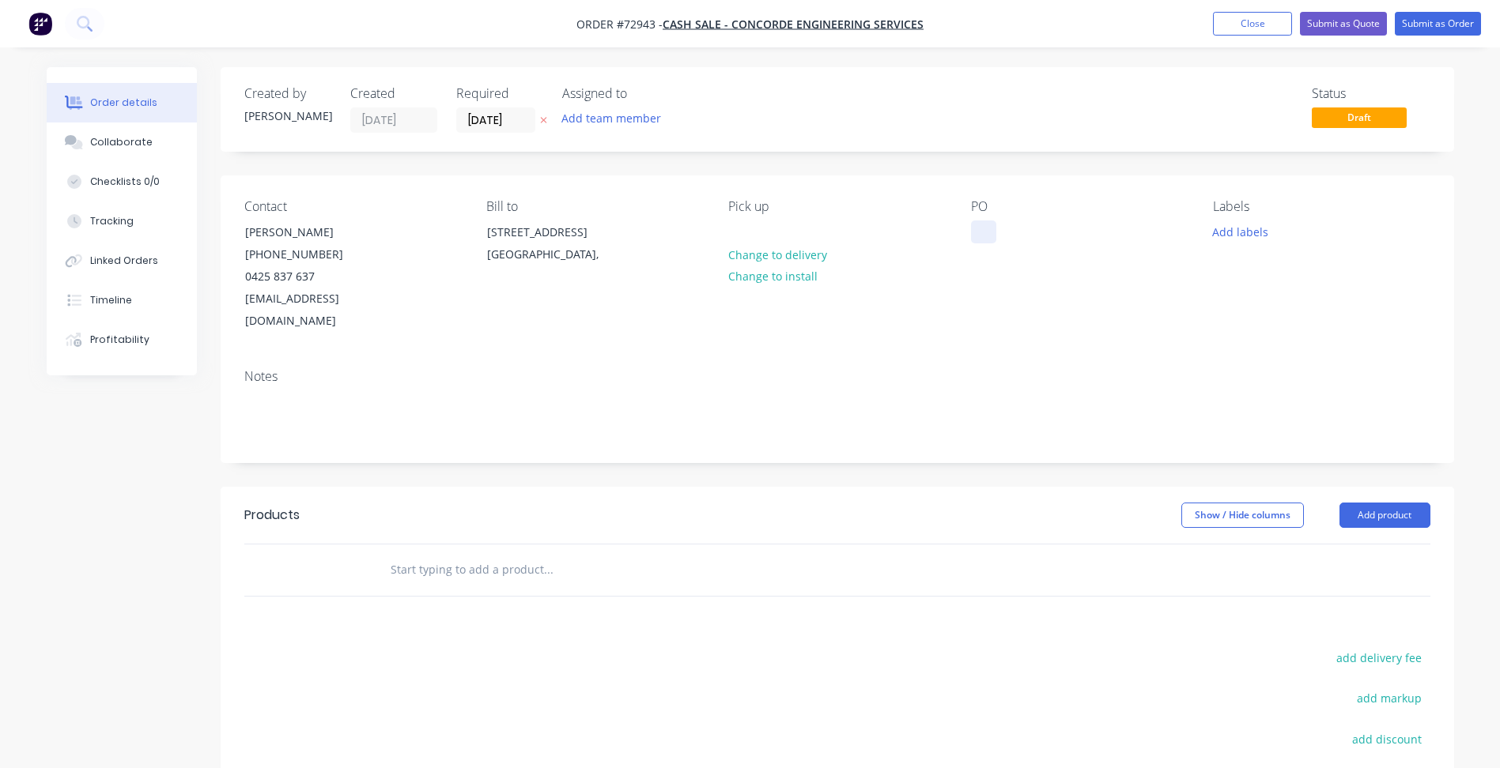
click at [980, 230] on div at bounding box center [983, 232] width 25 height 23
click at [1237, 243] on div "Labels Add labels" at bounding box center [1321, 266] width 217 height 134
click at [1243, 243] on div "Labels Add labels" at bounding box center [1321, 266] width 217 height 134
click at [1243, 231] on button "Add labels" at bounding box center [1240, 231] width 73 height 21
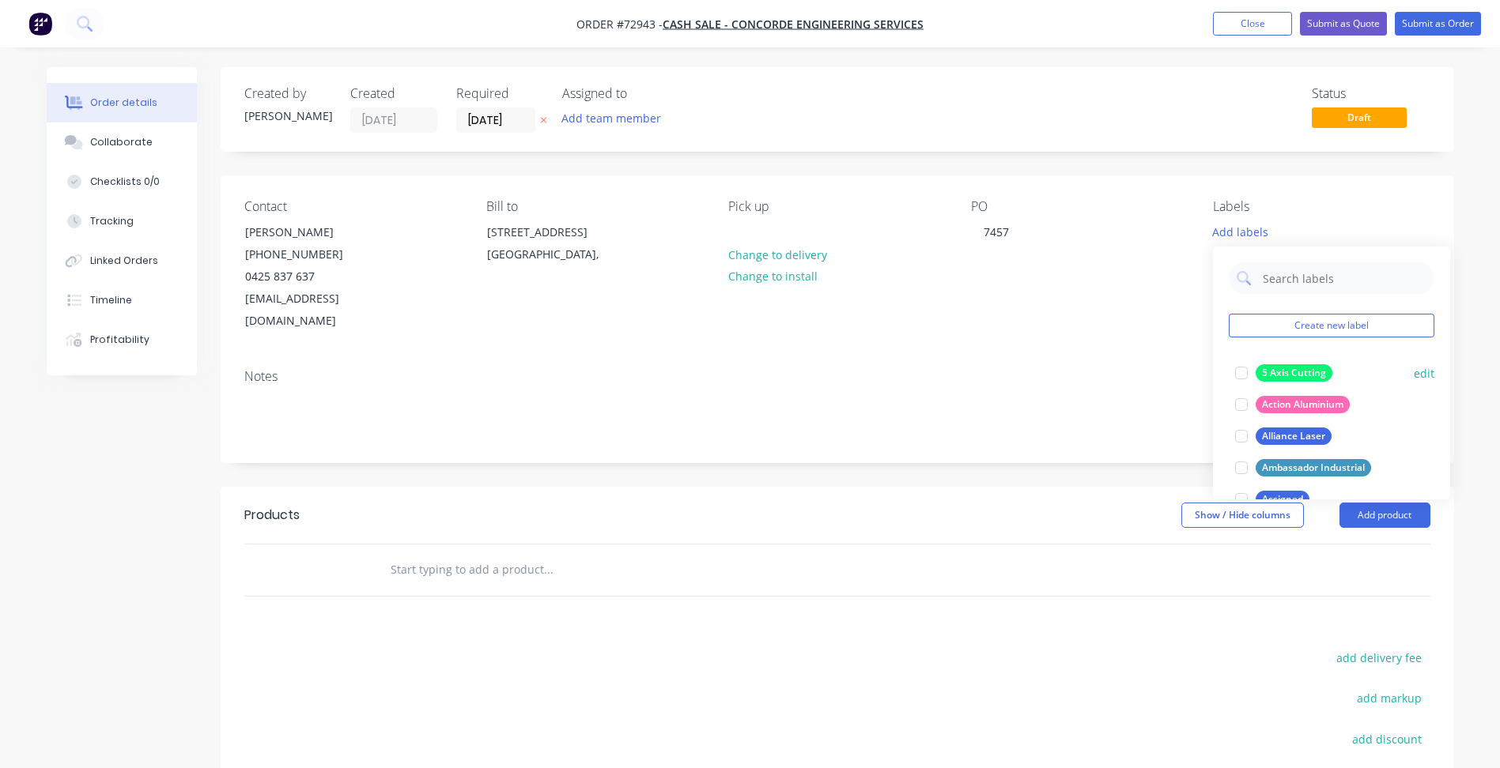
click at [1240, 370] on div at bounding box center [1241, 373] width 32 height 32
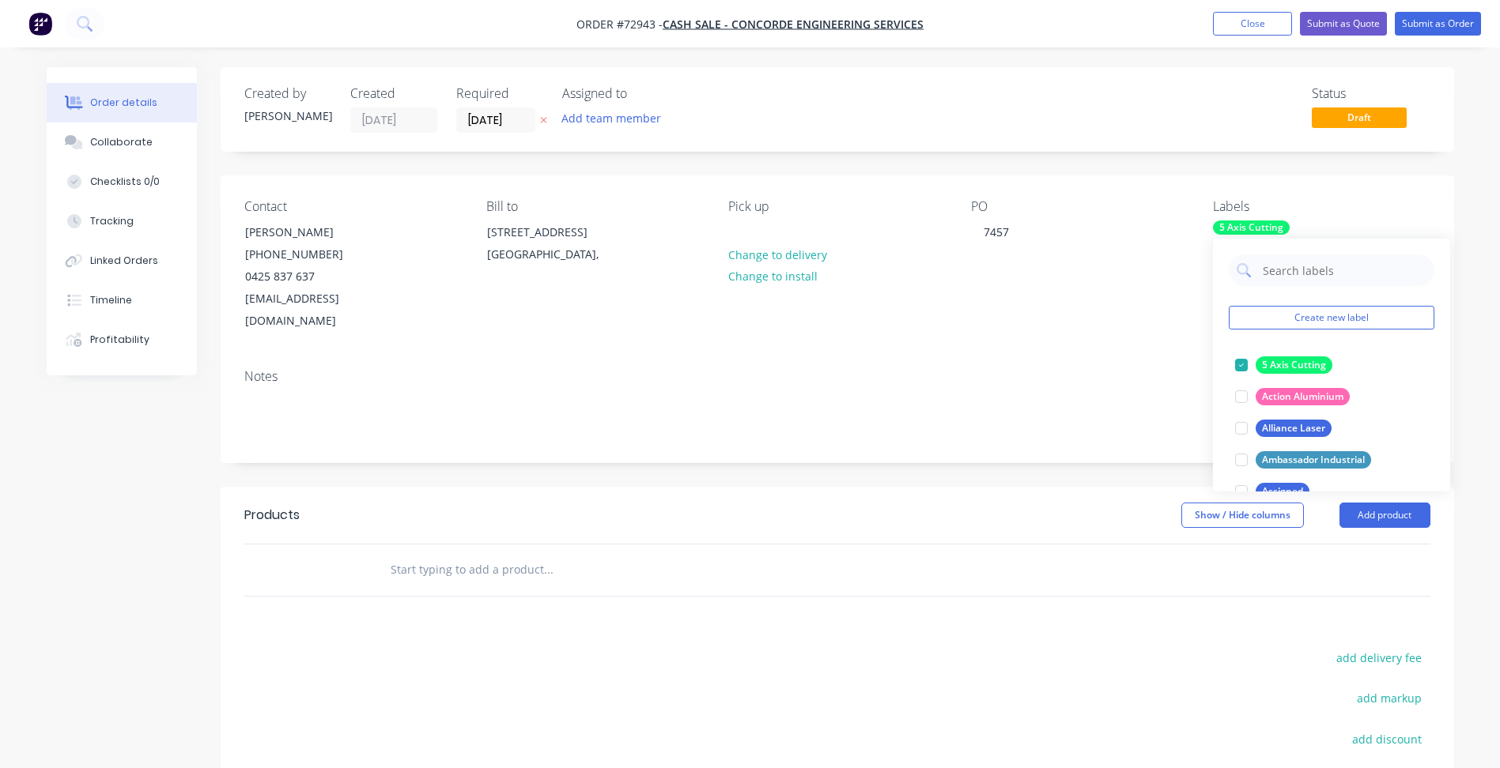
click at [1078, 369] on div "Notes" at bounding box center [837, 376] width 1186 height 15
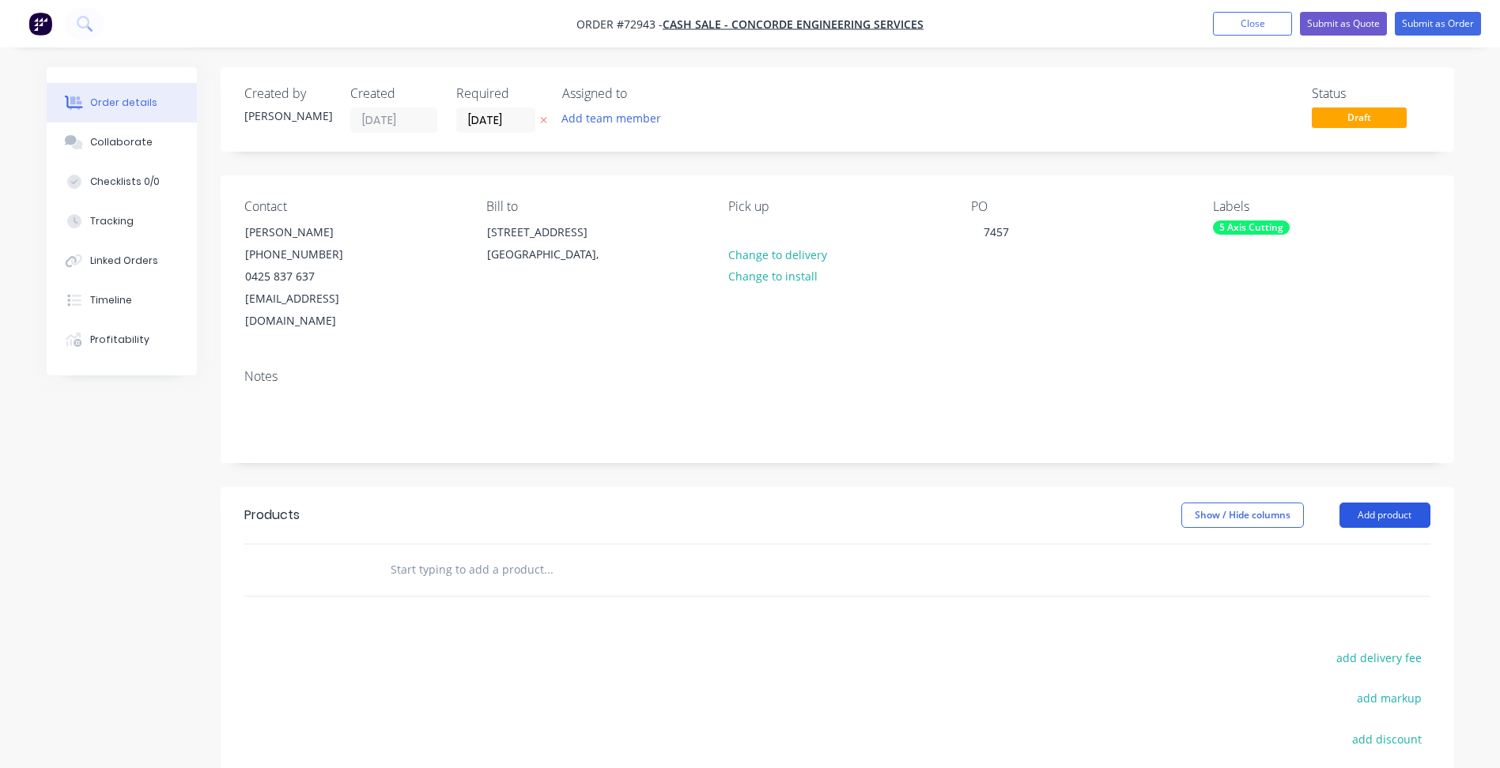
click at [1389, 503] on button "Add product" at bounding box center [1384, 515] width 91 height 25
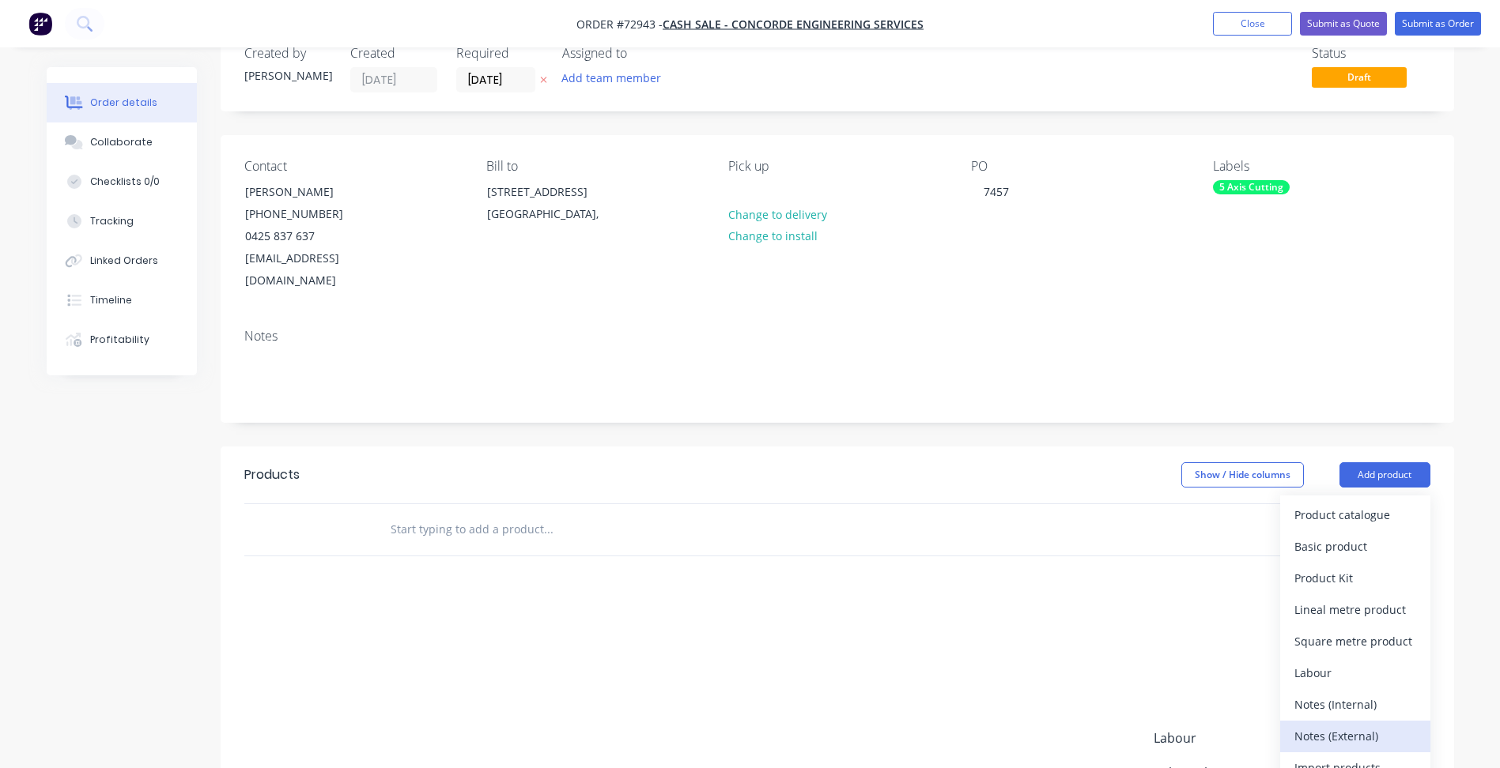
scroll to position [79, 0]
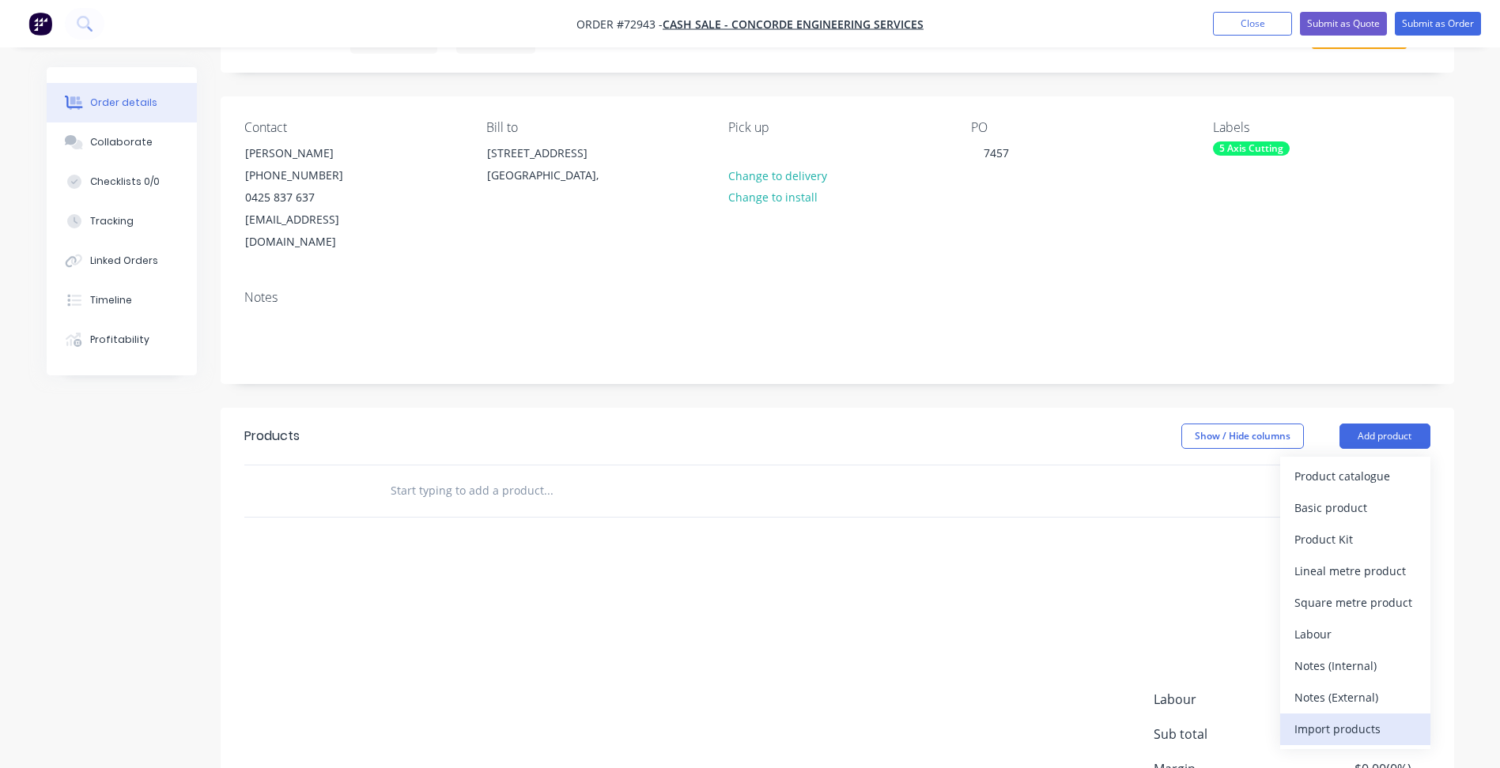
click at [1336, 718] on div "Import products" at bounding box center [1355, 729] width 122 height 23
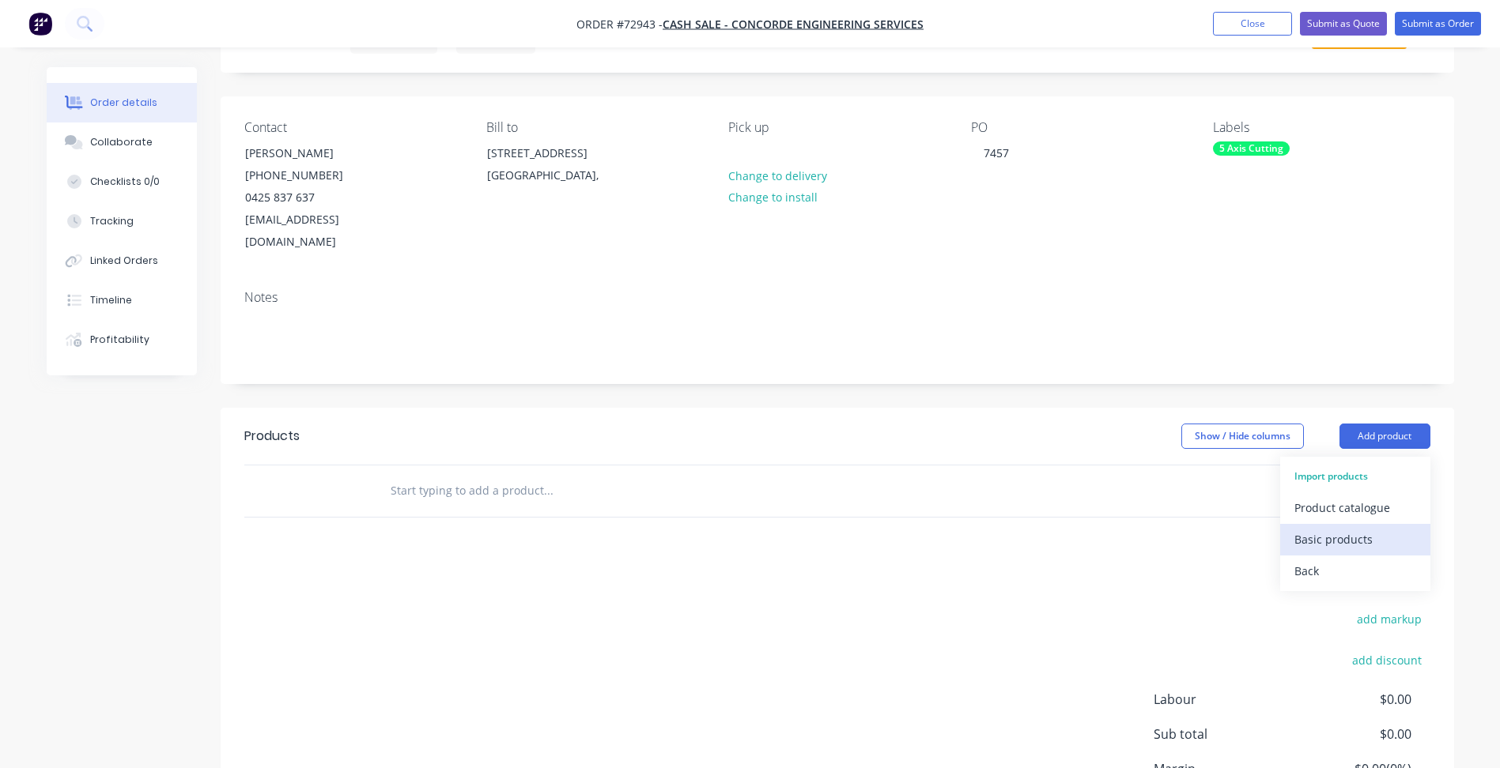
click at [1340, 528] on div "Basic products" at bounding box center [1355, 539] width 122 height 23
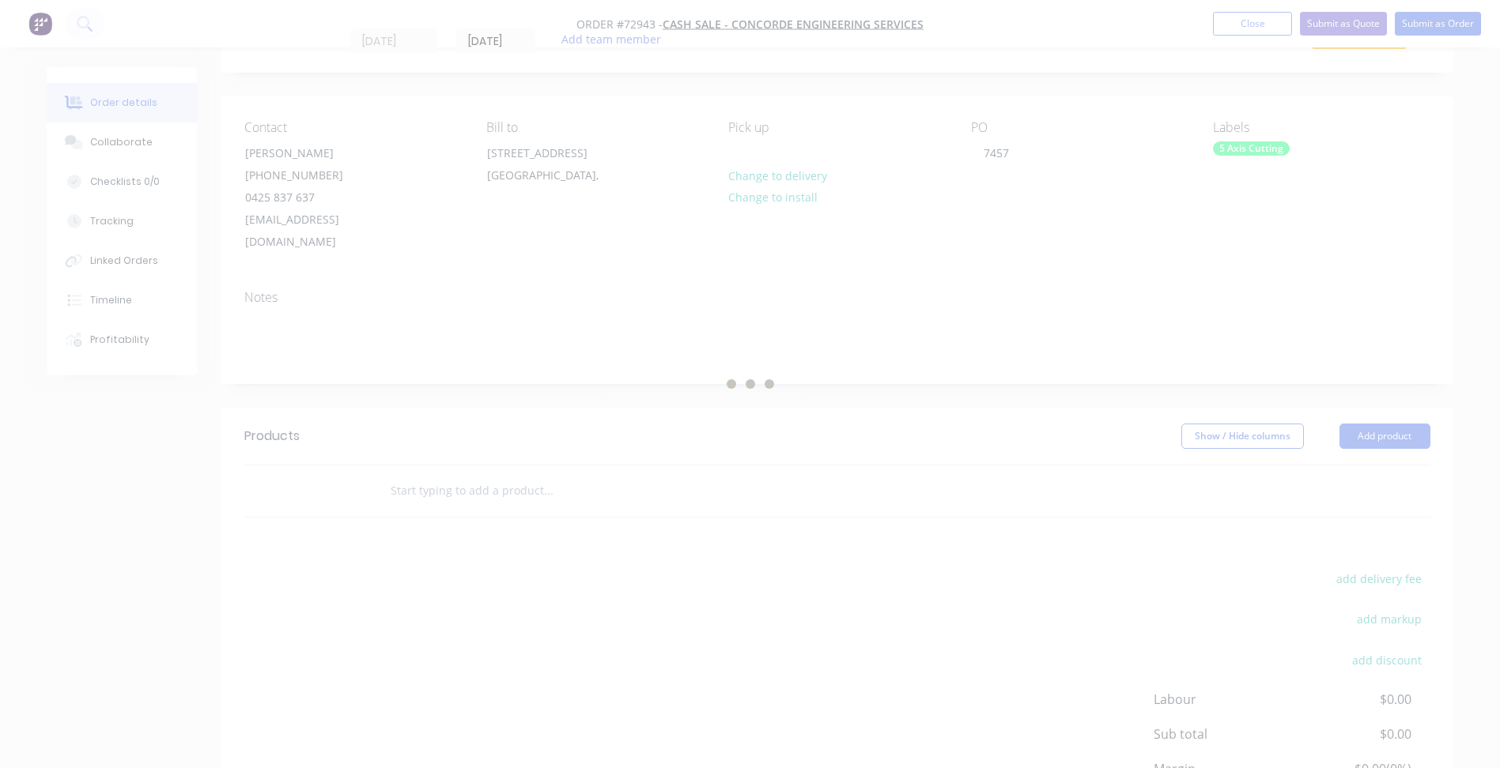
scroll to position [0, 0]
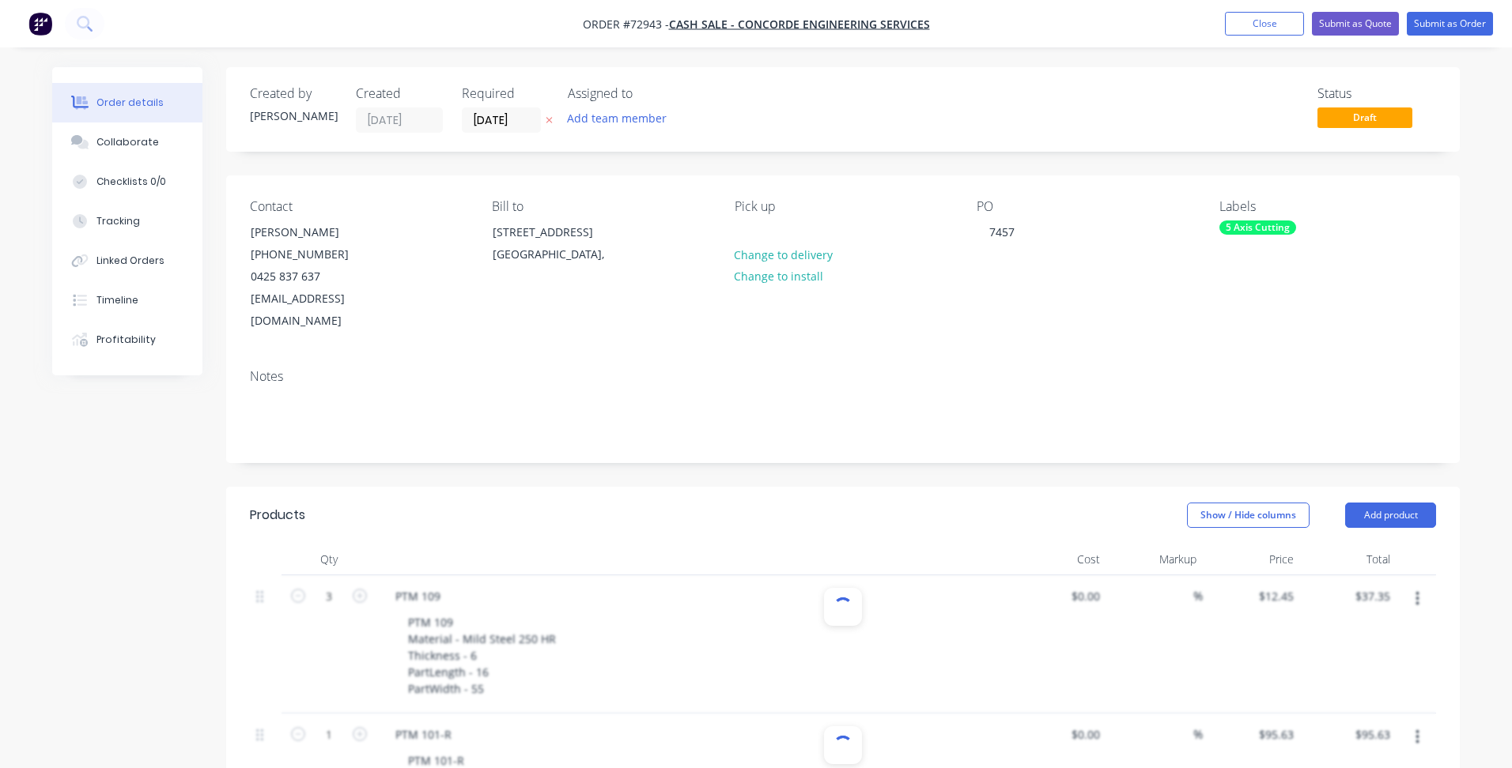
type input "1"
click at [1421, 25] on button "Submit as Order" at bounding box center [1438, 24] width 86 height 24
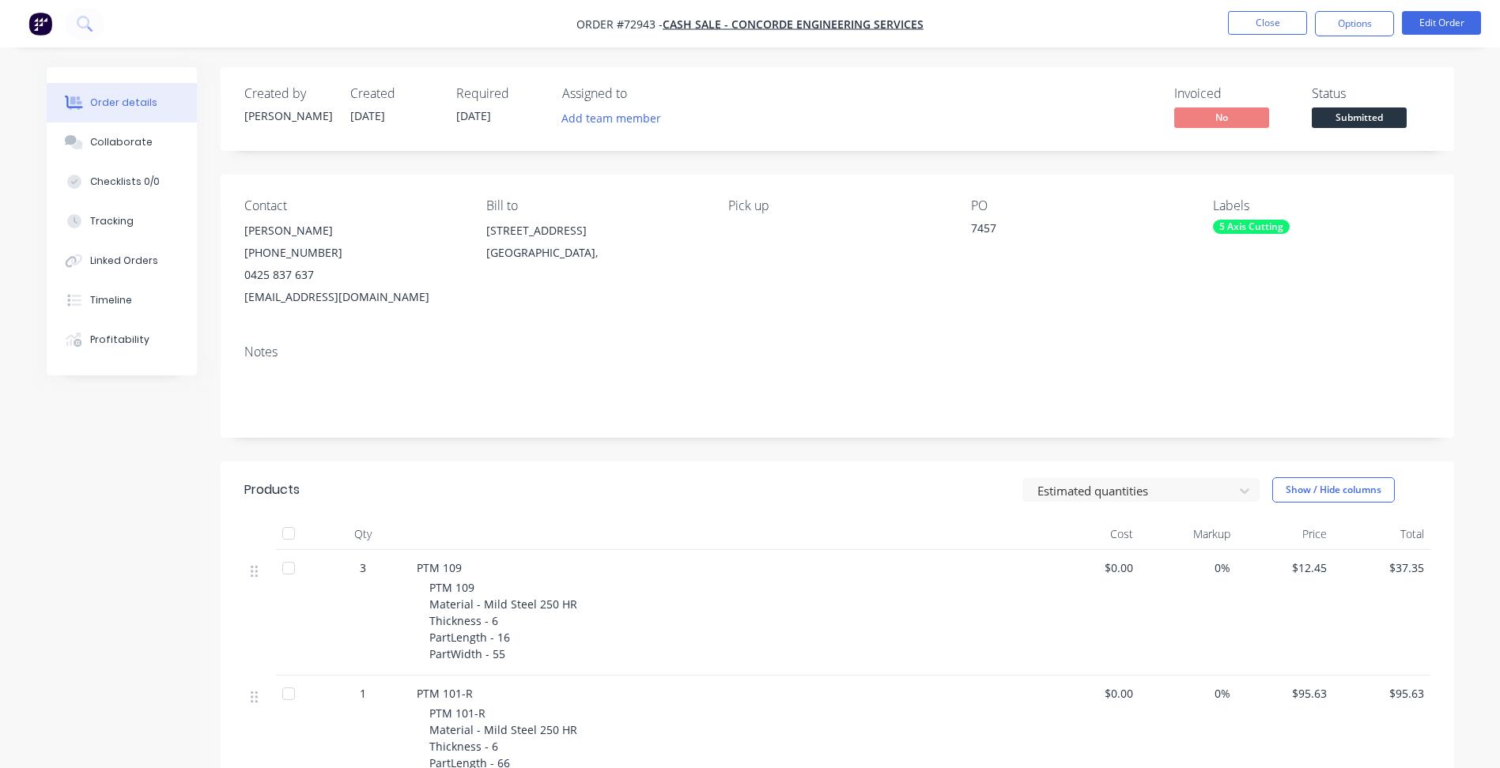
click at [1368, 119] on span "Submitted" at bounding box center [1359, 118] width 95 height 20
click at [1274, 28] on button "Close" at bounding box center [1267, 23] width 79 height 24
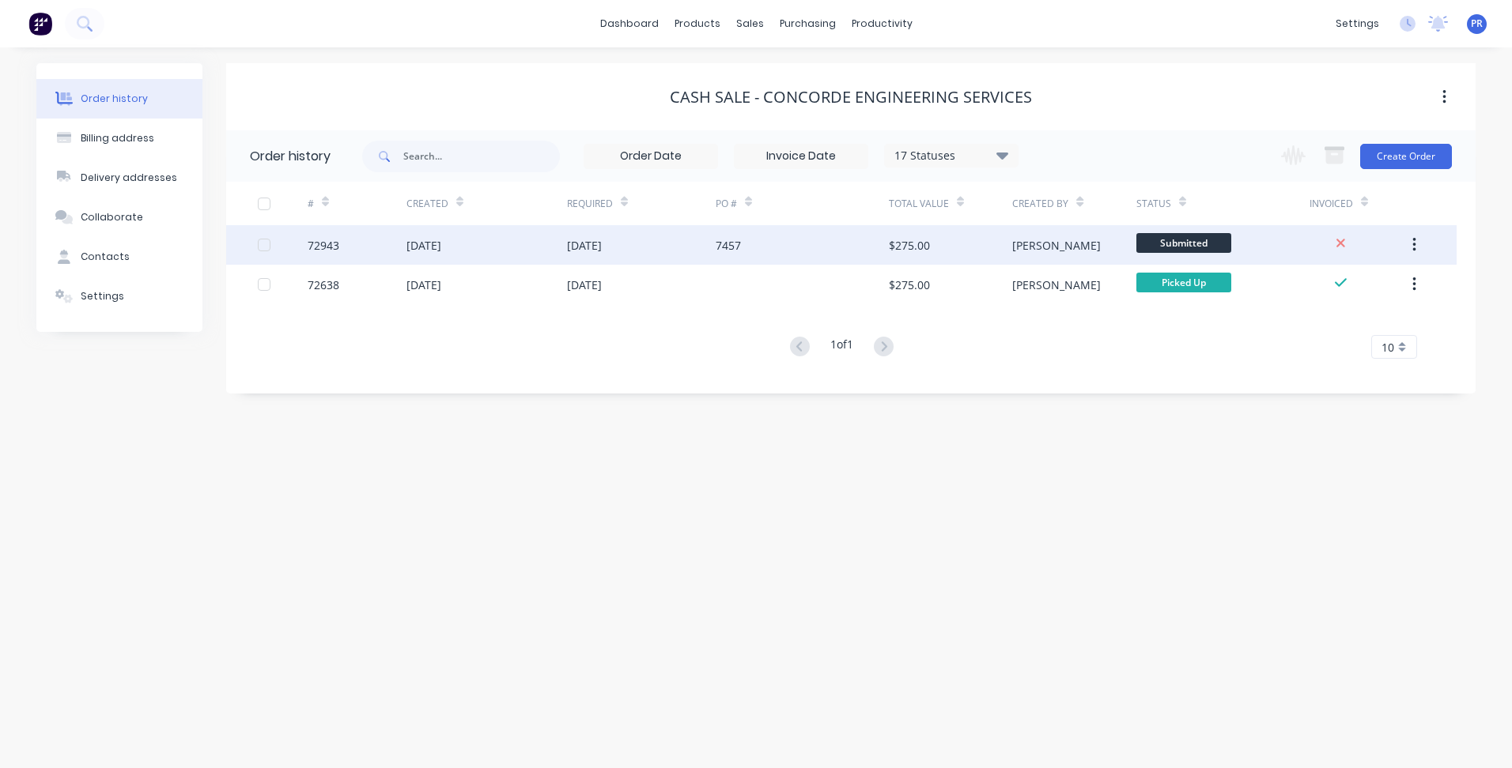
click at [1209, 248] on span "Submitted" at bounding box center [1183, 243] width 95 height 20
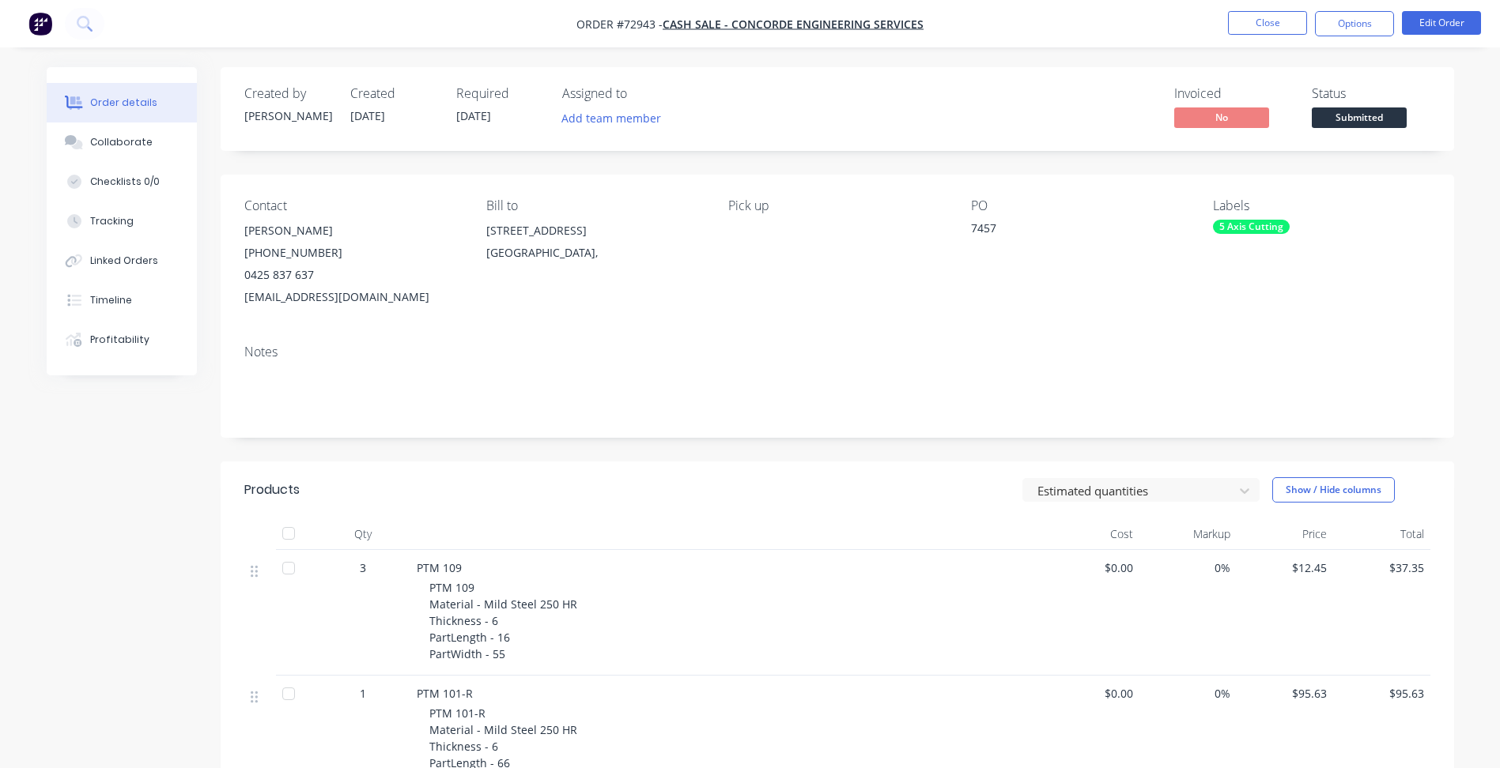
click at [1344, 126] on span "Submitted" at bounding box center [1359, 118] width 95 height 20
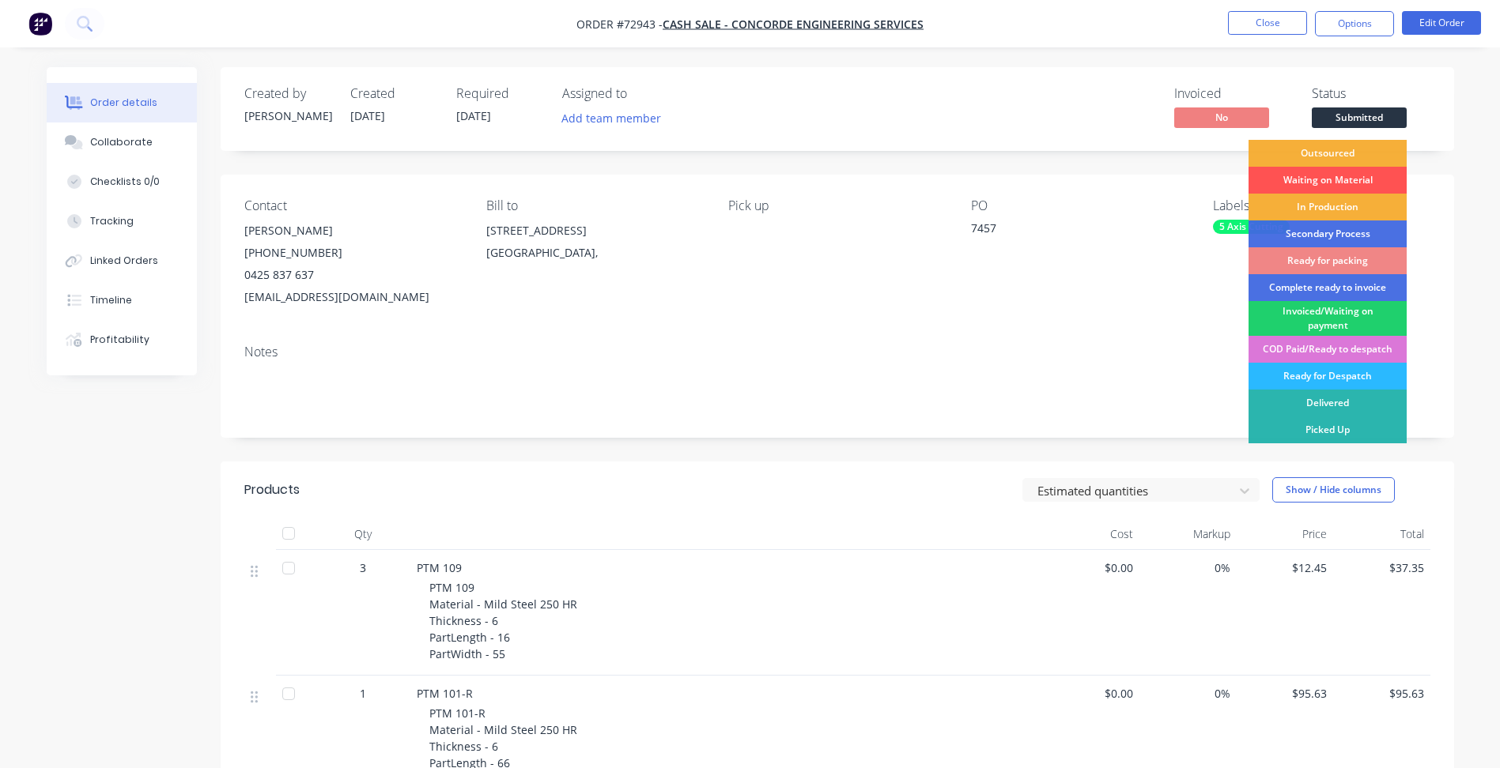
click at [1320, 211] on div "In Production" at bounding box center [1327, 207] width 158 height 27
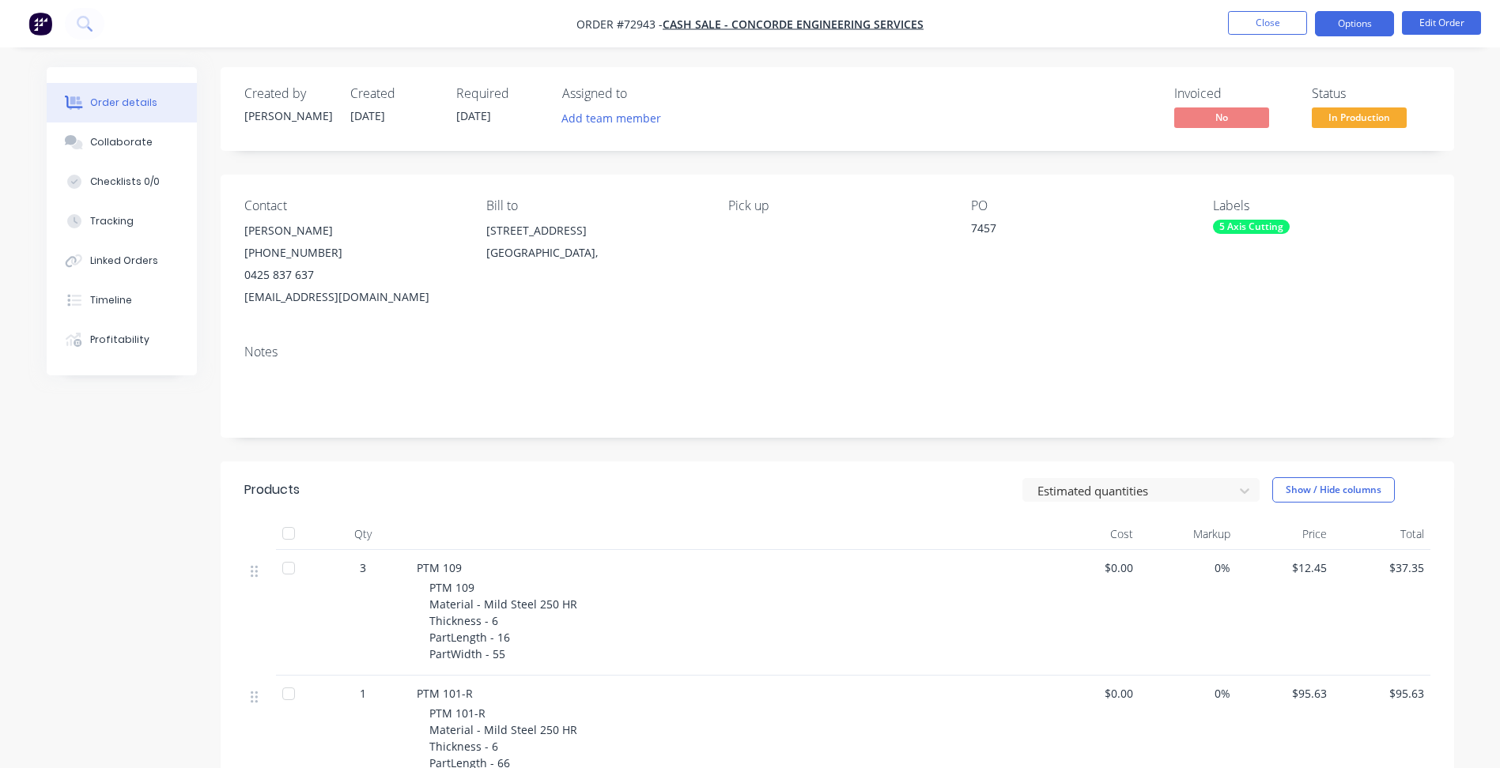
click at [1361, 23] on button "Options" at bounding box center [1354, 23] width 79 height 25
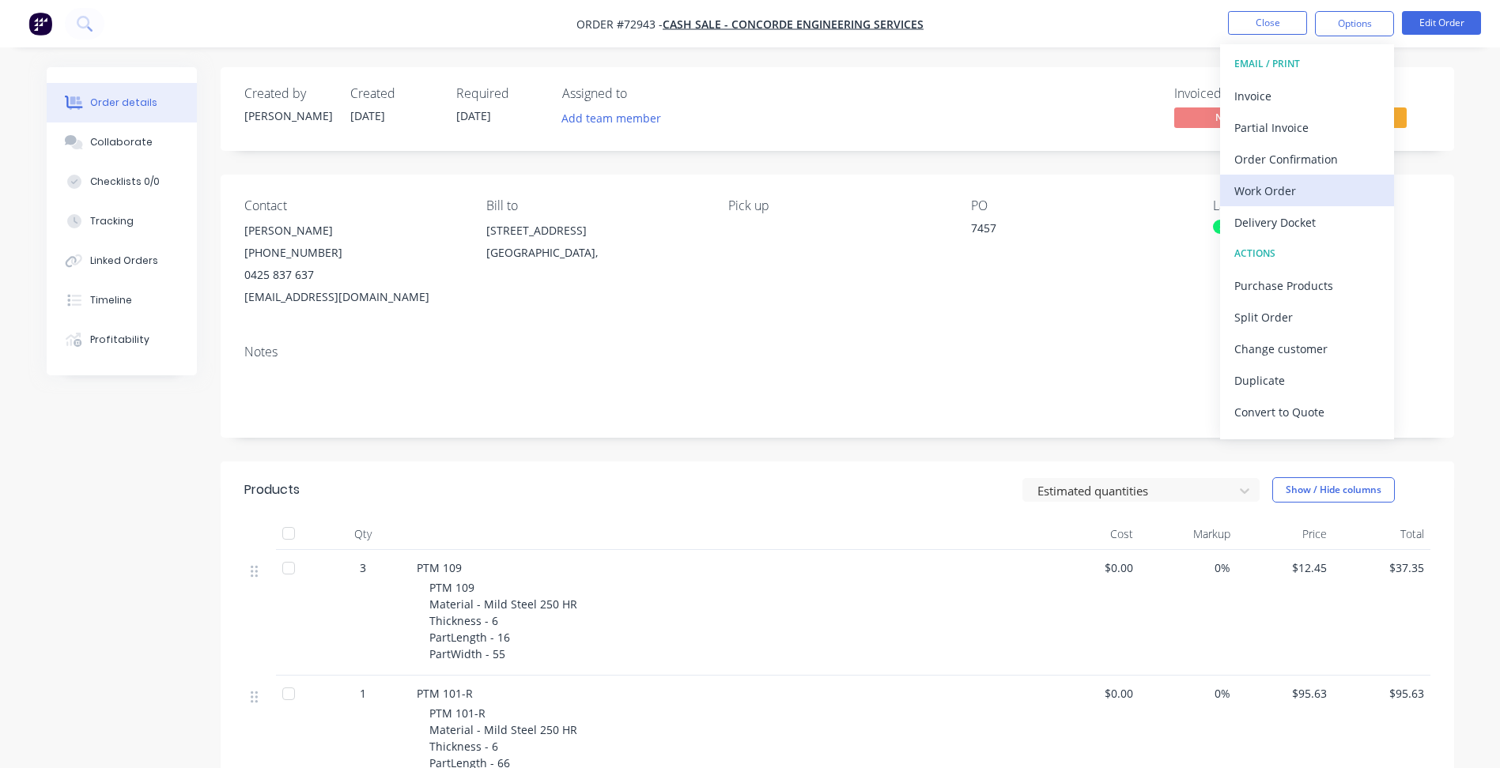
click at [1292, 183] on div "Work Order" at bounding box center [1306, 190] width 145 height 23
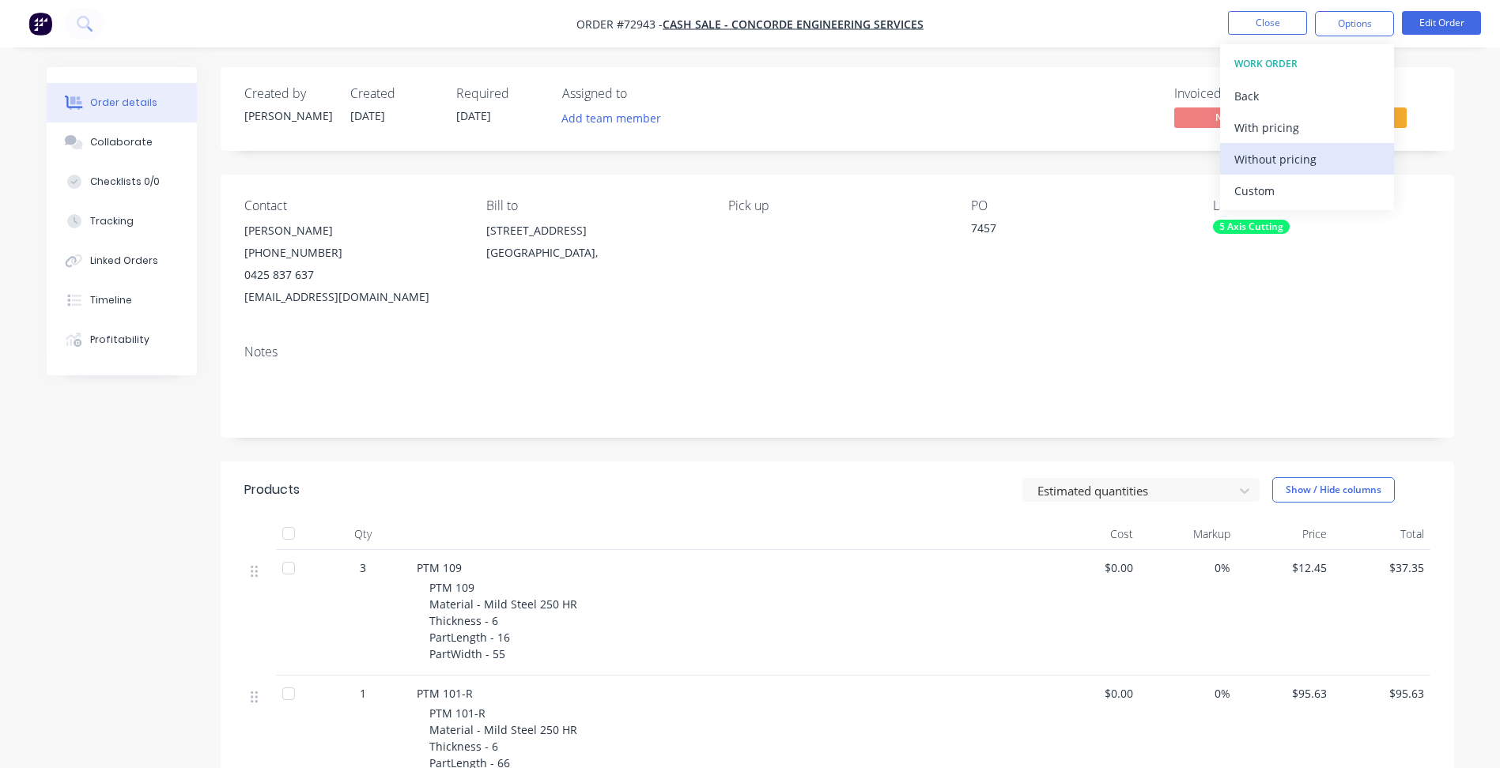
click at [1288, 166] on div "Without pricing" at bounding box center [1306, 159] width 145 height 23
click at [636, 29] on span "Order #72943 -" at bounding box center [619, 24] width 86 height 15
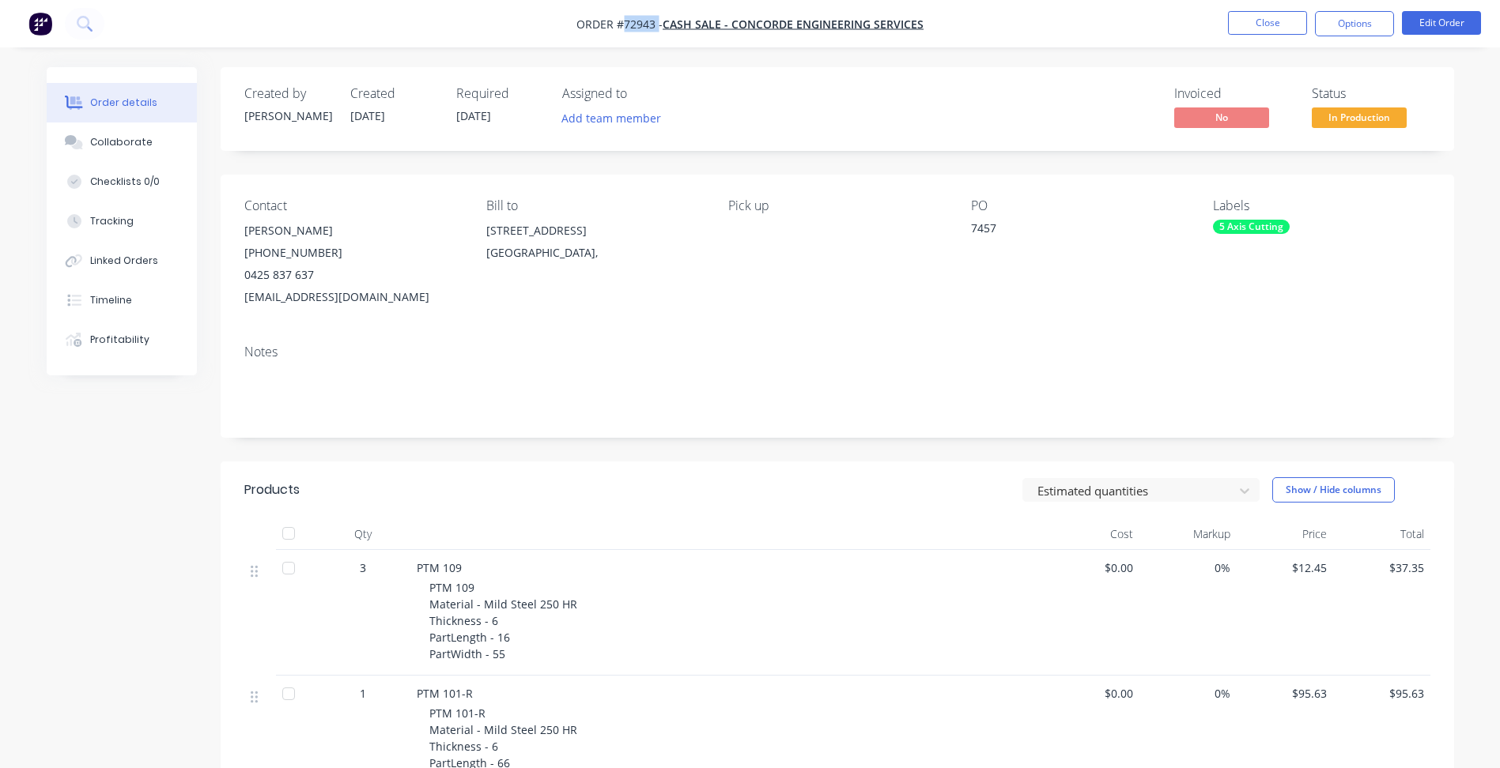
click at [636, 29] on span "Order #72943 -" at bounding box center [619, 24] width 86 height 15
copy span "72943"
click at [1257, 23] on button "Close" at bounding box center [1267, 23] width 79 height 24
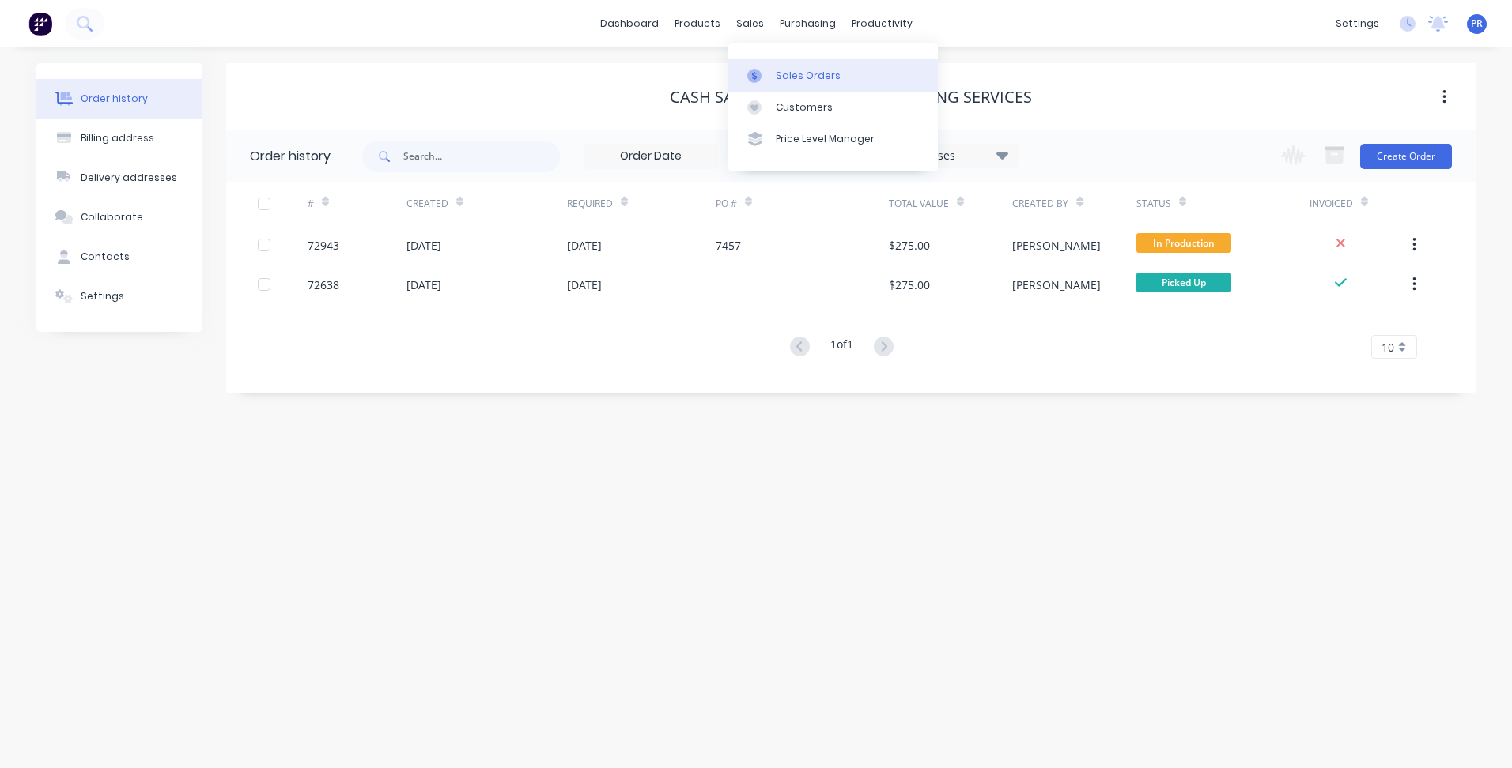
click at [768, 70] on div at bounding box center [759, 76] width 24 height 14
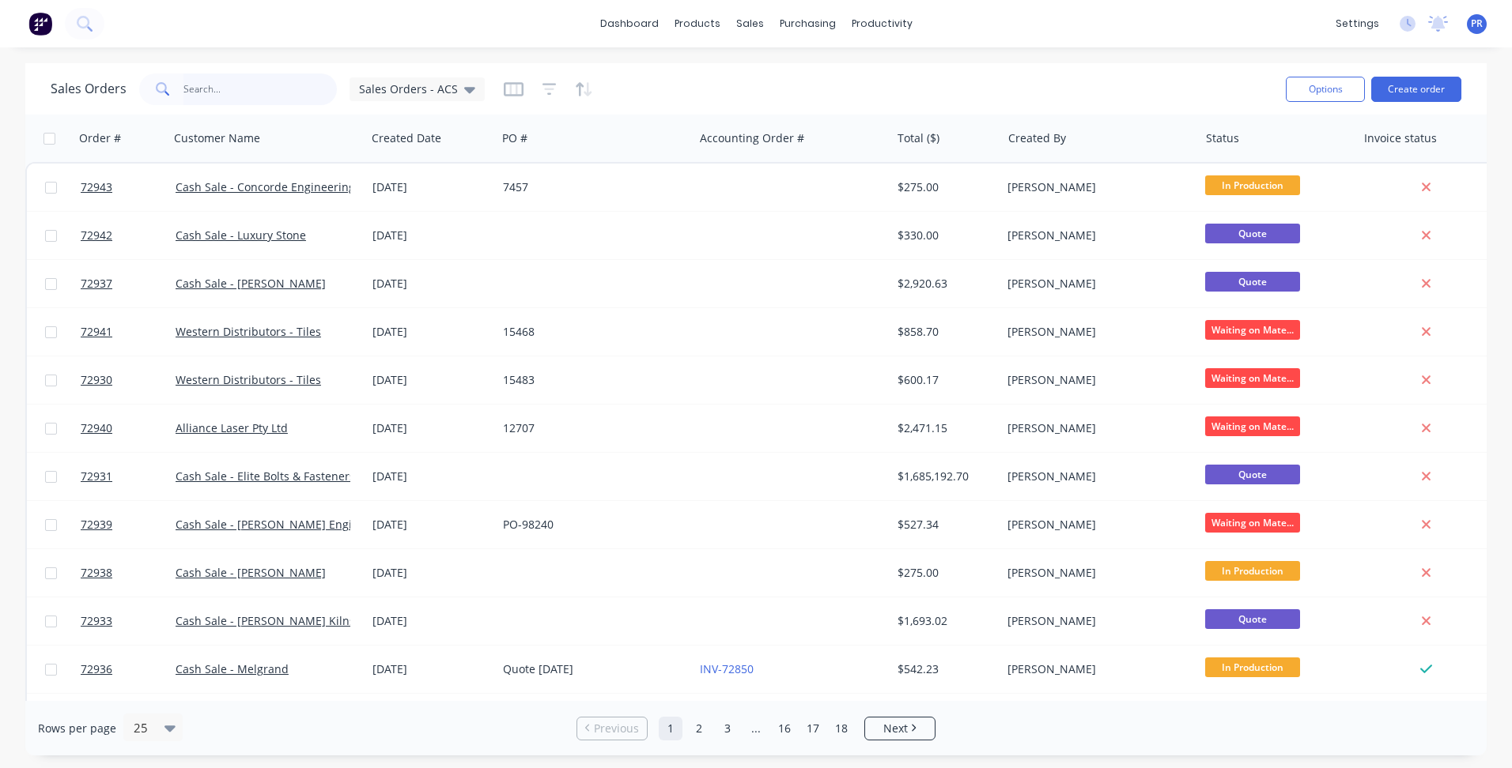
click at [225, 96] on input "text" at bounding box center [260, 90] width 154 height 32
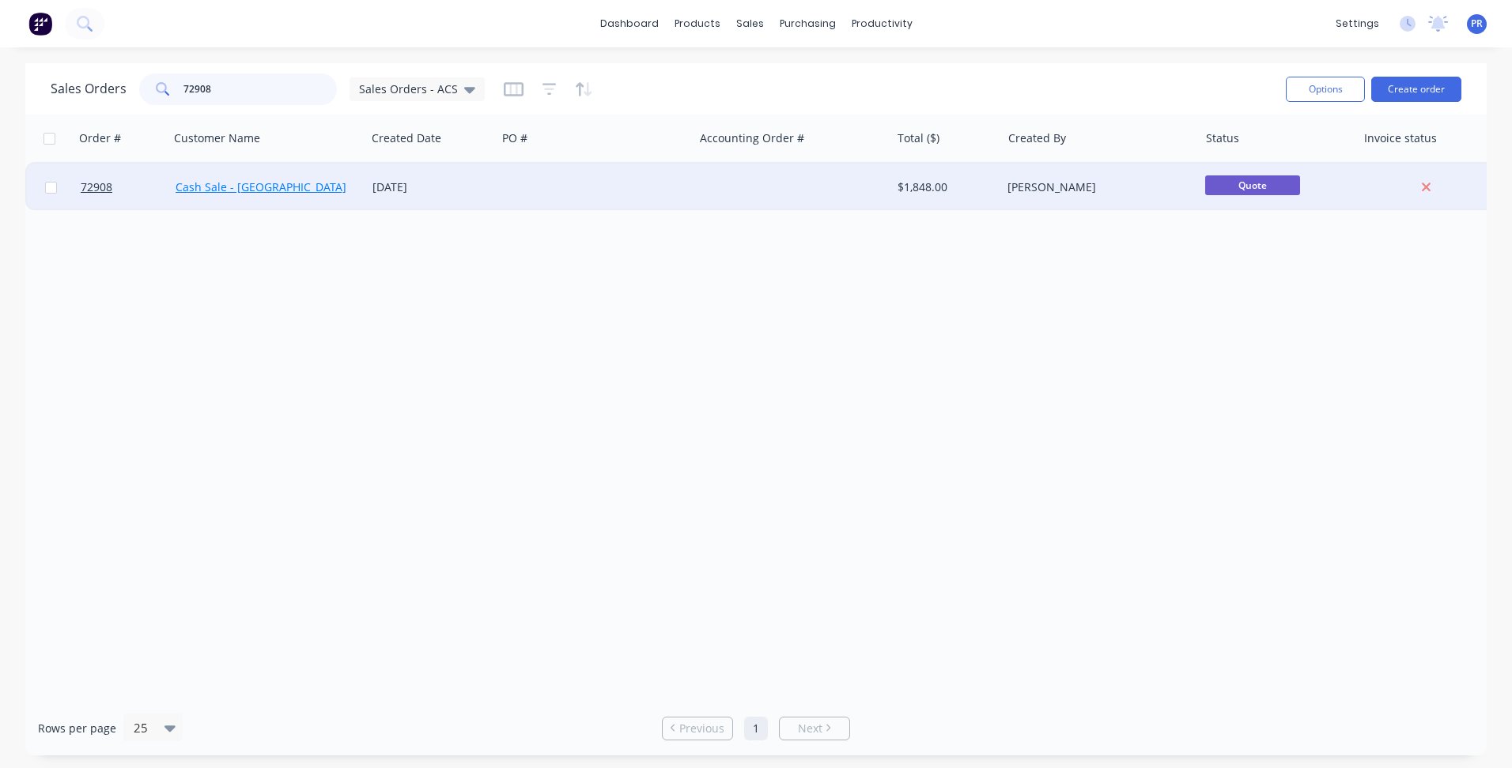
type input "72908"
click at [290, 189] on link "Cash Sale - [GEOGRAPHIC_DATA]" at bounding box center [261, 186] width 171 height 15
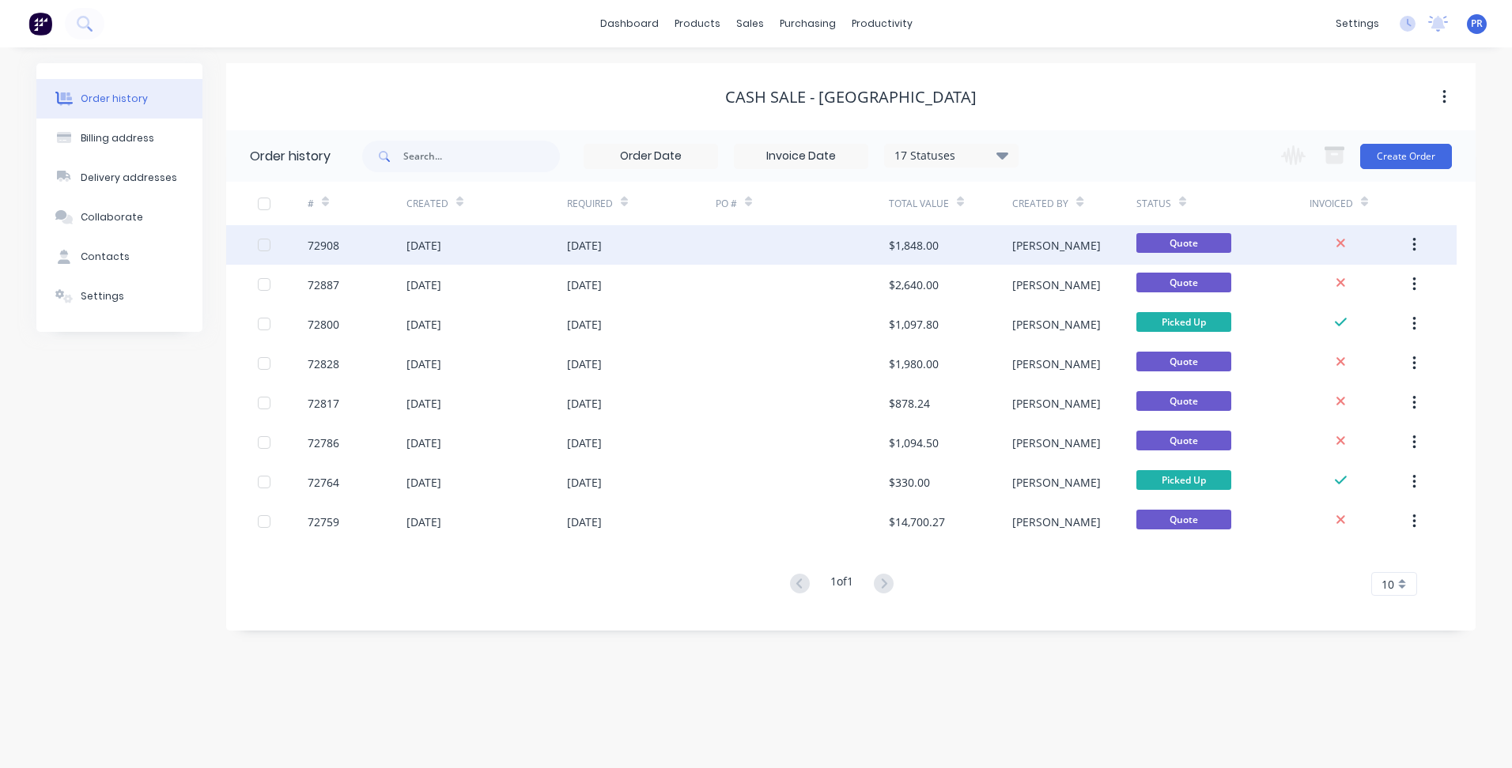
click at [400, 251] on div "72908" at bounding box center [357, 245] width 99 height 40
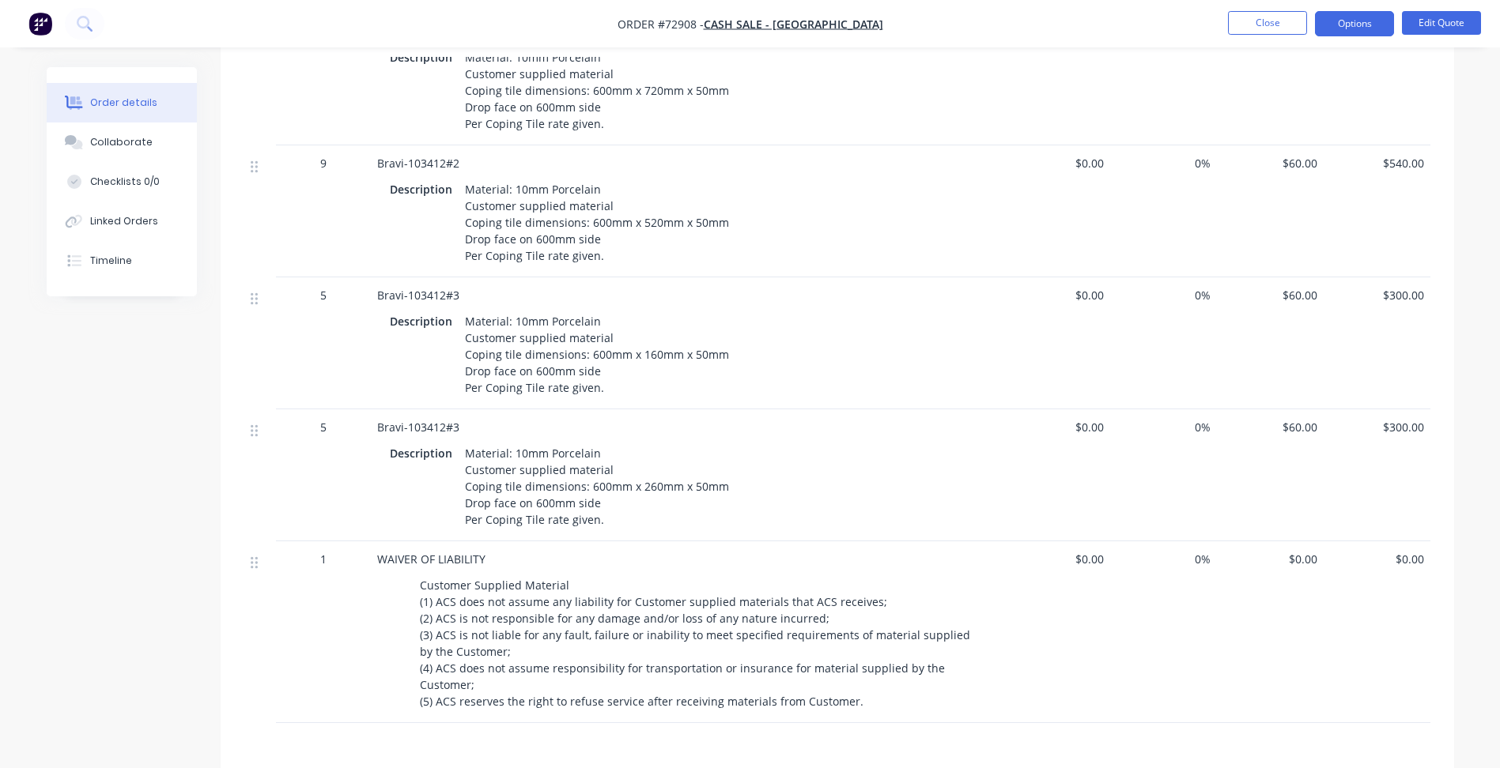
scroll to position [553, 0]
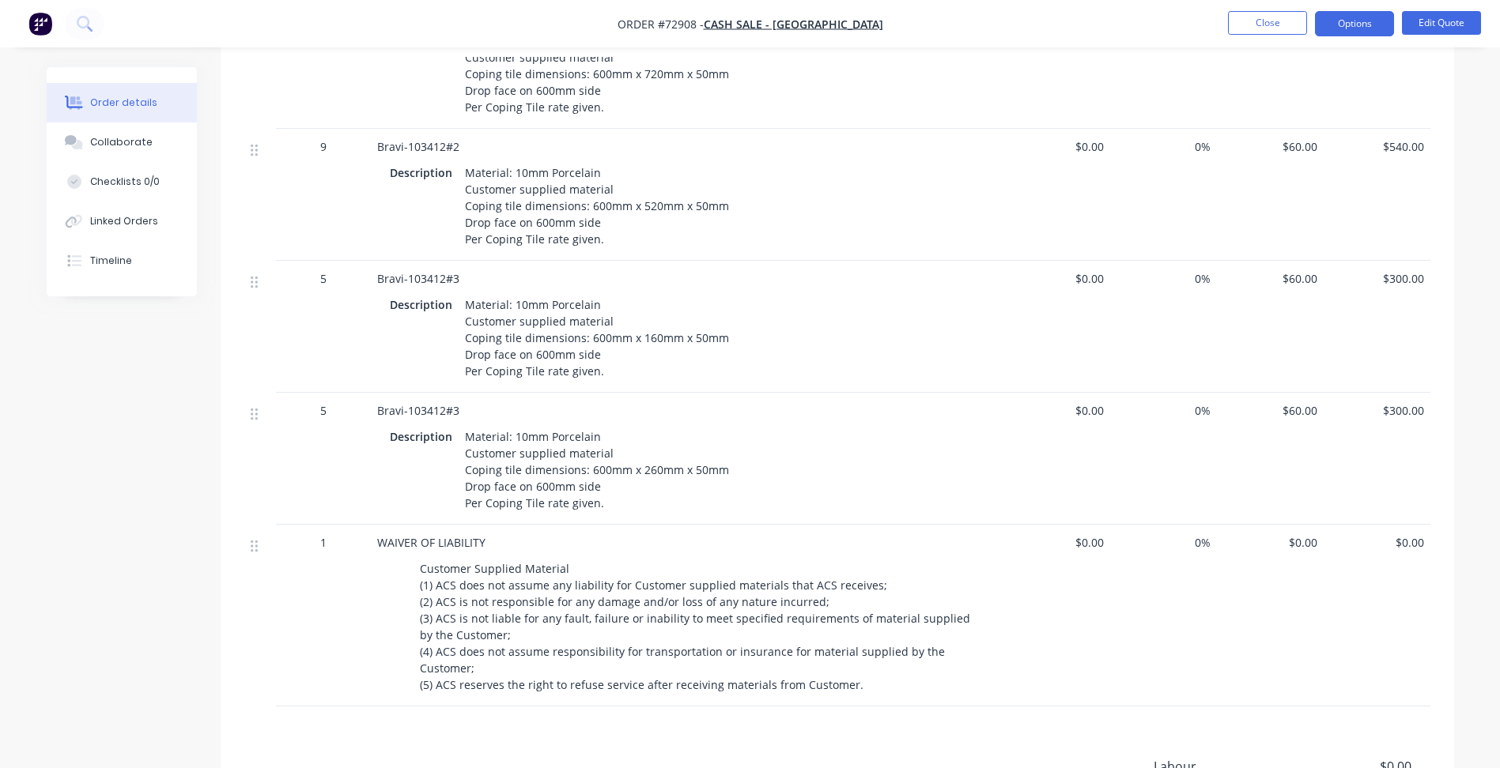
drag, startPoint x: 393, startPoint y: 416, endPoint x: 462, endPoint y: 408, distance: 69.2
click at [393, 416] on span "Bravi-103412#3" at bounding box center [418, 410] width 82 height 15
click at [457, 407] on span "Bravi-103412#3" at bounding box center [418, 410] width 82 height 15
click at [1425, 28] on button "Edit Quote" at bounding box center [1441, 23] width 79 height 24
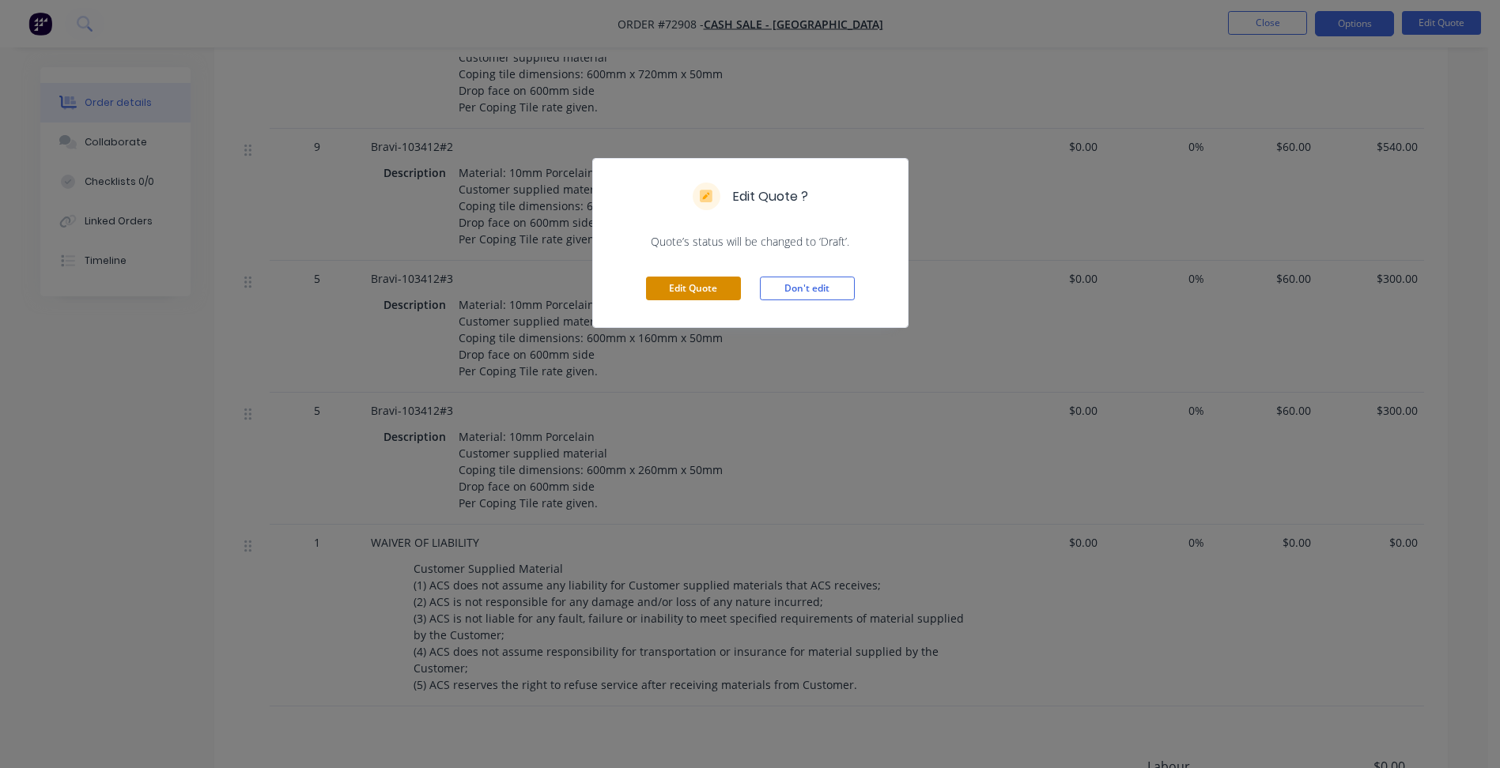
click at [700, 287] on button "Edit Quote" at bounding box center [693, 289] width 95 height 24
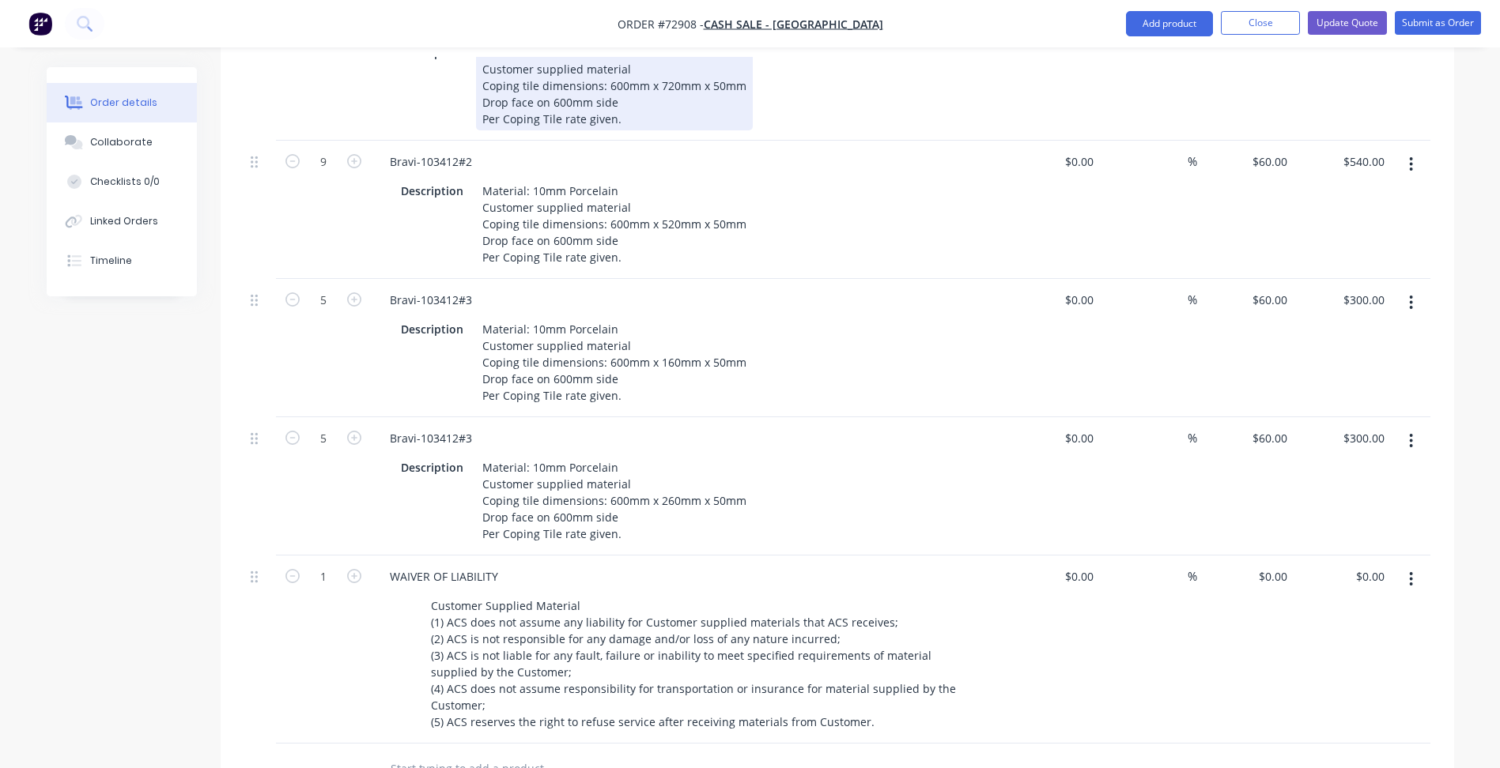
scroll to position [791, 0]
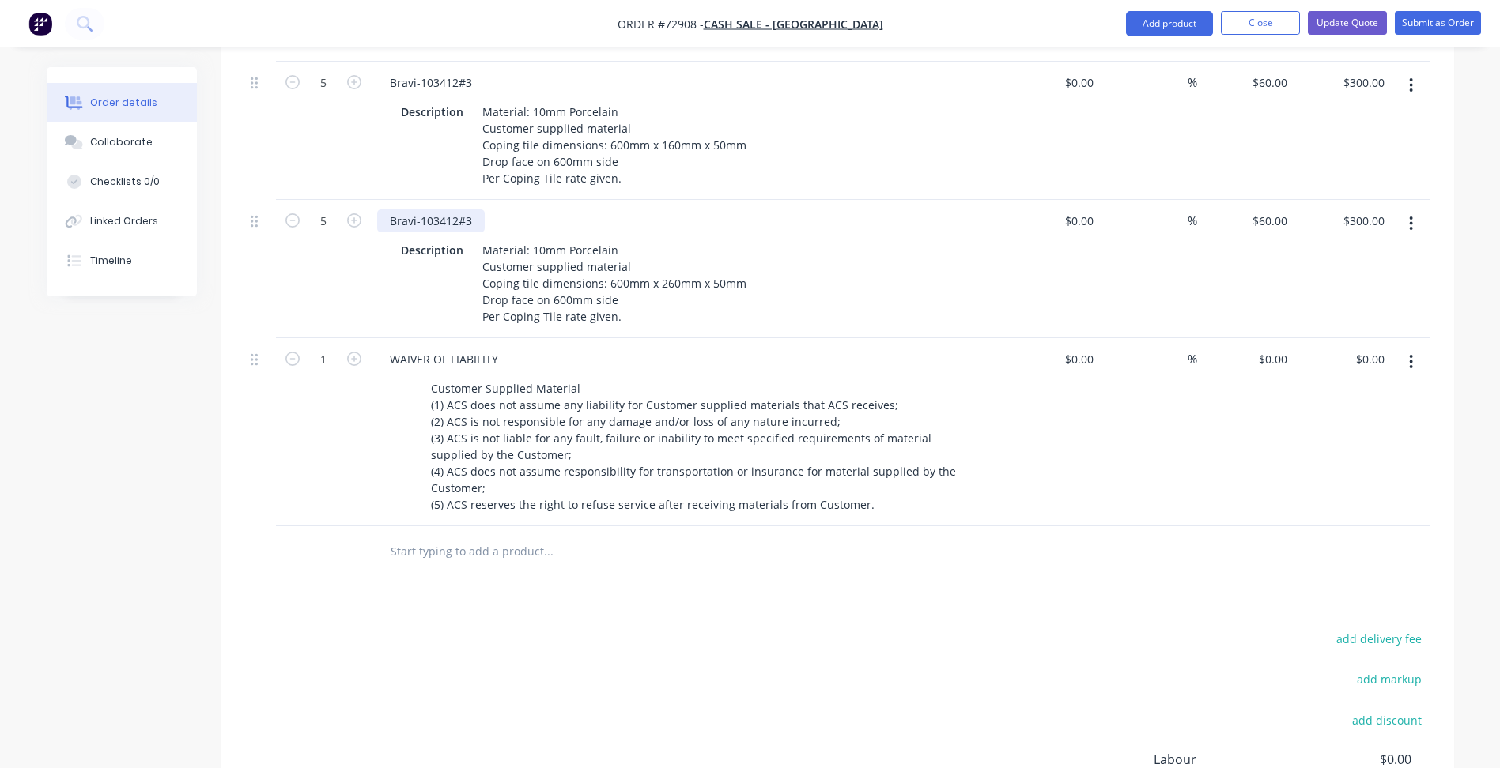
click at [471, 210] on div "Bravi-103412#3" at bounding box center [431, 221] width 108 height 23
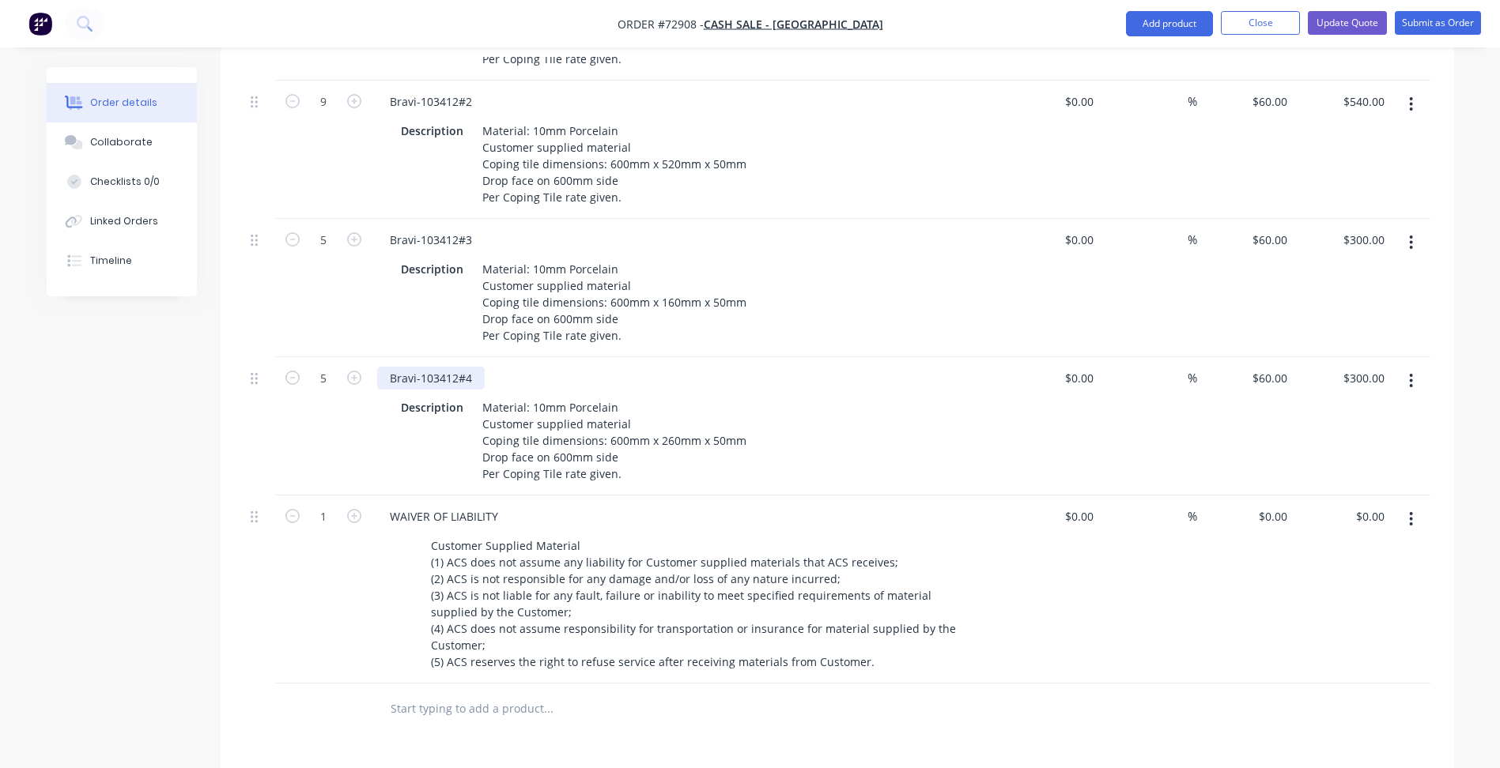
scroll to position [632, 0]
click at [1306, 365] on div "$300.00 $300.00" at bounding box center [1341, 427] width 97 height 138
click at [1269, 368] on div "60 $60.00" at bounding box center [1268, 379] width 49 height 23
type input "$120.00"
type input "$600.00"
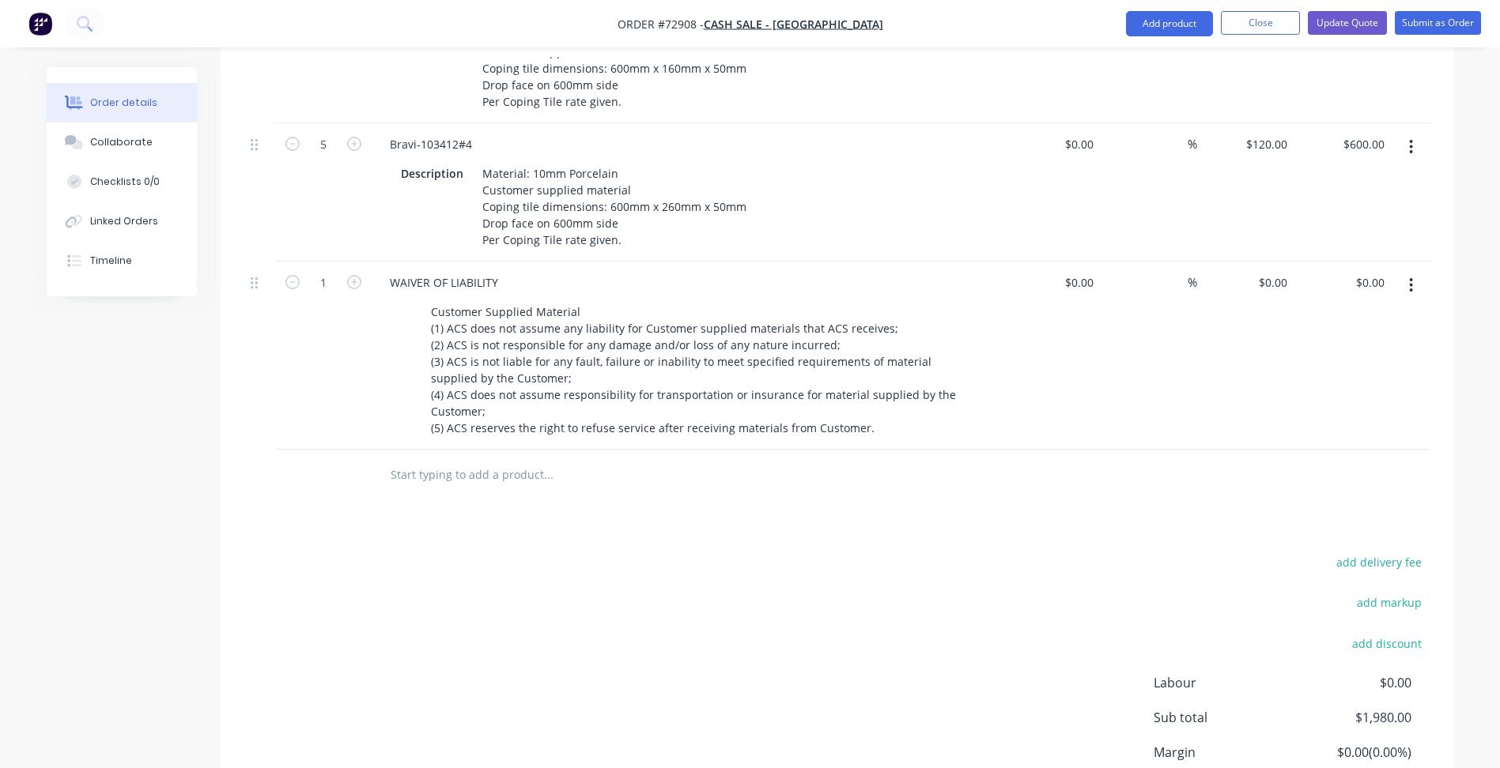
scroll to position [870, 0]
type input "$120.00"
click at [509, 566] on div "add delivery fee add markup add discount Labour $0.00 Sub total $1,980.00 Margi…" at bounding box center [837, 701] width 1186 height 305
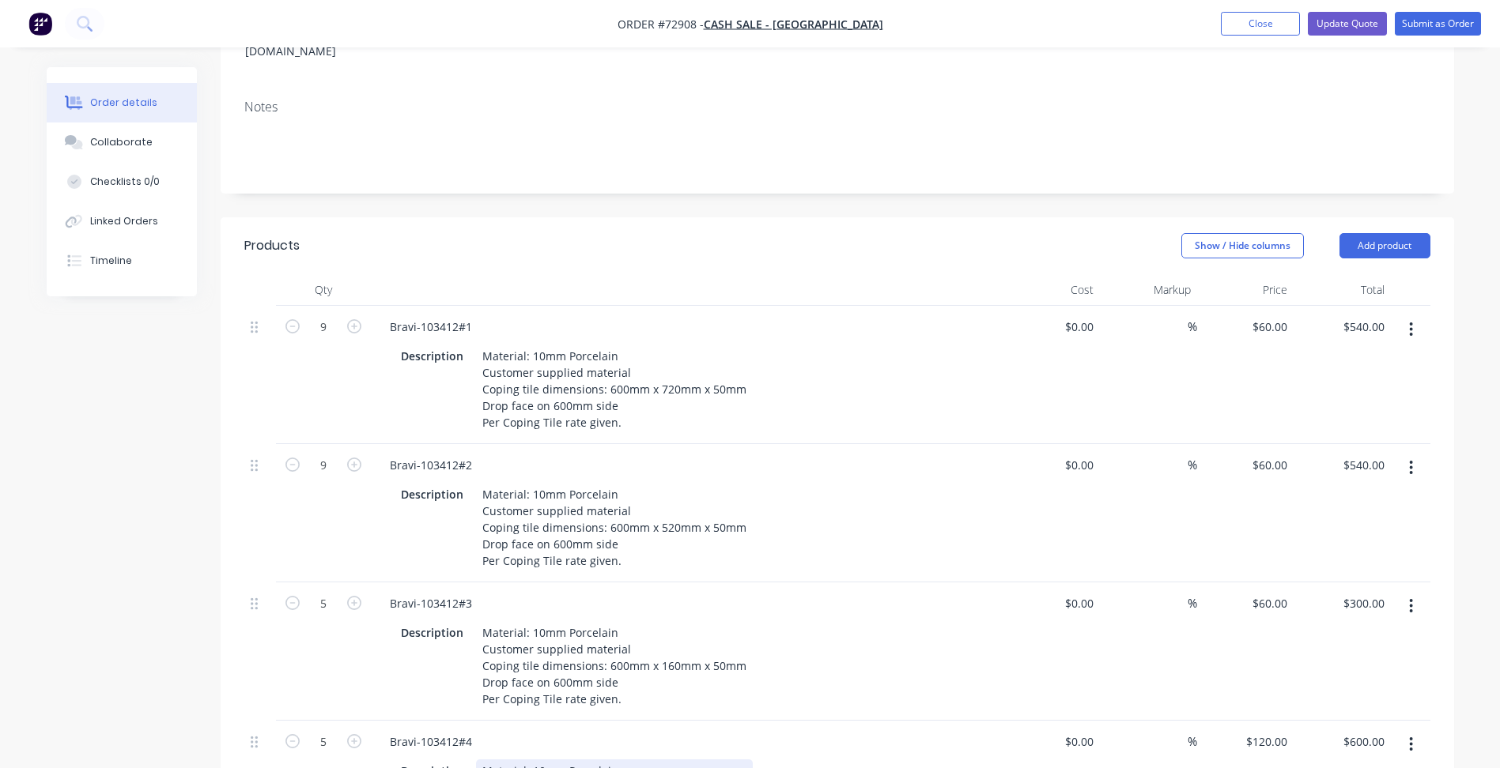
scroll to position [586, 0]
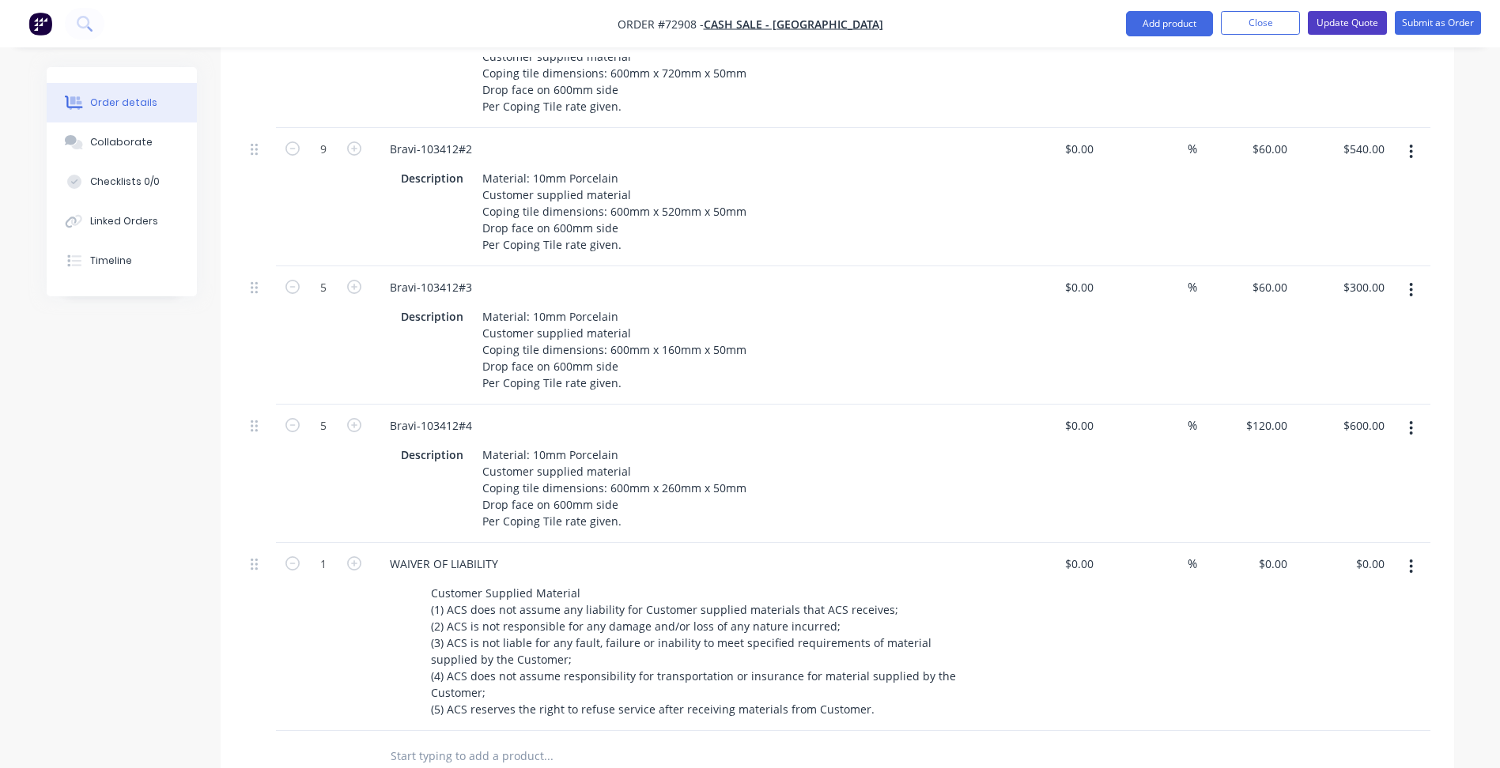
click at [1361, 27] on button "Update Quote" at bounding box center [1347, 23] width 79 height 24
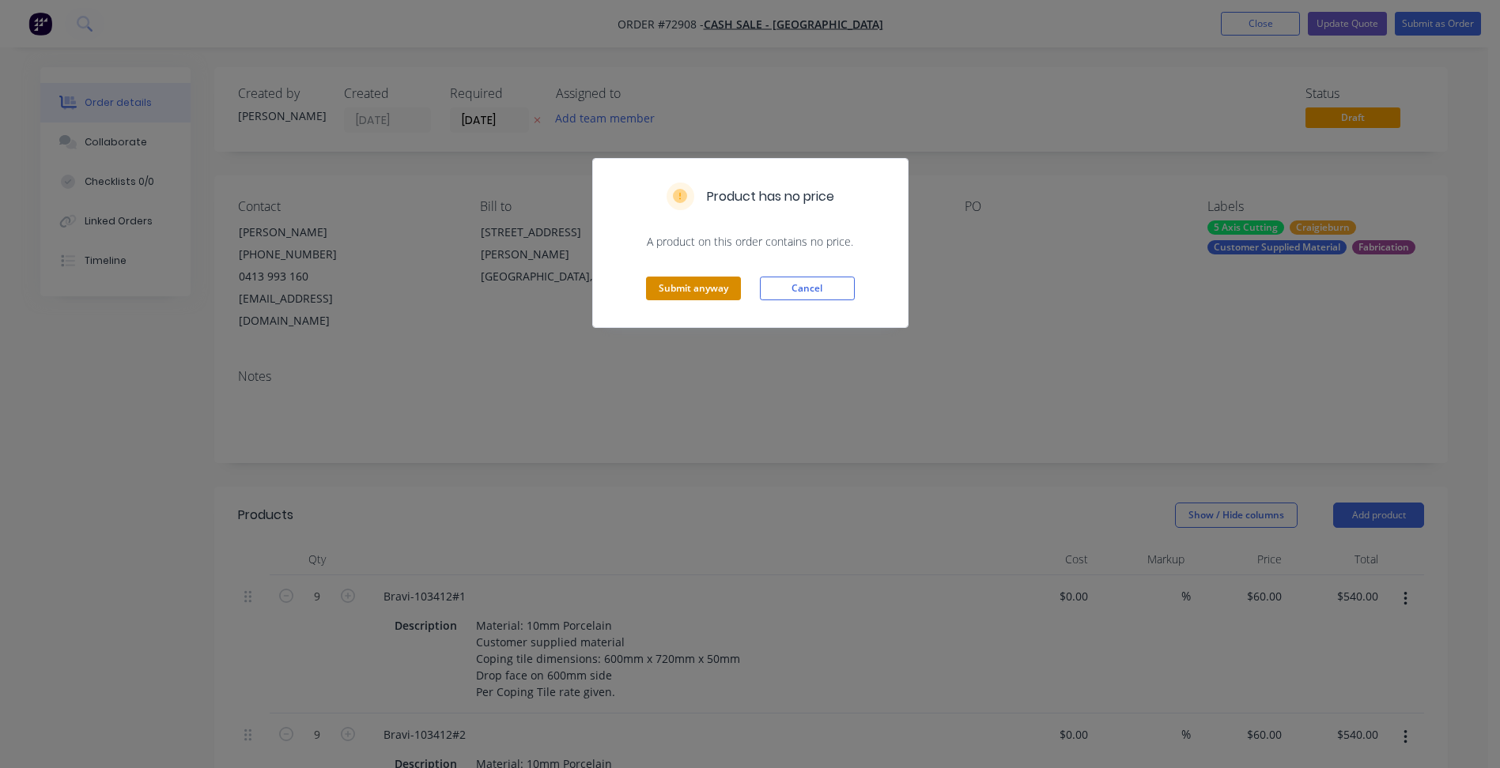
click at [659, 285] on button "Submit anyway" at bounding box center [693, 289] width 95 height 24
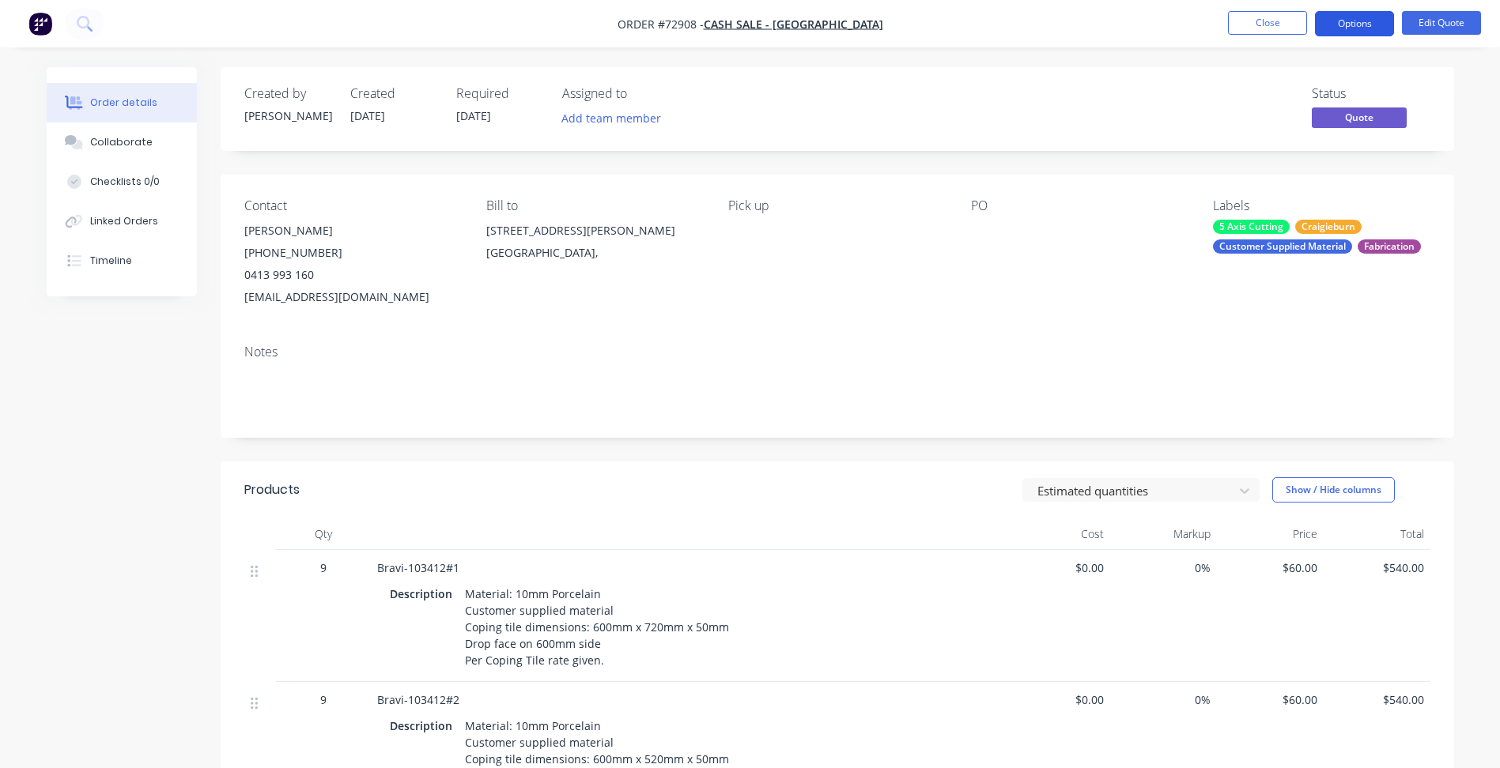
click at [1350, 24] on button "Options" at bounding box center [1354, 23] width 79 height 25
click at [517, 107] on div "Required [DATE]" at bounding box center [499, 109] width 87 height 46
click at [482, 111] on span "[DATE]" at bounding box center [473, 115] width 35 height 15
click at [1462, 12] on button "Edit Quote" at bounding box center [1441, 23] width 79 height 24
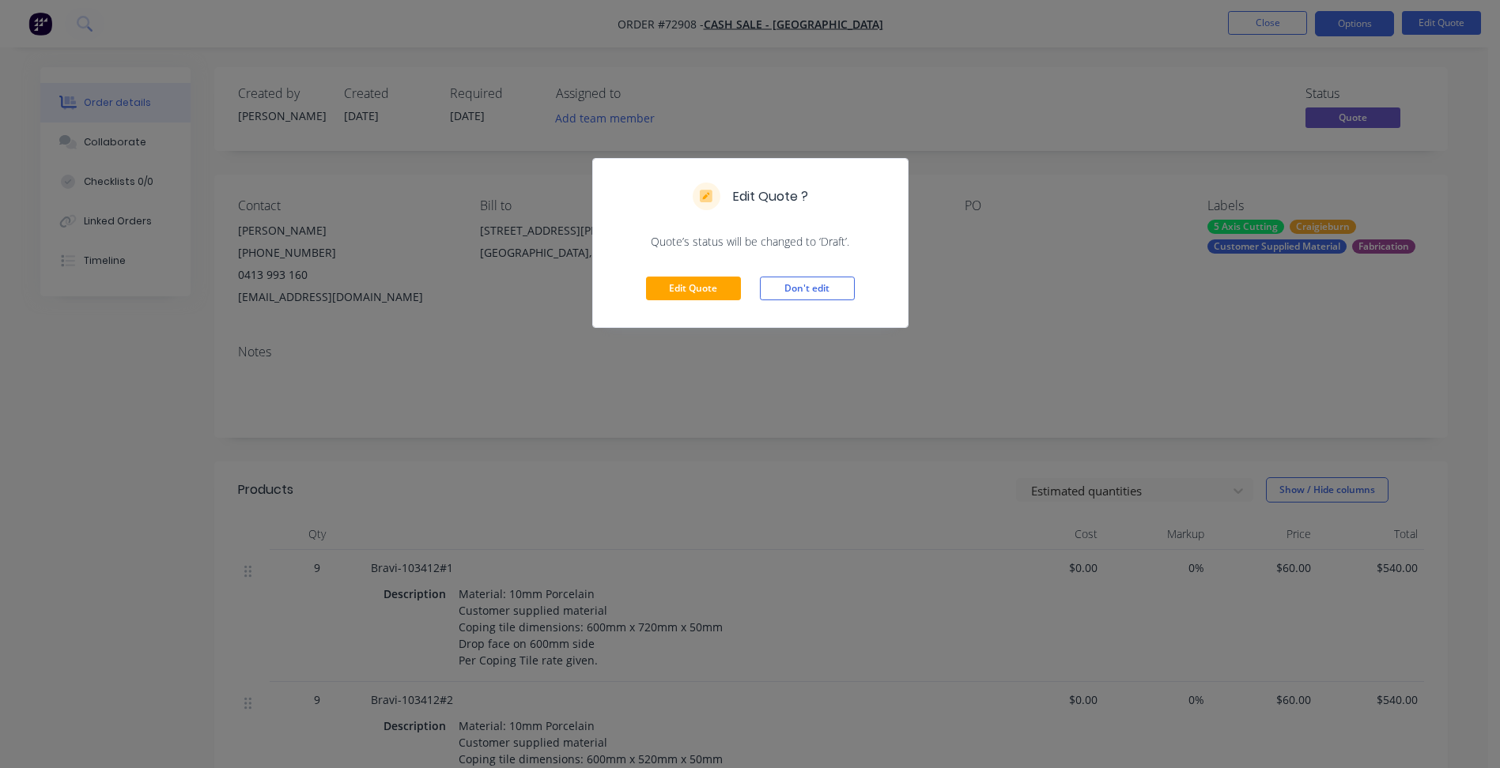
click at [706, 302] on div "Edit Quote Don't edit" at bounding box center [750, 288] width 315 height 77
click at [702, 289] on button "Edit Quote" at bounding box center [693, 289] width 95 height 24
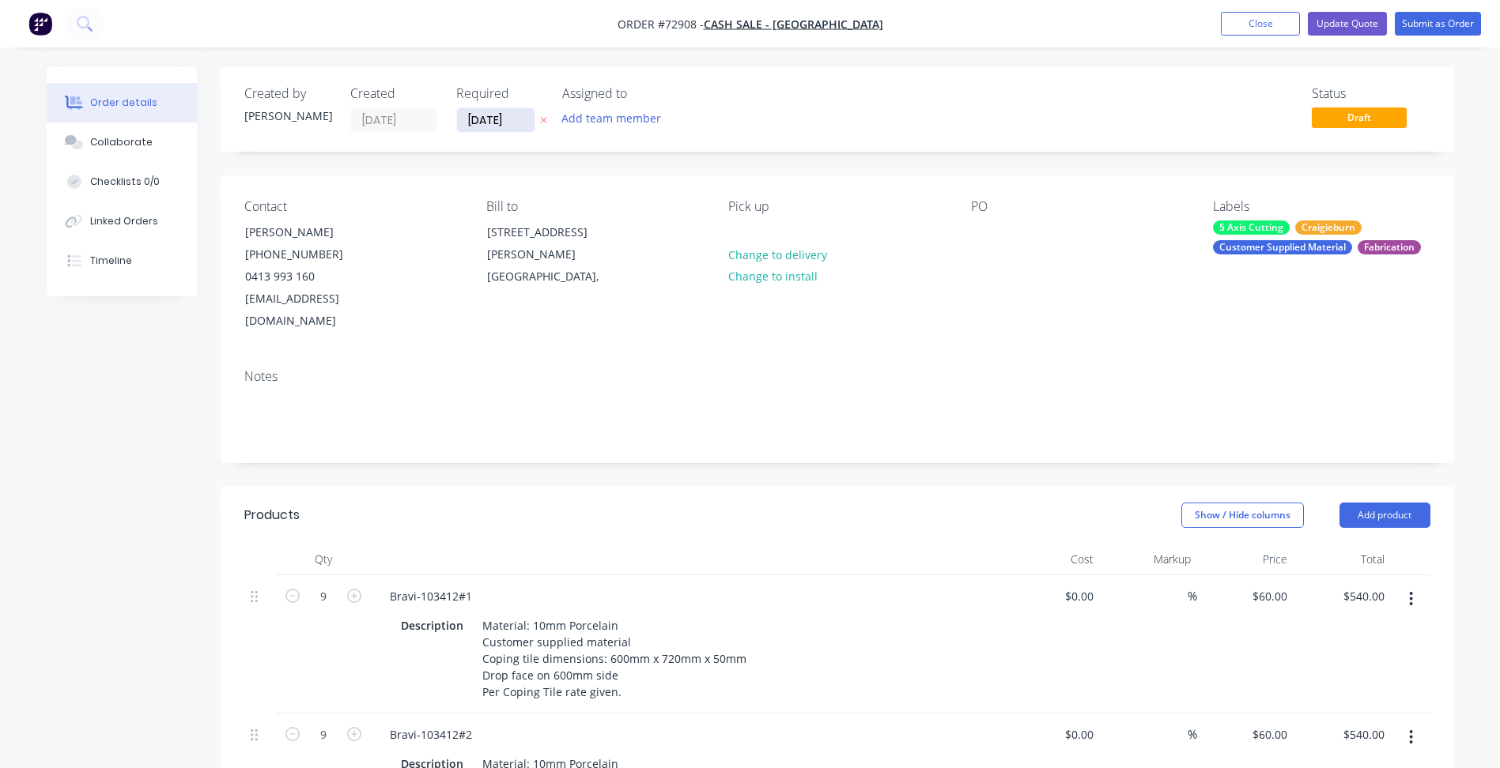
click at [501, 120] on input "[DATE]" at bounding box center [495, 120] width 77 height 24
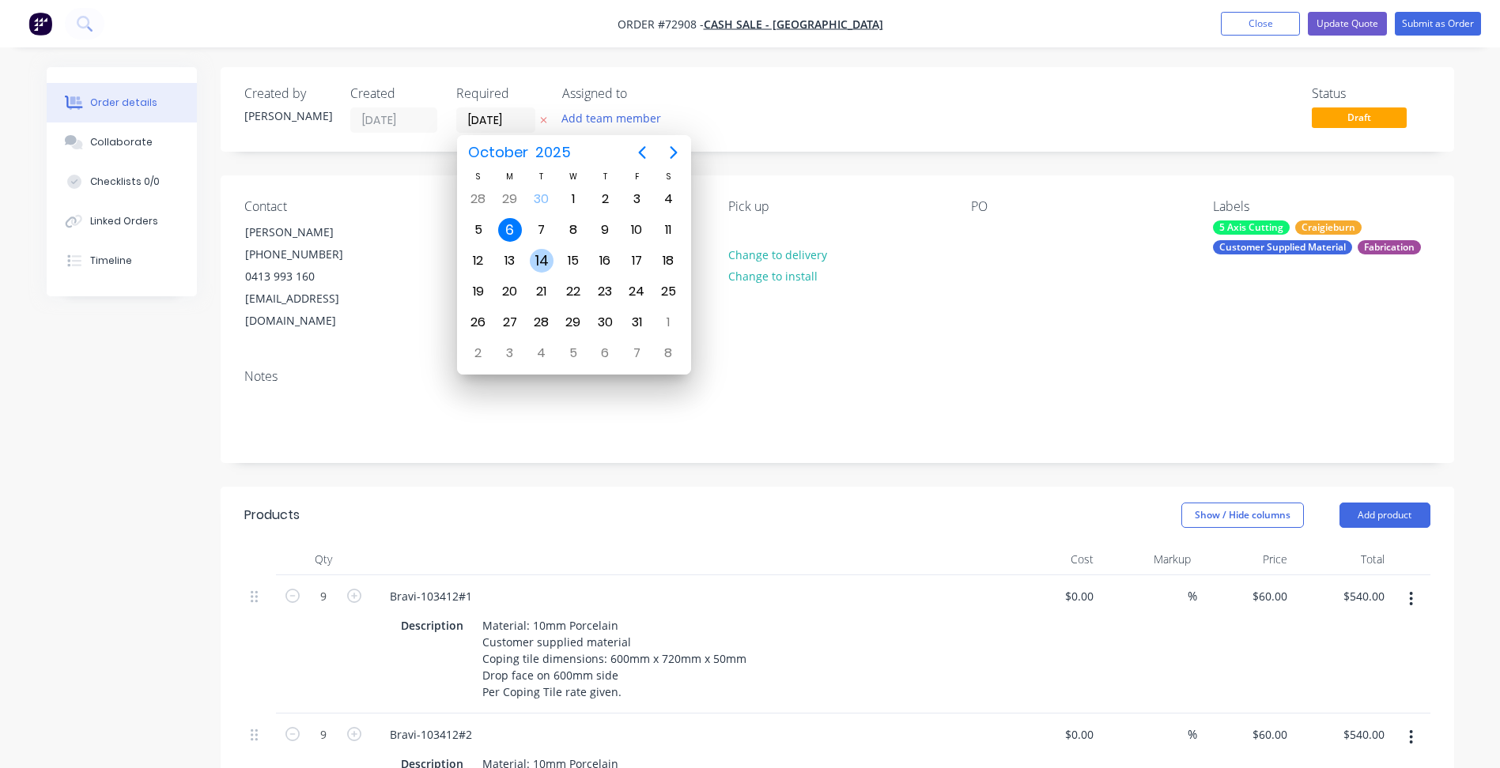
click at [546, 262] on div "14" at bounding box center [542, 261] width 24 height 24
type input "[DATE]"
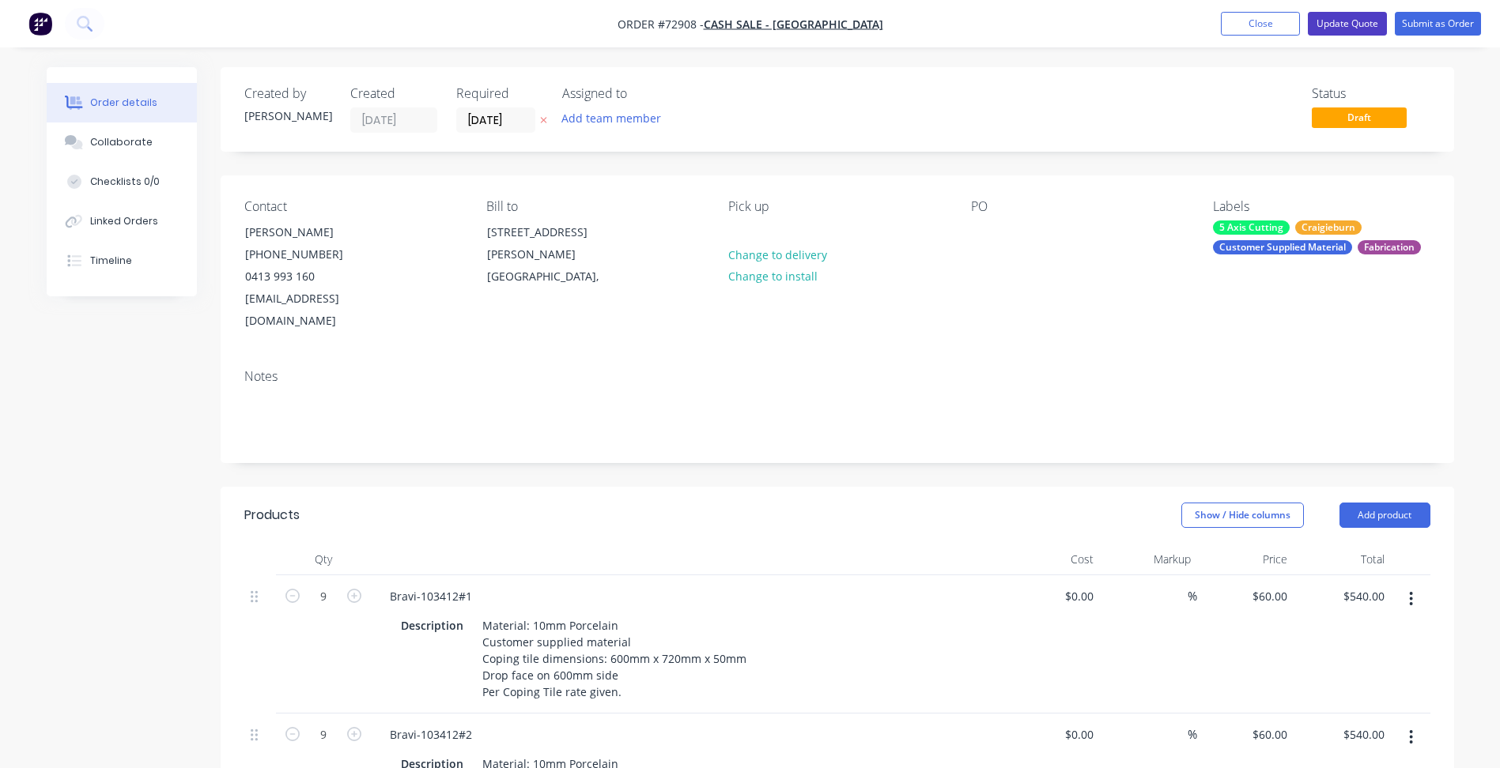
click at [1336, 28] on button "Update Quote" at bounding box center [1347, 24] width 79 height 24
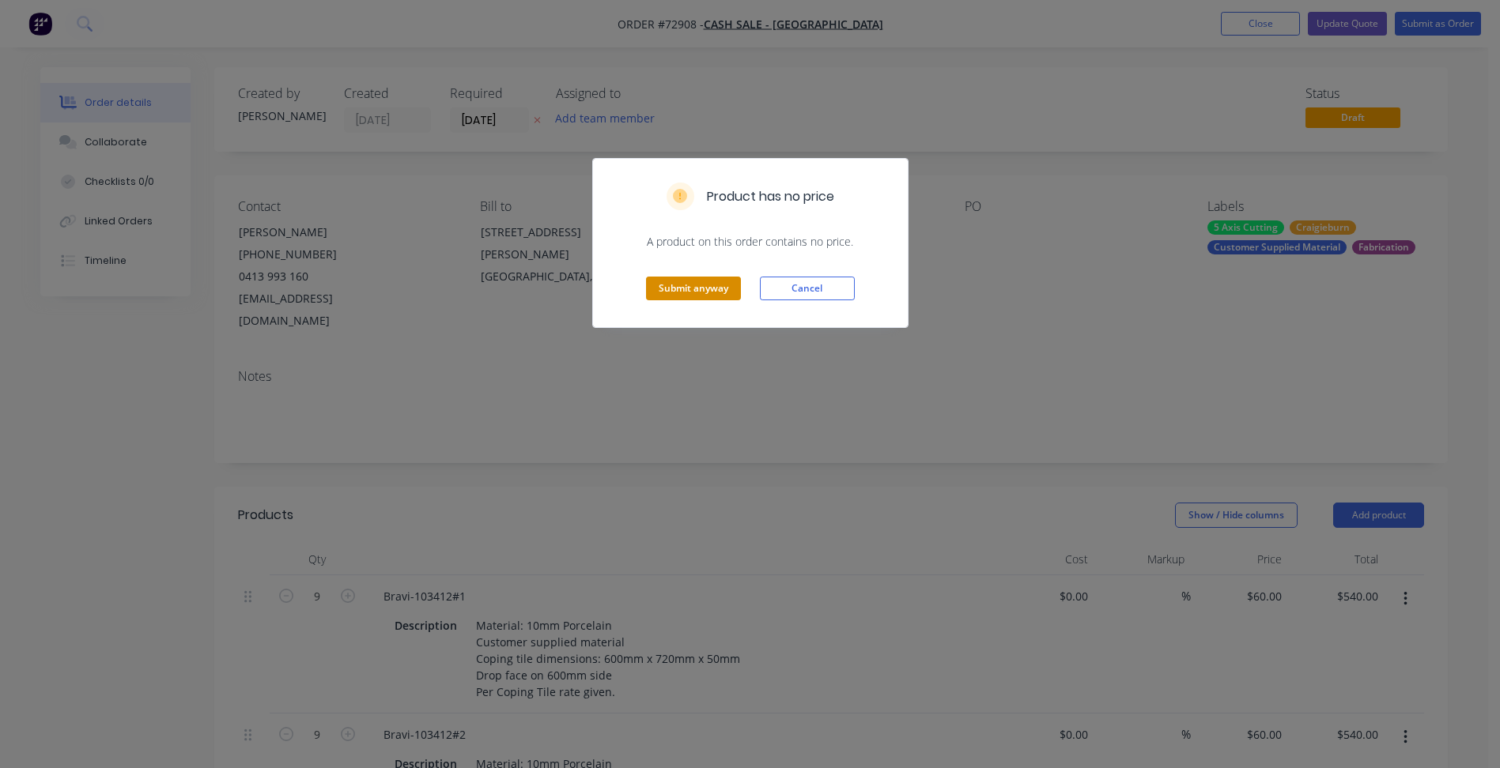
click at [700, 285] on button "Submit anyway" at bounding box center [693, 289] width 95 height 24
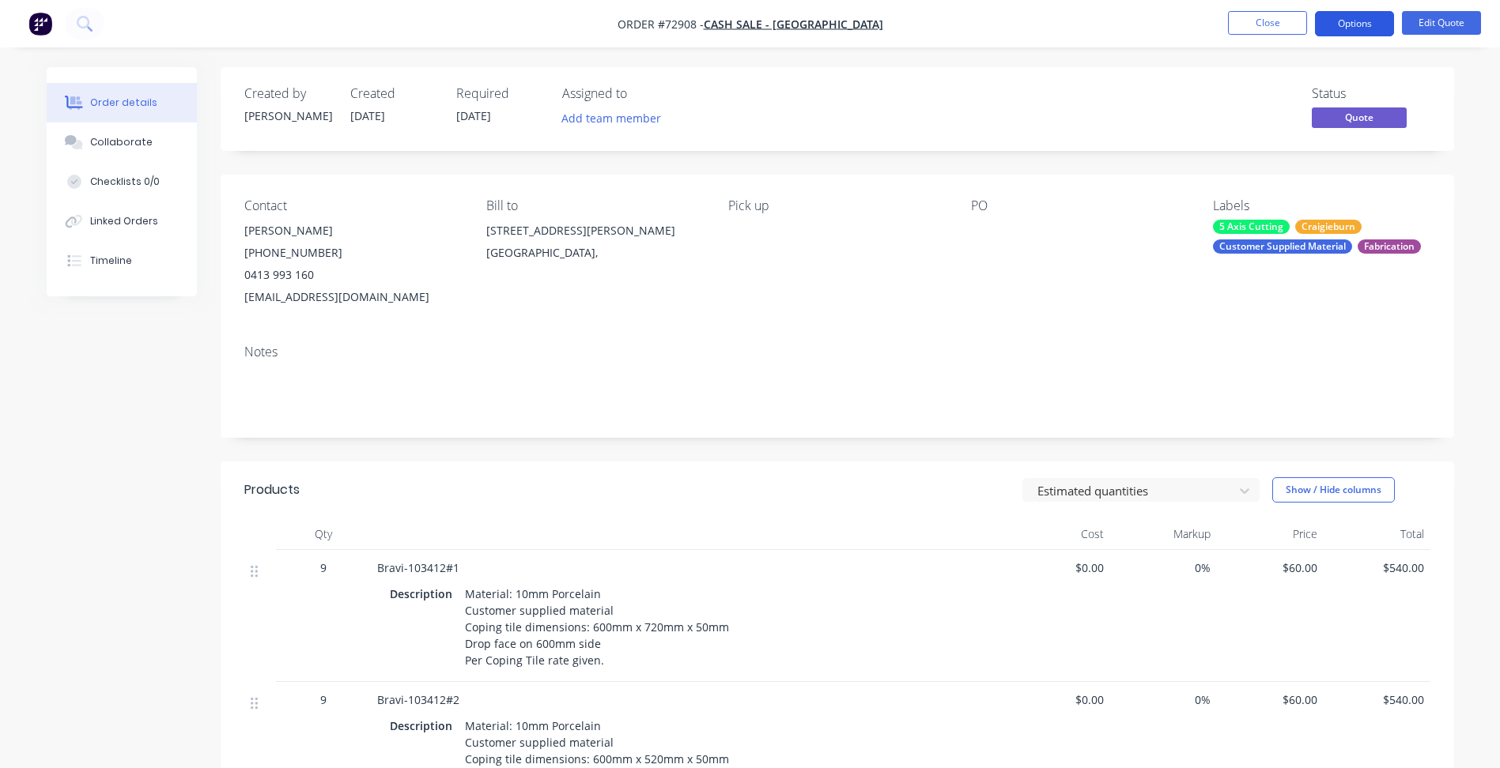
click at [1336, 32] on button "Options" at bounding box center [1354, 23] width 79 height 25
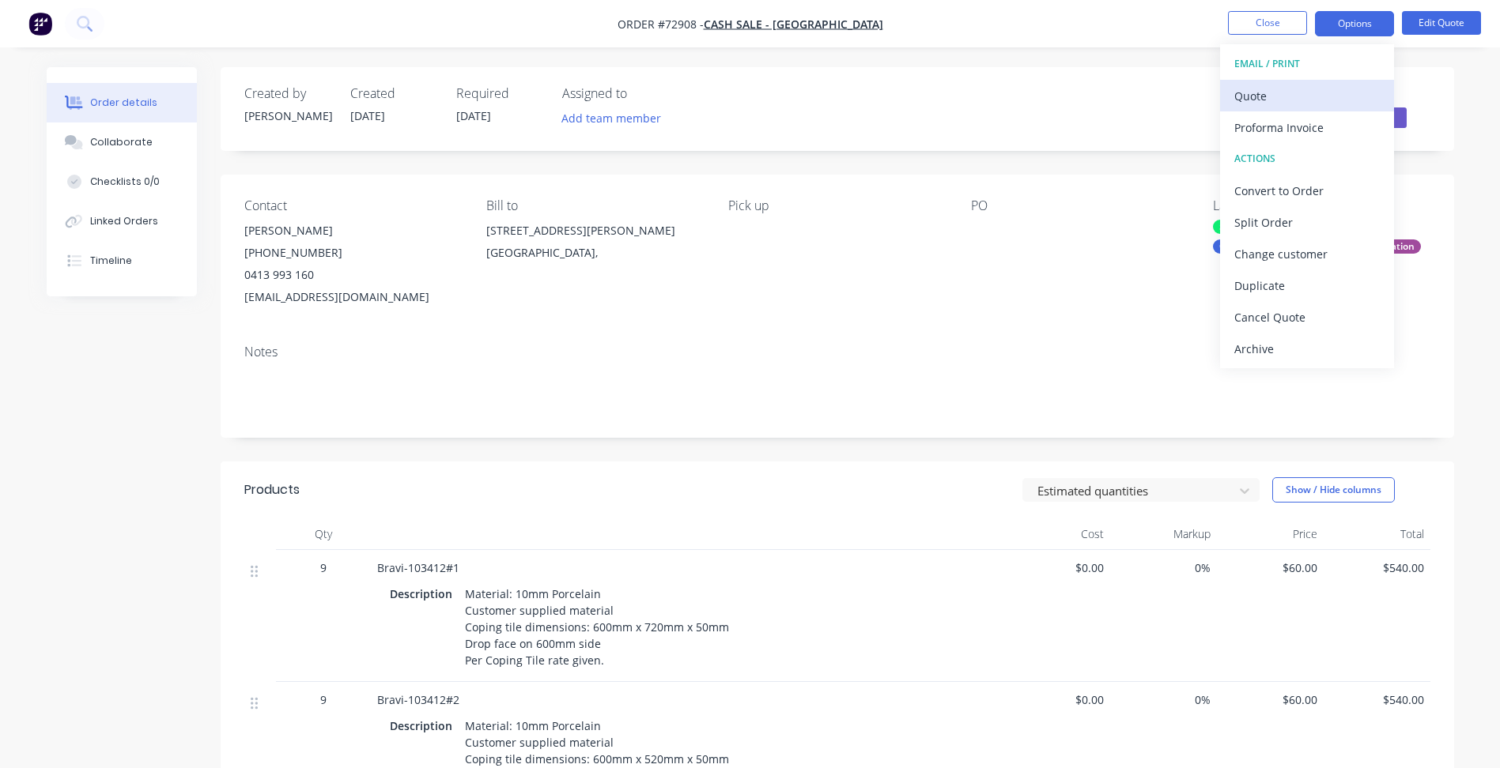
click at [1276, 91] on div "Quote" at bounding box center [1306, 96] width 145 height 23
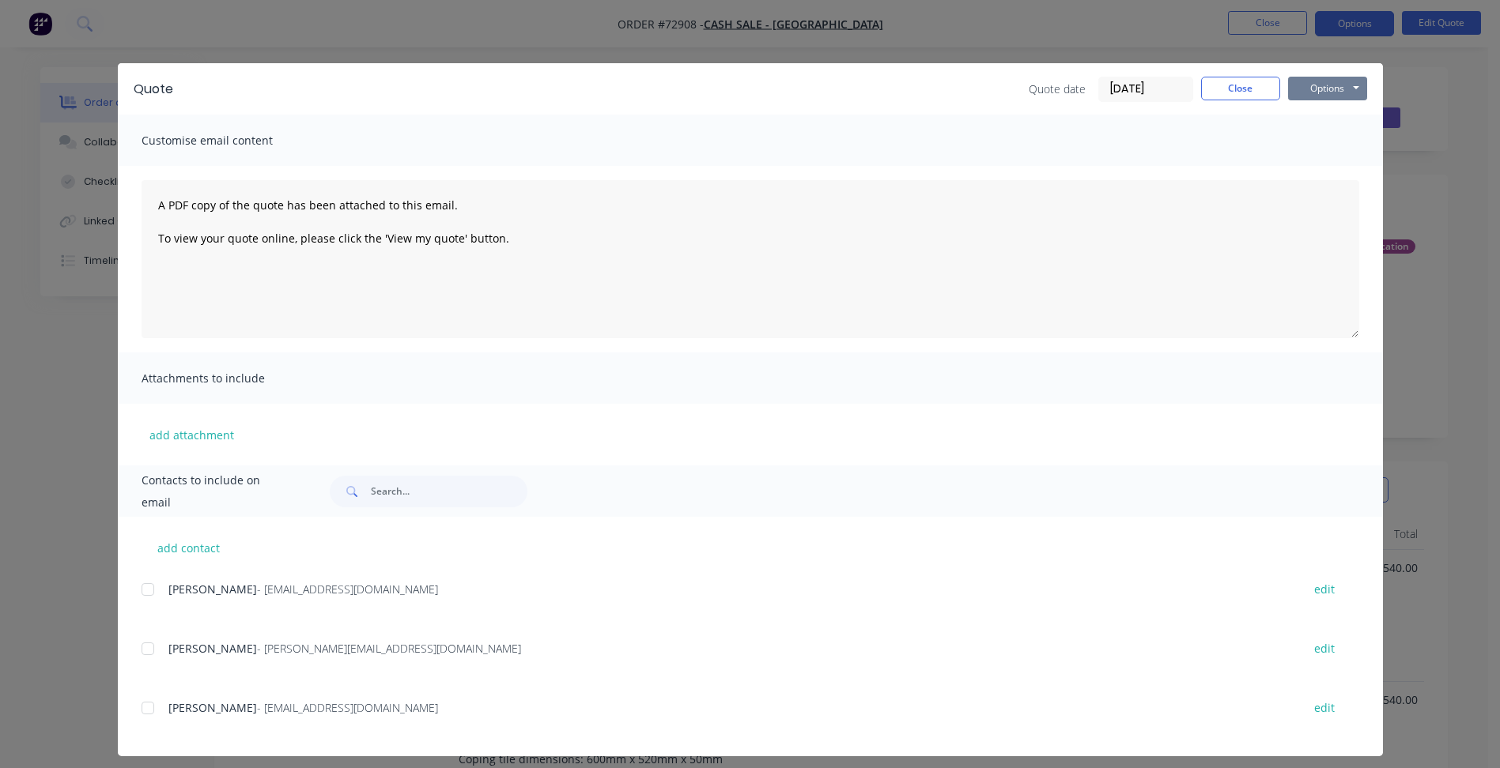
click at [1330, 78] on button "Options" at bounding box center [1327, 89] width 79 height 24
click at [1314, 110] on button "Preview" at bounding box center [1338, 117] width 101 height 26
drag, startPoint x: 1231, startPoint y: 87, endPoint x: 1257, endPoint y: 47, distance: 47.4
click at [1231, 85] on button "Close" at bounding box center [1240, 89] width 79 height 24
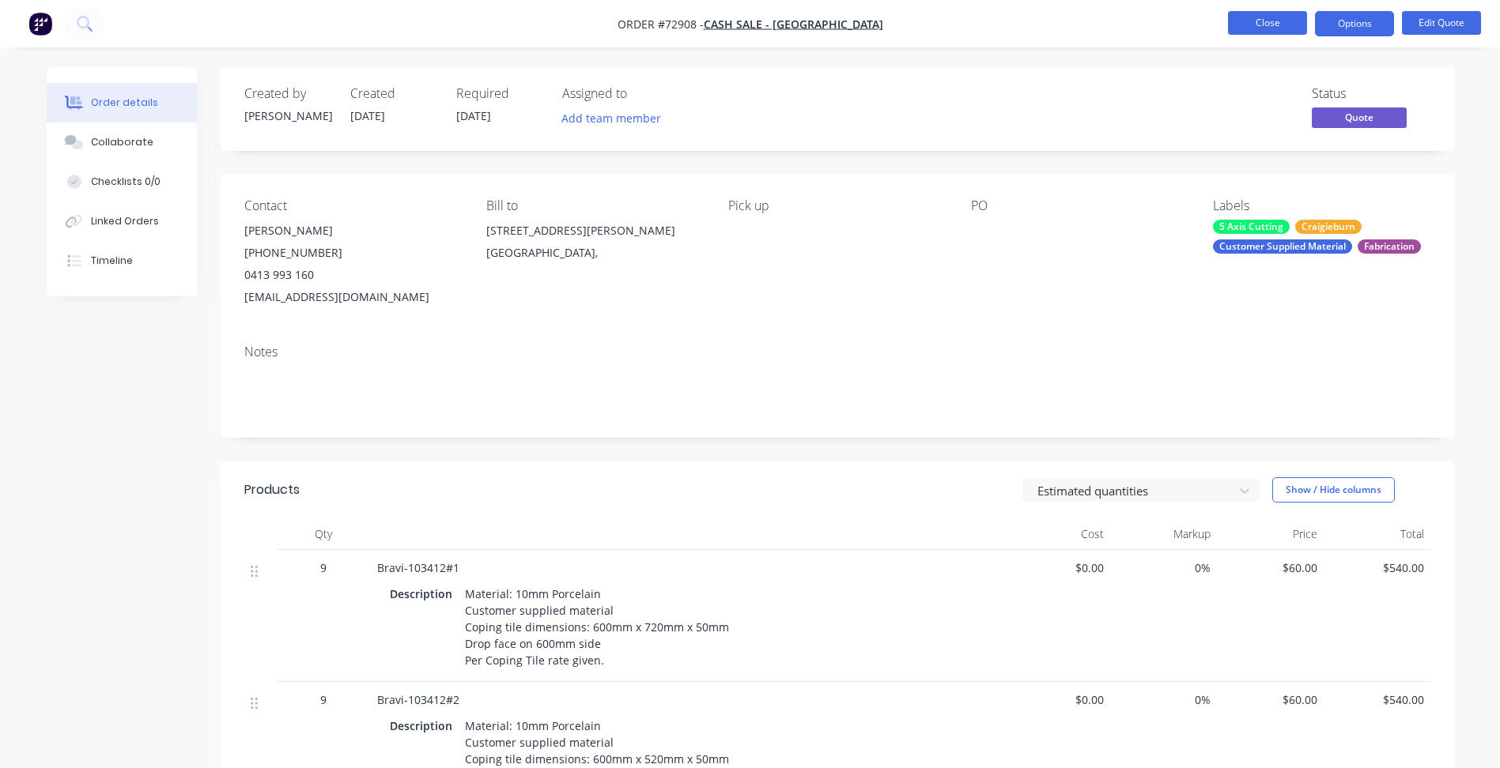
click at [1266, 29] on button "Close" at bounding box center [1267, 23] width 79 height 24
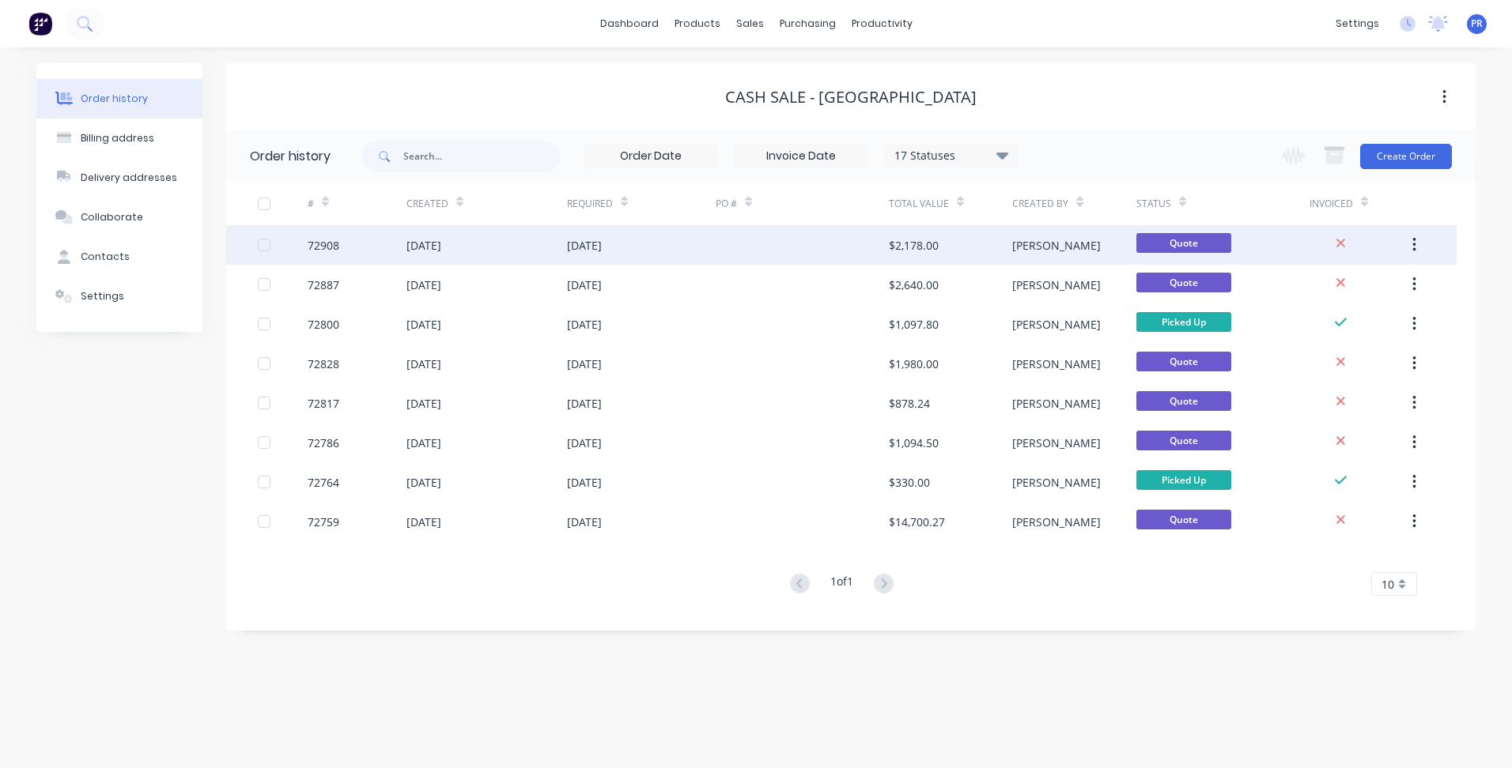
click at [759, 237] on div at bounding box center [802, 245] width 173 height 40
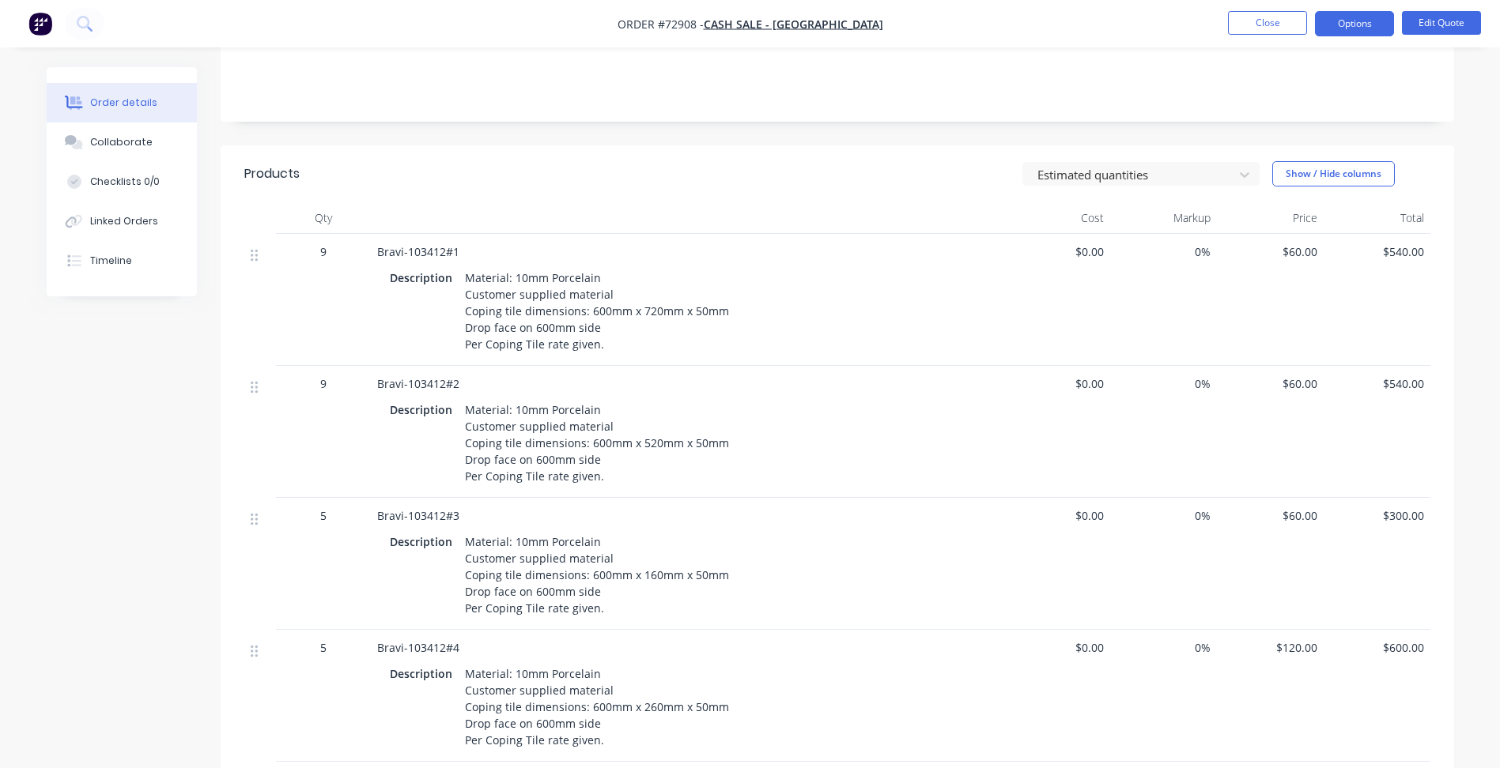
scroll to position [773, 0]
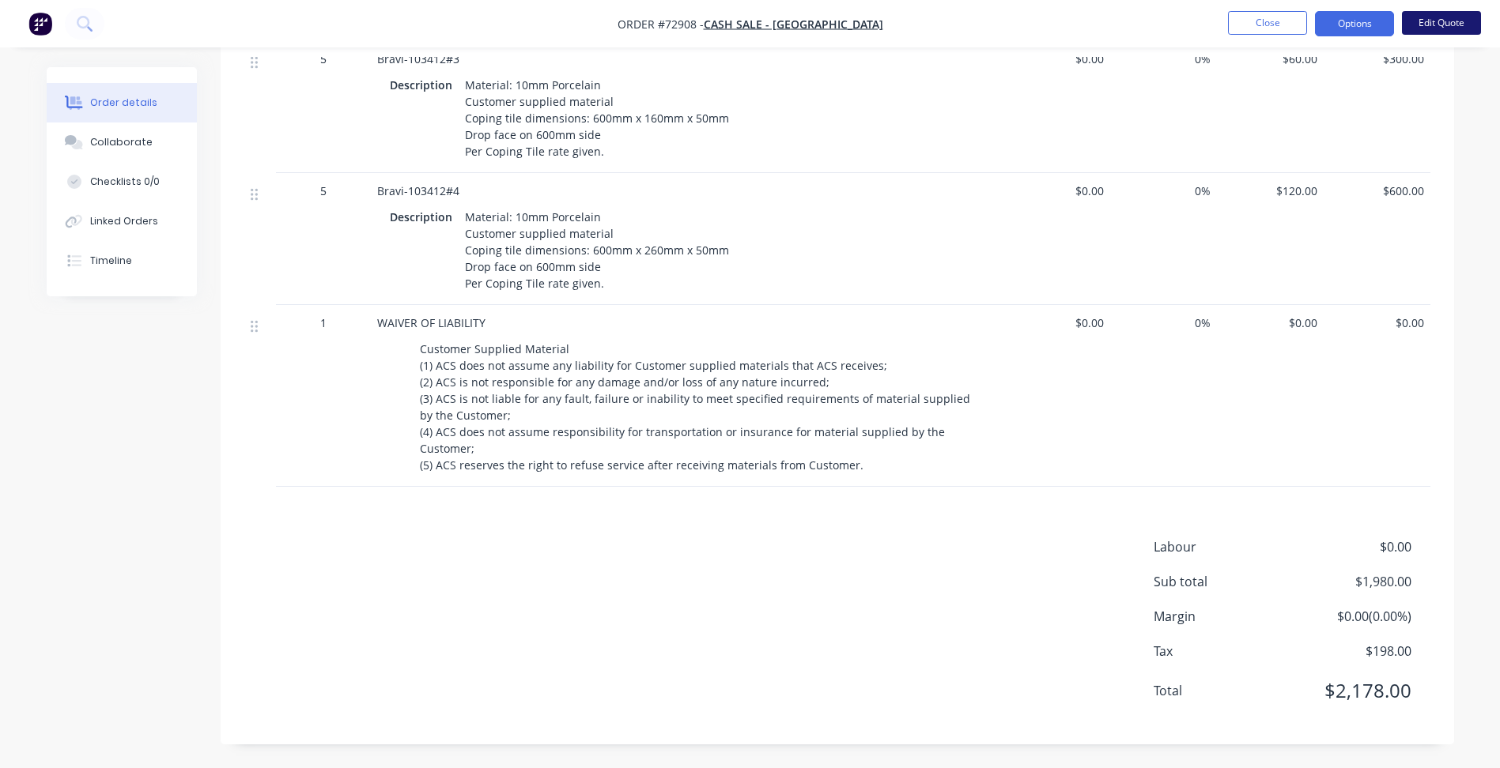
click at [1425, 23] on button "Edit Quote" at bounding box center [1441, 23] width 79 height 24
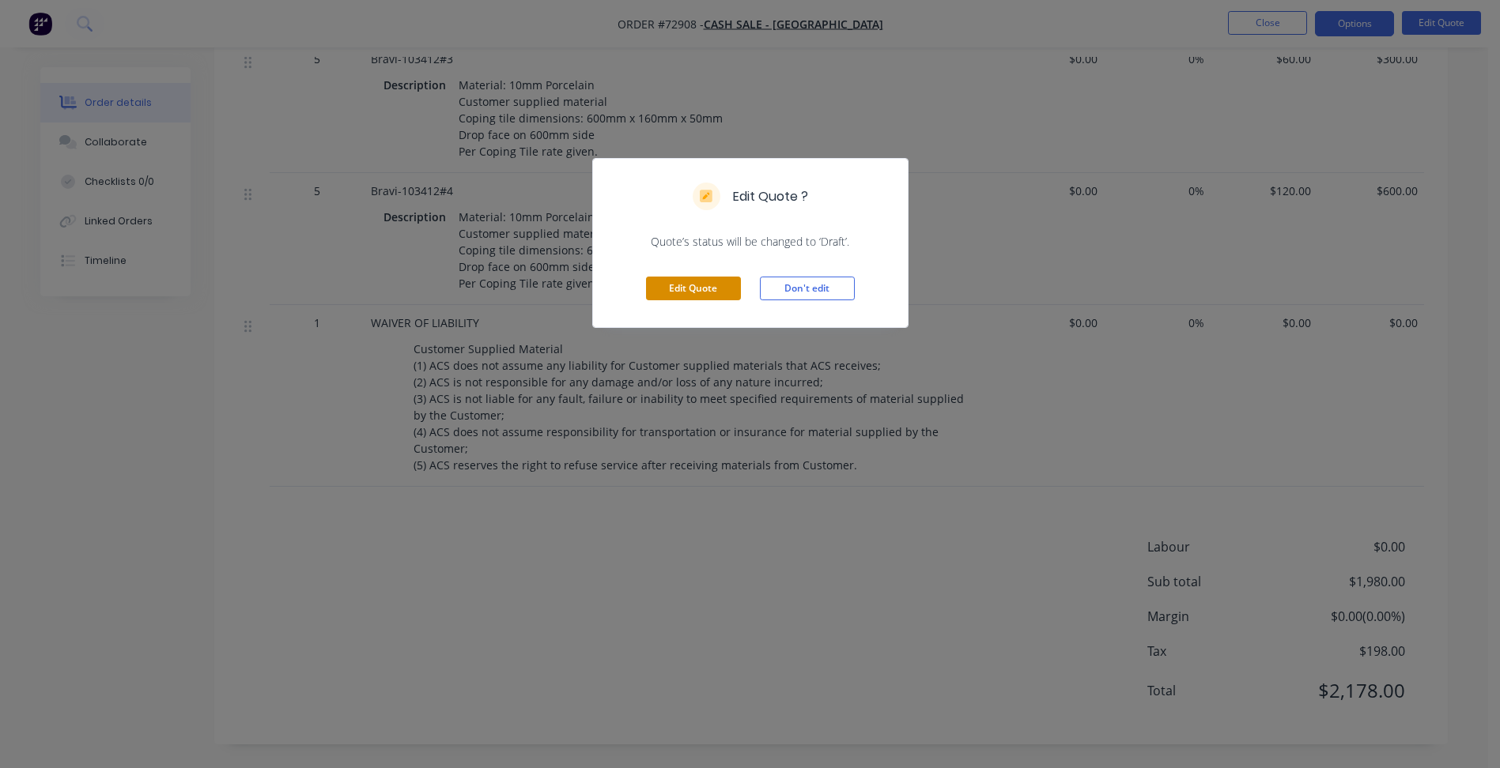
click at [700, 281] on button "Edit Quote" at bounding box center [693, 289] width 95 height 24
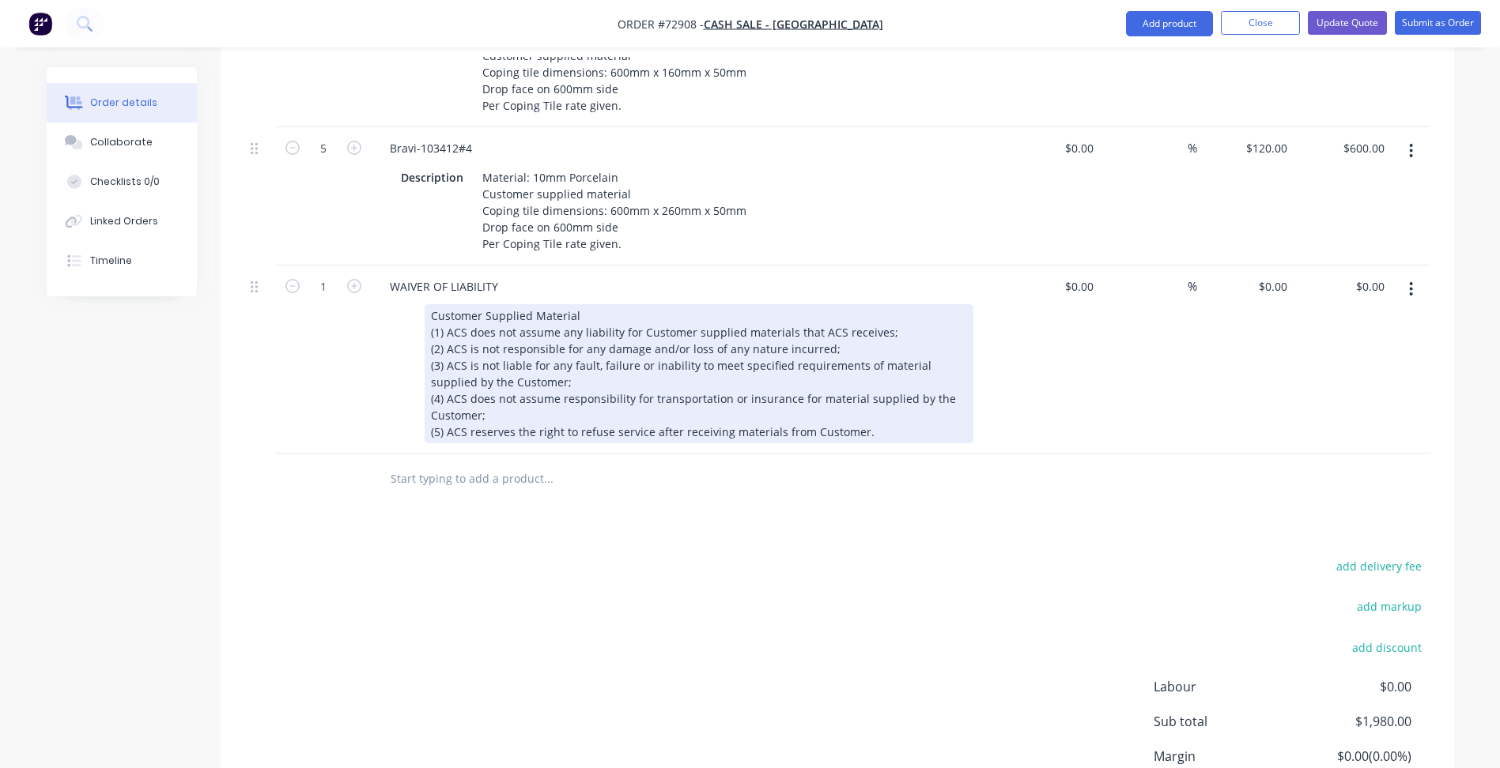
scroll to position [712, 0]
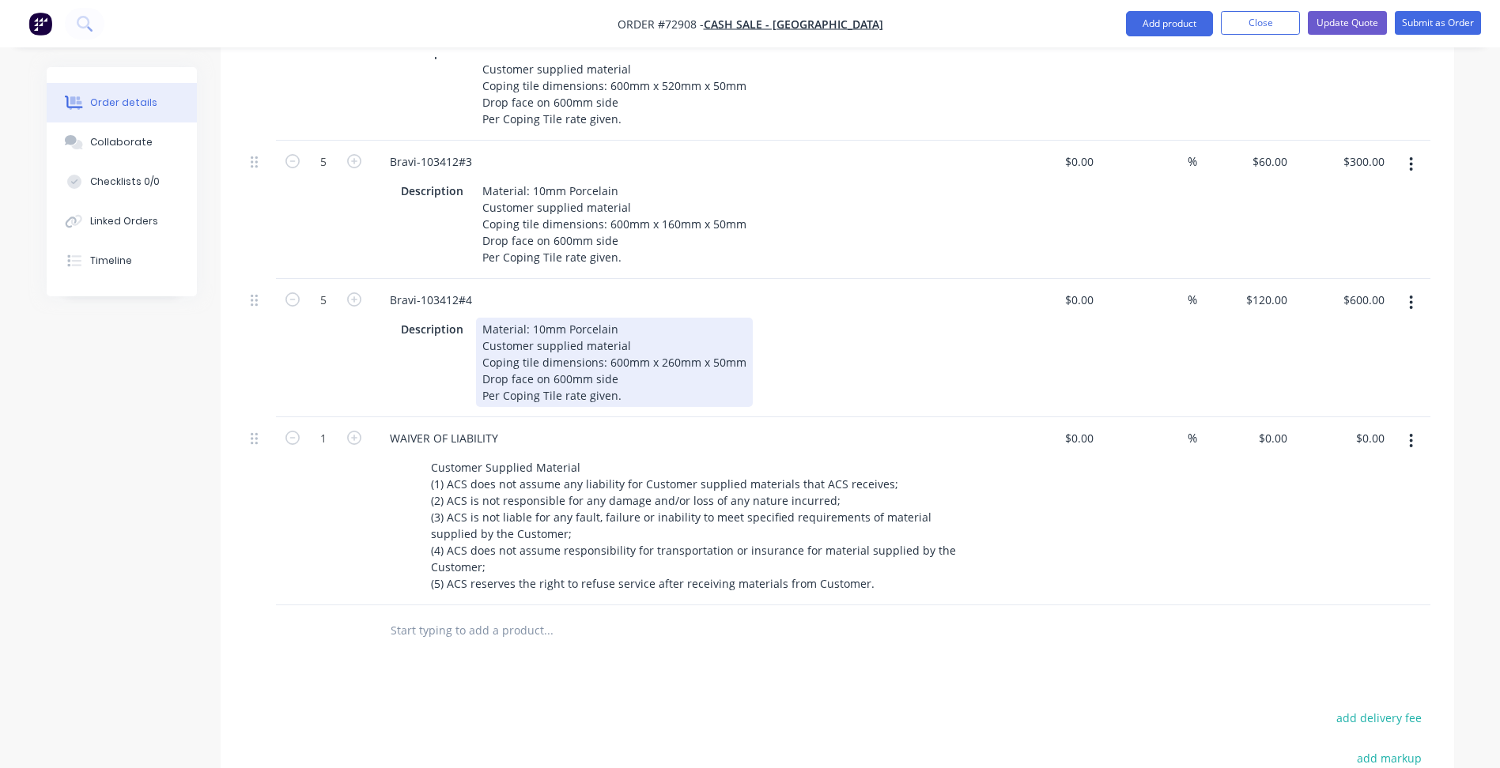
click at [552, 359] on div "Material: 10mm Porcelain Customer supplied material Coping tile dimensions: 600…" at bounding box center [614, 362] width 277 height 89
click at [648, 359] on div "Material: 10mm Porcelain Customer supplied material Coping tile dimensions: 600…" at bounding box center [614, 362] width 277 height 89
click at [561, 356] on div "Material: 10mm Porcelain Customer supplied material Coping tile dimensions: 600…" at bounding box center [614, 362] width 277 height 89
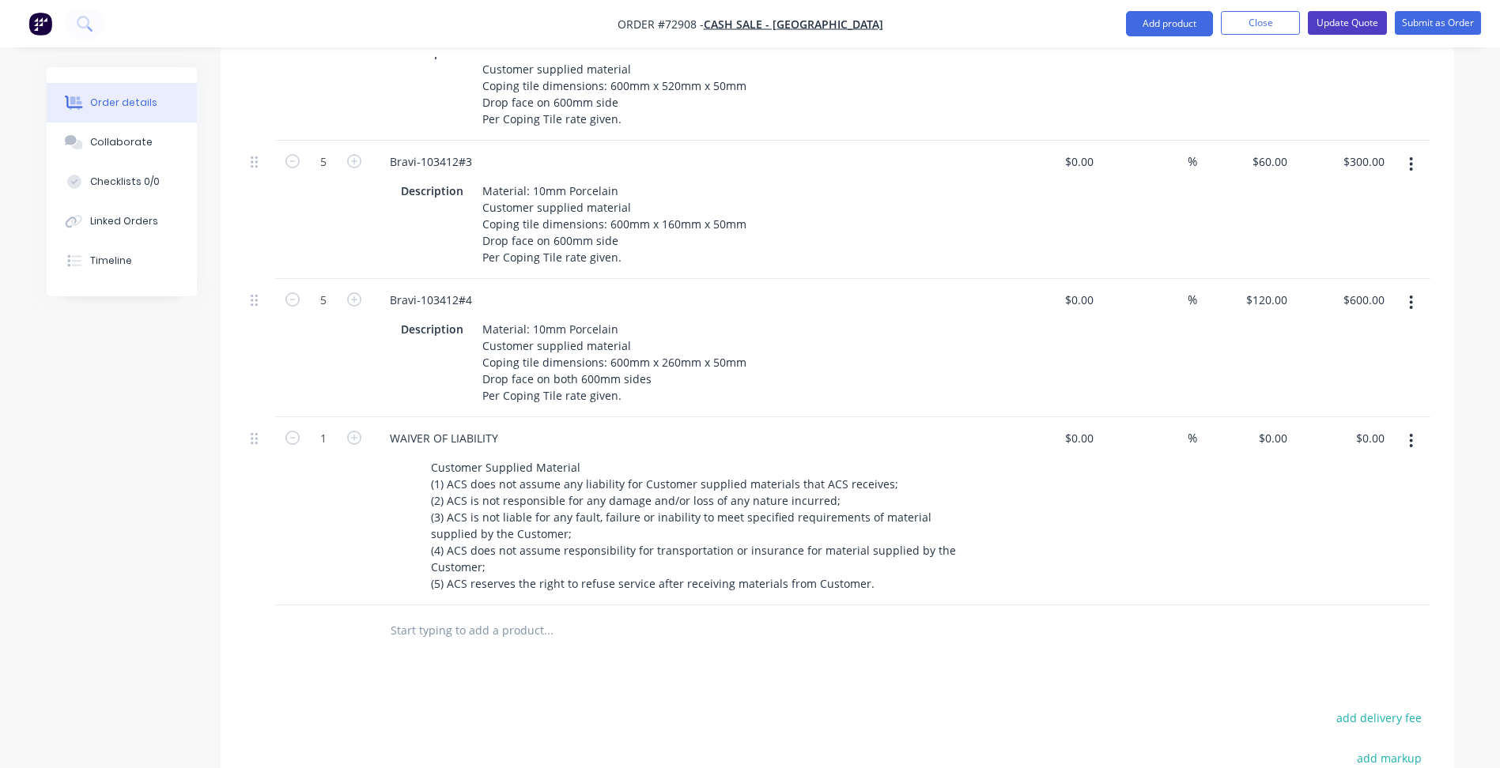
click at [1358, 25] on button "Update Quote" at bounding box center [1347, 23] width 79 height 24
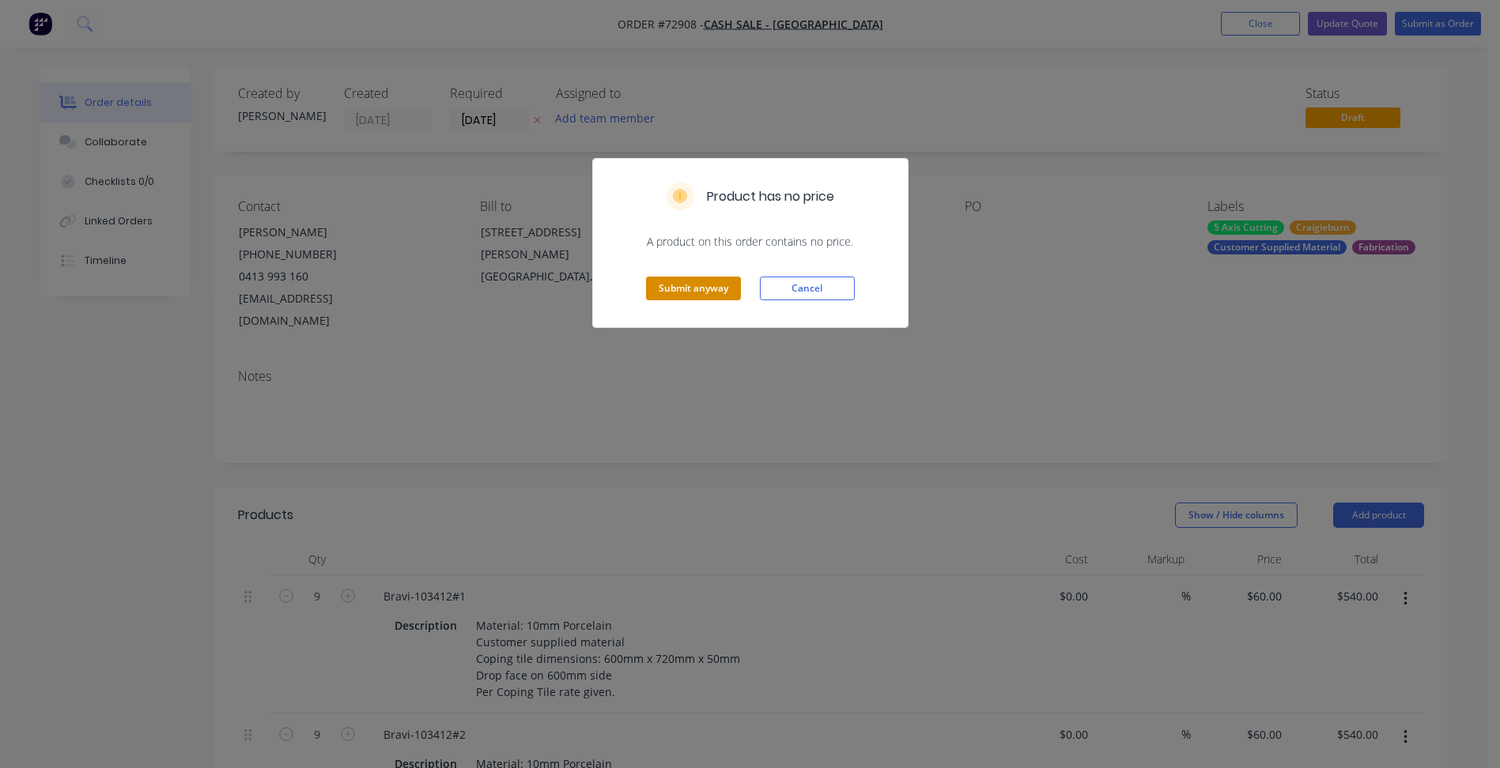
click at [690, 294] on button "Submit anyway" at bounding box center [693, 289] width 95 height 24
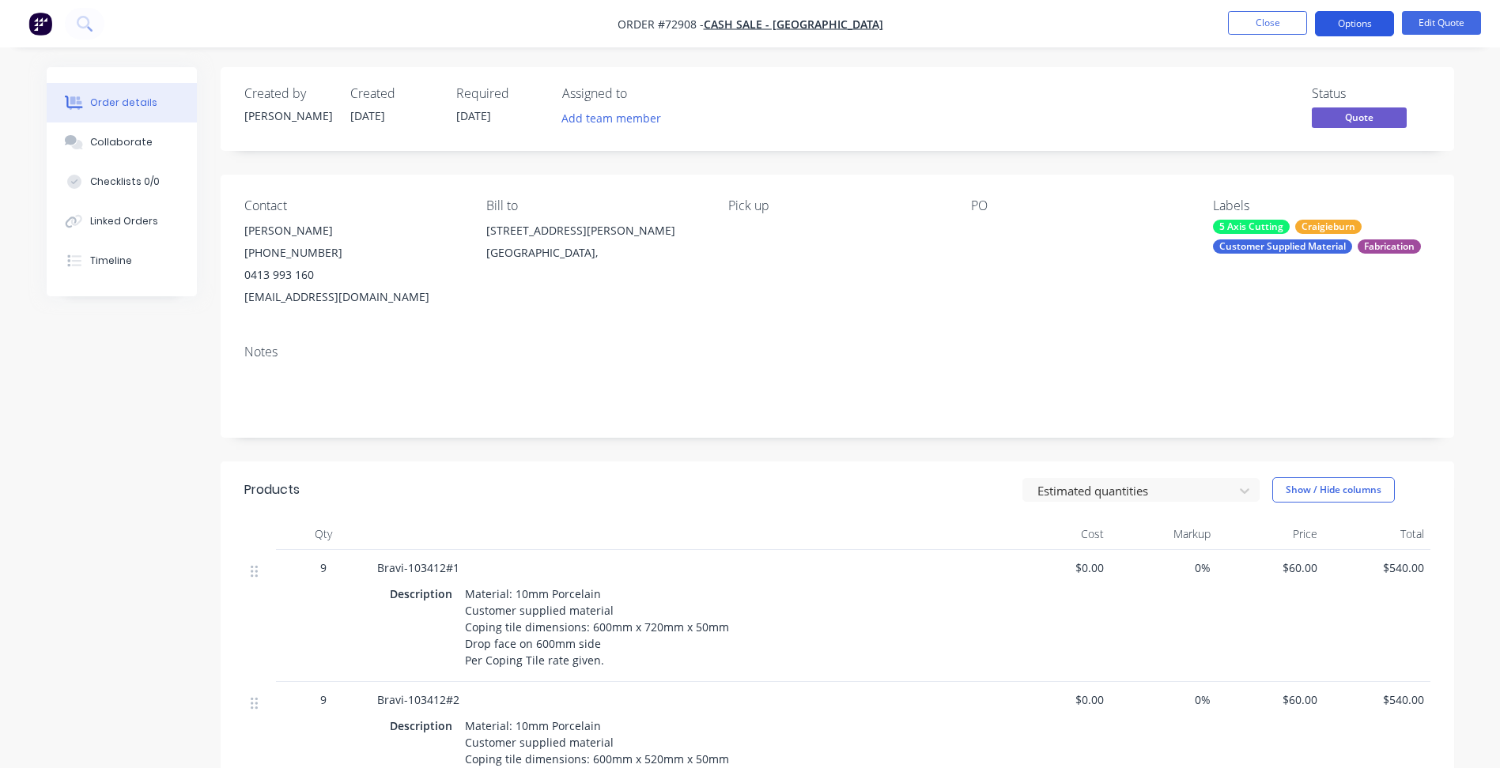
click at [1360, 21] on button "Options" at bounding box center [1354, 23] width 79 height 25
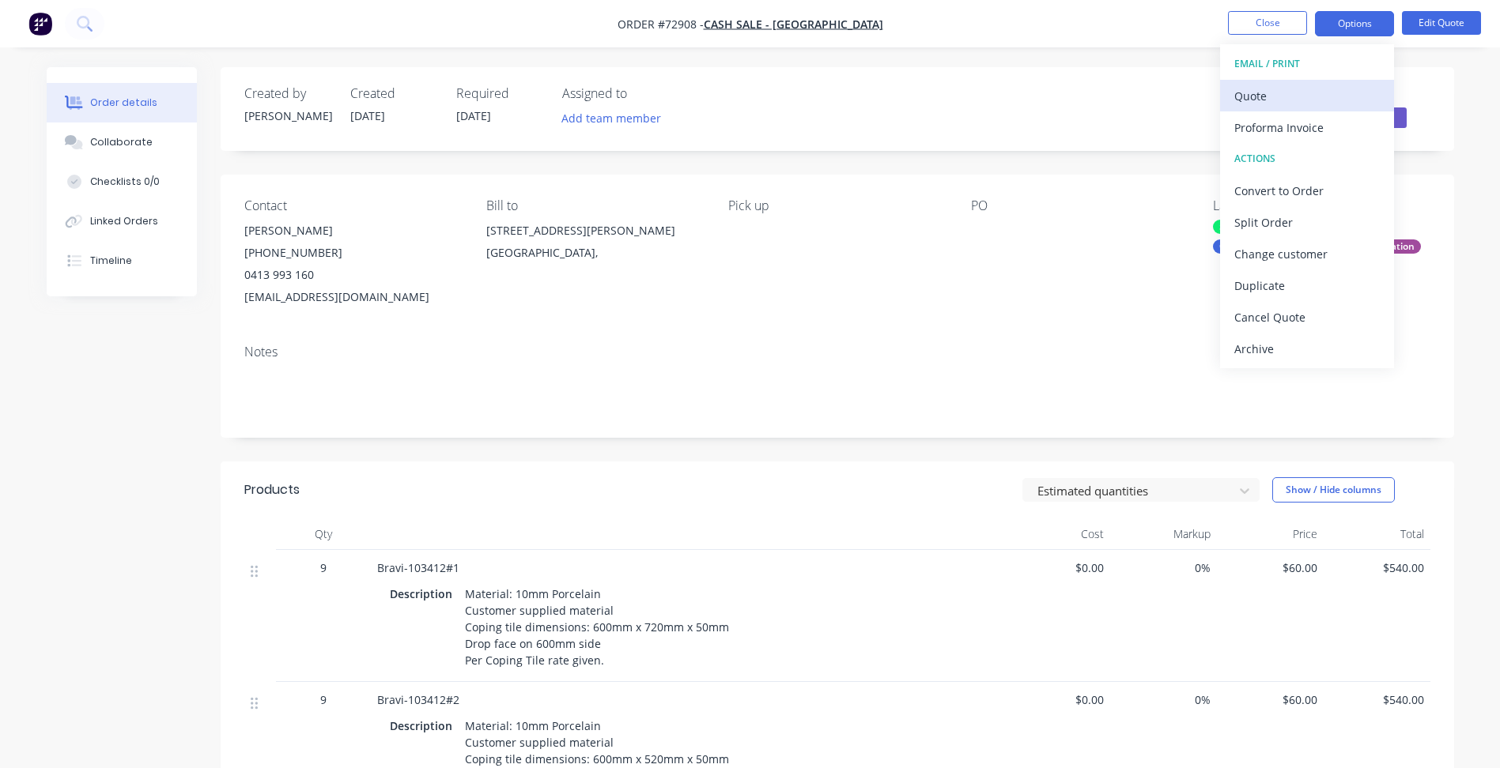
click at [1270, 96] on div "Quote" at bounding box center [1306, 96] width 145 height 23
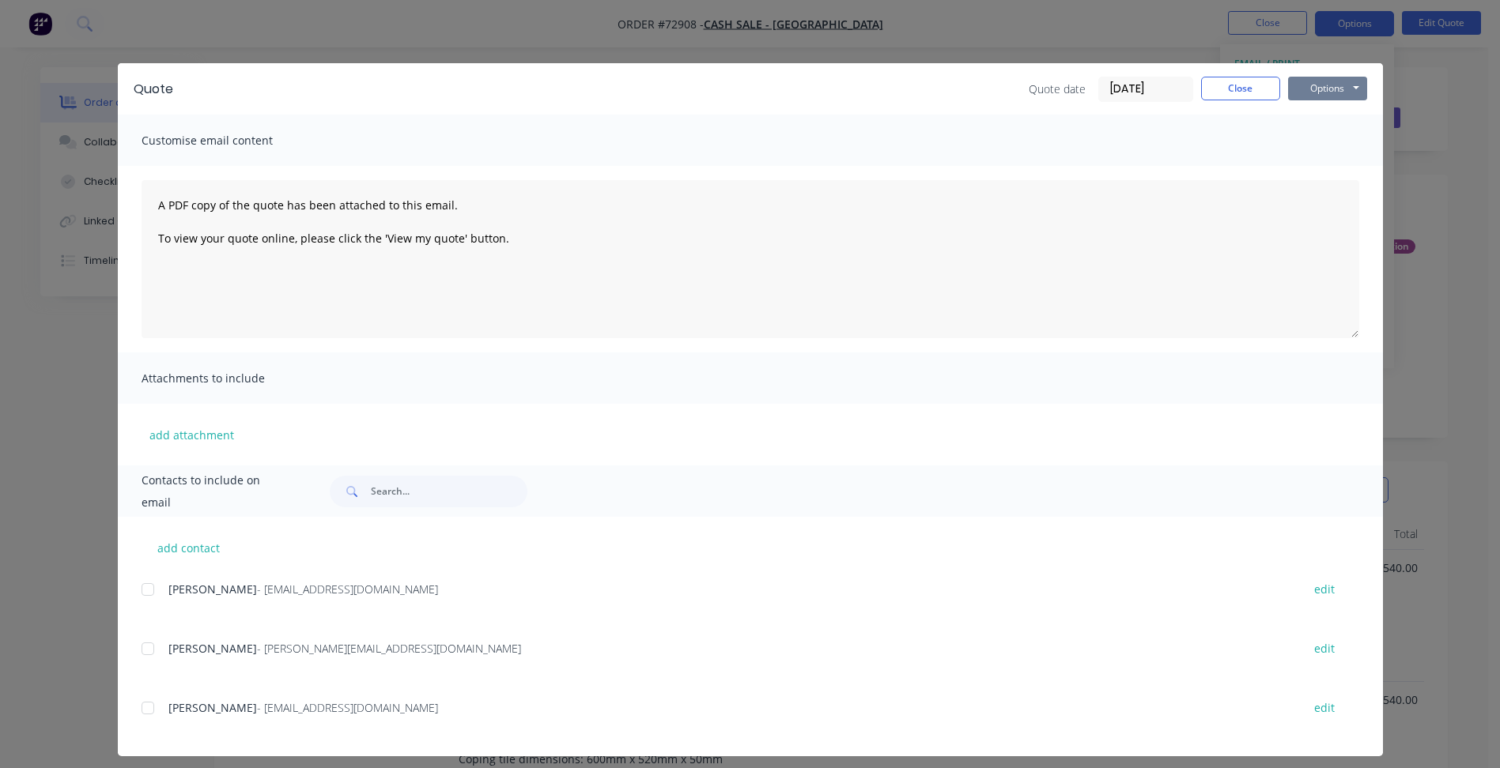
click at [1319, 89] on button "Options" at bounding box center [1327, 89] width 79 height 24
click at [1321, 120] on button "Preview" at bounding box center [1338, 117] width 101 height 26
click at [1241, 95] on button "Close" at bounding box center [1240, 89] width 79 height 24
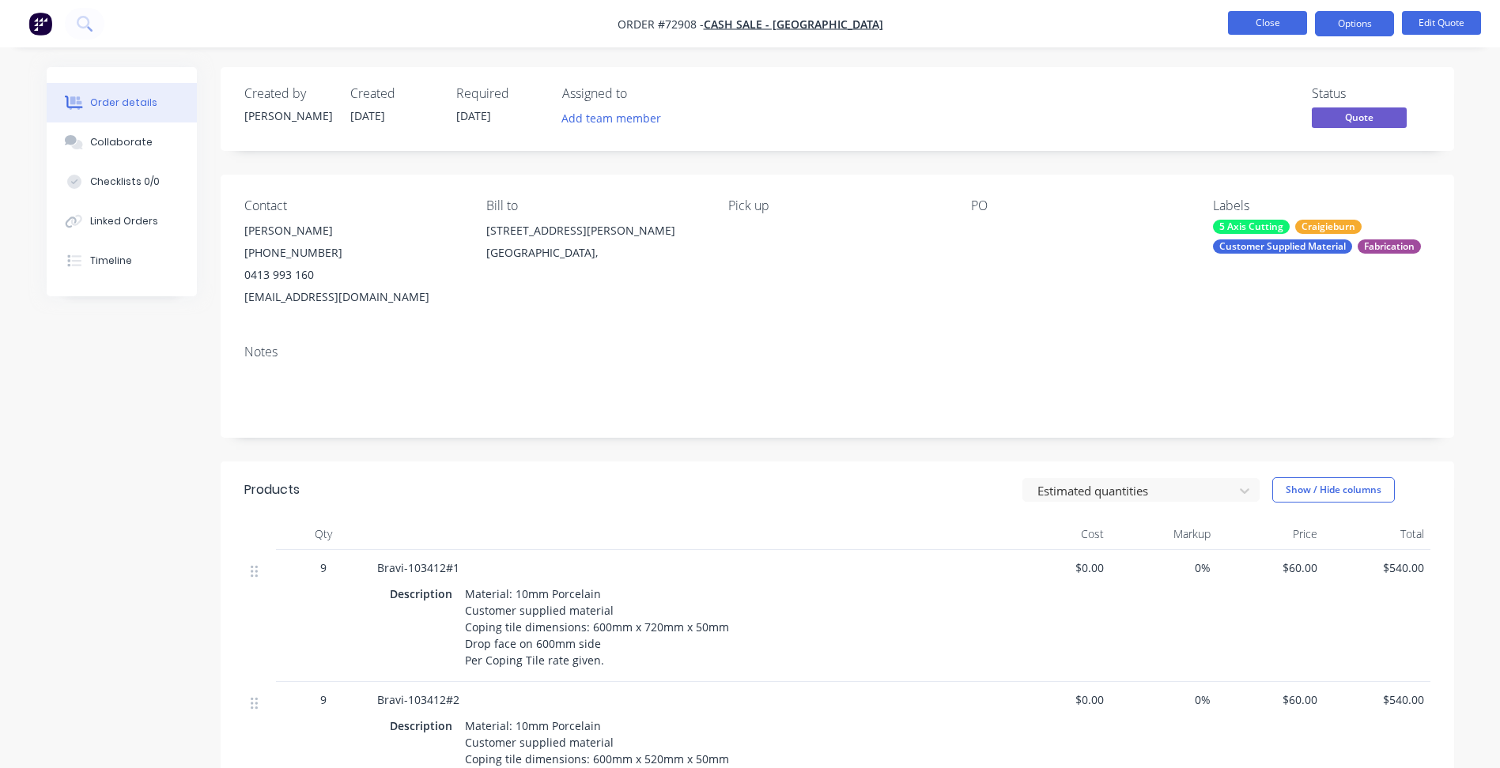
click at [1299, 34] on button "Close" at bounding box center [1267, 23] width 79 height 24
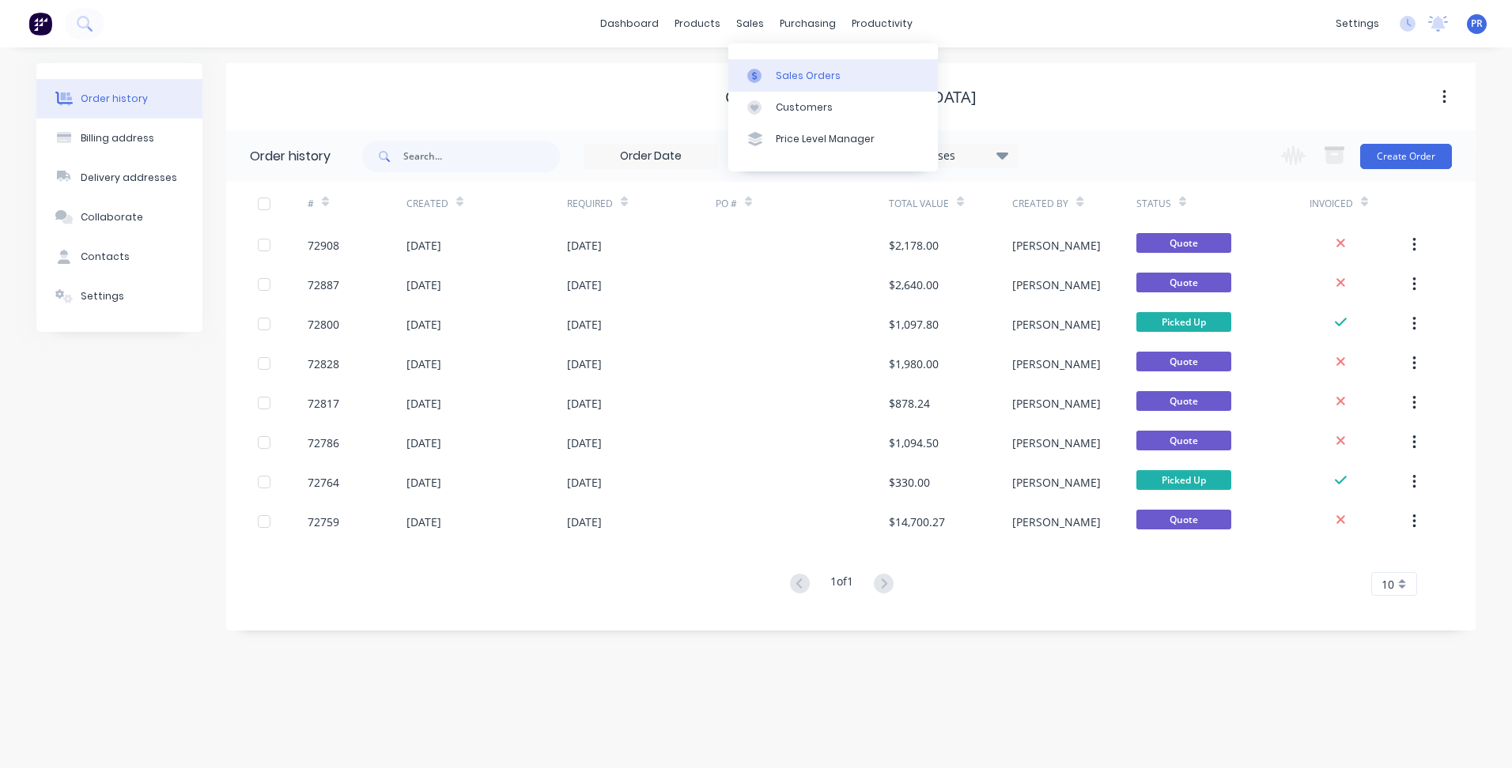
click at [785, 77] on div "Sales Orders" at bounding box center [808, 76] width 65 height 14
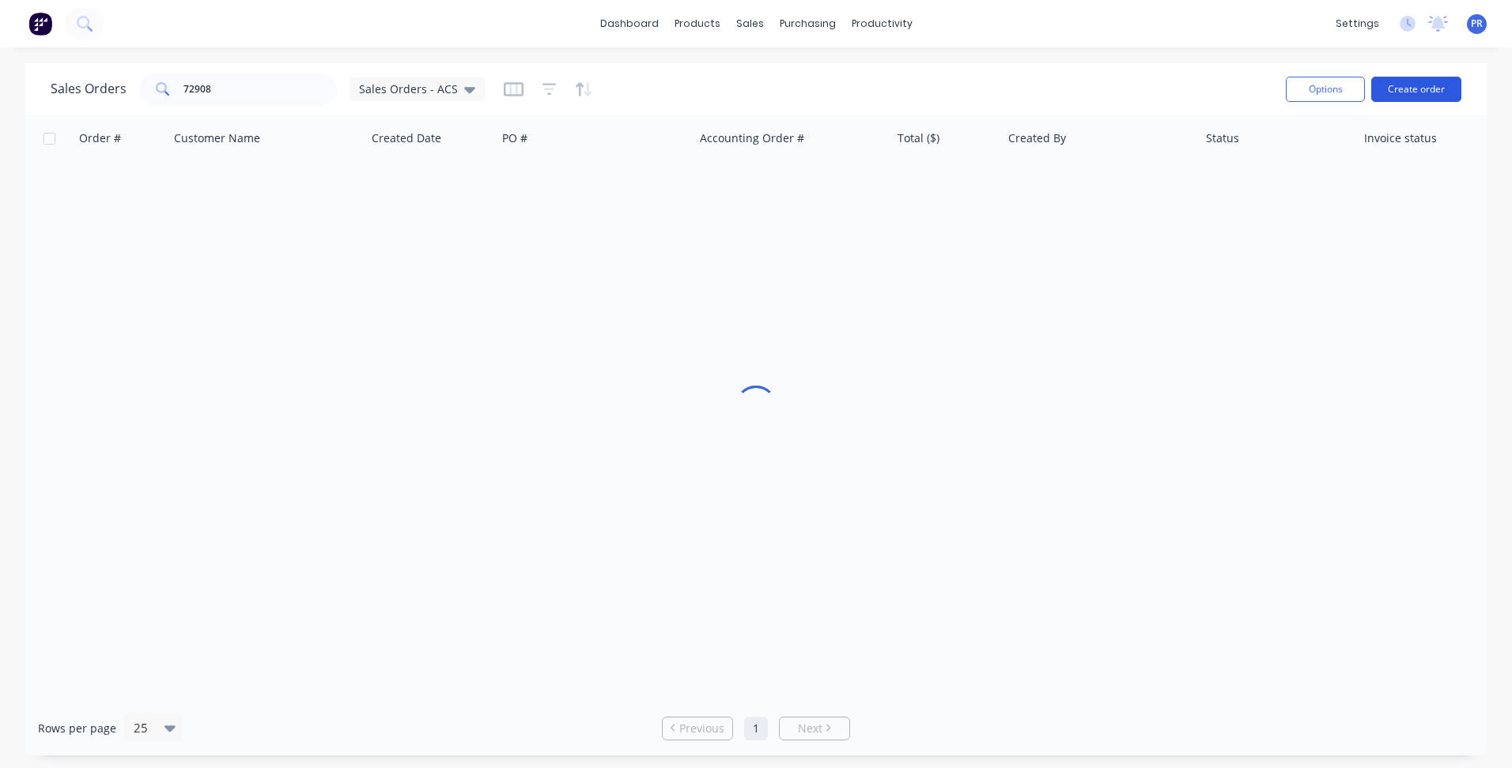
click at [1388, 89] on button "Create order" at bounding box center [1416, 89] width 90 height 25
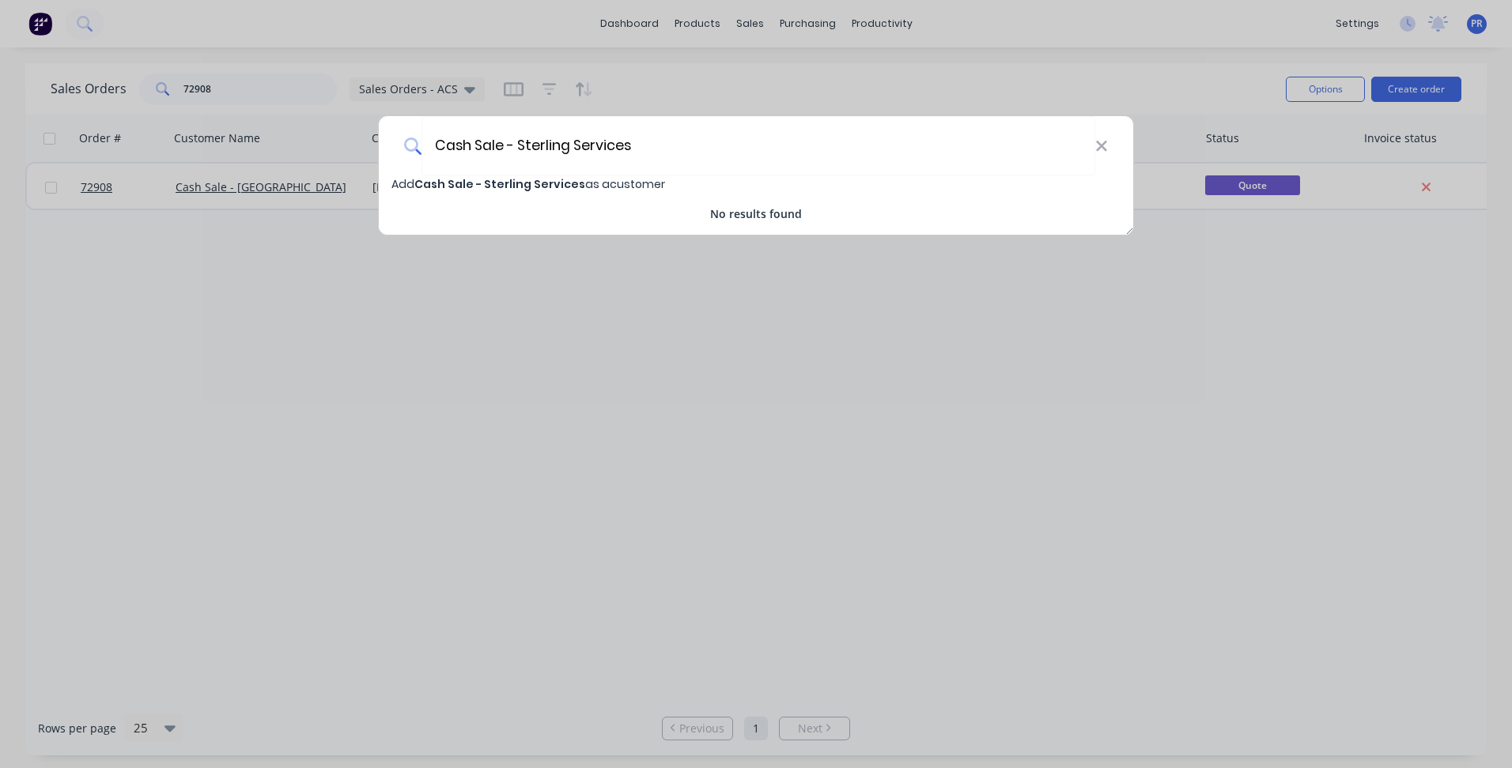
type input "Cash Sale - Sterling Services"
click at [502, 187] on span "Cash Sale - Sterling Services" at bounding box center [499, 184] width 171 height 16
select select "AU"
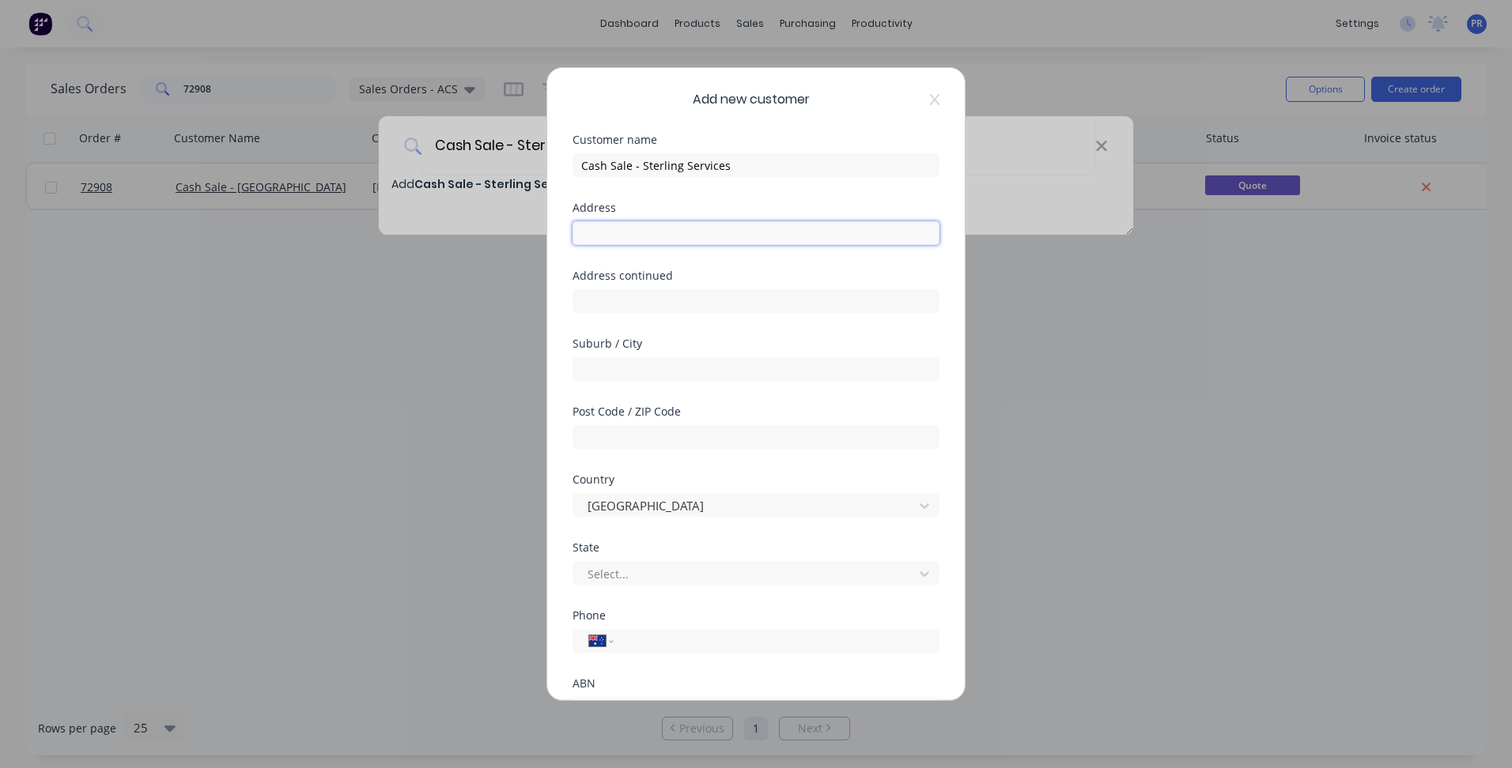
click at [644, 225] on input "text" at bounding box center [755, 233] width 367 height 24
type input "[STREET_ADDRESS]"
type input "Campbellfield"
type input "3061"
type input "vic"
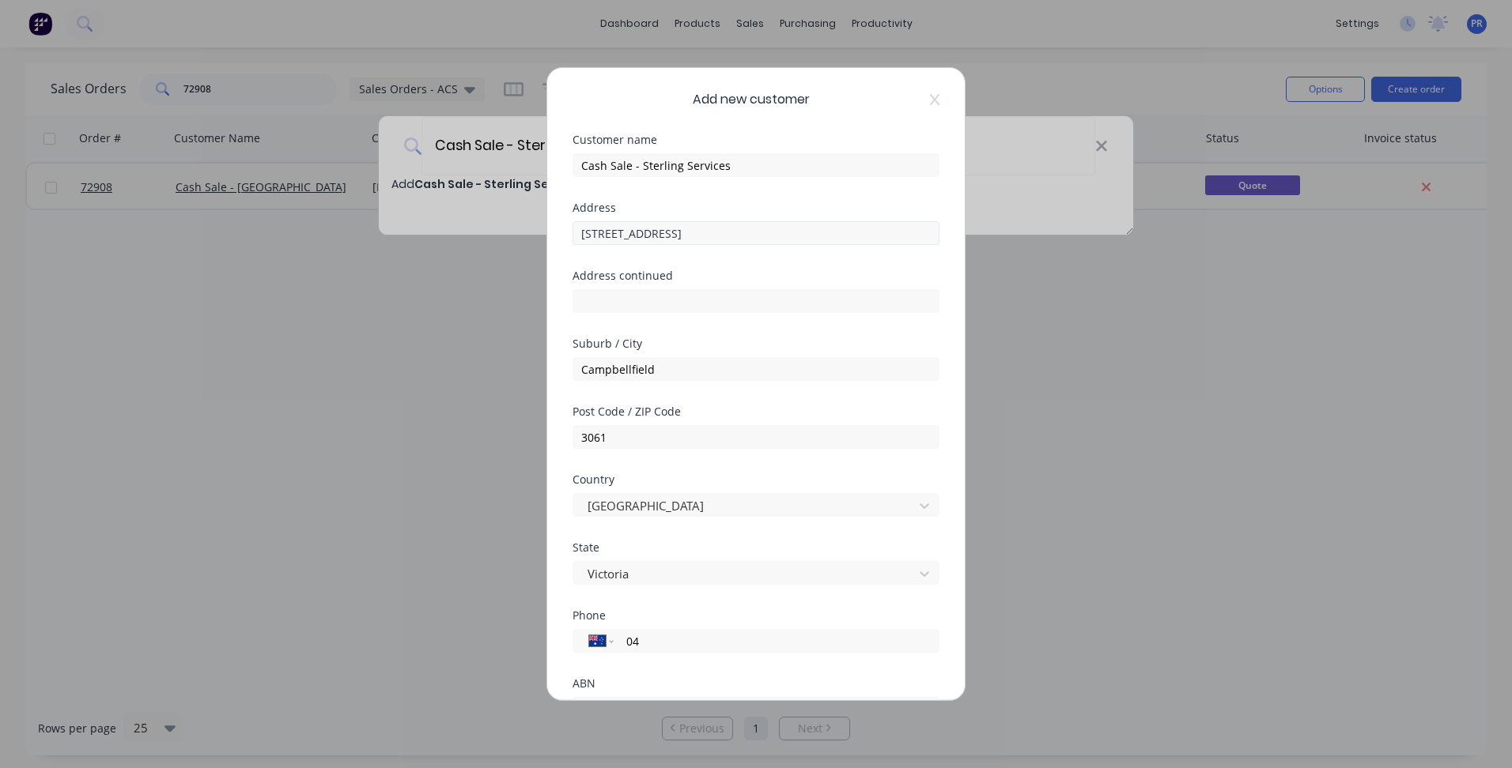
type input "0"
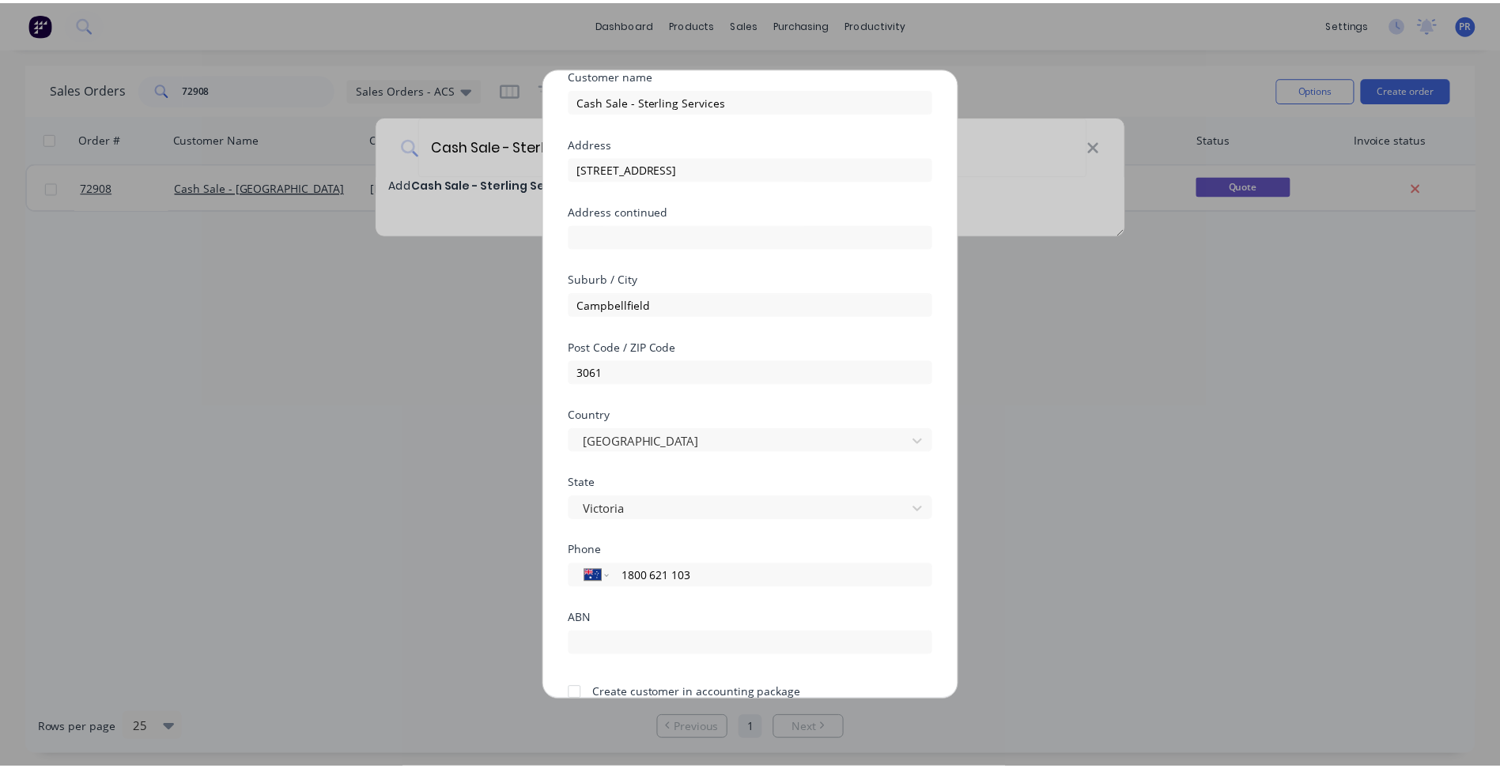
scroll to position [139, 0]
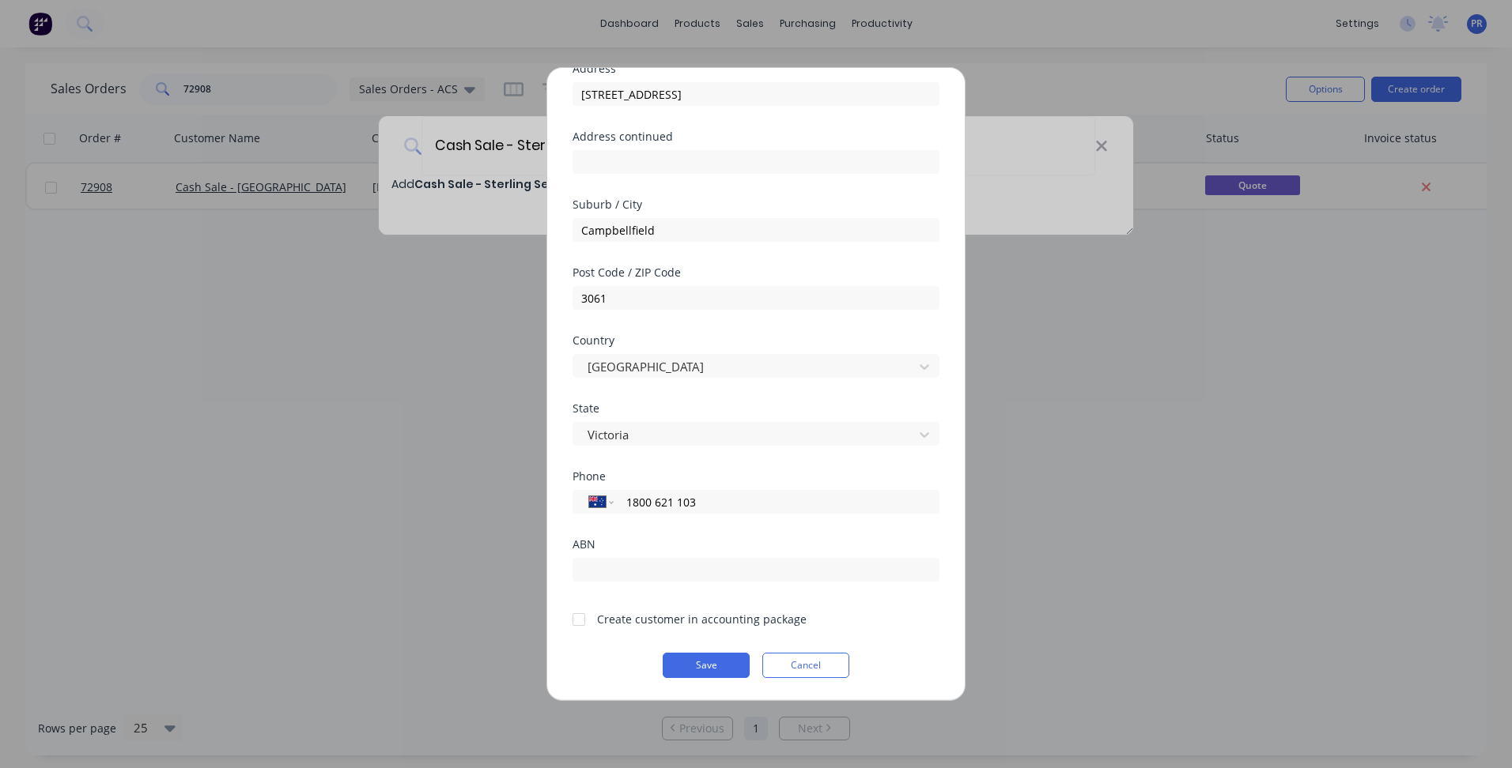
type input "1800 621 103"
click at [633, 562] on input "text" at bounding box center [755, 570] width 367 height 24
paste input "14 658 383 921"
type input "14 658 383 921"
click at [583, 627] on div at bounding box center [579, 620] width 32 height 32
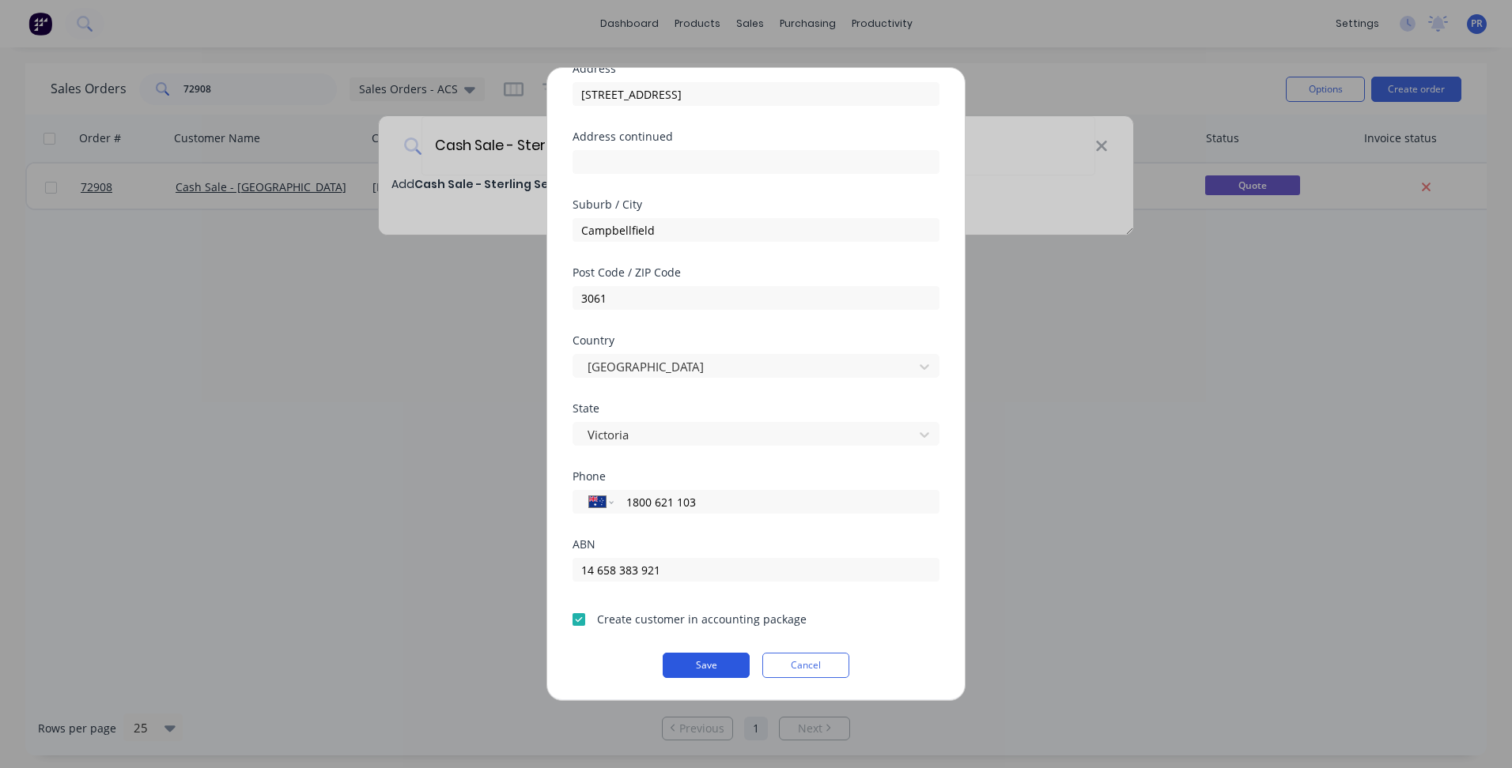
click at [674, 667] on button "Save" at bounding box center [706, 665] width 87 height 25
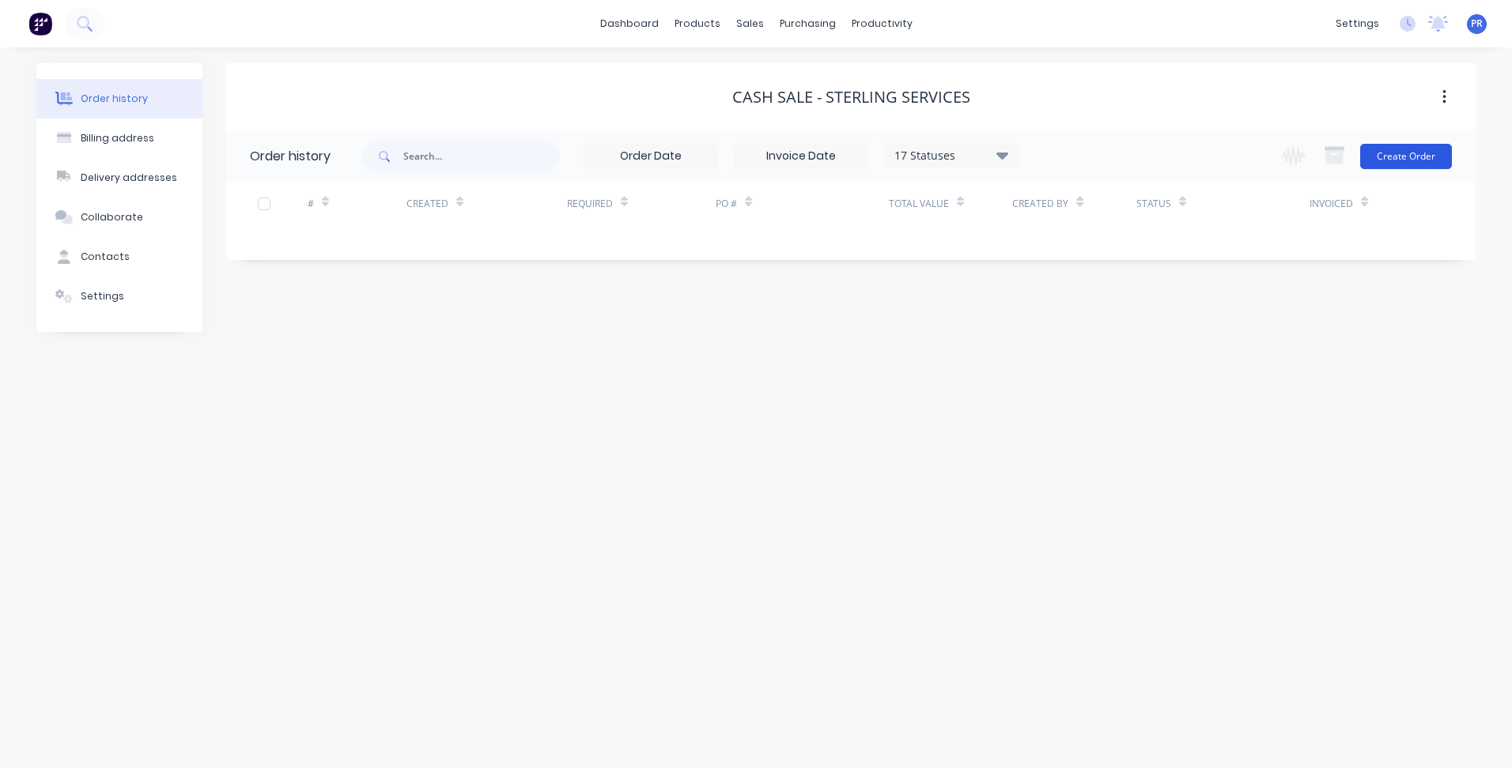
click at [1381, 164] on button "Create Order" at bounding box center [1406, 156] width 92 height 25
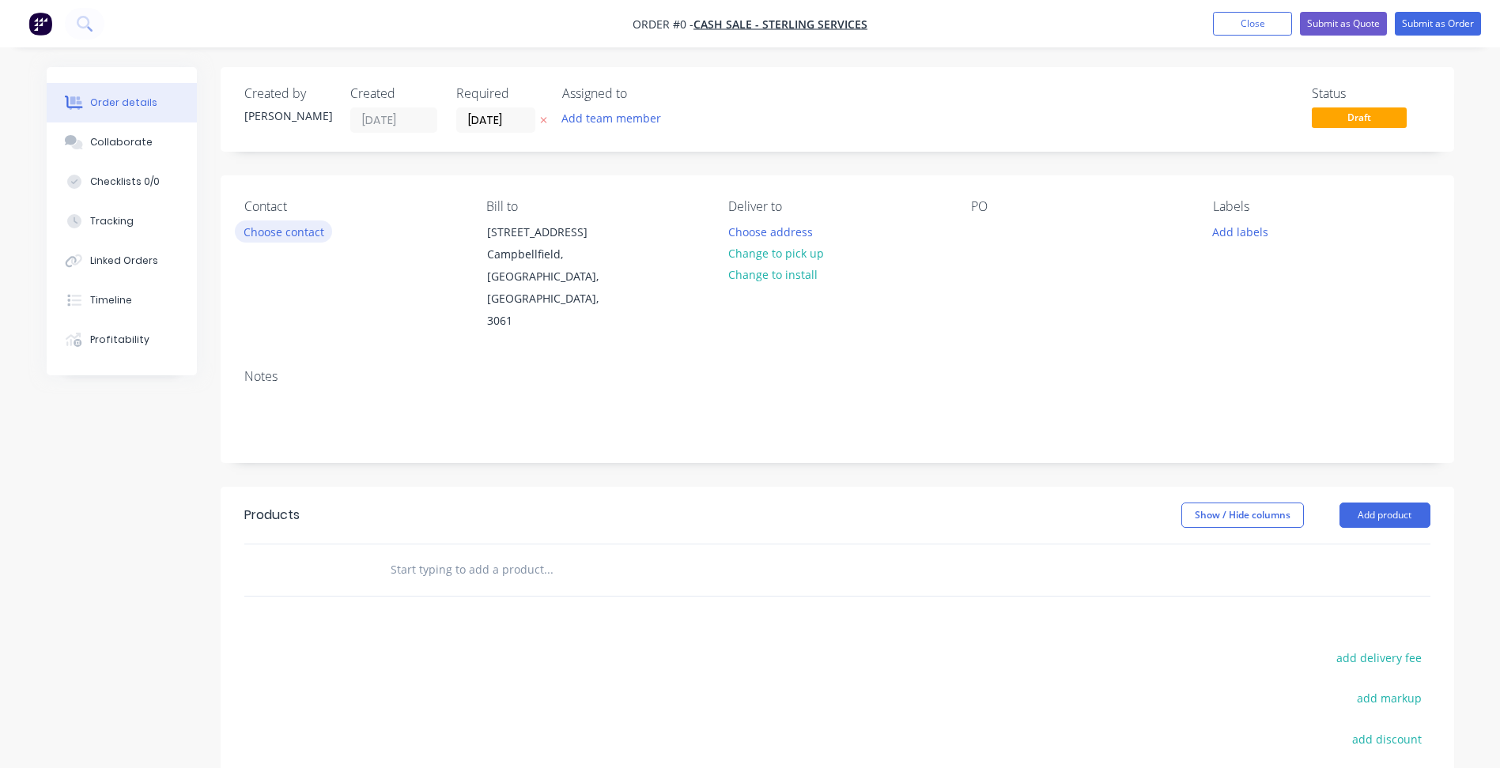
click at [287, 234] on button "Choose contact" at bounding box center [283, 231] width 97 height 21
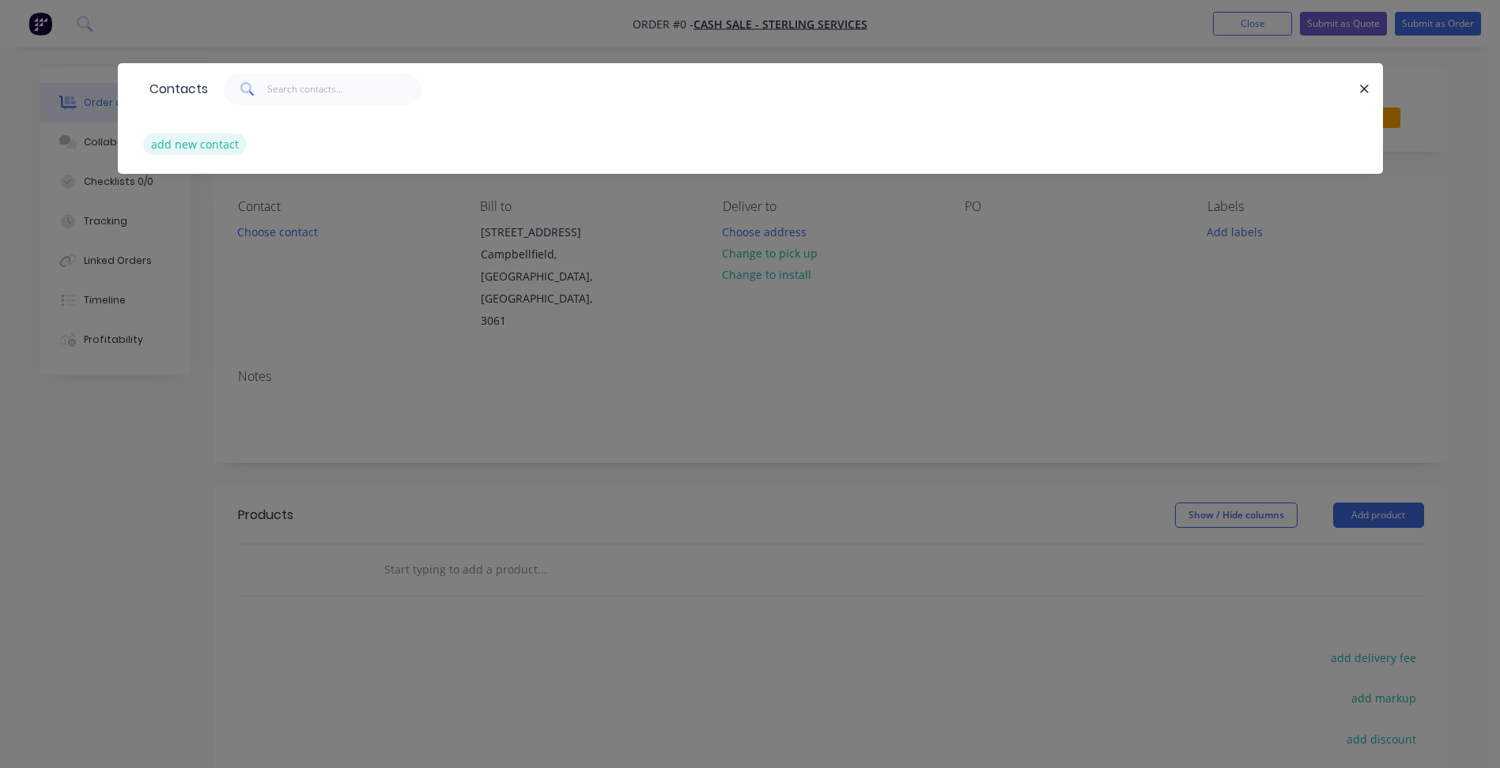
click at [185, 145] on button "add new contact" at bounding box center [195, 144] width 104 height 21
select select "AU"
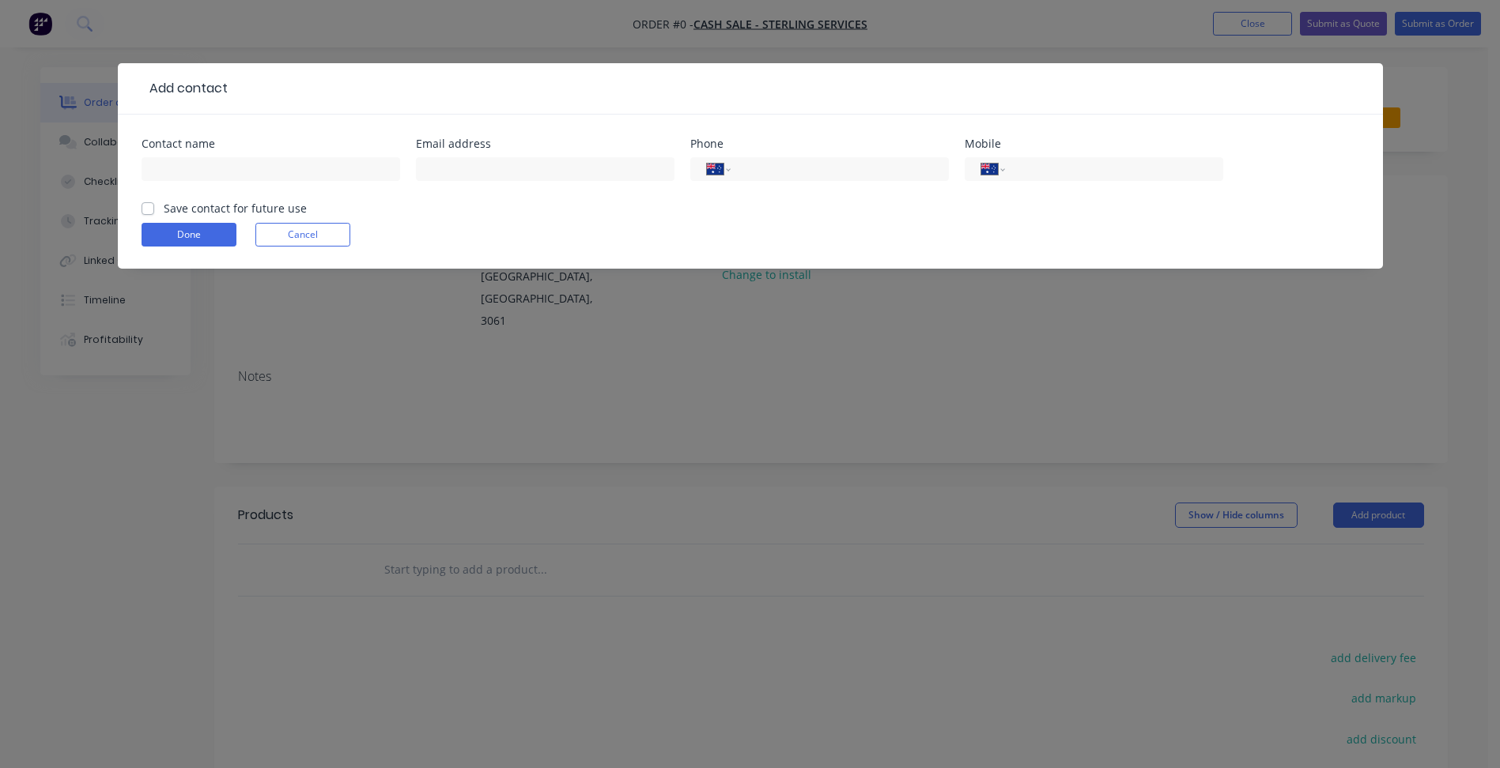
click at [240, 147] on div "Contact name" at bounding box center [271, 143] width 259 height 11
click at [240, 162] on input "text" at bounding box center [271, 169] width 259 height 24
type input "[PERSON_NAME]"
drag, startPoint x: 479, startPoint y: 172, endPoint x: 491, endPoint y: 173, distance: 11.9
click at [479, 172] on input "text" at bounding box center [545, 169] width 259 height 24
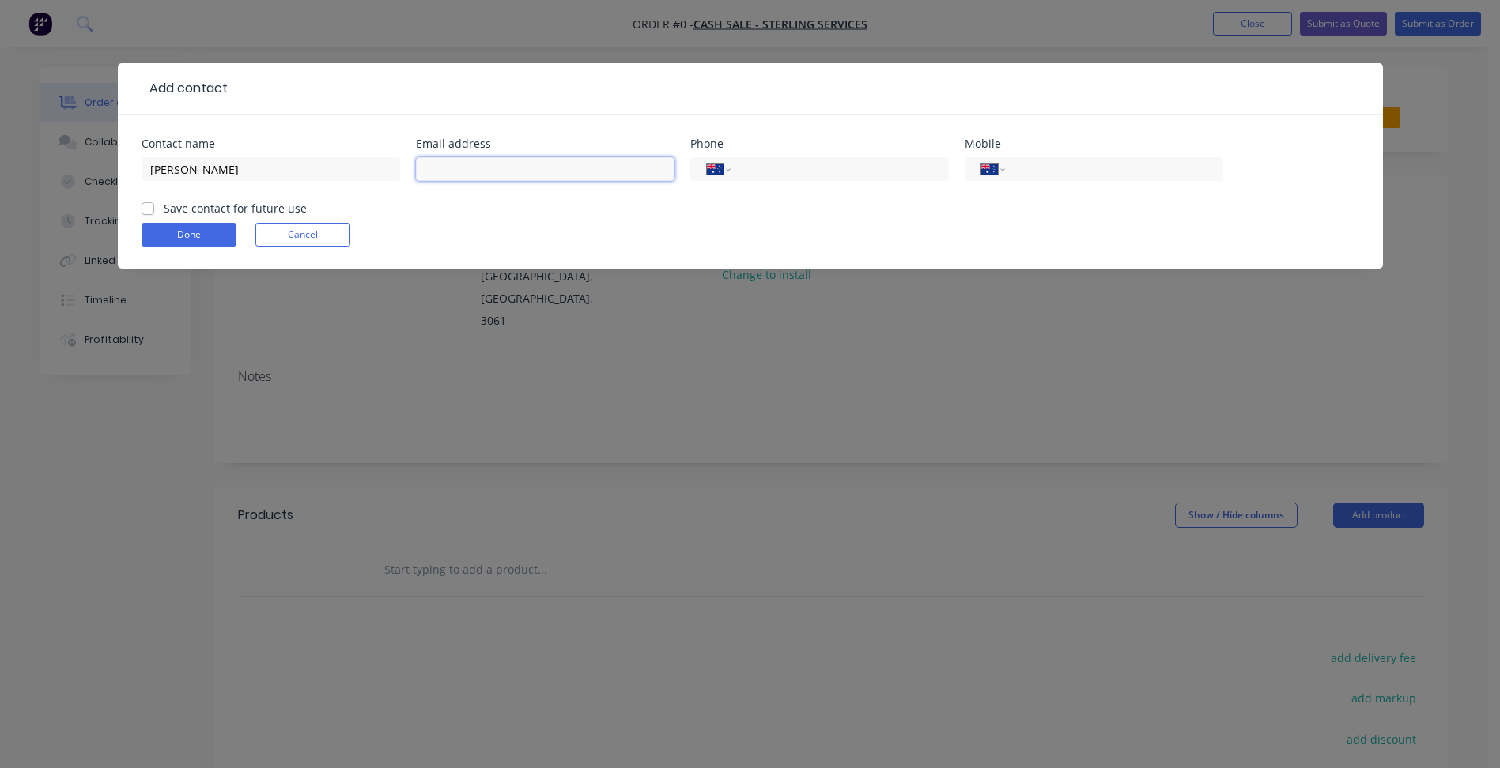
paste input "[PERSON_NAME] | Sterling Supplies <[PERSON_NAME][EMAIL_ADDRESS][DOMAIN_NAME]>"
drag, startPoint x: 497, startPoint y: 167, endPoint x: 338, endPoint y: 168, distance: 158.9
click at [304, 158] on div "Contact name [PERSON_NAME] Email address [PERSON_NAME] | Sterling Supplies <[PE…" at bounding box center [751, 169] width 1218 height 62
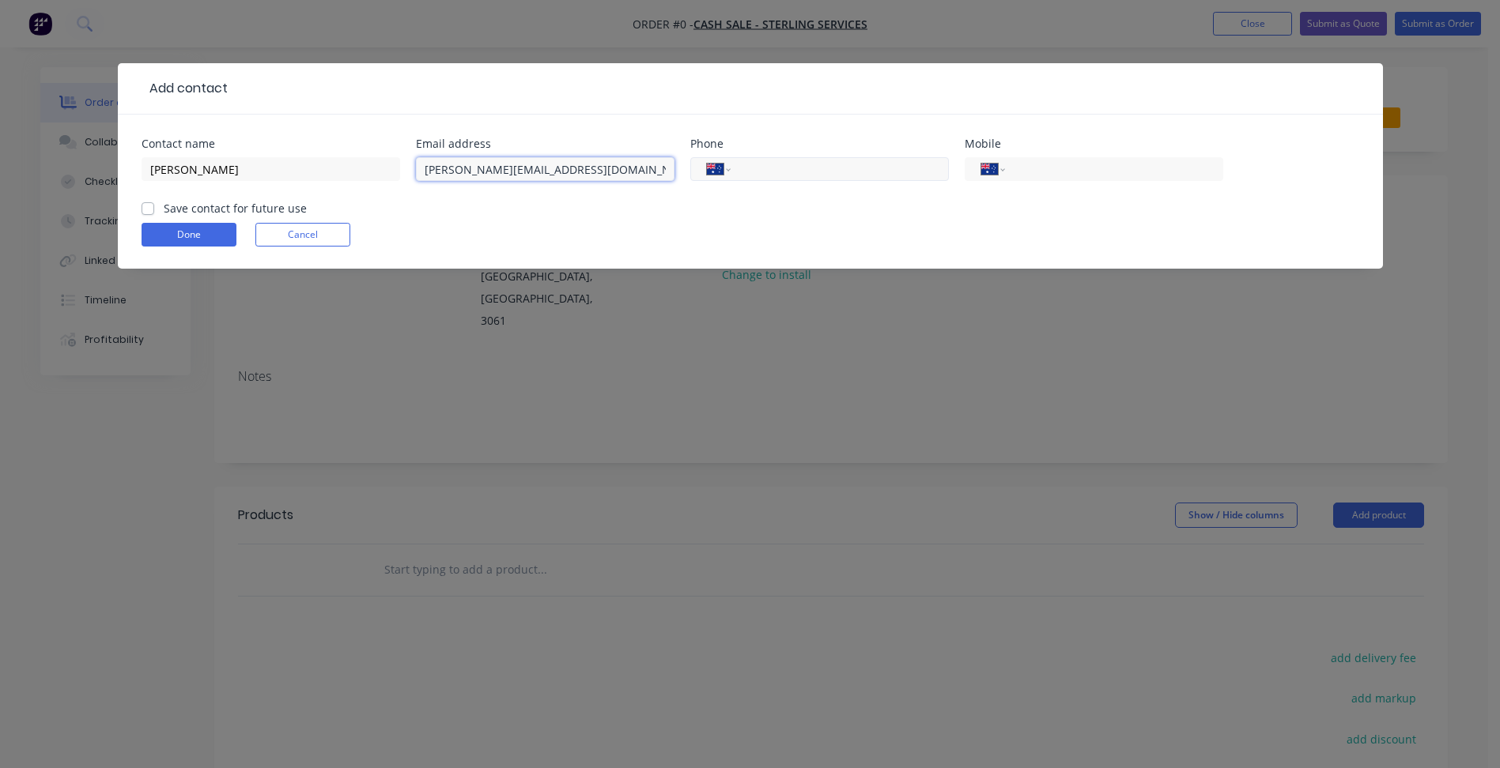
type input "[PERSON_NAME][EMAIL_ADDRESS][DOMAIN_NAME]"
click at [801, 167] on input "tel" at bounding box center [837, 169] width 190 height 18
type input "1800 621 103"
type input "0428 112 364"
click at [245, 211] on label "Save contact for future use" at bounding box center [235, 208] width 143 height 17
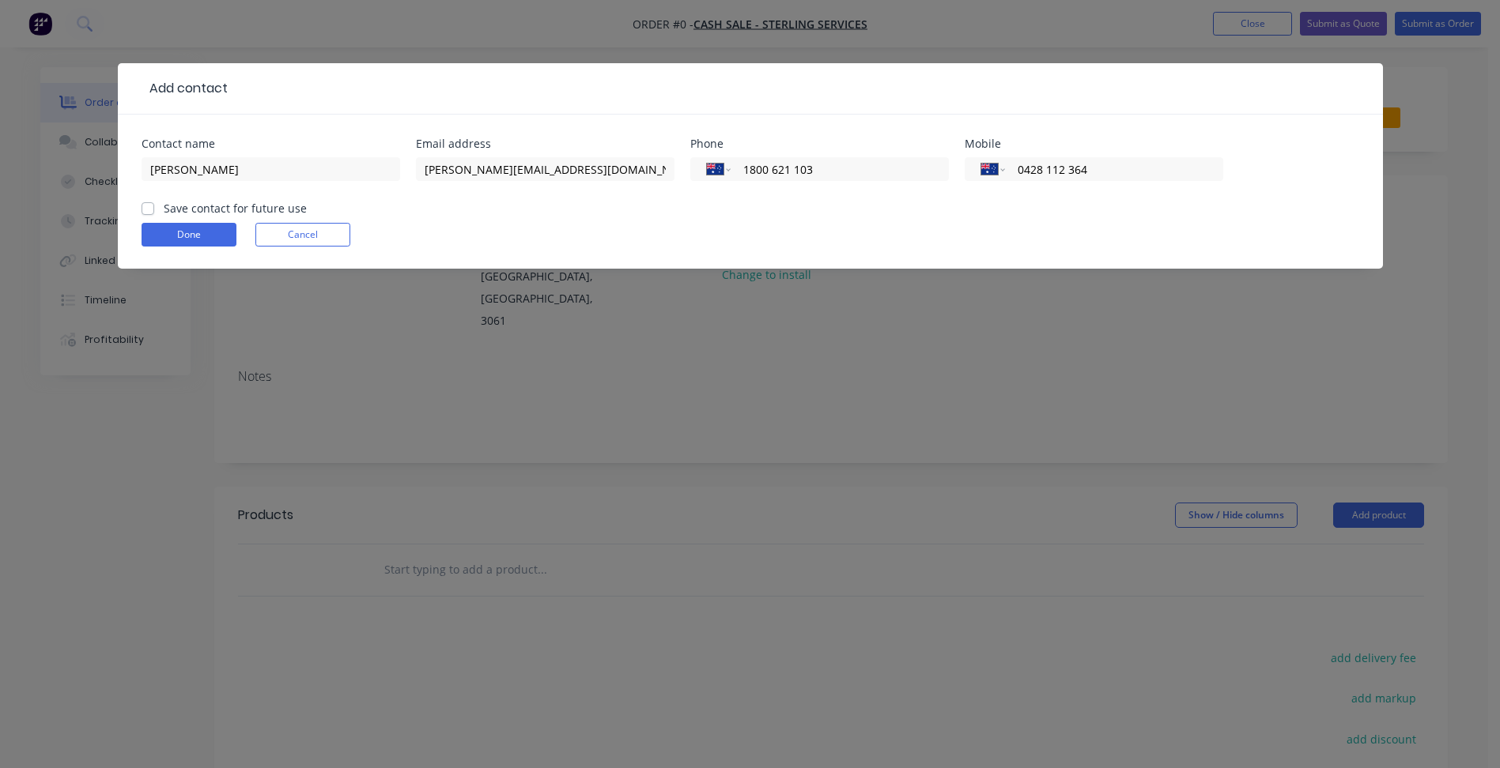
click at [154, 211] on input "Save contact for future use" at bounding box center [148, 207] width 13 height 15
checkbox input "true"
click at [211, 228] on button "Done" at bounding box center [189, 235] width 95 height 24
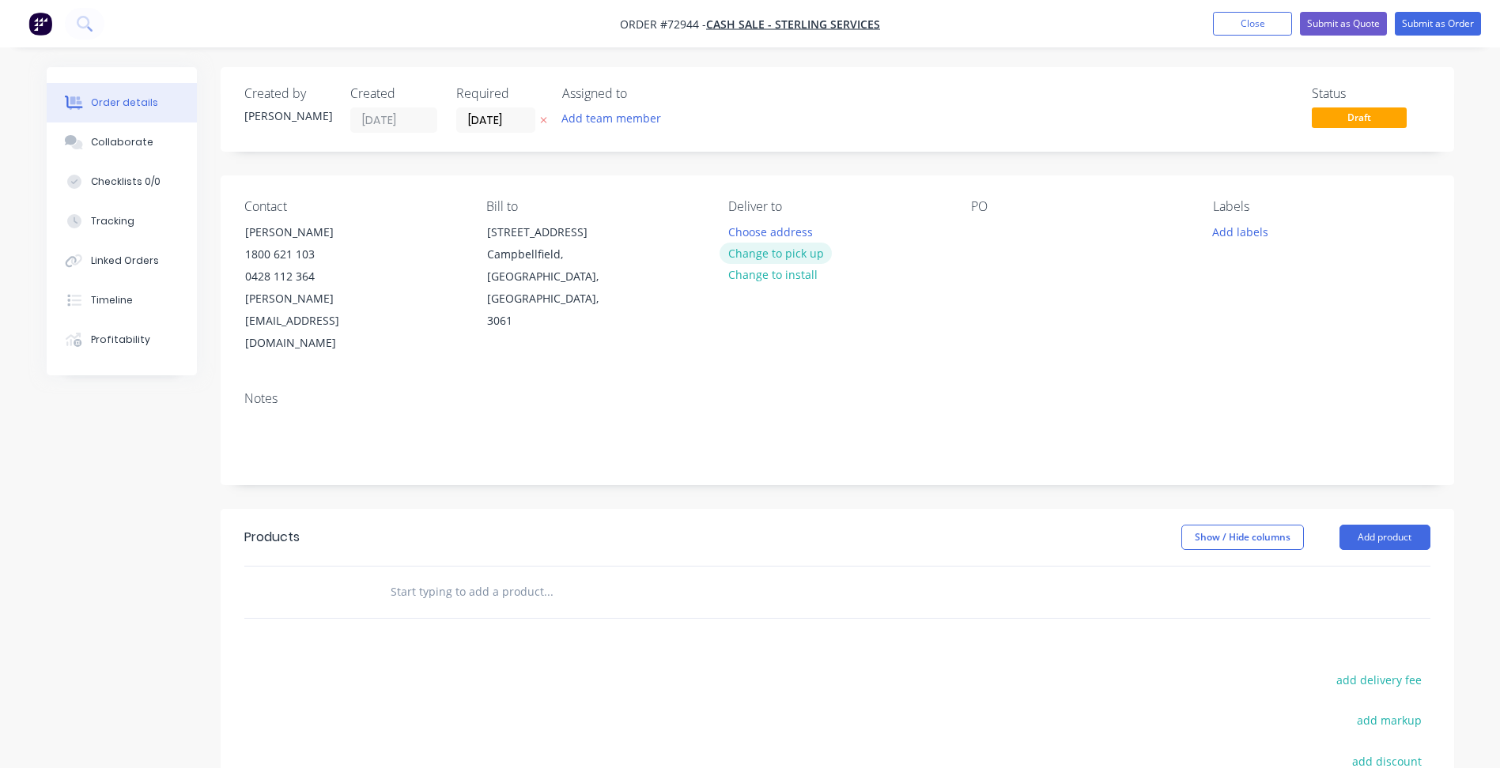
click at [792, 258] on button "Change to pick up" at bounding box center [775, 253] width 112 height 21
click at [1242, 230] on button "Add labels" at bounding box center [1240, 231] width 73 height 21
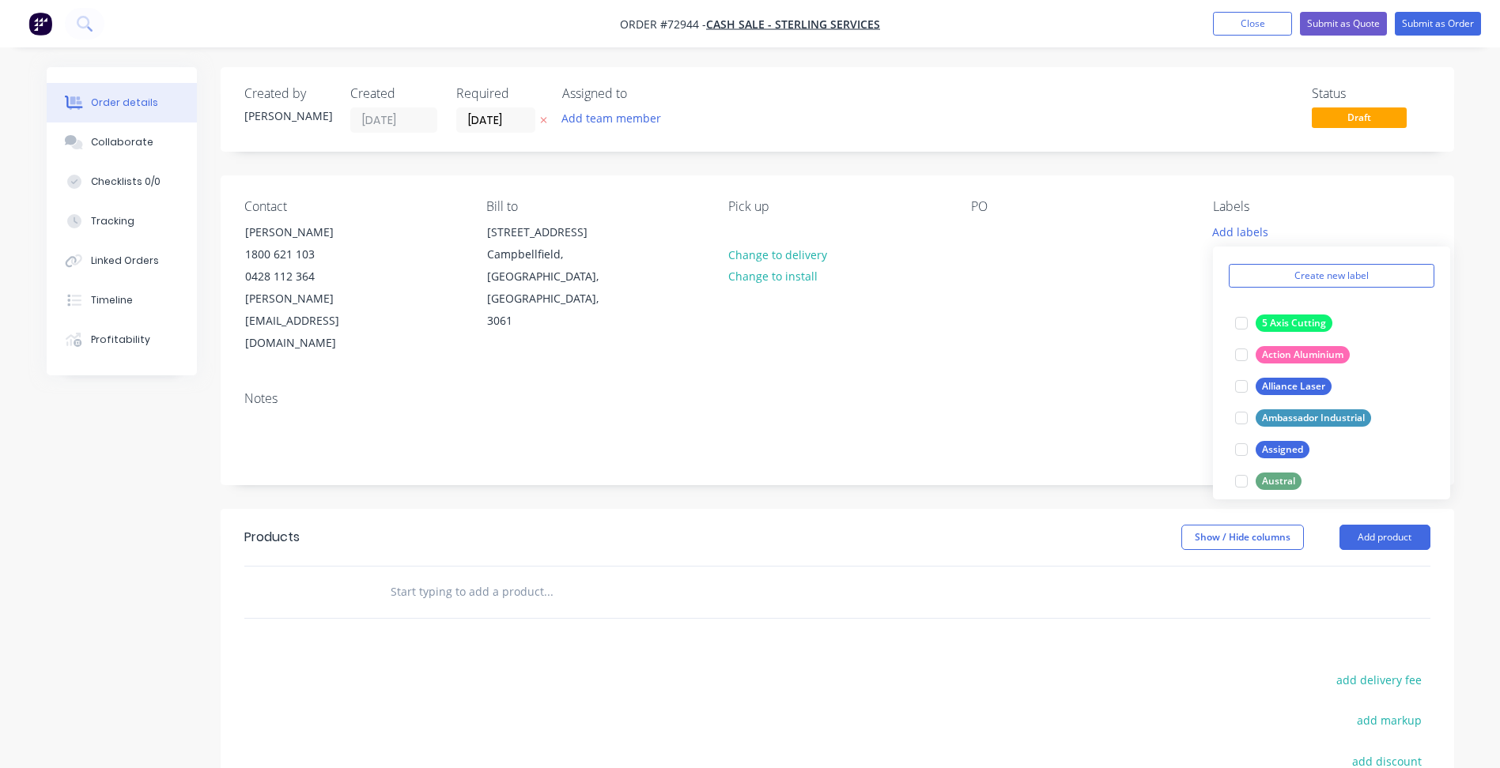
scroll to position [237, 0]
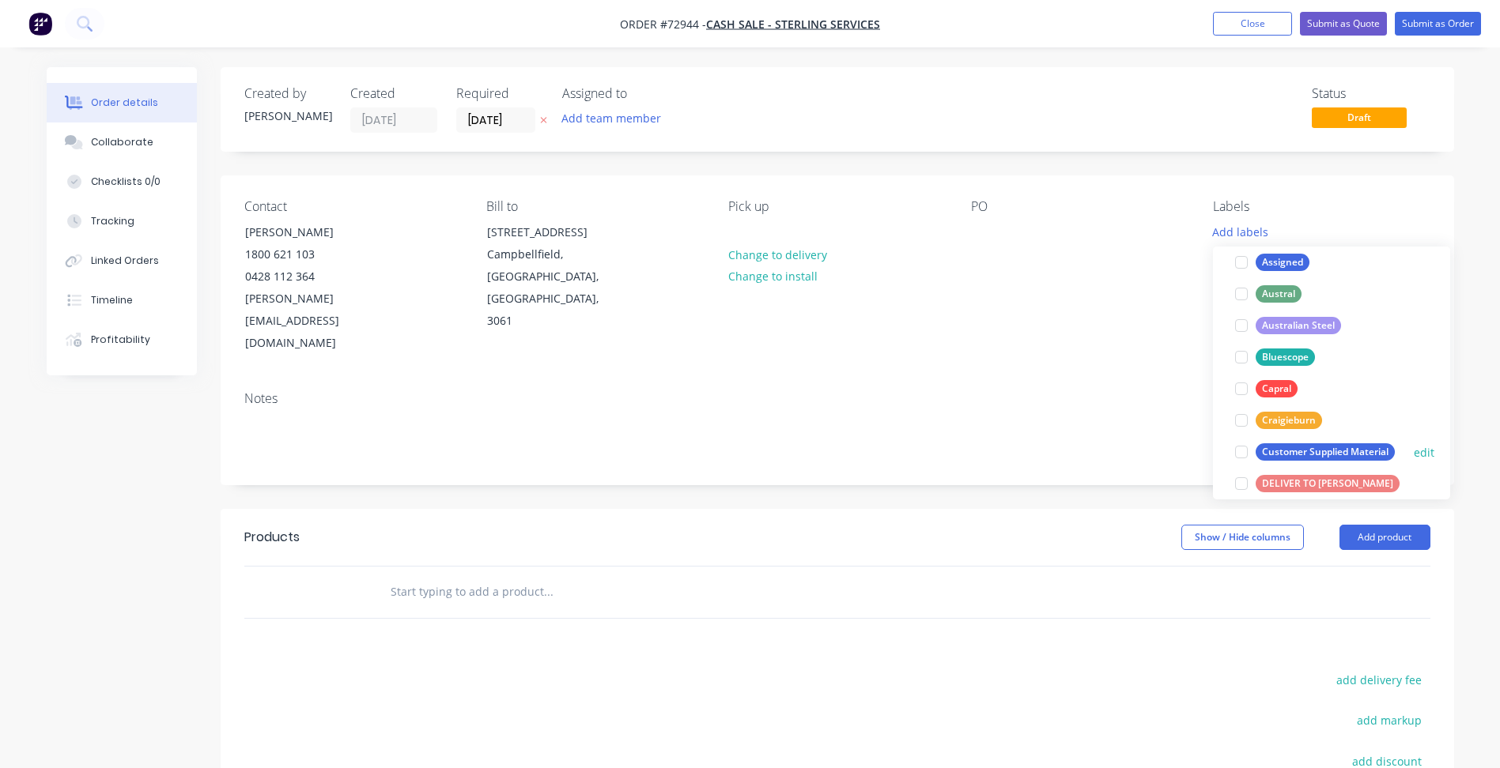
click at [1240, 456] on div at bounding box center [1241, 452] width 32 height 32
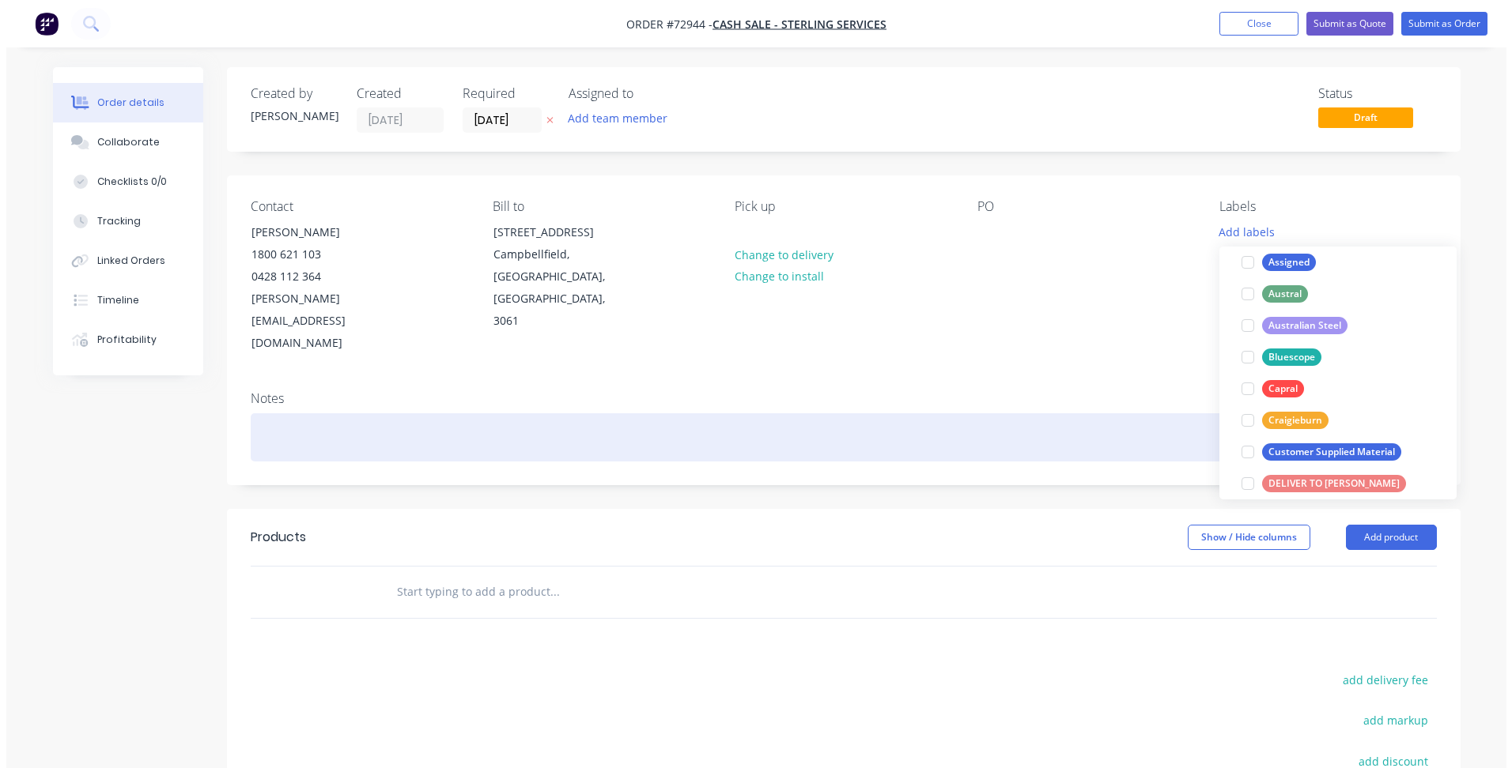
scroll to position [0, 0]
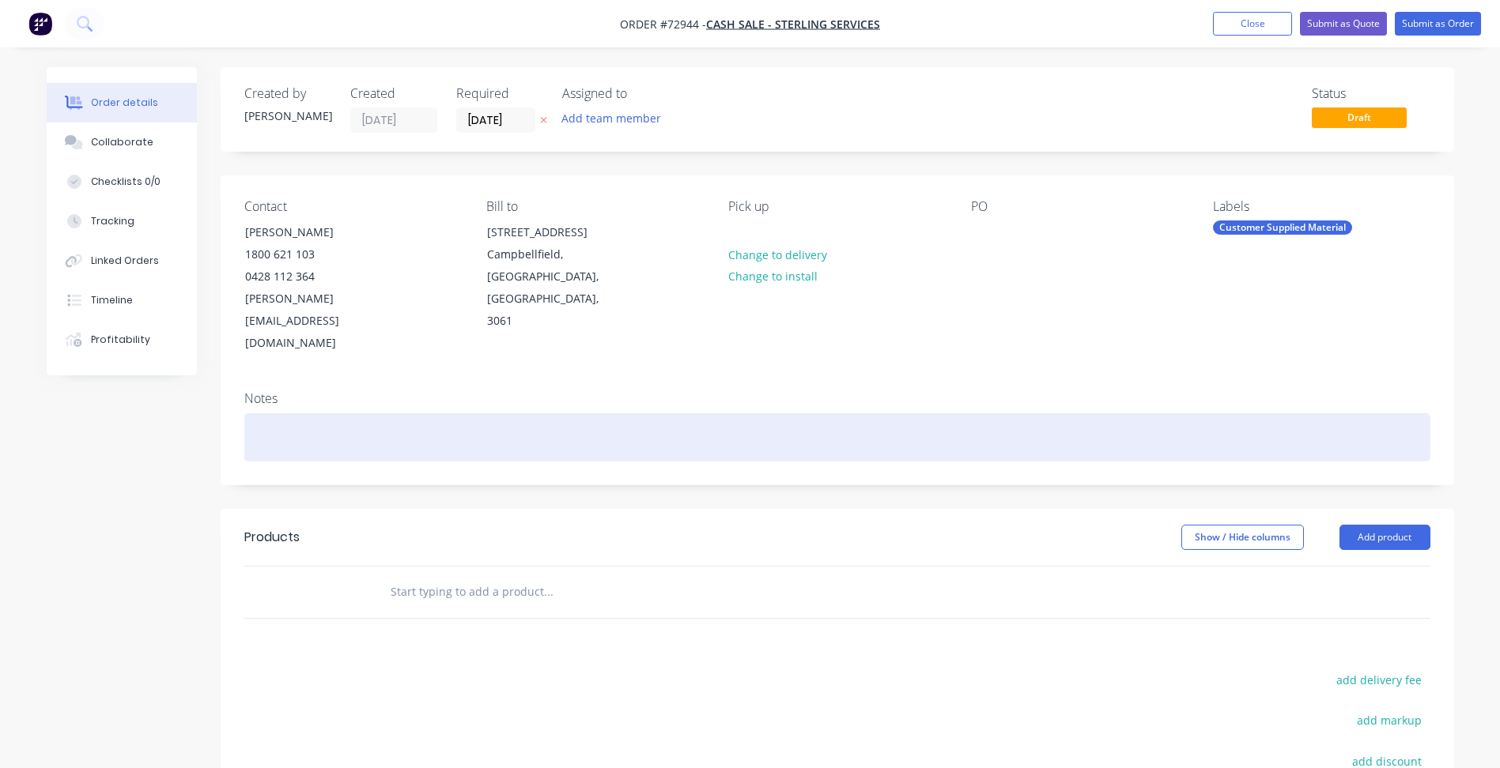
click at [937, 413] on div at bounding box center [837, 437] width 1186 height 48
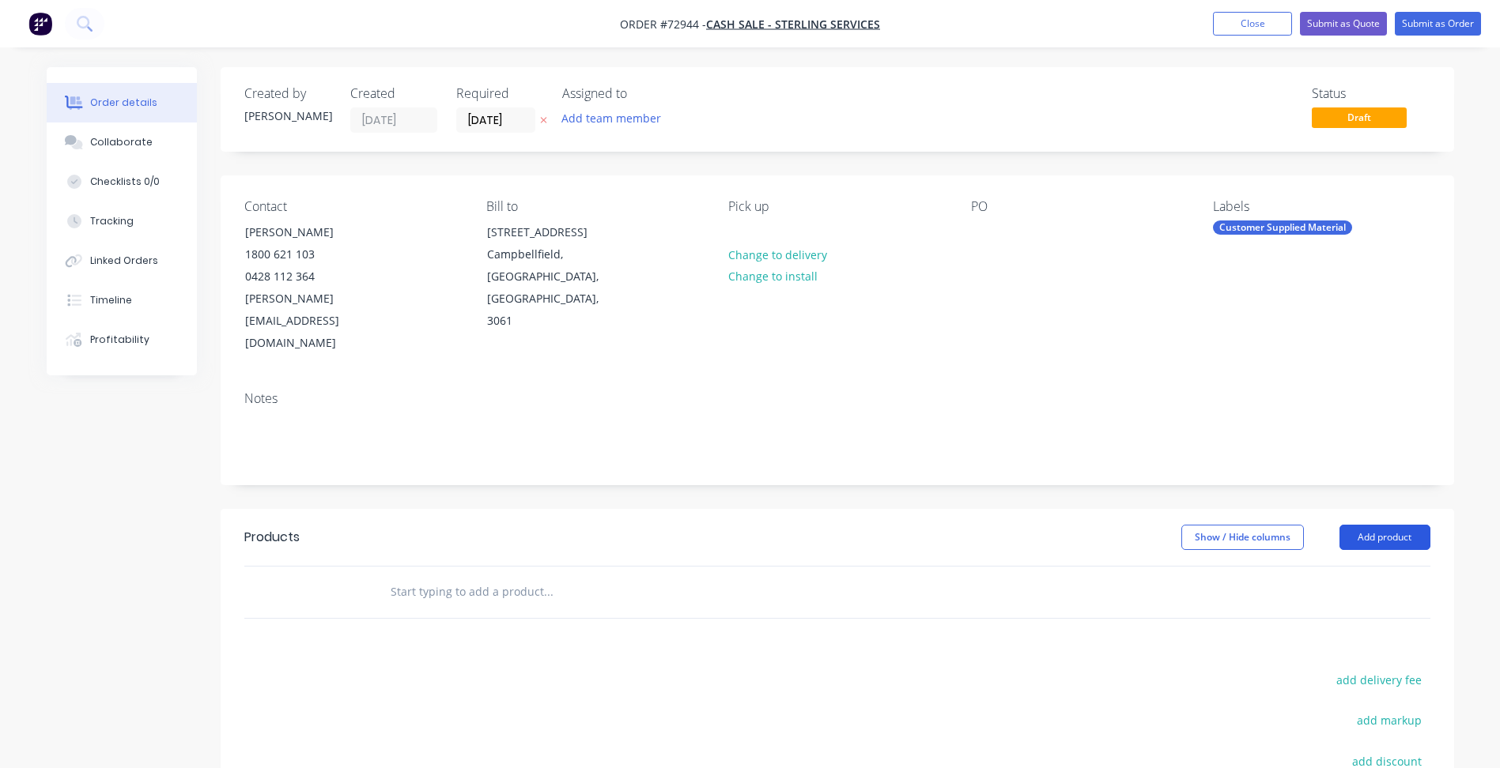
click at [1379, 525] on button "Add product" at bounding box center [1384, 537] width 91 height 25
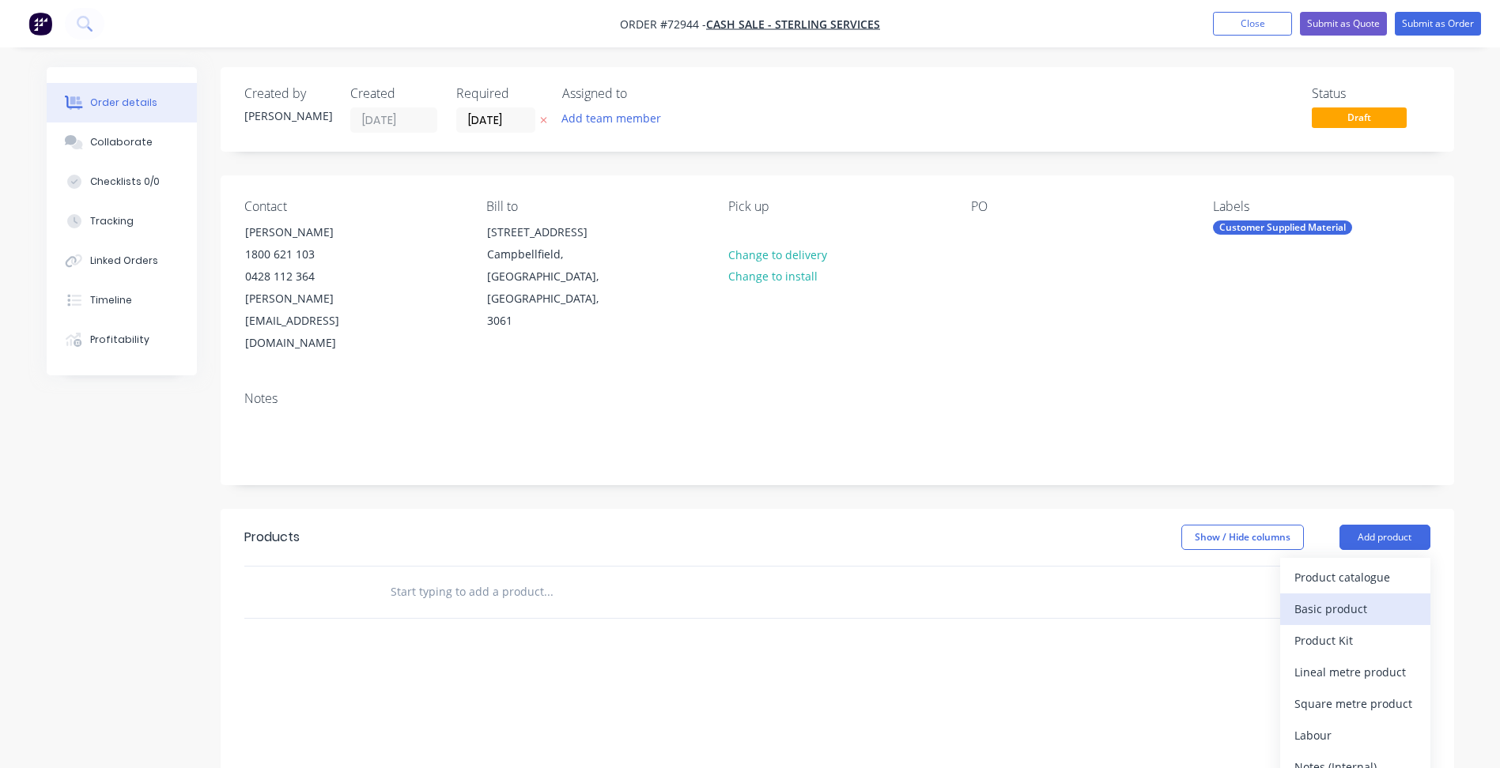
click at [1339, 598] on div "Basic product" at bounding box center [1355, 609] width 122 height 23
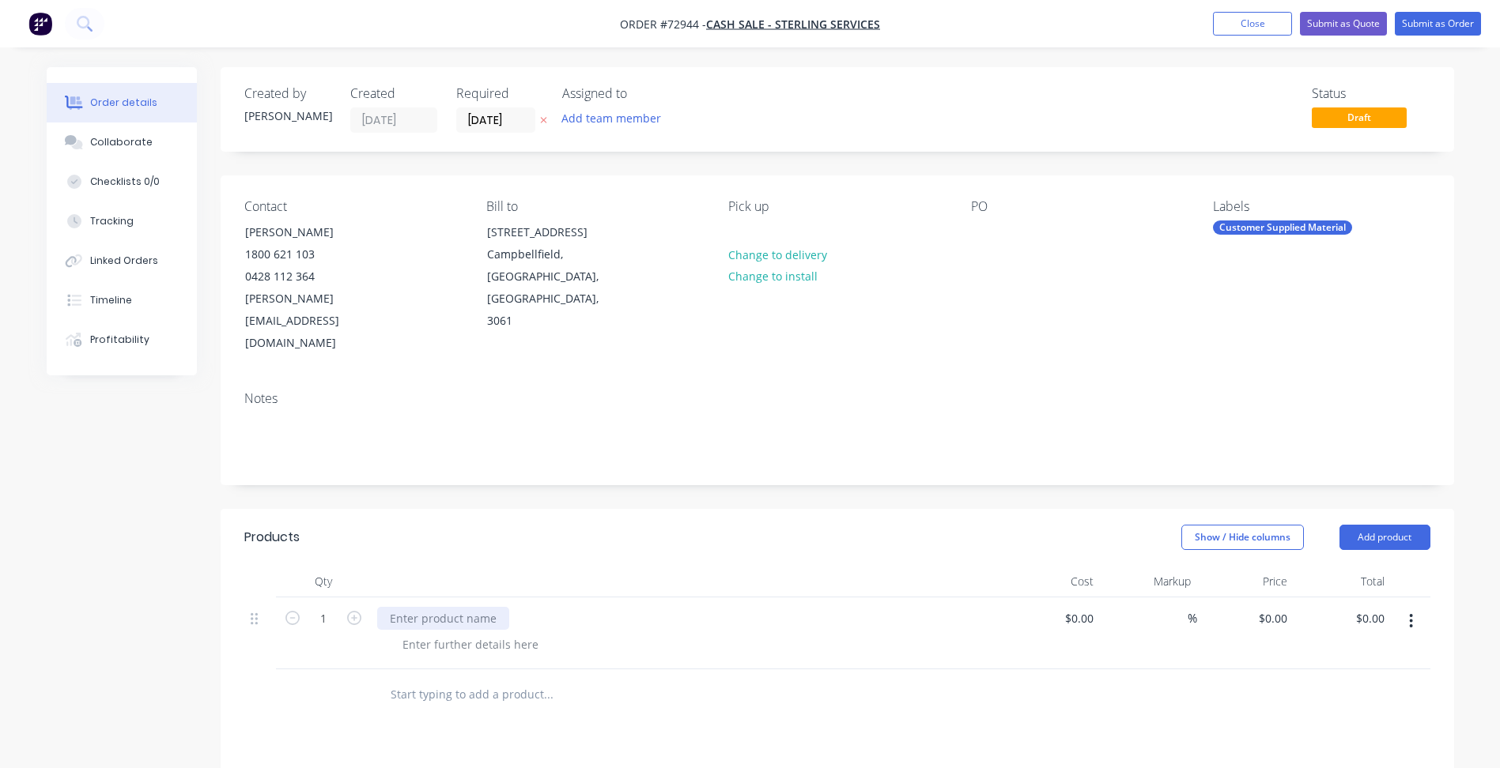
click at [429, 607] on div at bounding box center [443, 618] width 132 height 23
click at [453, 633] on div at bounding box center [470, 644] width 161 height 23
click at [461, 633] on div at bounding box center [470, 644] width 161 height 23
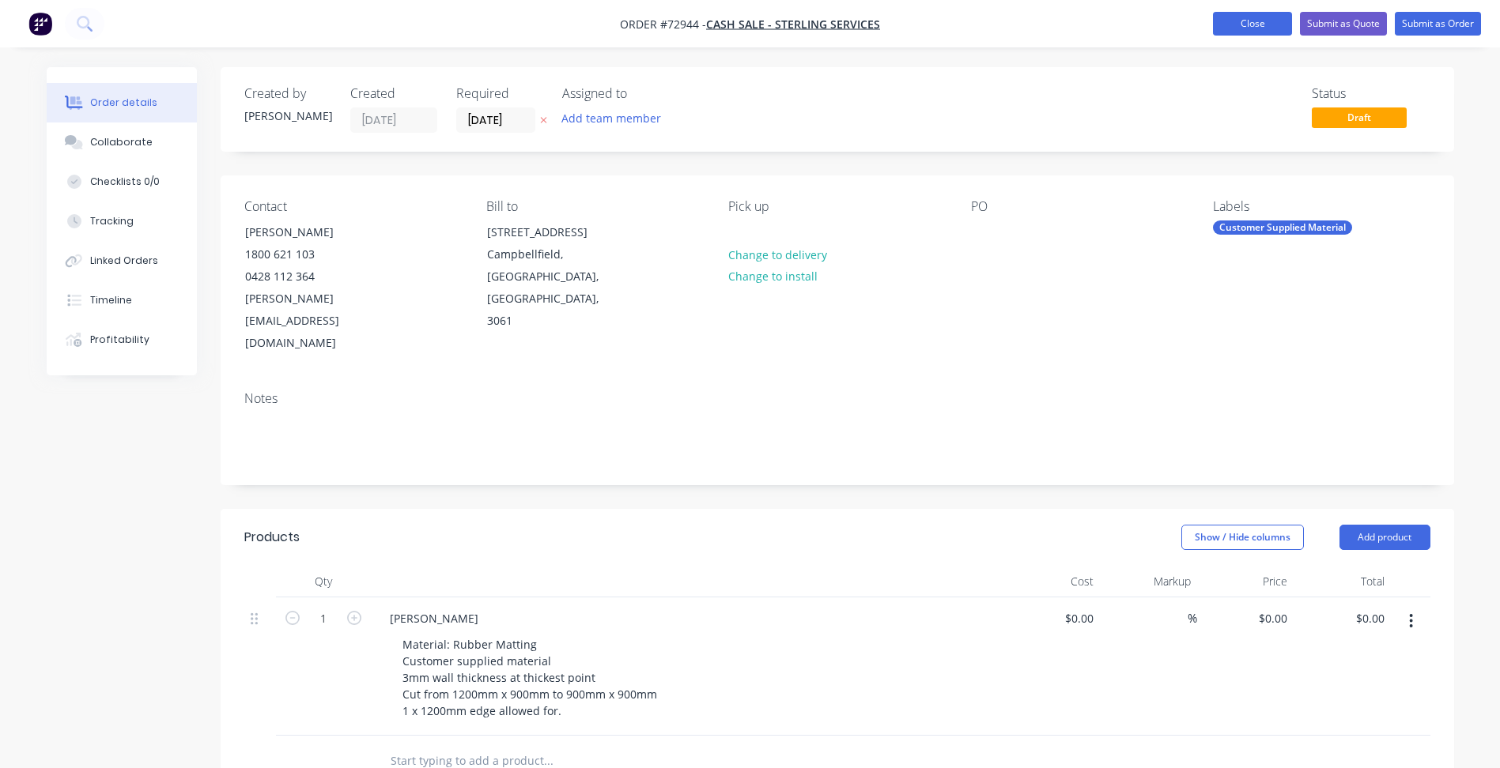
click at [1262, 14] on button "Close" at bounding box center [1252, 24] width 79 height 24
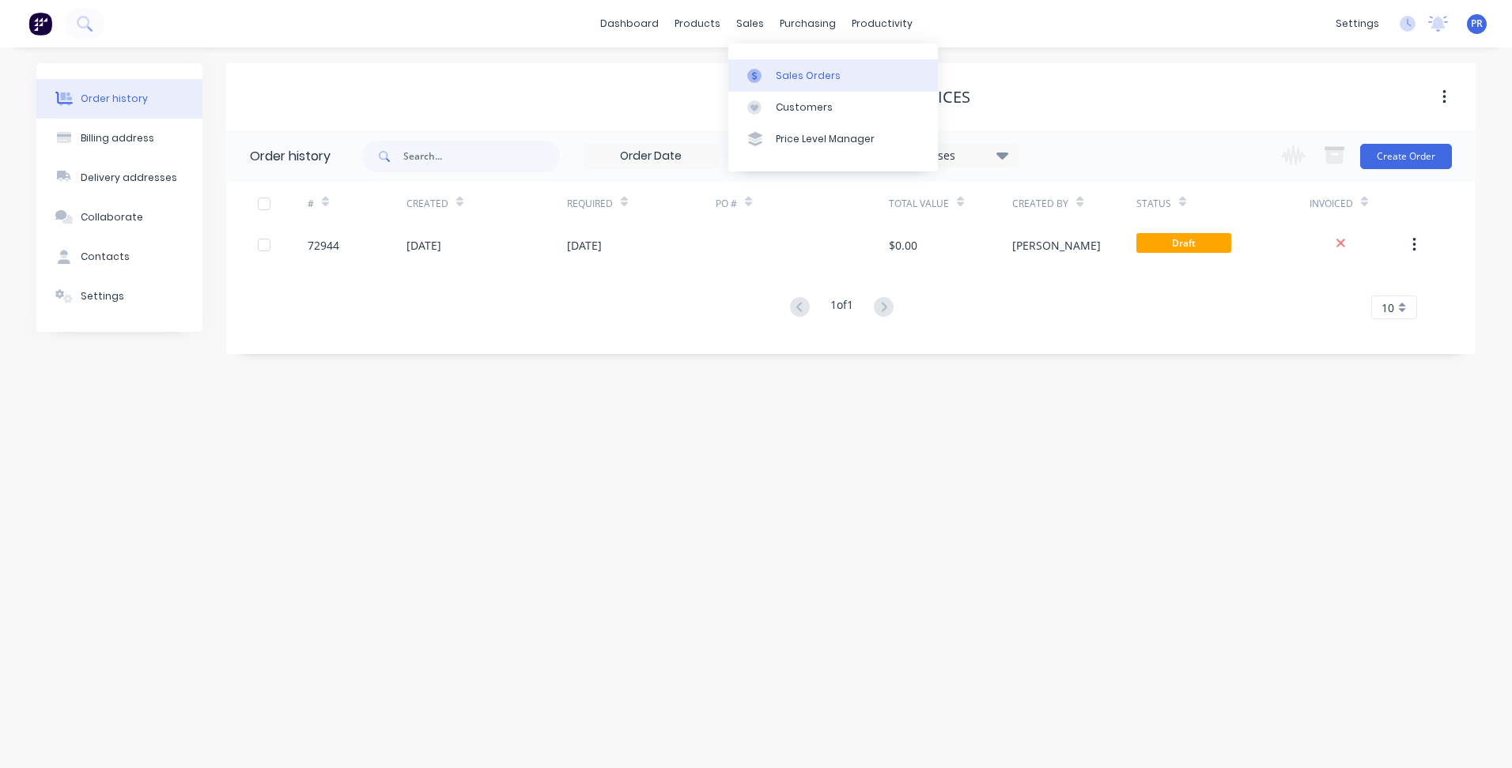
click at [772, 67] on link "Sales Orders" at bounding box center [833, 75] width 210 height 32
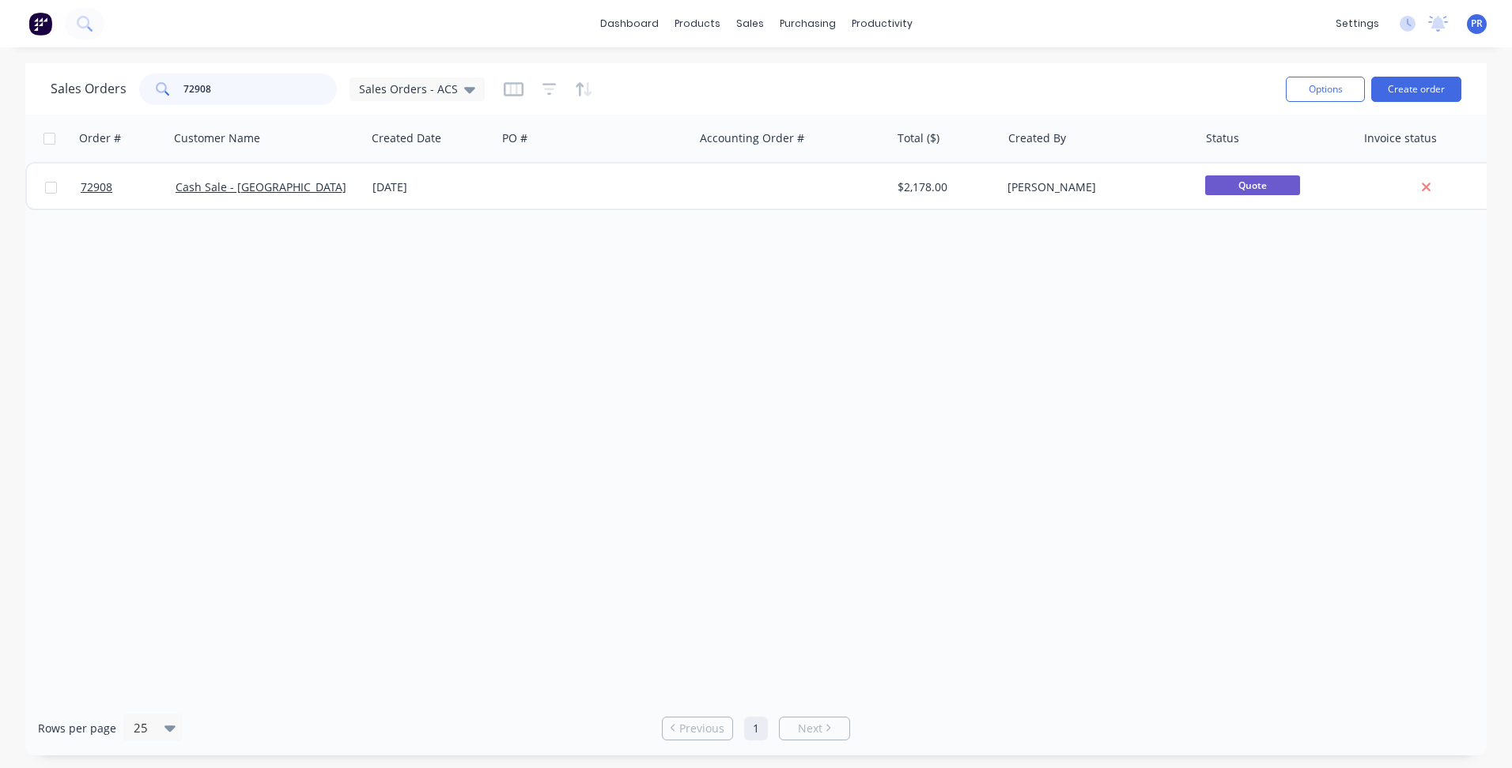
drag, startPoint x: 149, startPoint y: 93, endPoint x: 88, endPoint y: 93, distance: 60.9
click at [88, 93] on div "Sales Orders 72908 Sales Orders - ACS" at bounding box center [268, 90] width 434 height 32
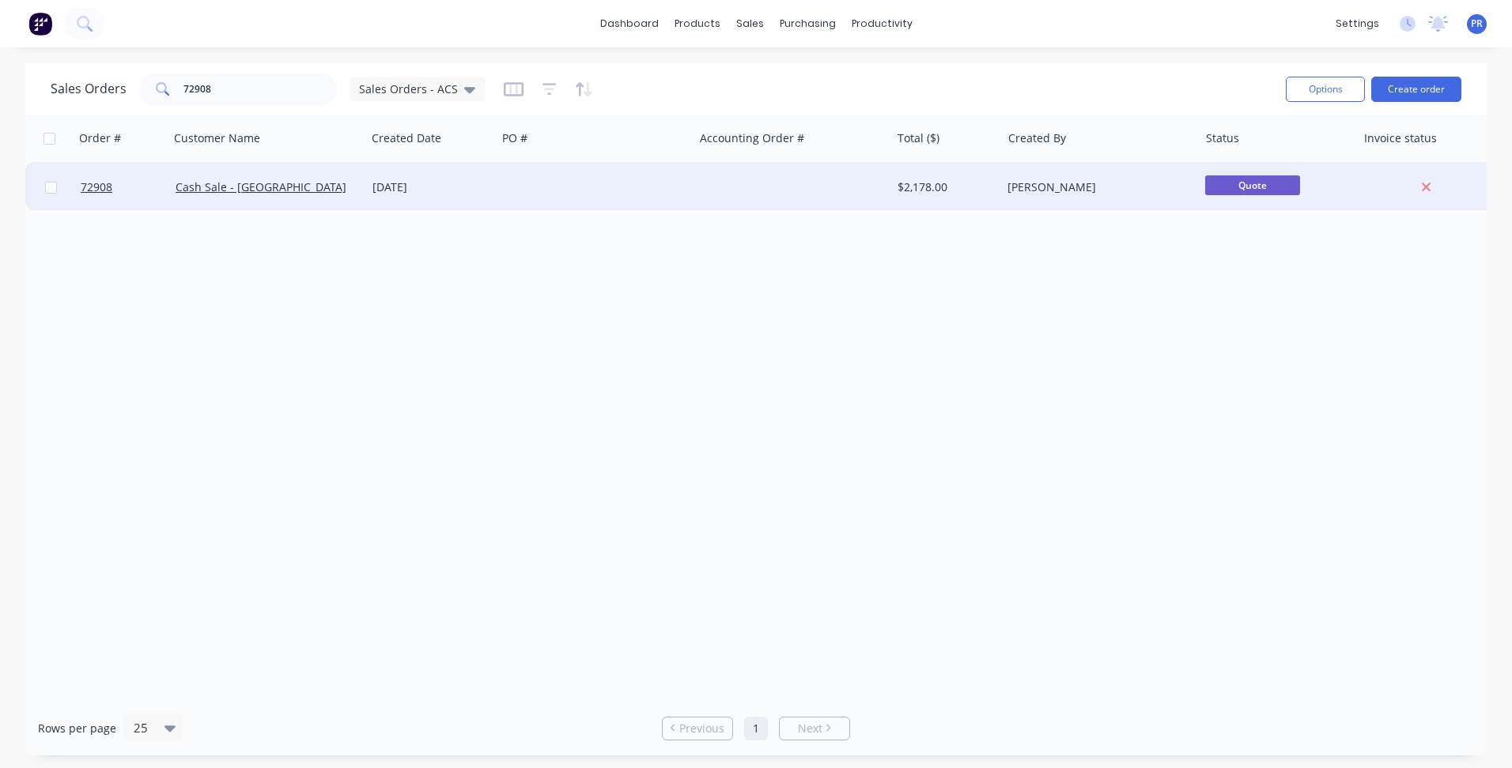
click at [398, 194] on div "[DATE]" at bounding box center [431, 187] width 118 height 16
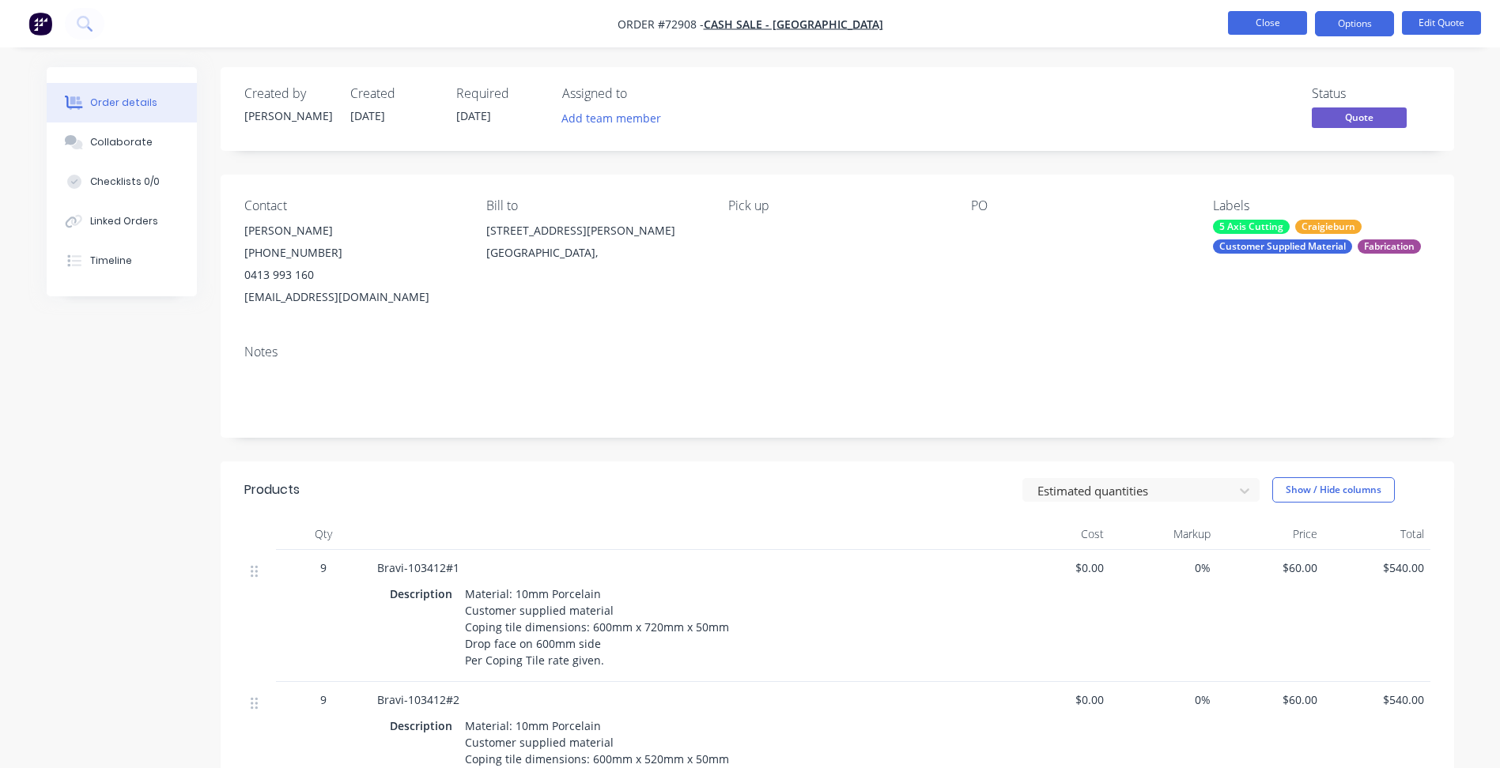
click at [1268, 21] on button "Close" at bounding box center [1267, 23] width 79 height 24
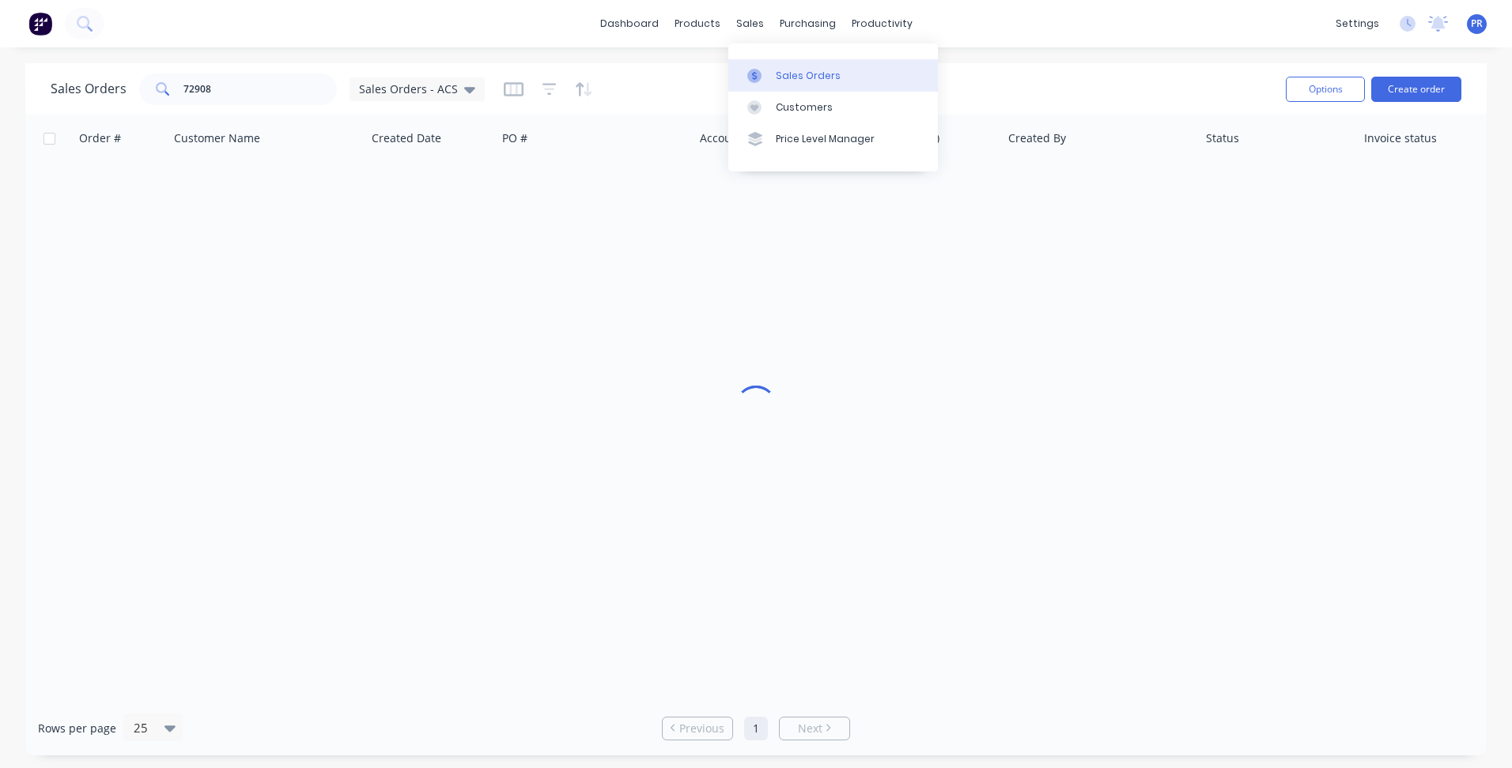
drag, startPoint x: 778, startPoint y: 77, endPoint x: 747, endPoint y: 77, distance: 30.8
click at [778, 77] on div "Sales Orders" at bounding box center [808, 76] width 65 height 14
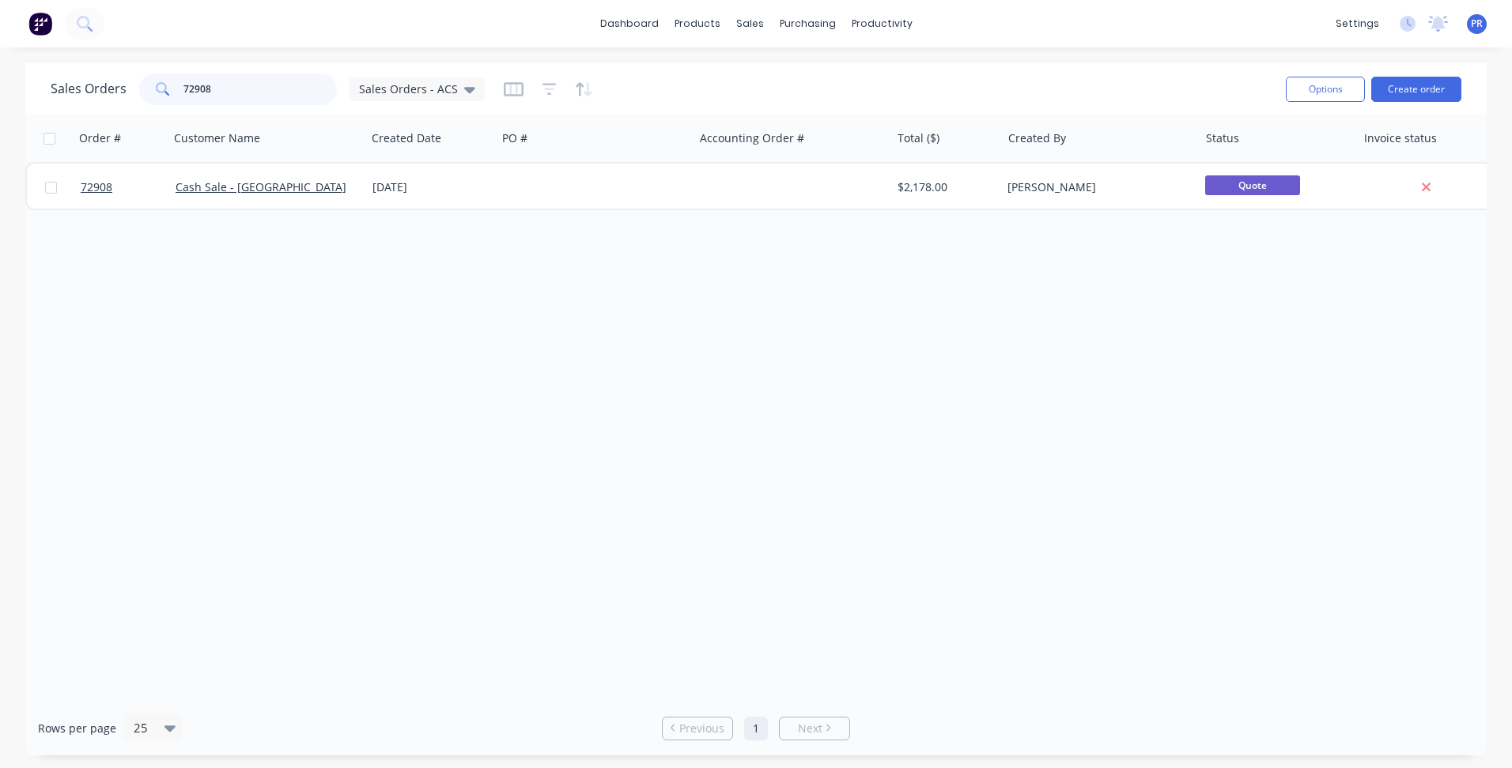
drag, startPoint x: 231, startPoint y: 82, endPoint x: -2, endPoint y: 54, distance: 235.0
click at [0, 54] on html "dashboard products sales purchasing productivity dashboard products Product Cat…" at bounding box center [756, 384] width 1512 height 768
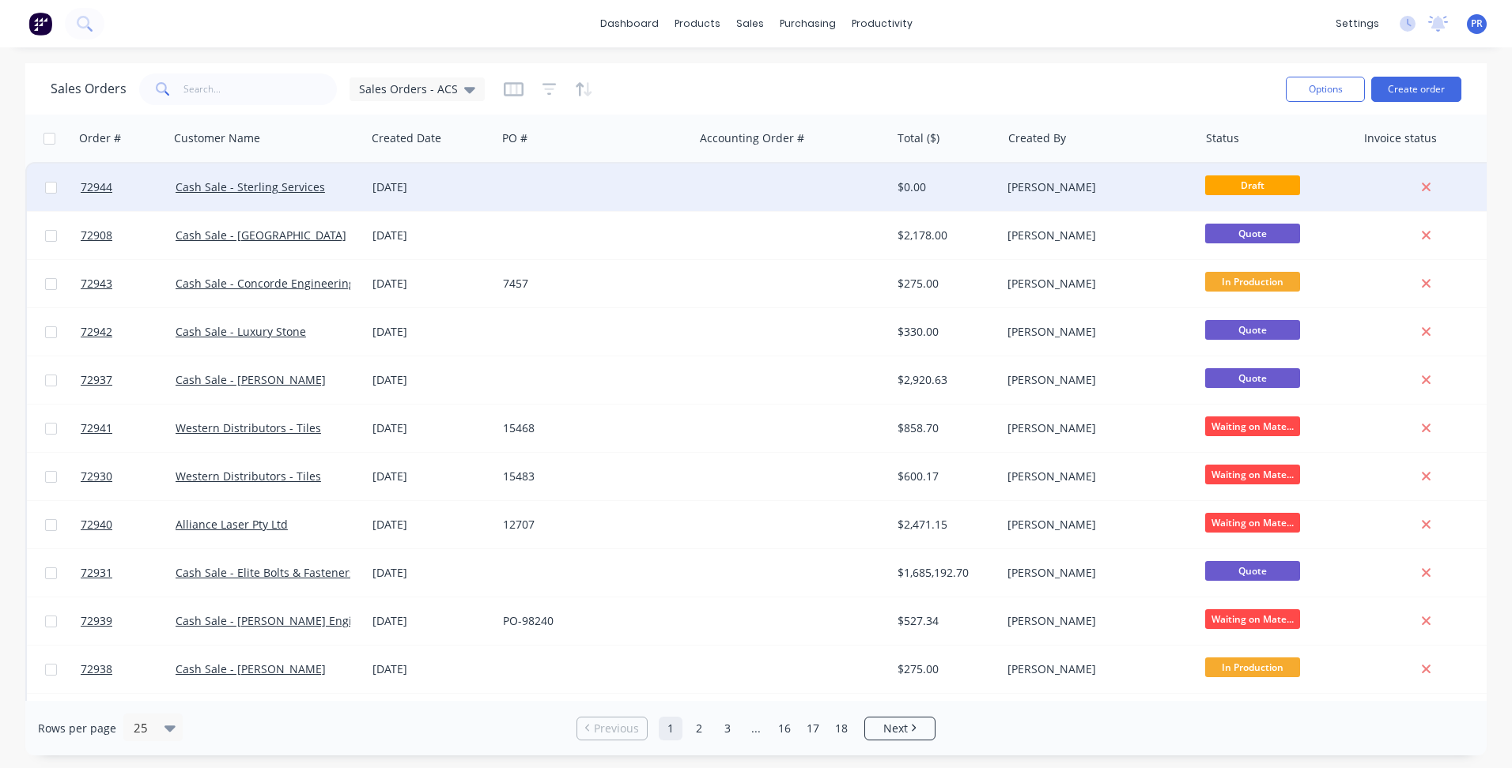
click at [334, 182] on div "Cash Sale - Sterling Services" at bounding box center [264, 187] width 176 height 16
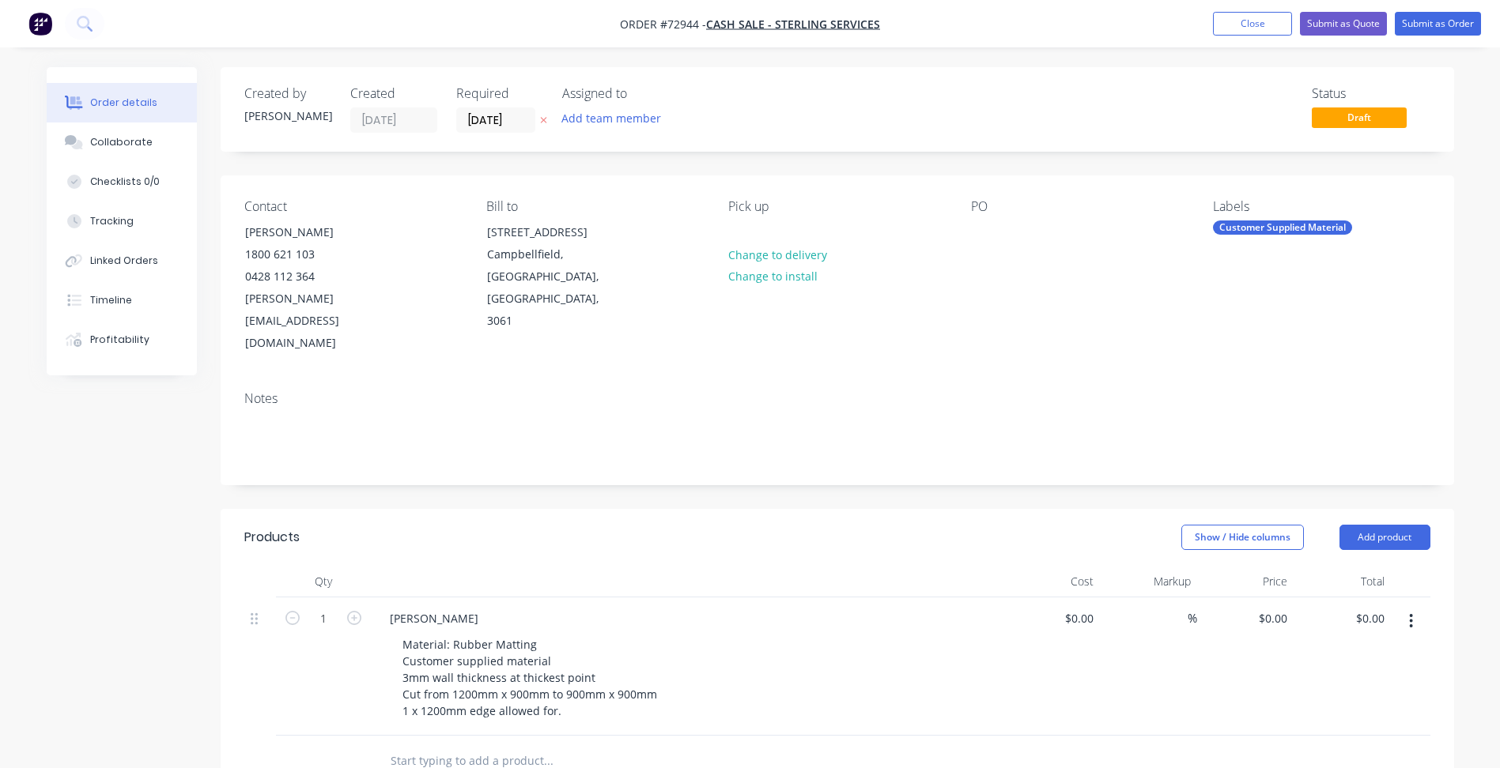
click at [680, 21] on span "Order #72944 -" at bounding box center [663, 24] width 86 height 15
copy span "72944"
click at [1258, 21] on button "Close" at bounding box center [1252, 24] width 79 height 24
